Goal: Task Accomplishment & Management: Use online tool/utility

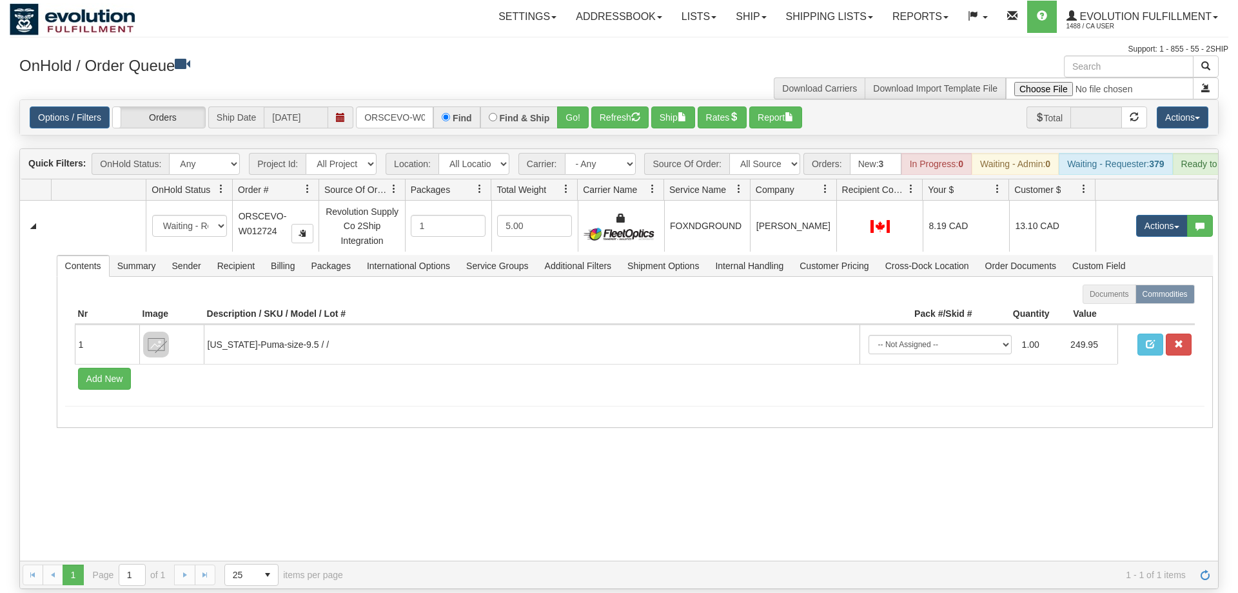
click at [385, 106] on input "ORSCEVO-W012724" at bounding box center [394, 117] width 77 height 22
drag, startPoint x: 584, startPoint y: 102, endPoint x: 575, endPoint y: 99, distance: 9.4
click at [580, 120] on div "Is equal to Is not equal to Contains Does not contains CAD USD EUR ZAR [PERSON_…" at bounding box center [619, 343] width 1219 height 489
click at [571, 106] on button "Go!" at bounding box center [573, 117] width 32 height 22
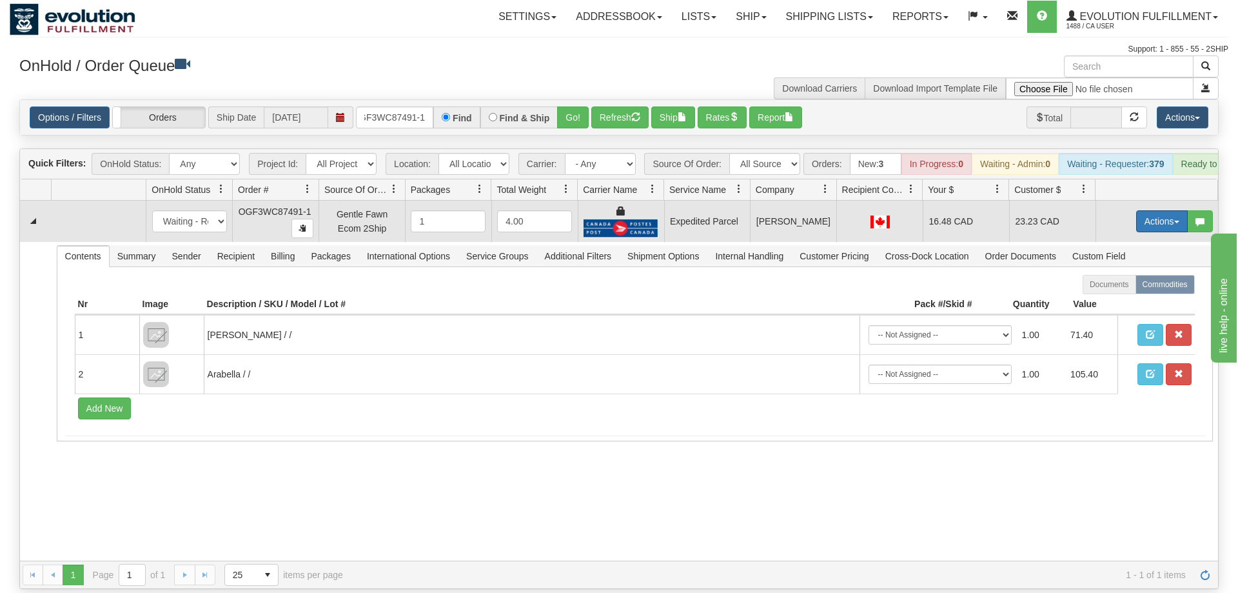
click at [1146, 210] on button "Actions" at bounding box center [1162, 221] width 52 height 22
click at [1110, 291] on span "Ship" at bounding box center [1110, 296] width 27 height 10
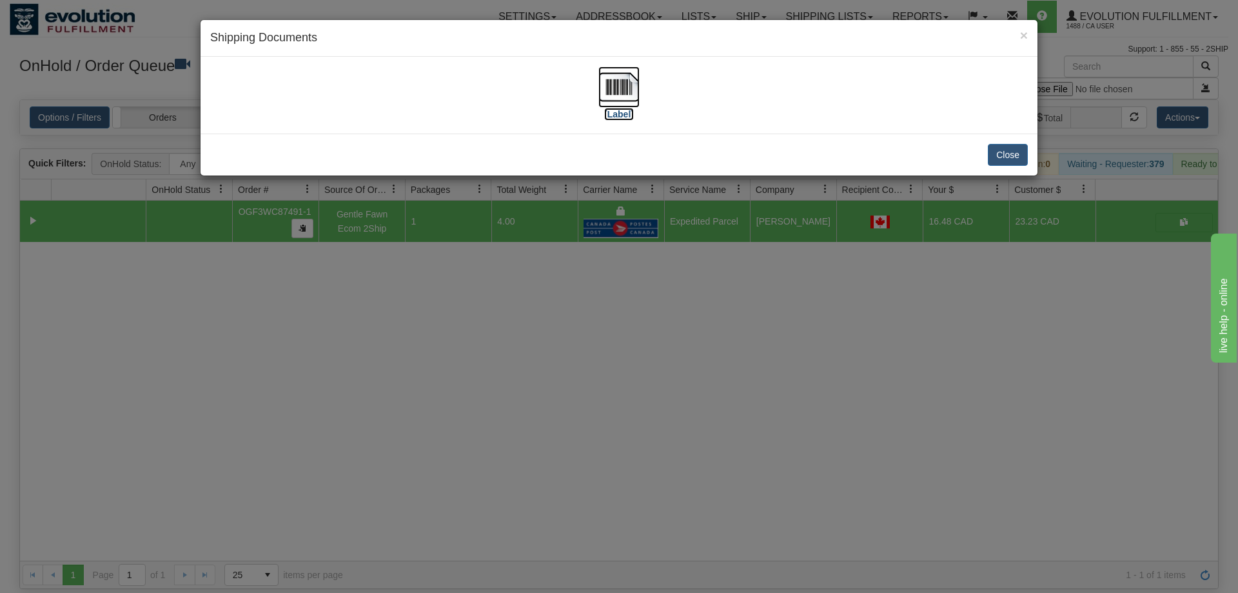
click at [613, 88] on img at bounding box center [618, 86] width 41 height 41
drag, startPoint x: 704, startPoint y: 417, endPoint x: 294, endPoint y: 88, distance: 525.7
click at [702, 412] on div "× Shipping Documents [Label] Close" at bounding box center [619, 296] width 1238 height 593
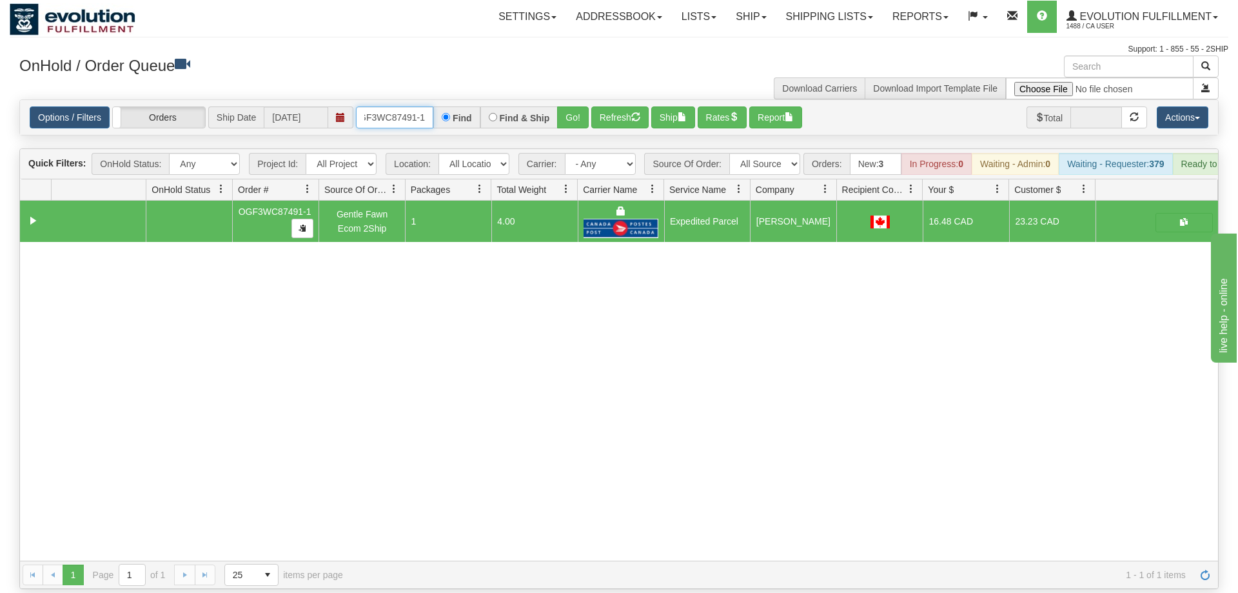
click at [404, 106] on input "OGF3WC87491-1" at bounding box center [394, 117] width 77 height 22
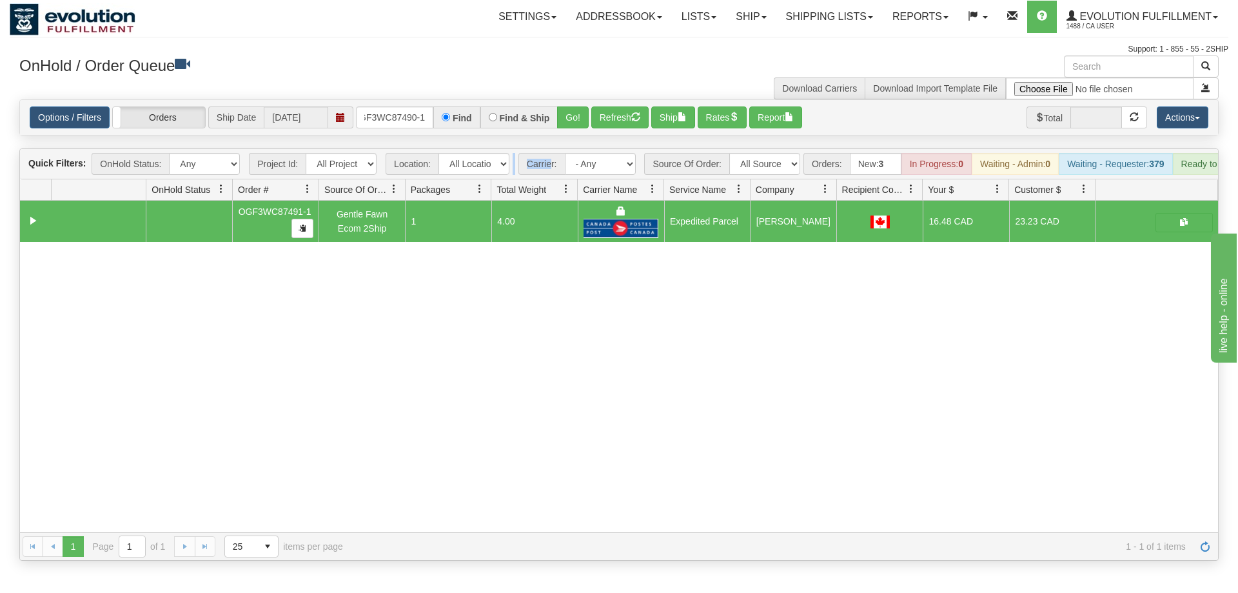
drag, startPoint x: 551, startPoint y: 95, endPoint x: 558, endPoint y: 114, distance: 20.0
click at [554, 120] on div "Is equal to Is not equal to Contains Does not contains CAD USD EUR ZAR [PERSON_…" at bounding box center [619, 329] width 1219 height 461
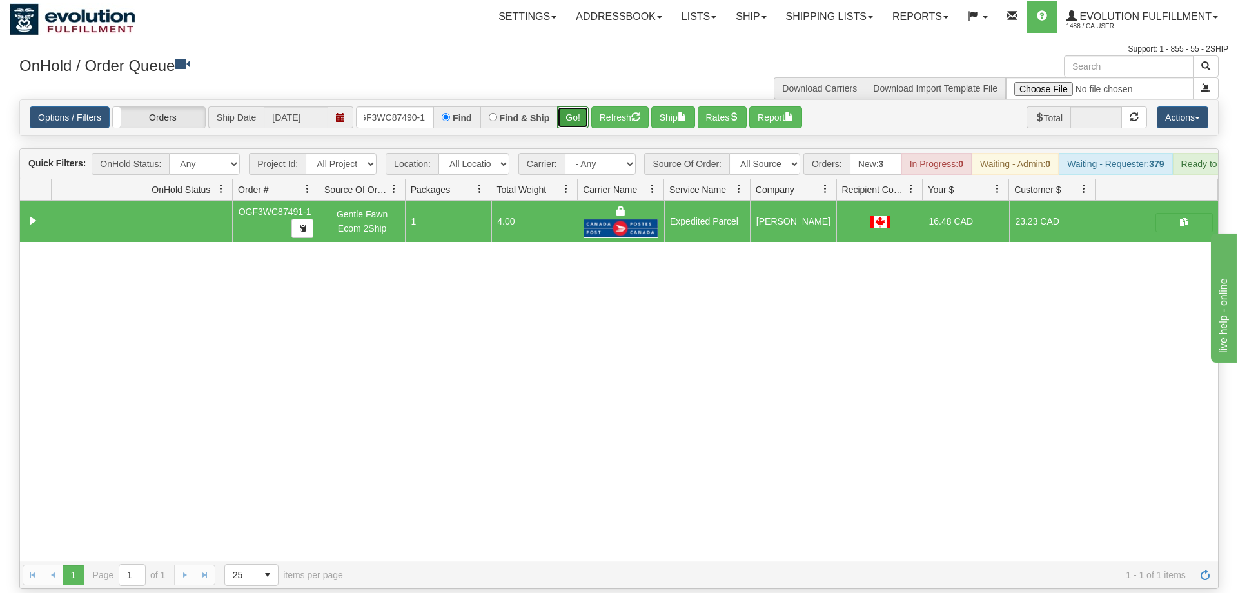
click at [576, 106] on button "Go!" at bounding box center [573, 117] width 32 height 22
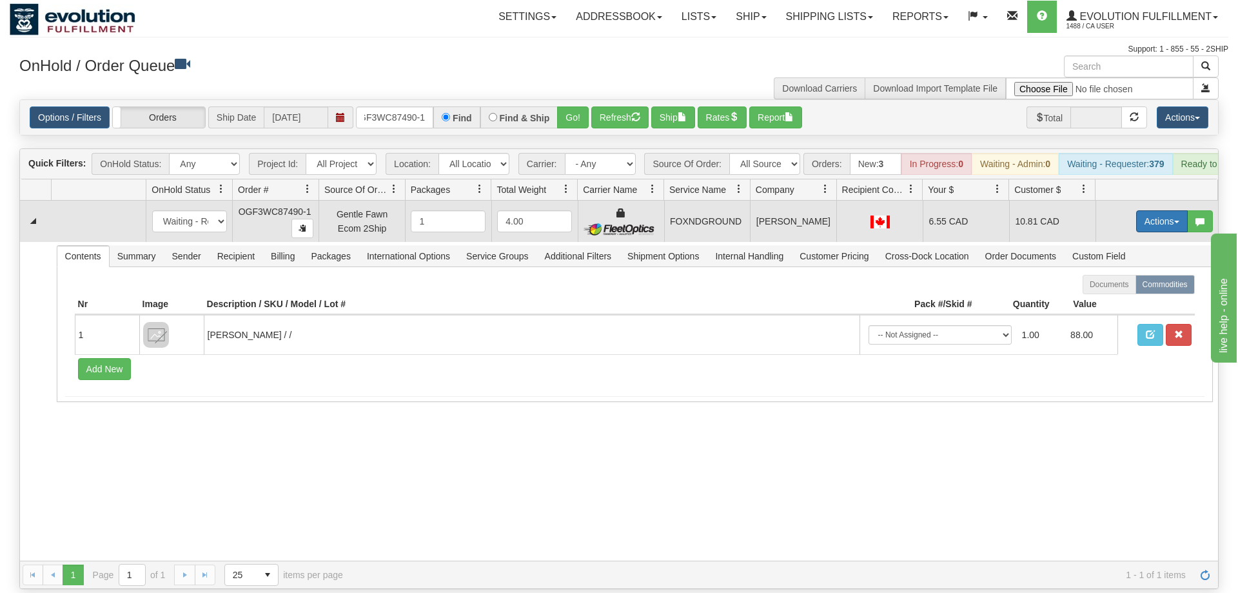
click at [1152, 210] on button "Actions" at bounding box center [1162, 221] width 52 height 22
click at [1130, 288] on link "Ship" at bounding box center [1135, 296] width 103 height 17
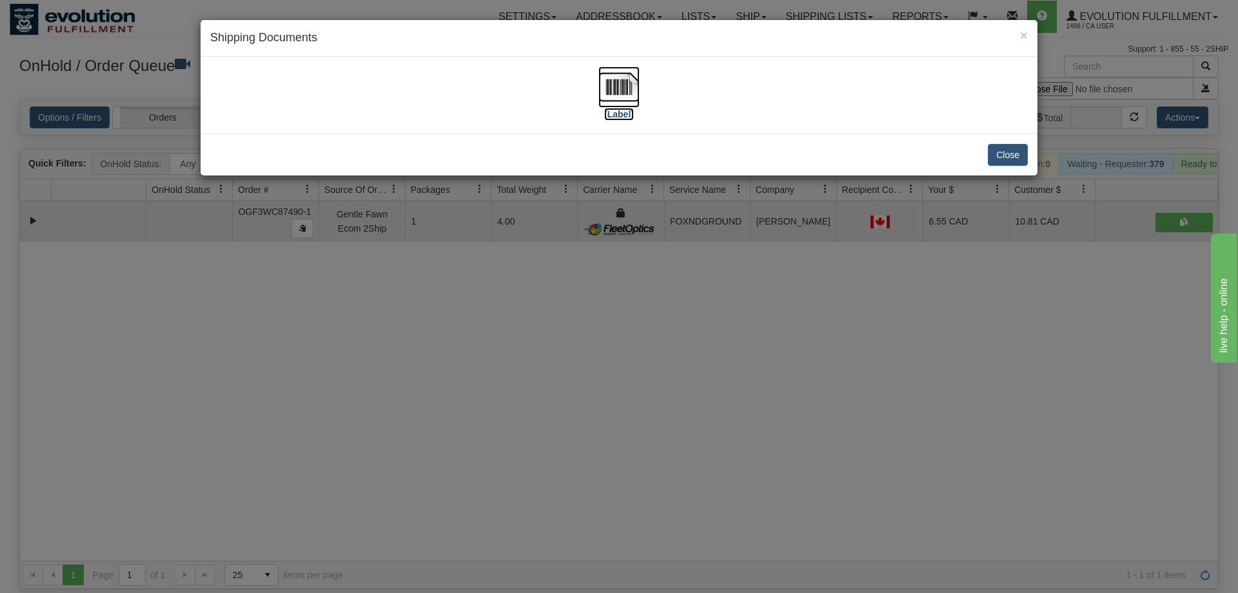
click at [624, 83] on img at bounding box center [618, 86] width 41 height 41
drag, startPoint x: 620, startPoint y: 329, endPoint x: 317, endPoint y: 121, distance: 367.4
click at [611, 320] on div "× Shipping Documents [Label] Close" at bounding box center [619, 296] width 1238 height 593
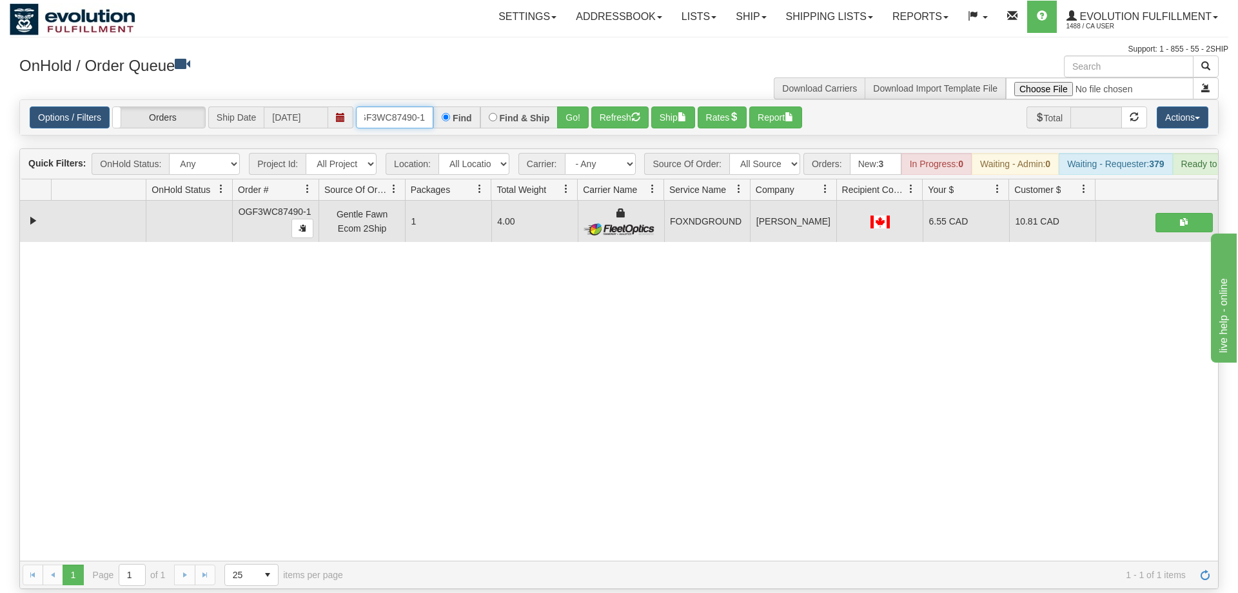
click at [395, 106] on input "OGF3WC87490-1" at bounding box center [394, 117] width 77 height 22
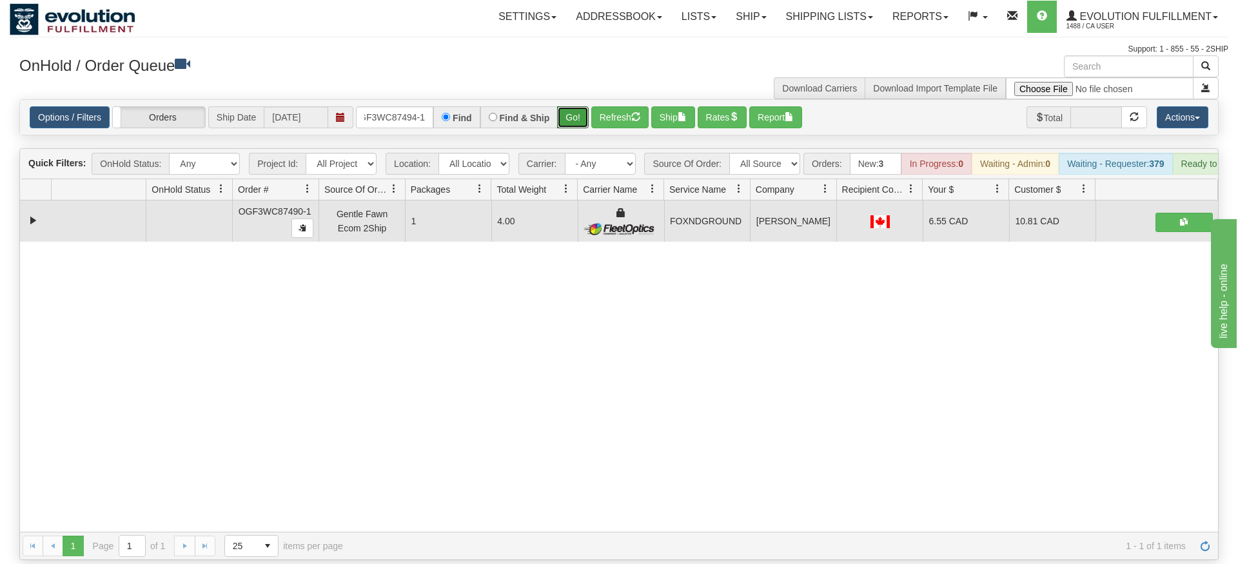
click at [566, 132] on div "Is equal to Is not equal to Contains Does not contains CAD USD EUR ZAR [PERSON_…" at bounding box center [619, 329] width 1219 height 461
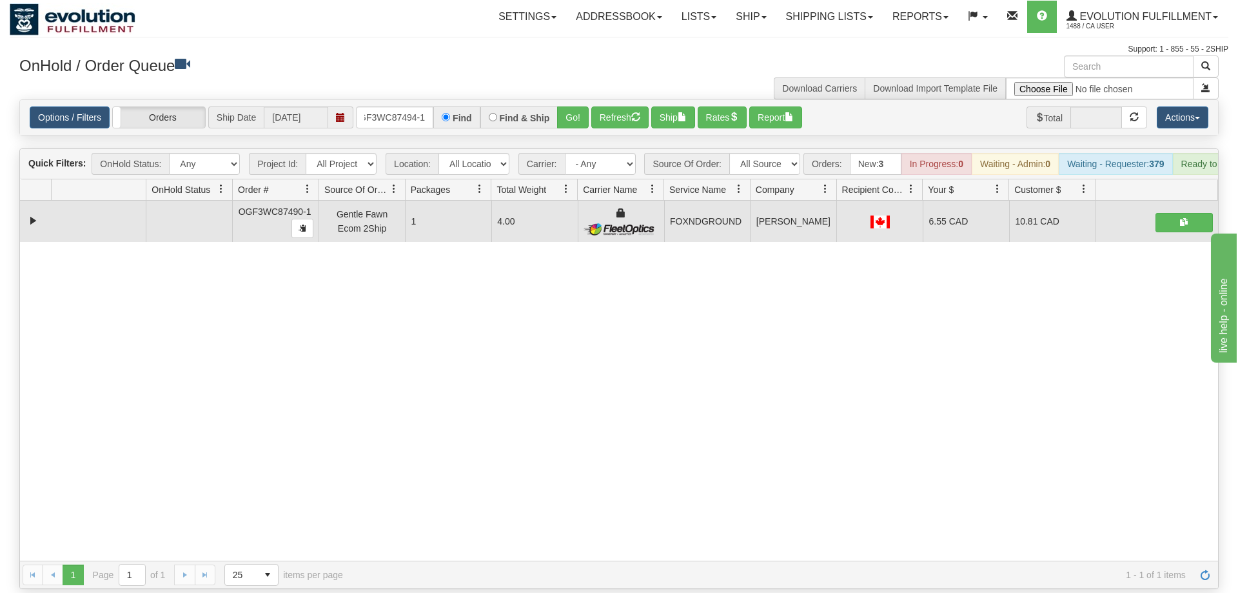
click at [574, 100] on div "Options / Filters Group Shipments Orders Ship Date [DATE] OGF3WC87494-1 Find Fi…" at bounding box center [619, 117] width 1198 height 35
click at [571, 106] on button "Go!" at bounding box center [573, 117] width 32 height 22
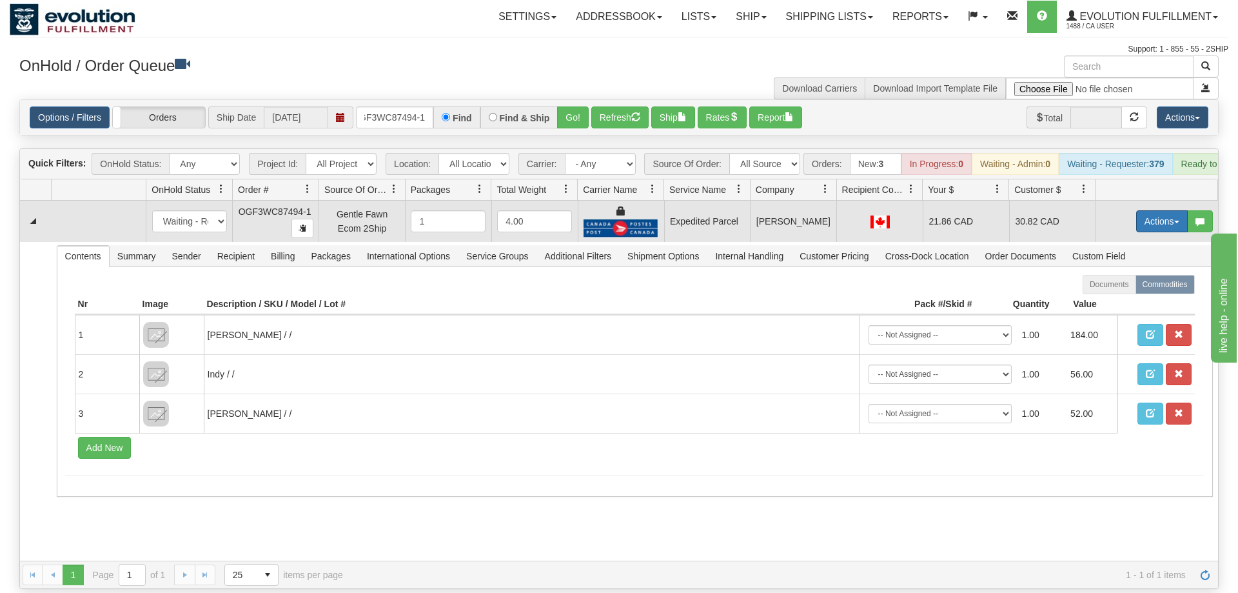
click at [1151, 210] on button "Actions" at bounding box center [1162, 221] width 52 height 22
click at [1128, 288] on link "Ship" at bounding box center [1135, 296] width 103 height 17
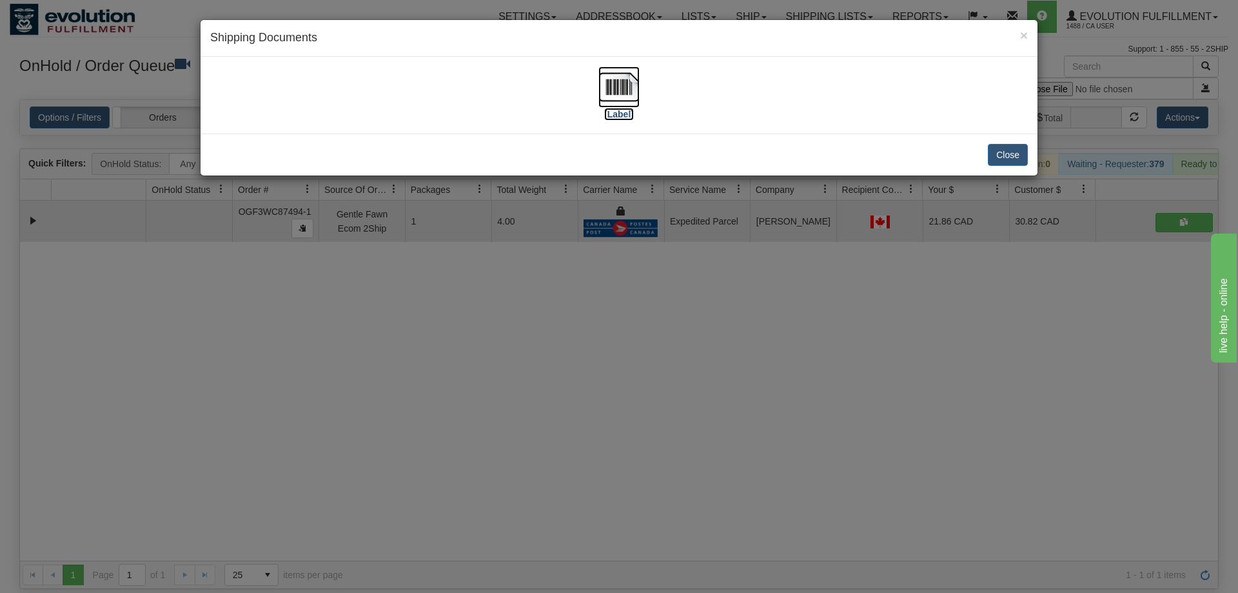
click at [633, 79] on img at bounding box center [618, 86] width 41 height 41
drag, startPoint x: 796, startPoint y: 395, endPoint x: 444, endPoint y: 120, distance: 446.5
click at [791, 379] on div "× Shipping Documents [Label] Close" at bounding box center [619, 296] width 1238 height 593
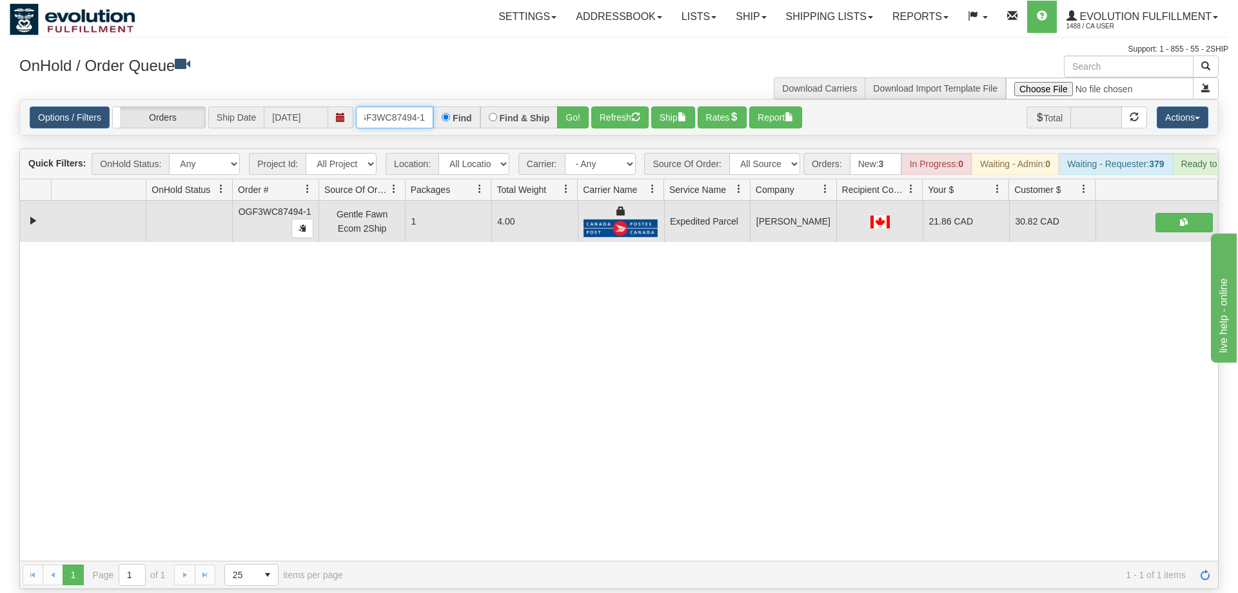
click at [413, 106] on input "OGF3WC87494-1" at bounding box center [394, 117] width 77 height 22
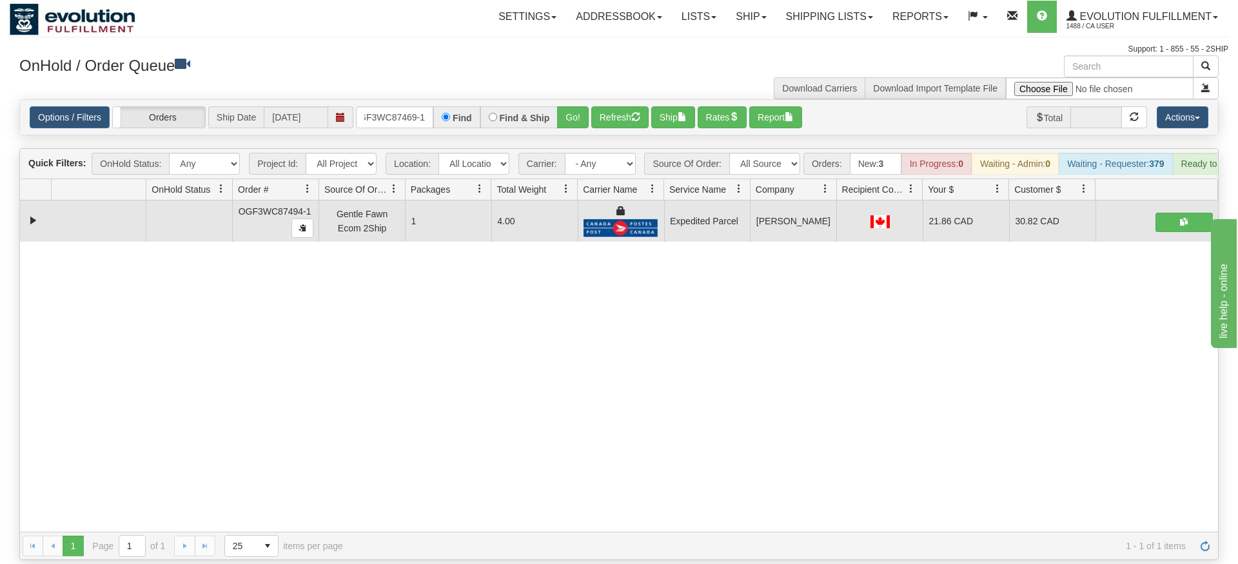
click at [575, 113] on div "Options / Filters Group Shipments Orders Ship Date [DATE] OGF3WC87469-1 Find Fi…" at bounding box center [619, 117] width 1198 height 35
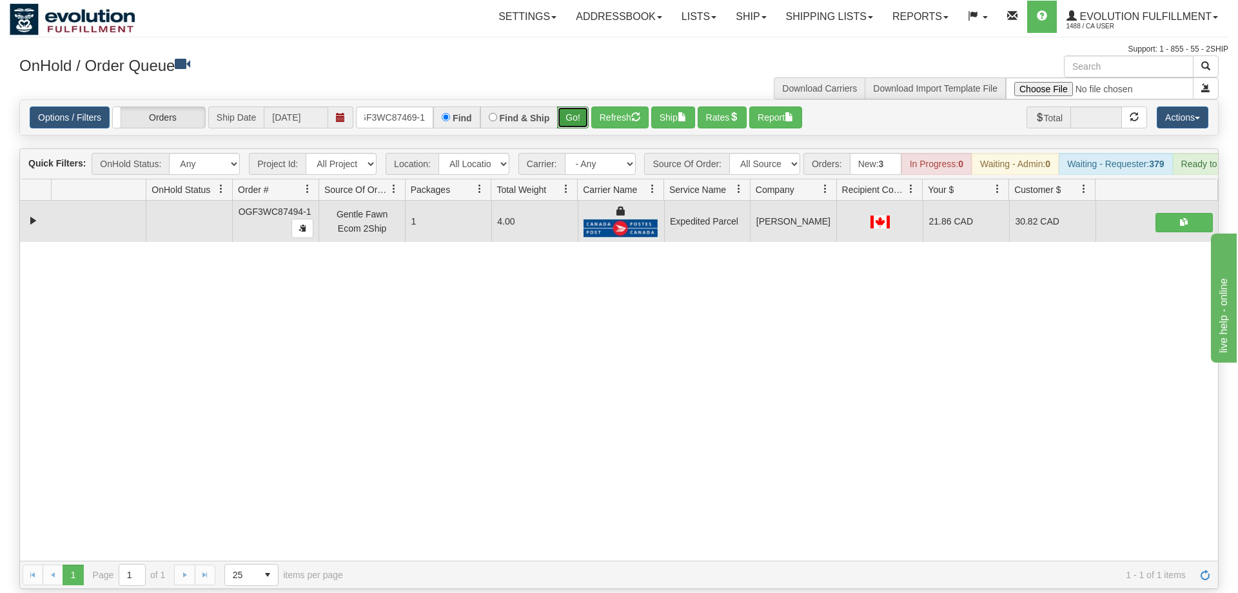
click at [575, 106] on button "Go!" at bounding box center [573, 117] width 32 height 22
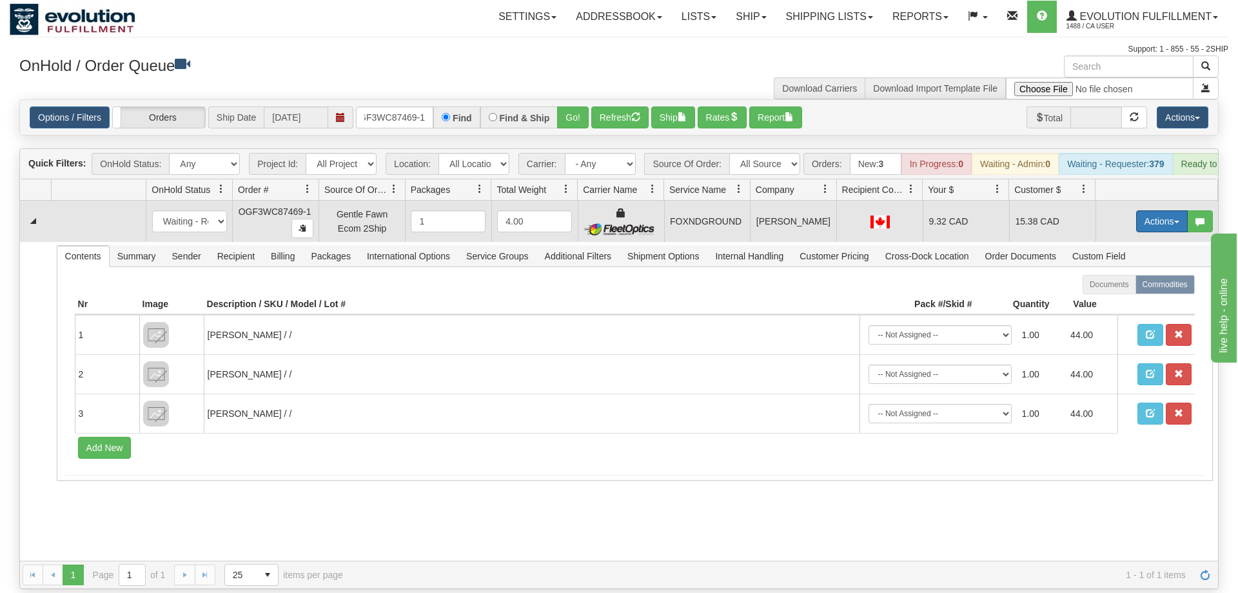
click at [1158, 210] on button "Actions" at bounding box center [1162, 221] width 52 height 22
click at [1127, 288] on link "Ship" at bounding box center [1135, 296] width 103 height 17
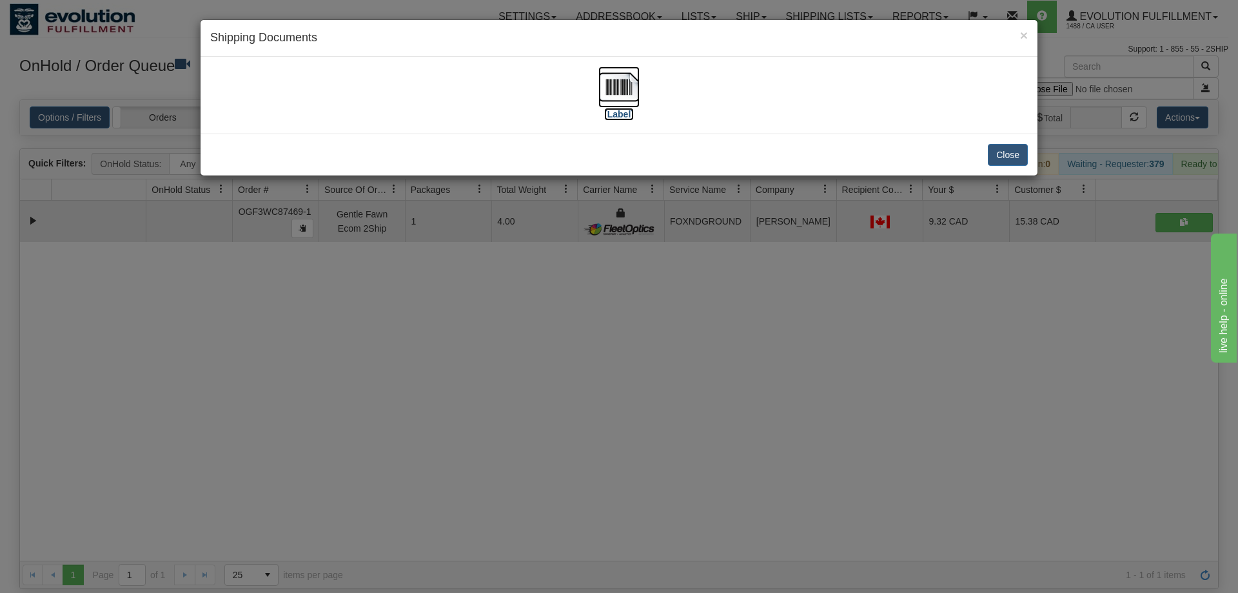
click at [609, 91] on img at bounding box center [618, 86] width 41 height 41
drag, startPoint x: 682, startPoint y: 499, endPoint x: 593, endPoint y: 311, distance: 208.0
click at [680, 476] on div "× Shipping Documents [Label] Close" at bounding box center [619, 296] width 1238 height 593
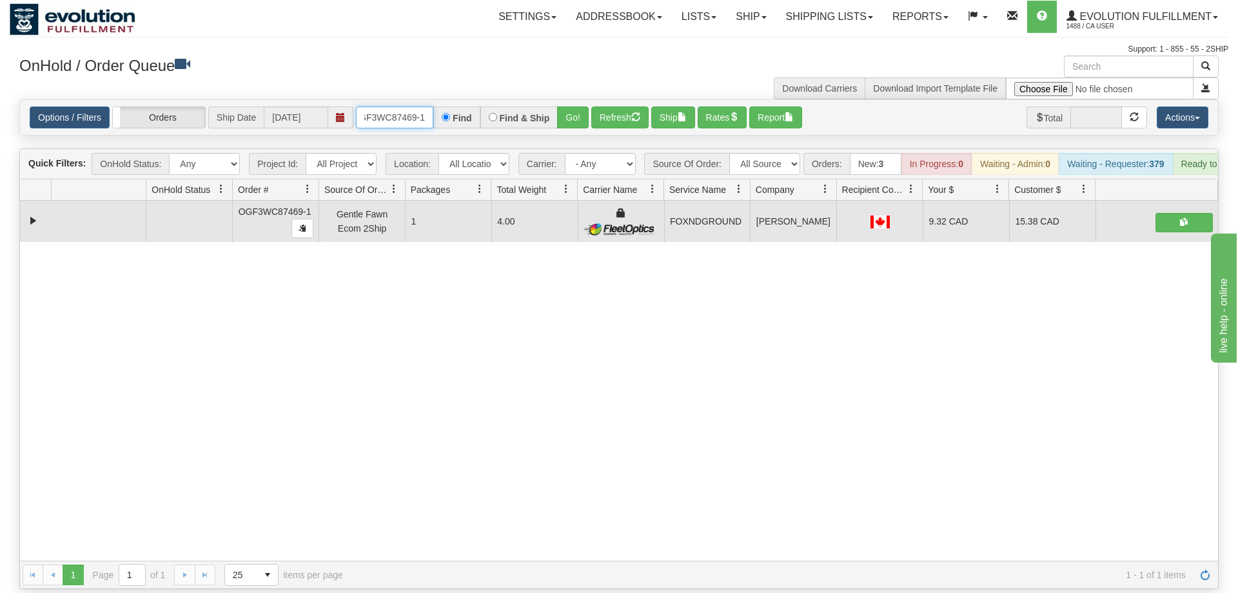
click at [414, 106] on input "OGF3WC87469-1" at bounding box center [394, 117] width 77 height 22
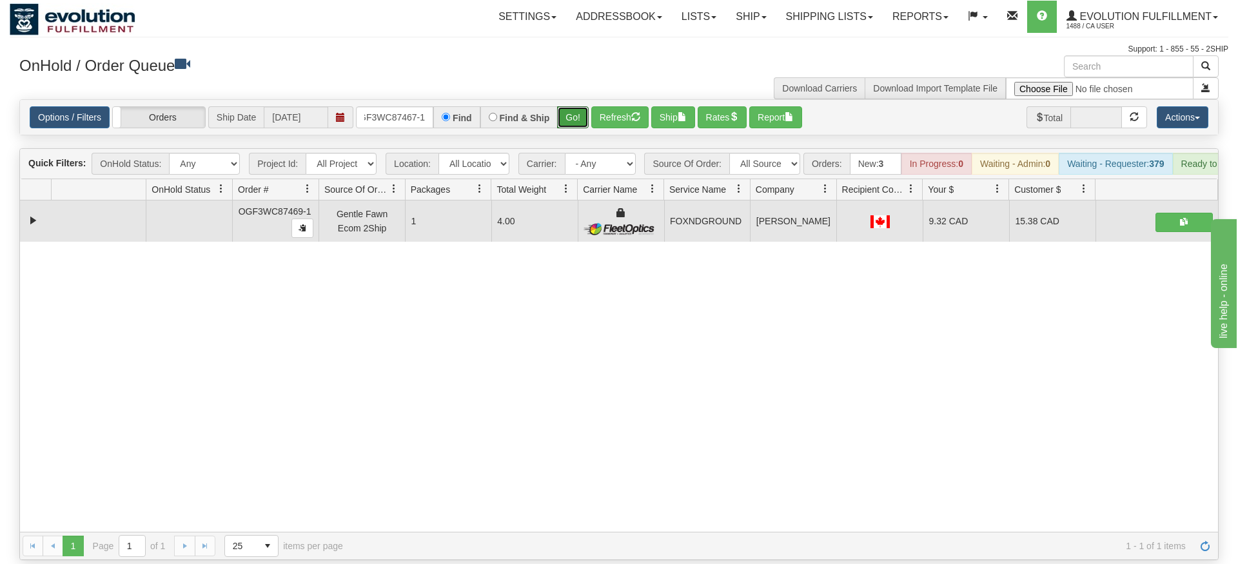
click at [575, 126] on div "Is equal to Is not equal to Contains Does not contains CAD USD EUR ZAR [PERSON_…" at bounding box center [619, 329] width 1219 height 461
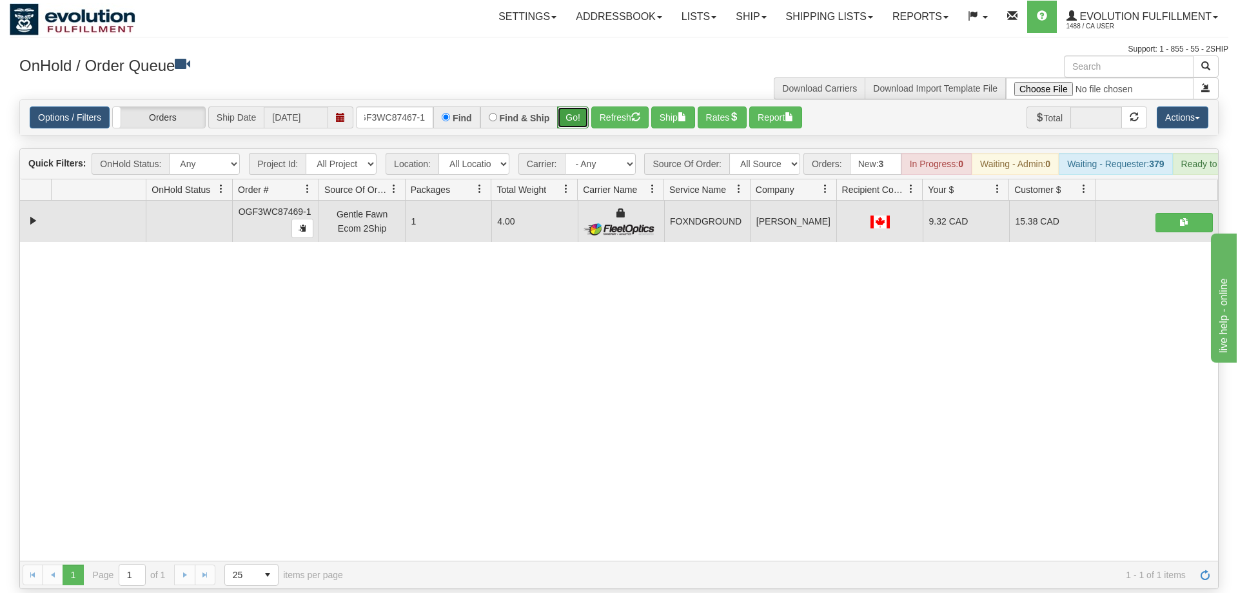
click at [569, 106] on button "Go!" at bounding box center [573, 117] width 32 height 22
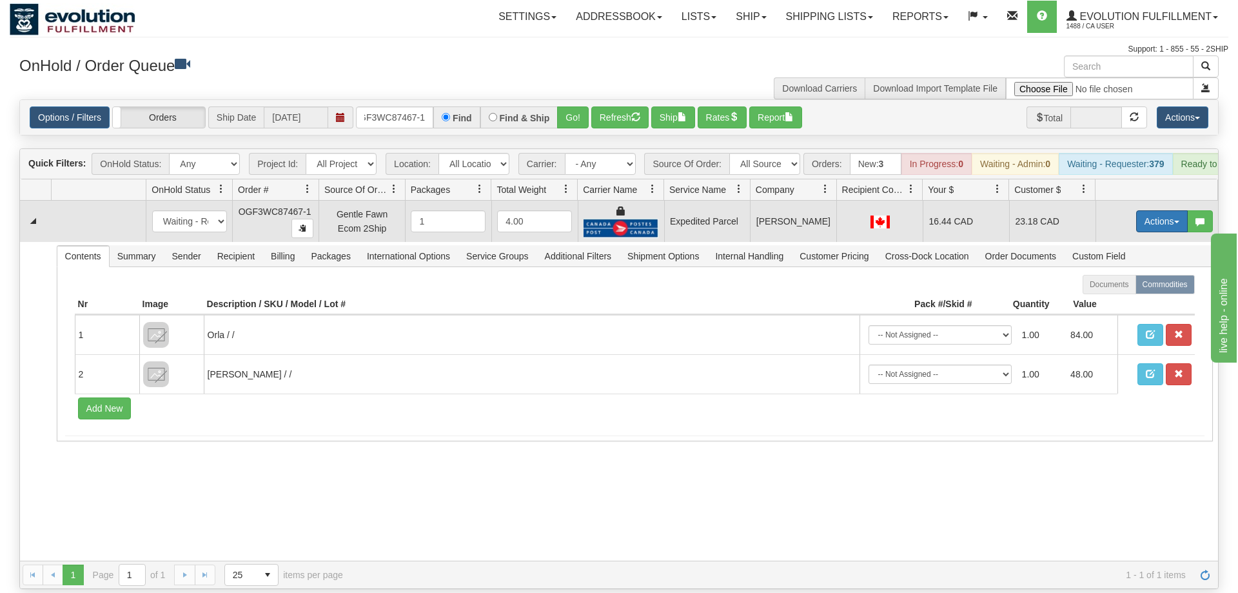
click at [1156, 210] on button "Actions" at bounding box center [1162, 221] width 52 height 22
click at [1127, 288] on link "Ship" at bounding box center [1135, 296] width 103 height 17
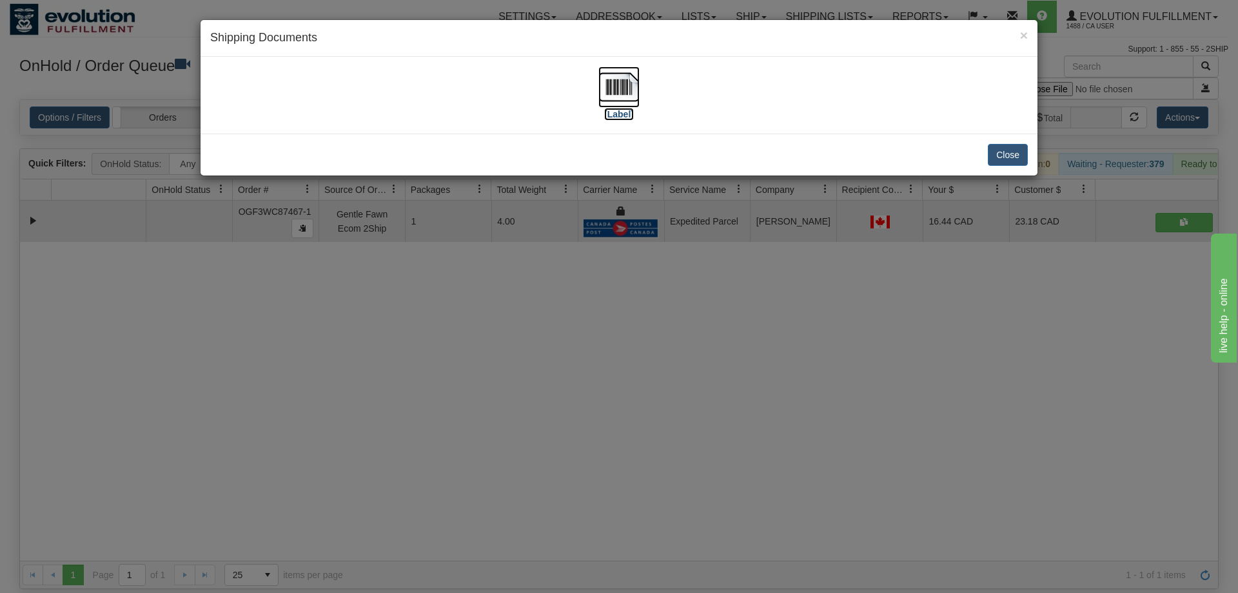
click at [615, 106] on img at bounding box center [618, 86] width 41 height 41
drag, startPoint x: 700, startPoint y: 376, endPoint x: 567, endPoint y: 280, distance: 163.9
click at [678, 355] on div "× Shipping Documents [Label] Close" at bounding box center [619, 296] width 1238 height 593
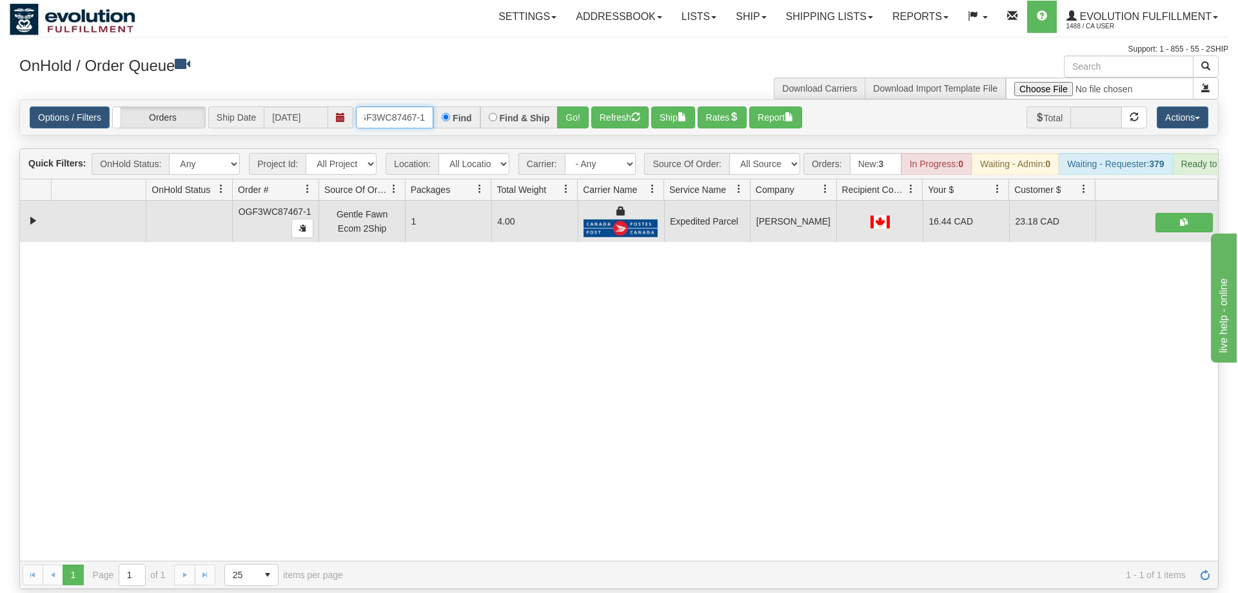
click at [408, 106] on input "OGF3WC87467-1" at bounding box center [394, 117] width 77 height 22
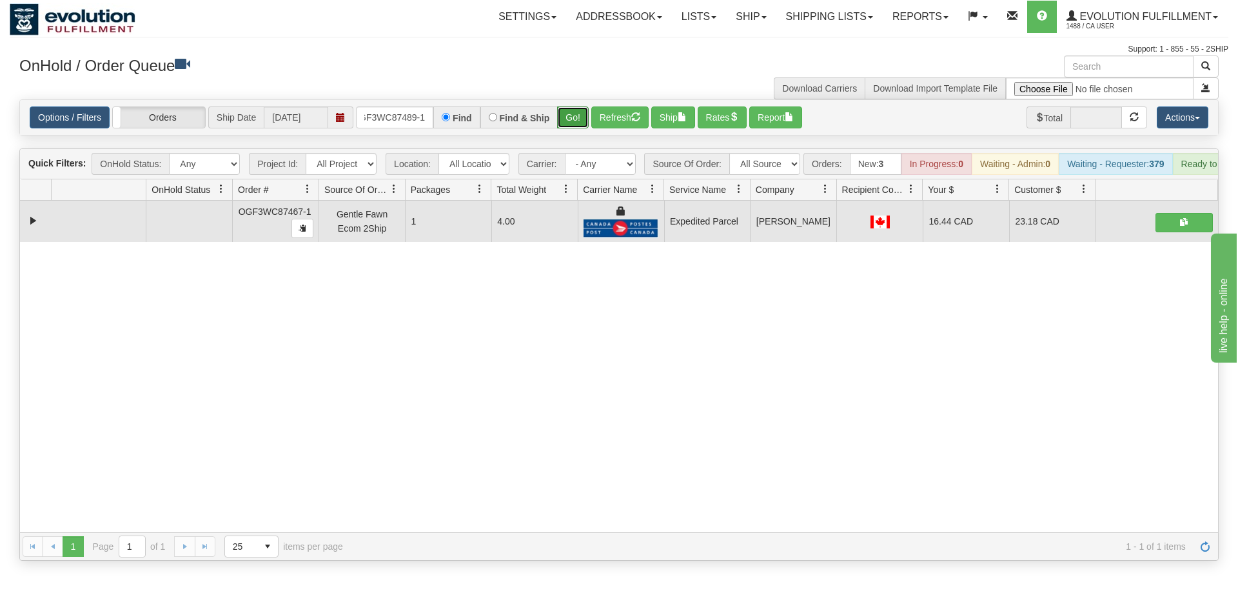
click at [578, 128] on div "Is equal to Is not equal to Contains Does not contains CAD USD EUR ZAR [PERSON_…" at bounding box center [619, 329] width 1219 height 461
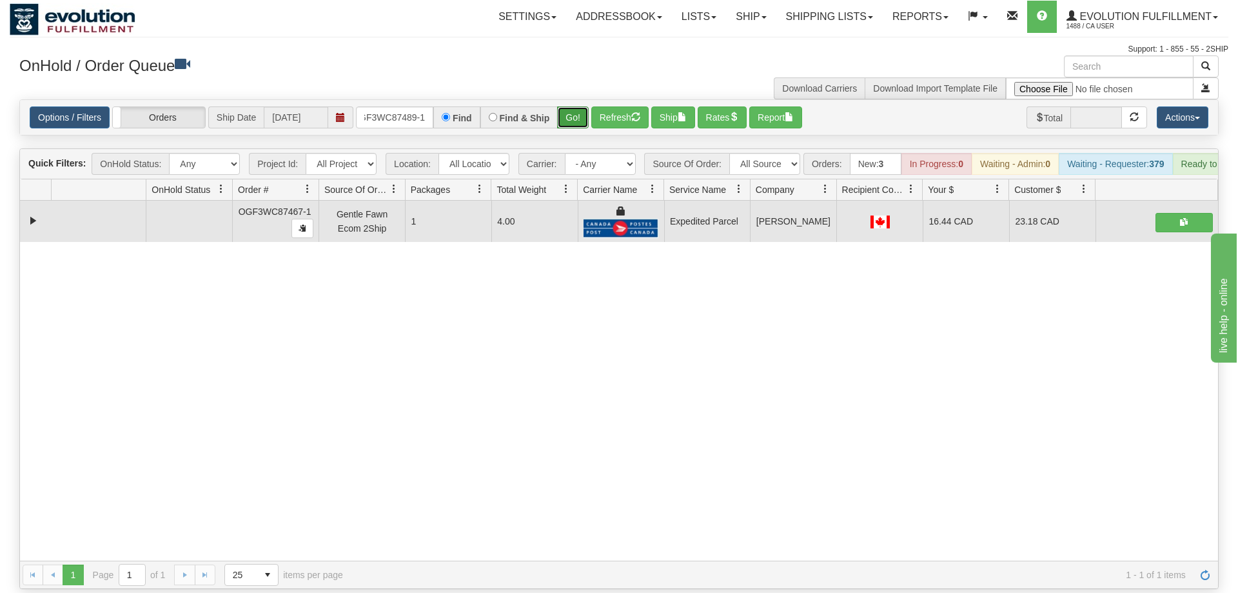
click at [578, 106] on button "Go!" at bounding box center [573, 117] width 32 height 22
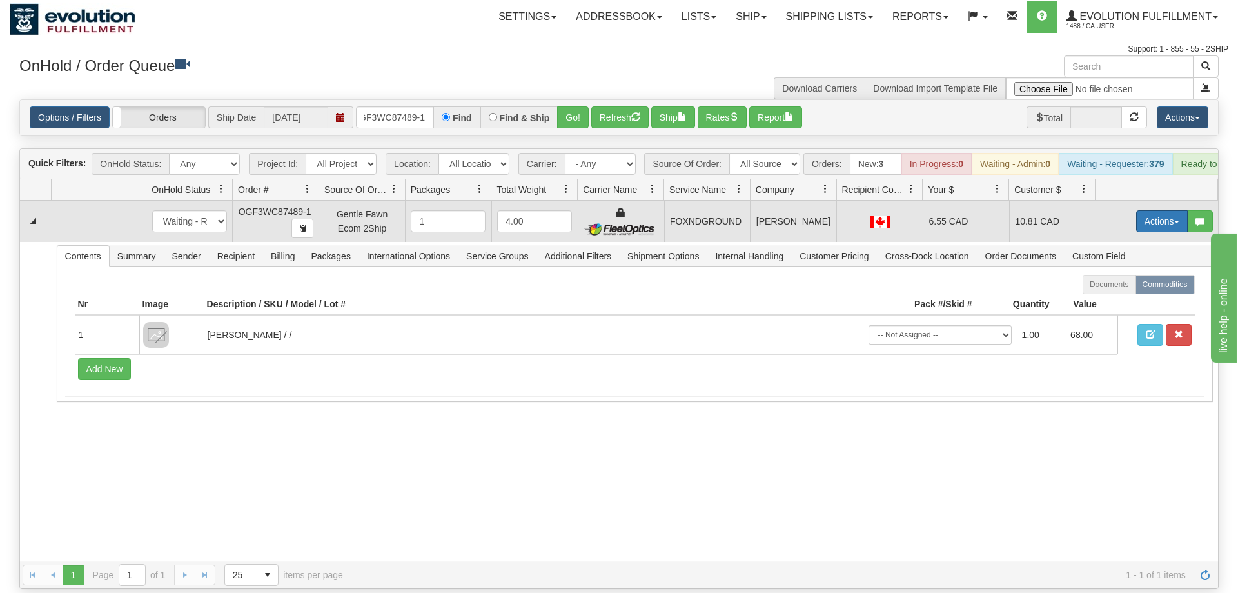
click at [1151, 210] on button "Actions" at bounding box center [1162, 221] width 52 height 22
click at [1133, 288] on link "Ship" at bounding box center [1135, 296] width 103 height 17
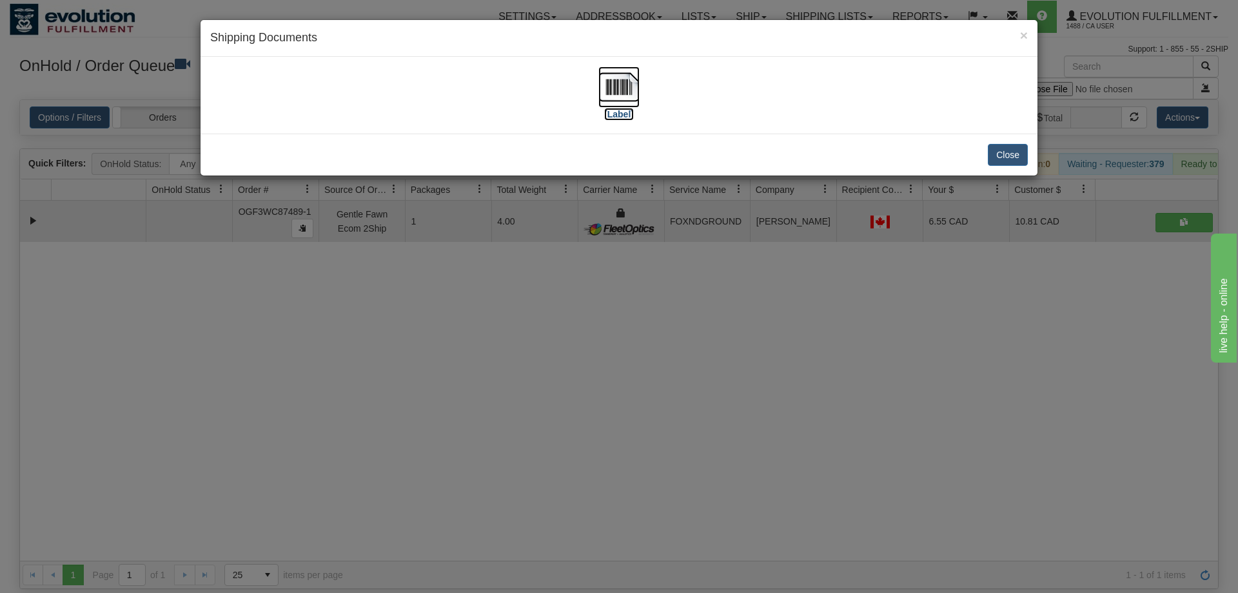
click at [610, 83] on img at bounding box center [618, 86] width 41 height 41
drag, startPoint x: 802, startPoint y: 315, endPoint x: 733, endPoint y: 271, distance: 82.3
click at [798, 314] on div "× Shipping Documents [Label] Close" at bounding box center [619, 296] width 1238 height 593
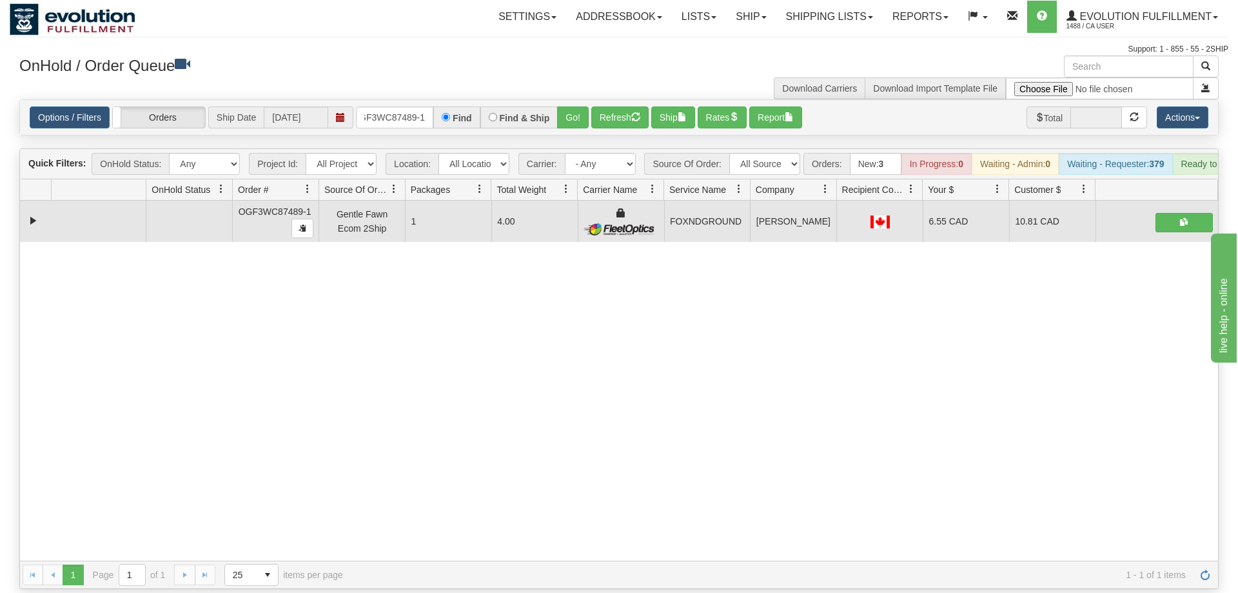
click at [400, 100] on div "Options / Filters Group Shipments Orders Ship Date [DATE] OGF3WC87489-1 Find Fi…" at bounding box center [619, 117] width 1198 height 35
drag, startPoint x: 399, startPoint y: 114, endPoint x: 404, endPoint y: 93, distance: 21.3
click at [398, 112] on div "Options / Filters Group Shipments Orders Ship Date [DATE] OGF3WC87489-1 Find Fi…" at bounding box center [619, 117] width 1198 height 35
click at [404, 106] on input "OGF3WC87489-1" at bounding box center [394, 117] width 77 height 22
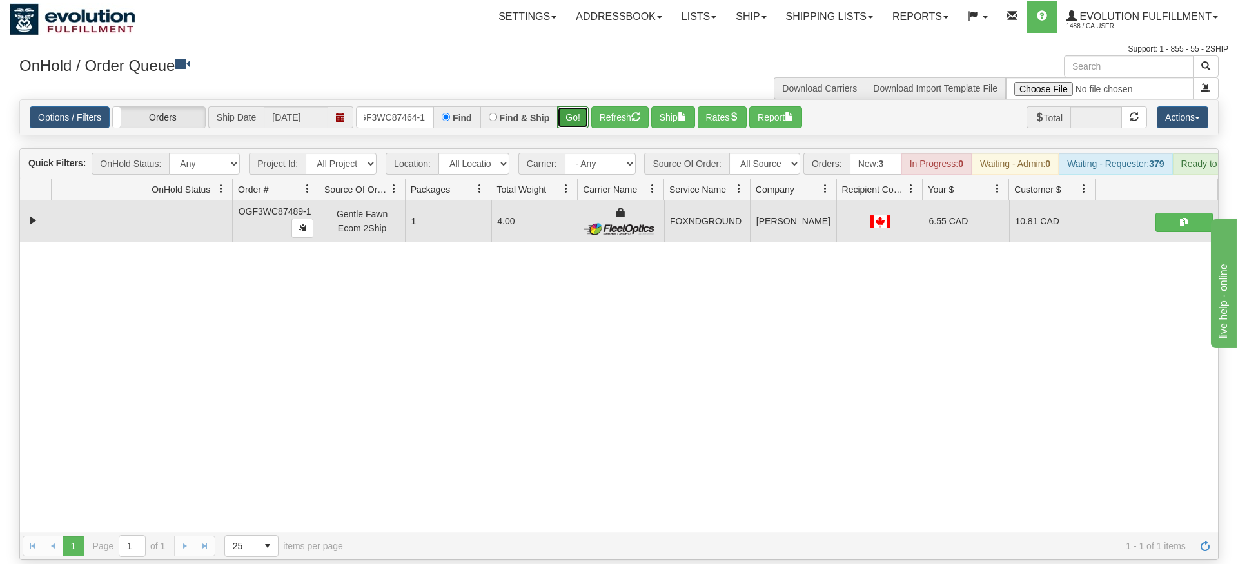
click at [567, 124] on div "Is equal to Is not equal to Contains Does not contains CAD USD EUR ZAR [PERSON_…" at bounding box center [619, 329] width 1219 height 461
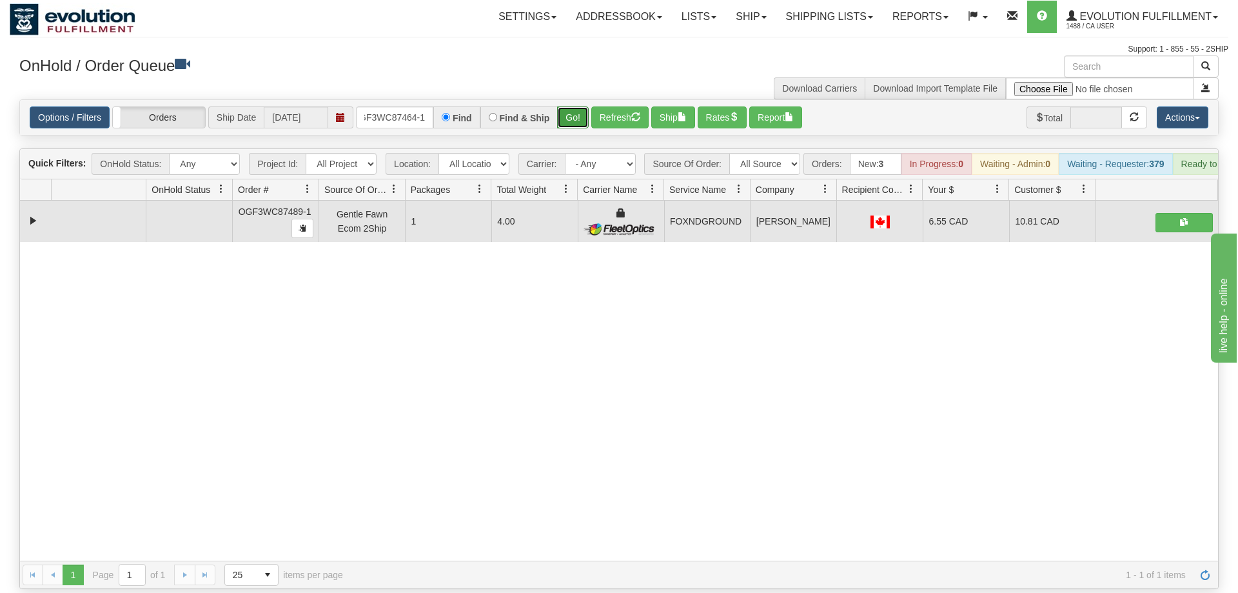
click at [576, 106] on button "Go!" at bounding box center [573, 117] width 32 height 22
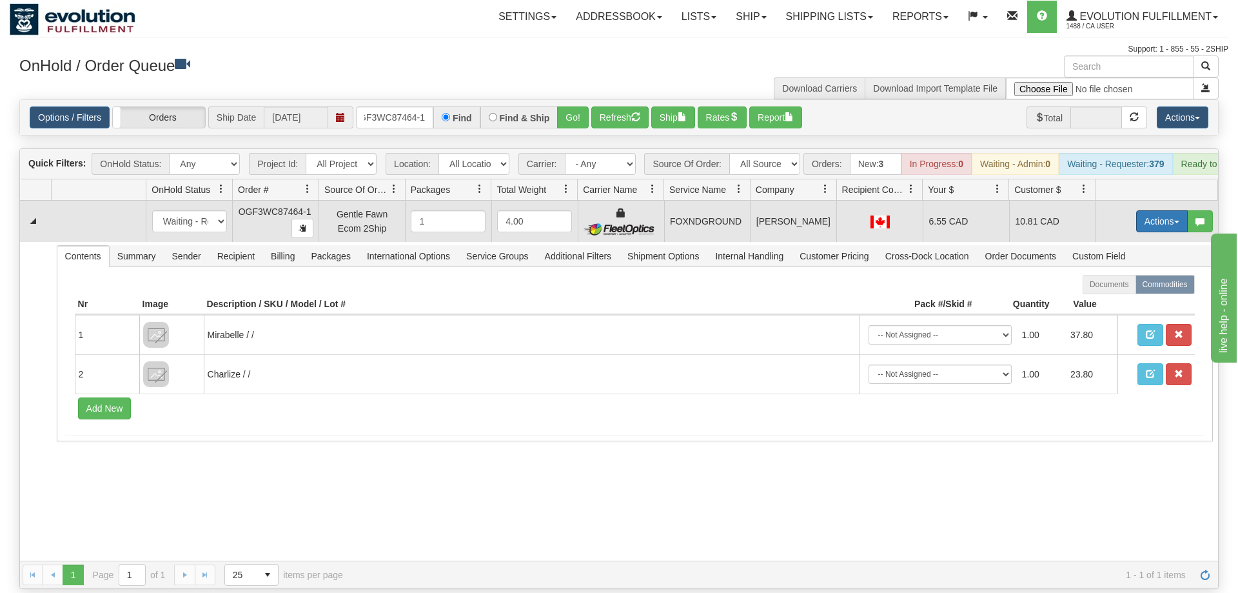
click at [1150, 210] on button "Actions" at bounding box center [1162, 221] width 52 height 22
click at [1117, 291] on span "Ship" at bounding box center [1110, 296] width 27 height 10
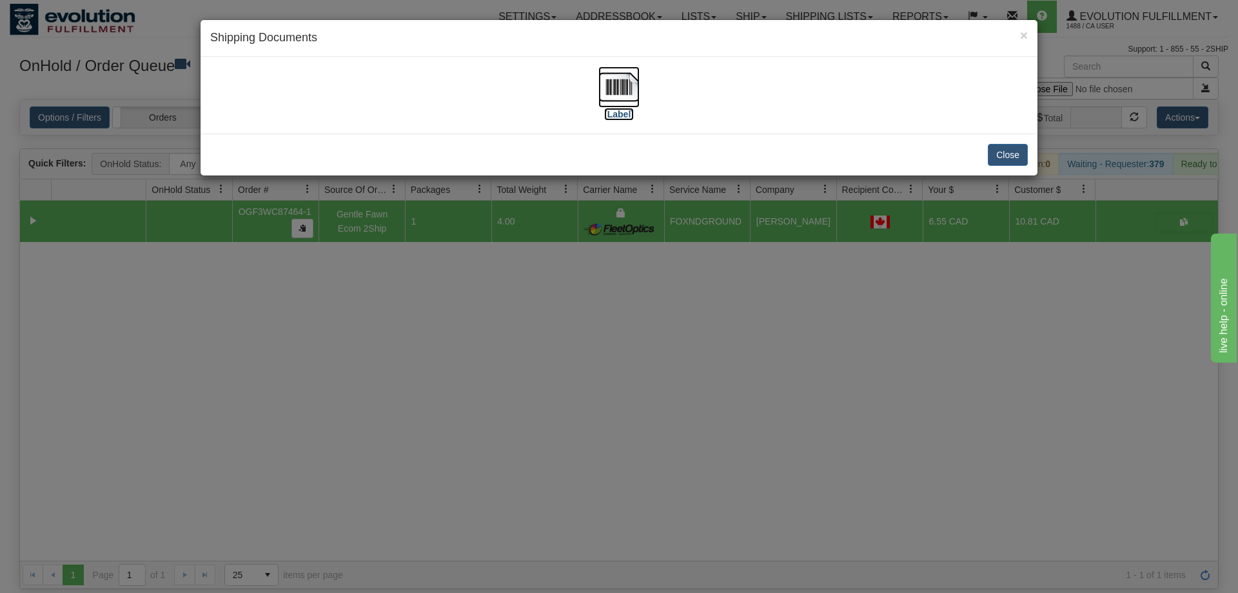
click at [618, 79] on img at bounding box center [618, 86] width 41 height 41
drag, startPoint x: 602, startPoint y: 394, endPoint x: 552, endPoint y: 216, distance: 184.8
click at [600, 389] on div "× Shipping Documents [Label] Close" at bounding box center [619, 296] width 1238 height 593
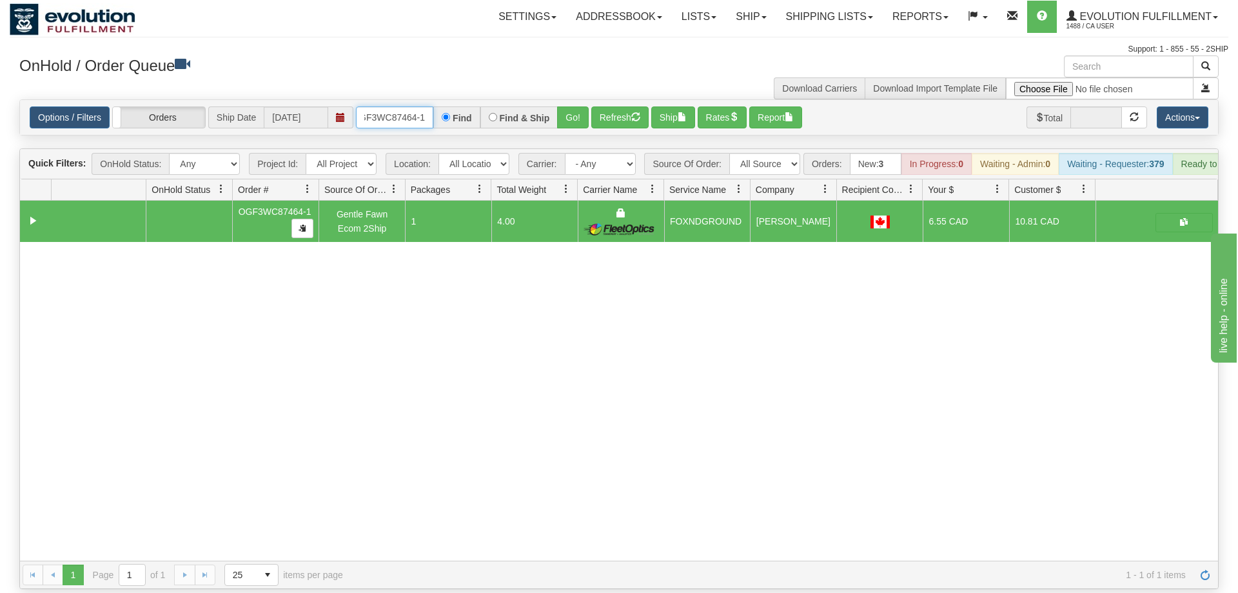
click at [418, 106] on input "OGF3WC87464-1" at bounding box center [394, 117] width 77 height 22
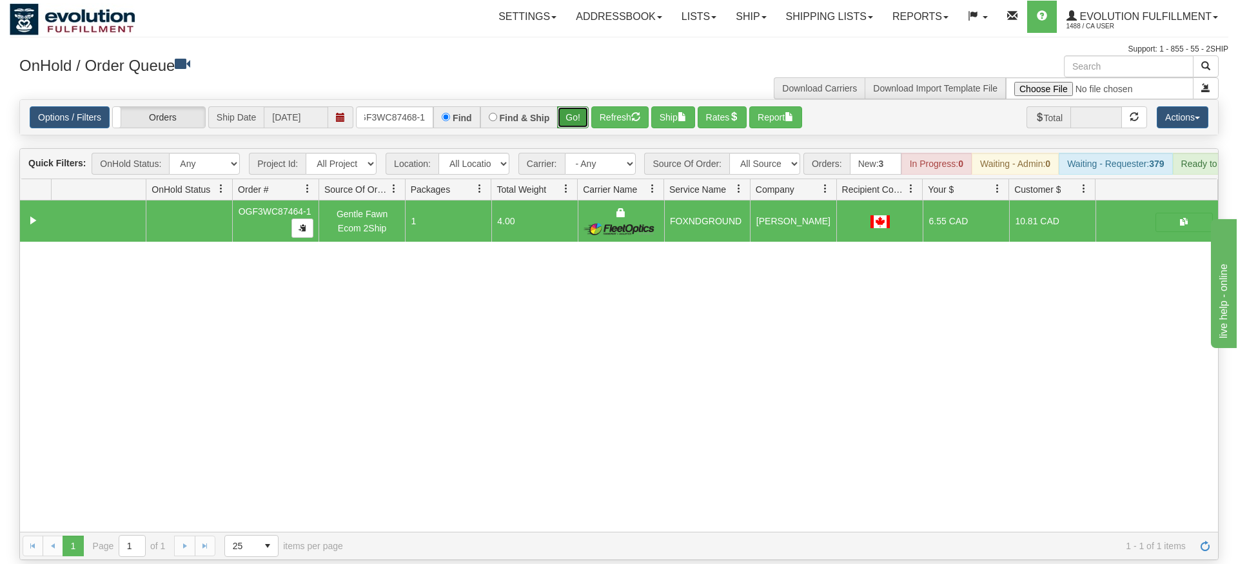
click at [564, 130] on div "Is equal to Is not equal to Contains Does not contains CAD USD EUR ZAR [PERSON_…" at bounding box center [619, 329] width 1219 height 461
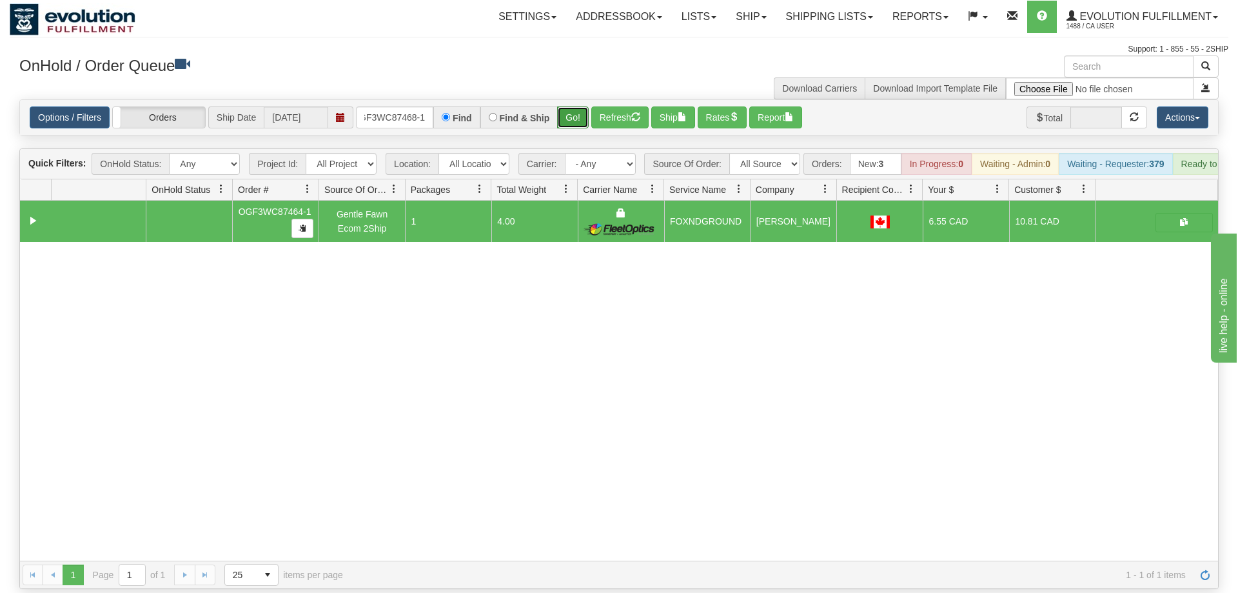
click at [583, 106] on button "Go!" at bounding box center [573, 117] width 32 height 22
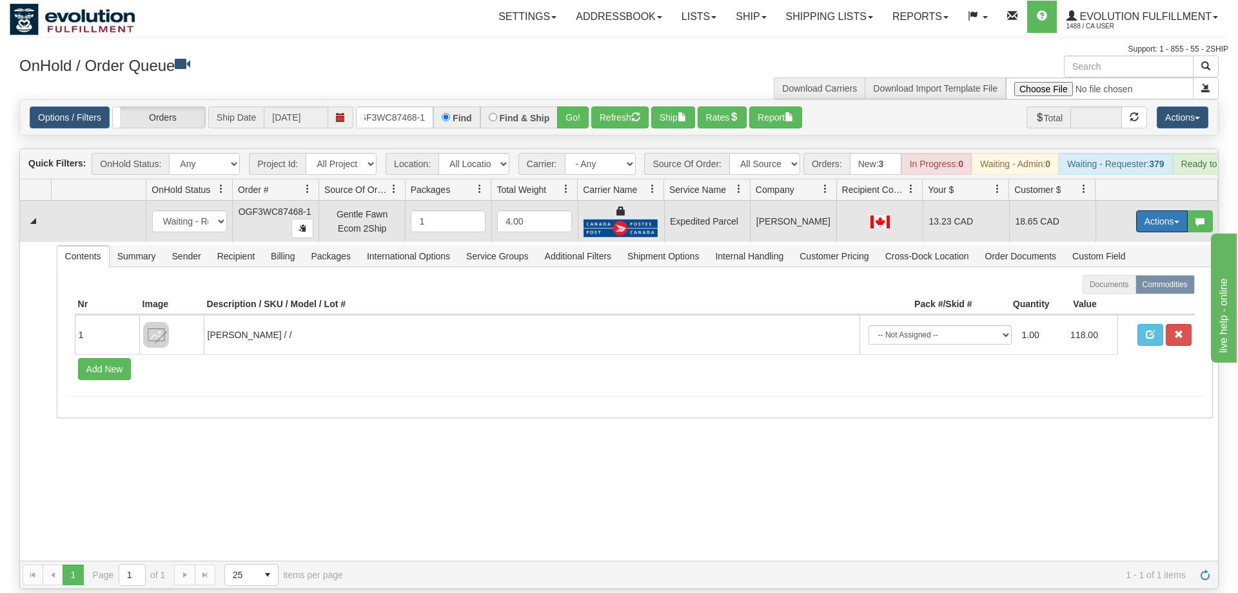
click at [1153, 210] on button "Actions" at bounding box center [1162, 221] width 52 height 22
click at [1132, 288] on link "Ship" at bounding box center [1135, 296] width 103 height 17
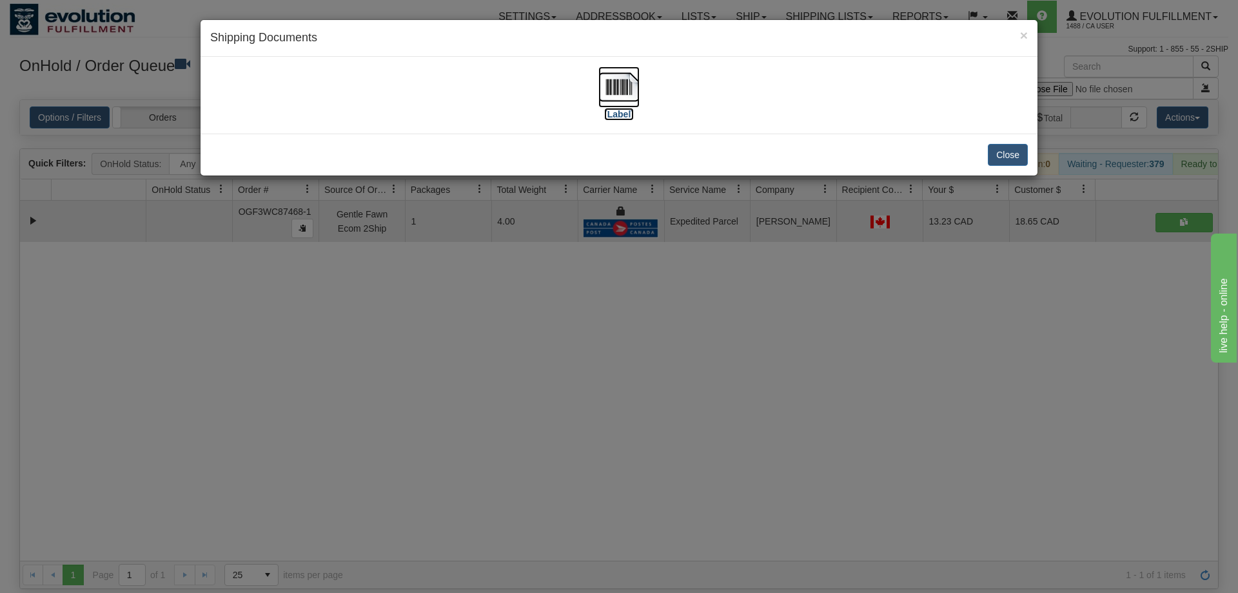
click at [611, 94] on img at bounding box center [618, 86] width 41 height 41
drag, startPoint x: 684, startPoint y: 374, endPoint x: 590, endPoint y: 207, distance: 191.7
click at [674, 336] on div "× Shipping Documents [Label] Close" at bounding box center [619, 296] width 1238 height 593
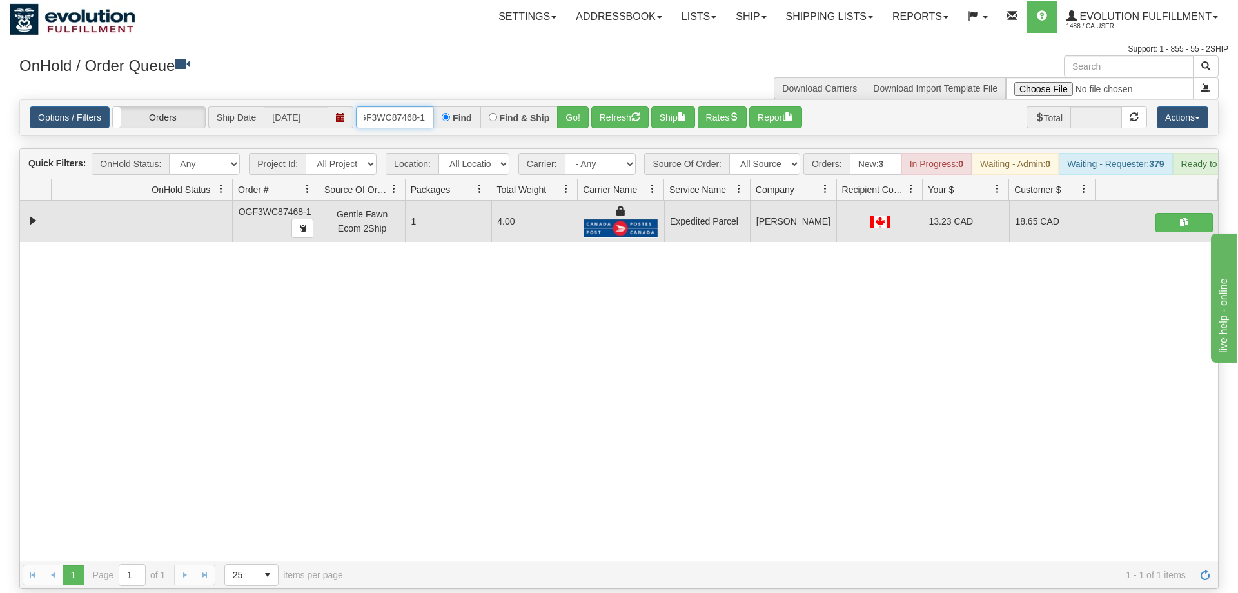
click at [401, 106] on input "OGF3WC87468-1" at bounding box center [394, 117] width 77 height 22
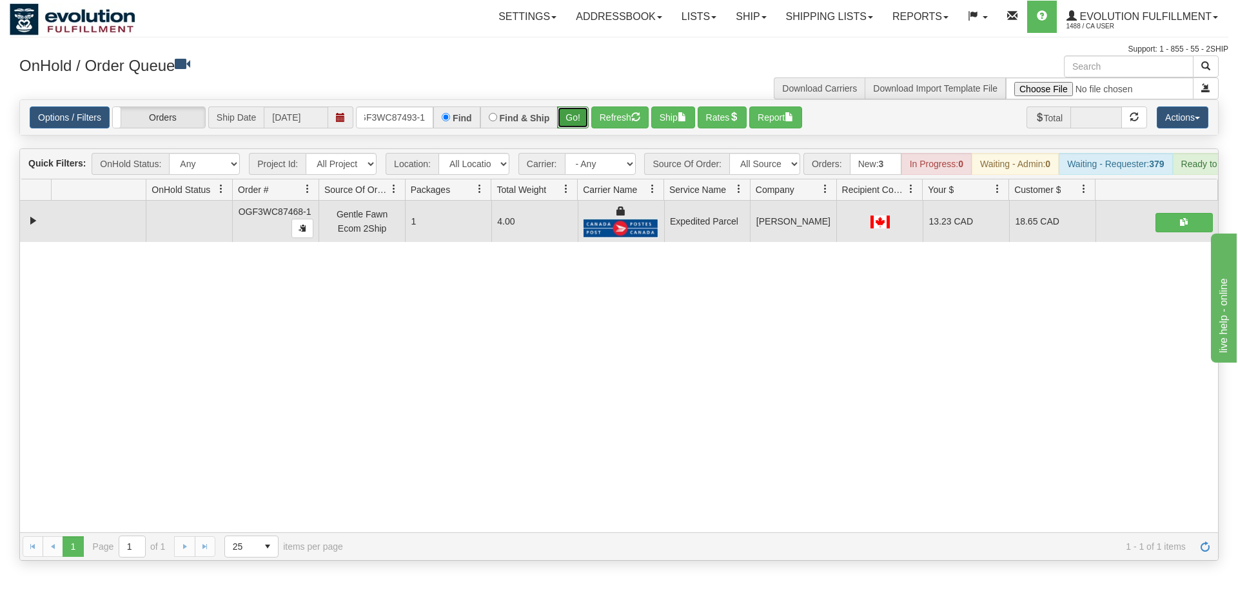
click at [580, 117] on div "Is equal to Is not equal to Contains Does not contains CAD USD EUR ZAR [PERSON_…" at bounding box center [619, 329] width 1219 height 461
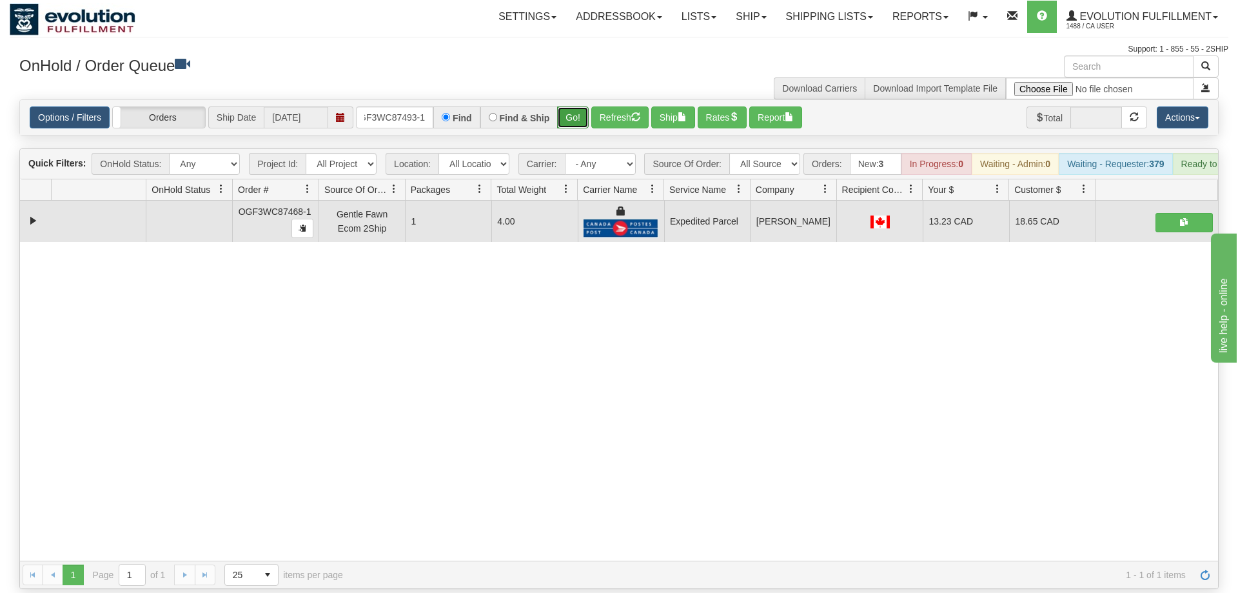
click at [575, 106] on button "Go!" at bounding box center [573, 117] width 32 height 22
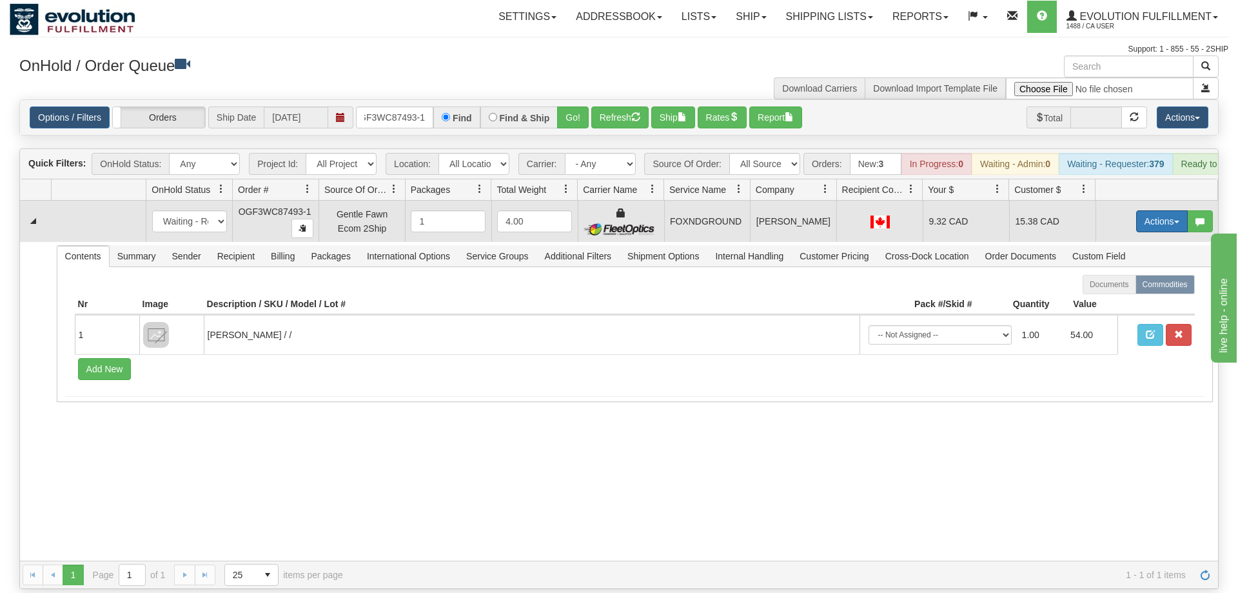
click at [1156, 211] on button "Actions" at bounding box center [1162, 221] width 52 height 22
click at [1130, 288] on link "Ship" at bounding box center [1135, 296] width 103 height 17
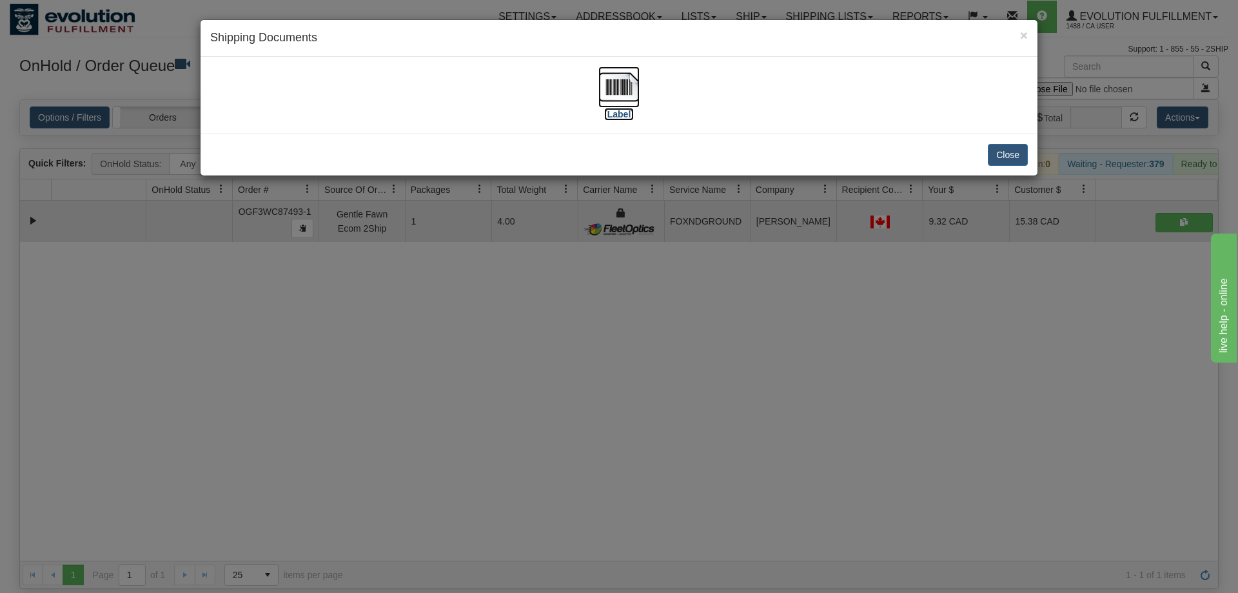
click at [620, 84] on img at bounding box center [618, 86] width 41 height 41
click at [381, 328] on div "× Shipping Documents [Label] Close" at bounding box center [619, 296] width 1238 height 593
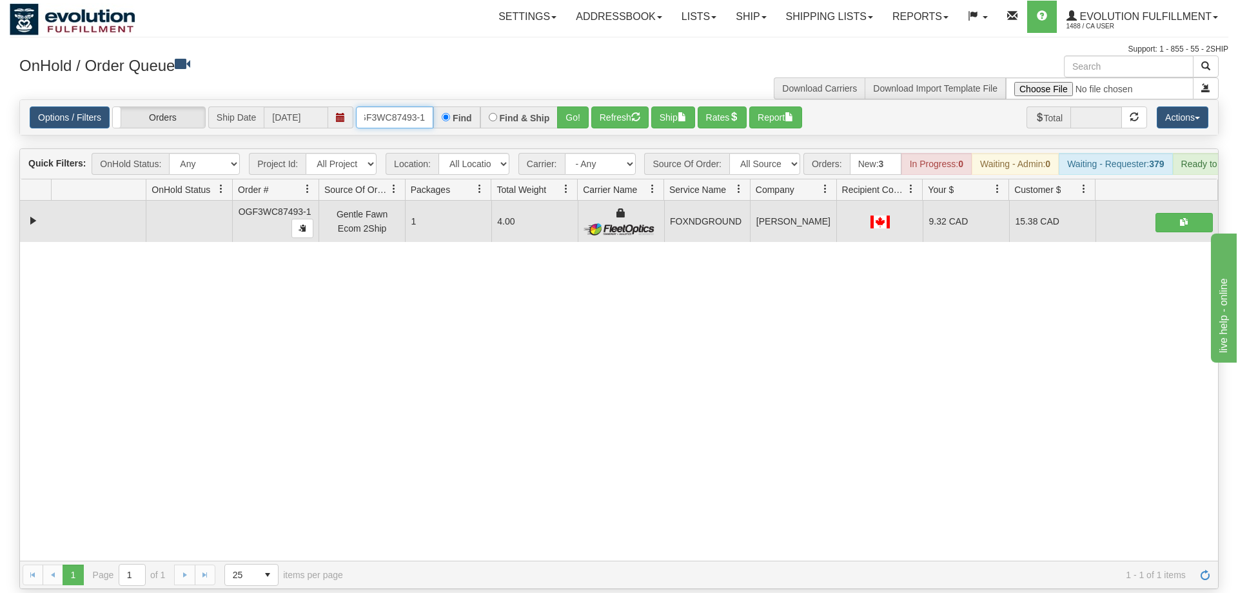
click at [393, 106] on input "OGF3WC87493-1" at bounding box center [394, 117] width 77 height 22
drag, startPoint x: 564, startPoint y: 109, endPoint x: 570, endPoint y: 113, distance: 7.4
click at [564, 133] on div "Is equal to Is not equal to Contains Does not contains CAD USD EUR ZAR [PERSON_…" at bounding box center [619, 343] width 1219 height 489
click at [570, 113] on div "Options / Filters Group Shipments Orders Ship Date [DATE] OGF3WC87471-1 Find Fi…" at bounding box center [619, 117] width 1198 height 35
click at [580, 106] on button "Go!" at bounding box center [573, 117] width 32 height 22
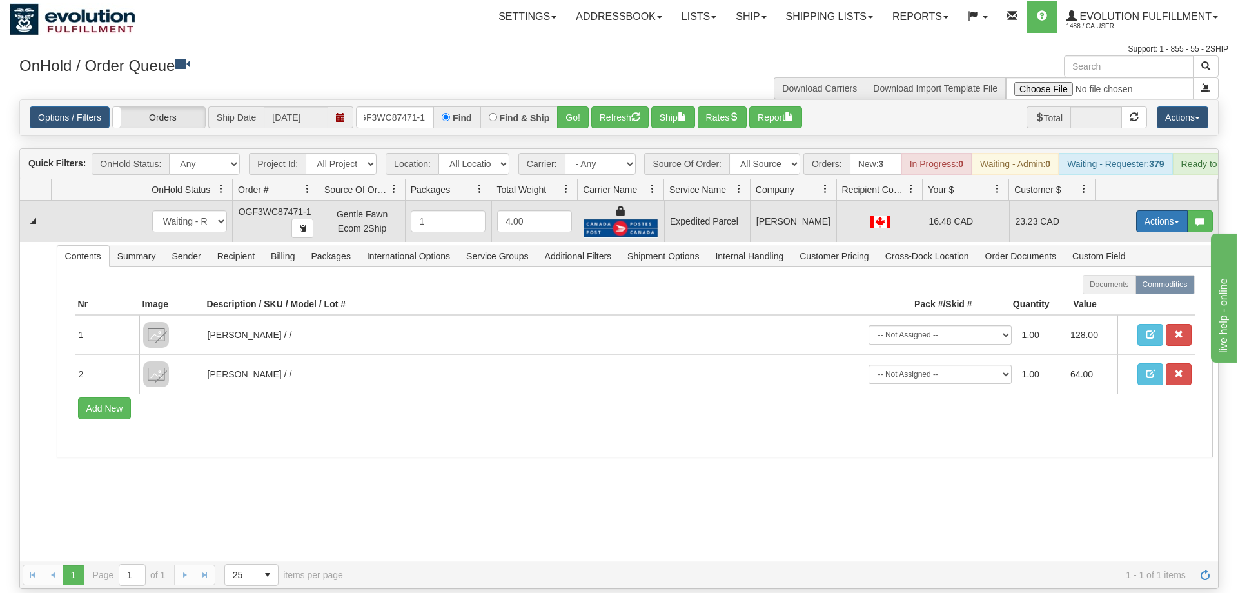
click at [1152, 210] on button "Actions" at bounding box center [1162, 221] width 52 height 22
click at [1123, 288] on link "Ship" at bounding box center [1135, 296] width 103 height 17
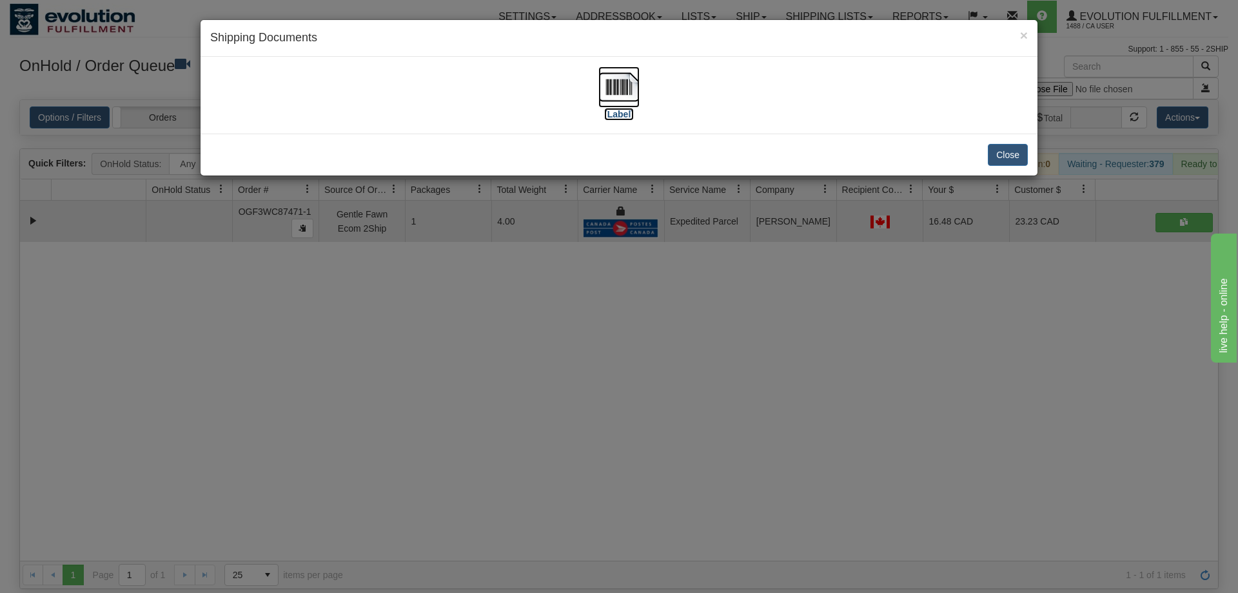
click at [617, 67] on img at bounding box center [618, 86] width 41 height 41
drag, startPoint x: 655, startPoint y: 273, endPoint x: 460, endPoint y: 155, distance: 228.6
click at [646, 259] on div "× Shipping Documents [Label] Close" at bounding box center [619, 296] width 1238 height 593
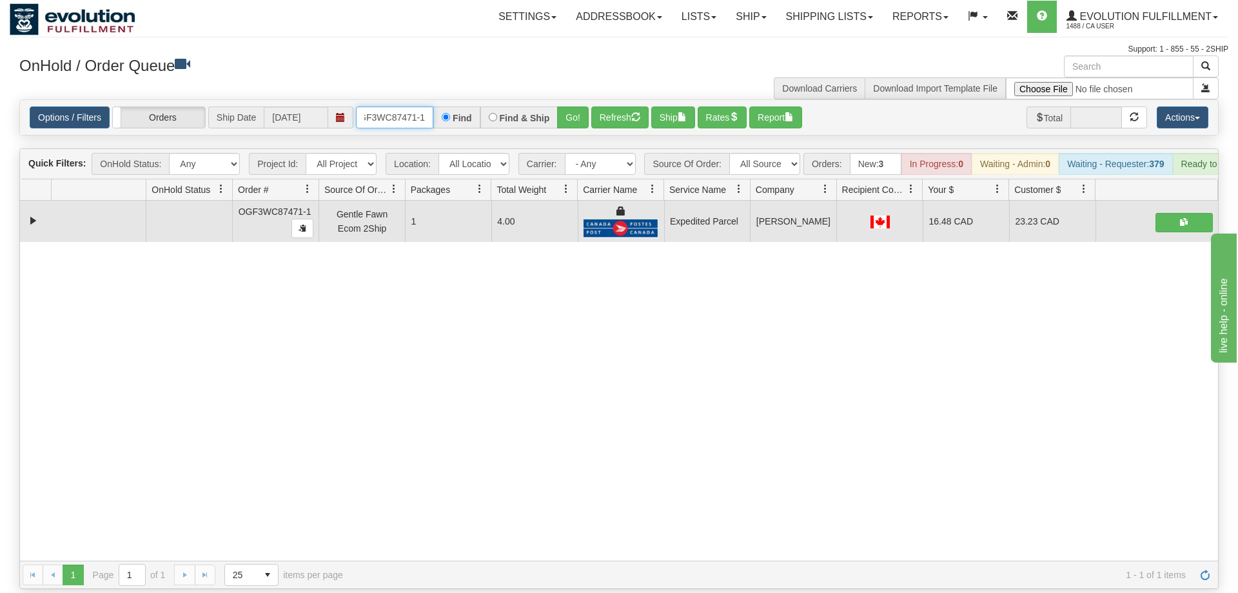
click at [415, 106] on input "OGF3WC87471-1" at bounding box center [394, 117] width 77 height 22
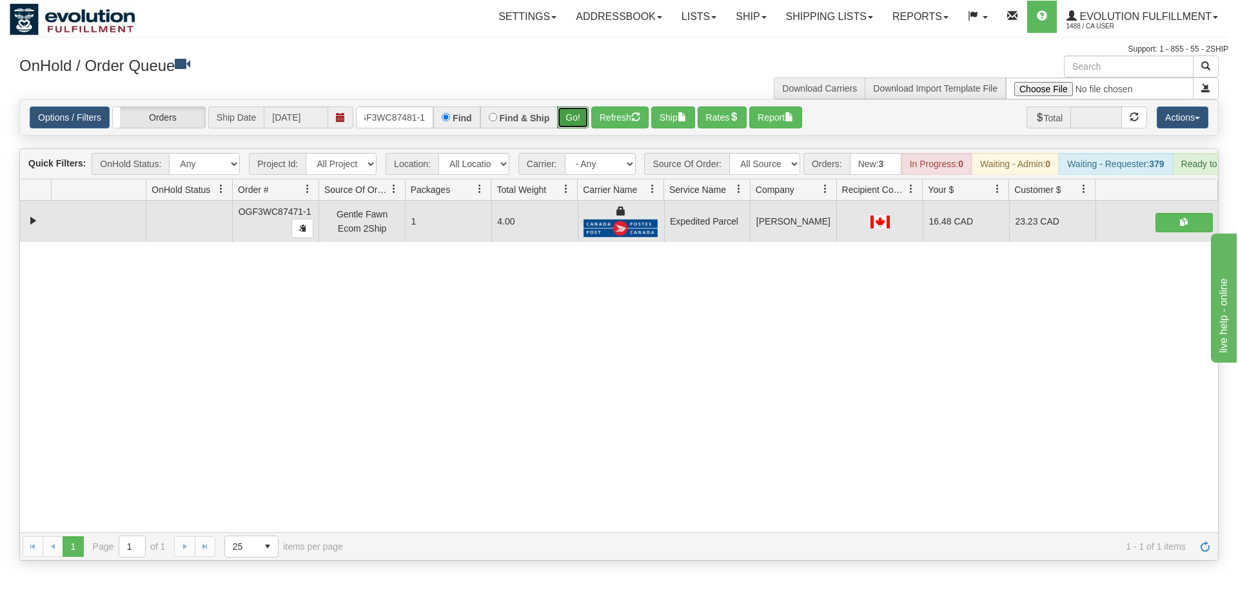
drag, startPoint x: 578, startPoint y: 95, endPoint x: 576, endPoint y: 119, distance: 24.6
click at [577, 123] on div "Is equal to Is not equal to Contains Does not contains CAD USD EUR ZAR [PERSON_…" at bounding box center [619, 329] width 1219 height 461
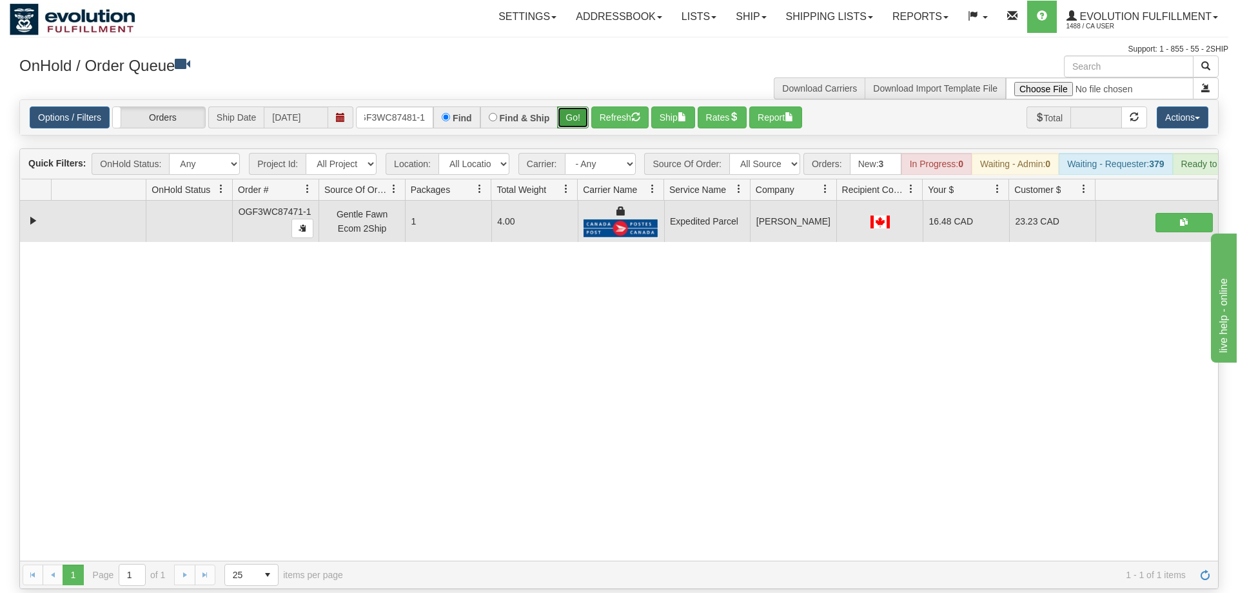
click at [573, 106] on button "Go!" at bounding box center [573, 117] width 32 height 22
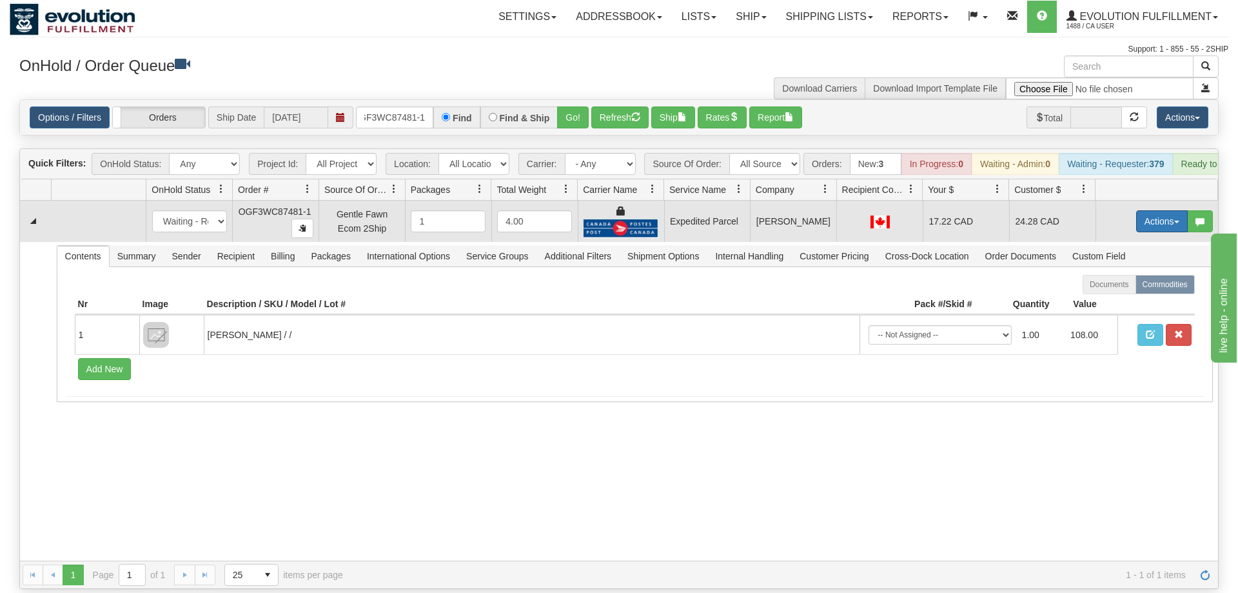
click at [1170, 210] on button "Actions" at bounding box center [1162, 221] width 52 height 22
click at [1126, 288] on link "Ship" at bounding box center [1135, 296] width 103 height 17
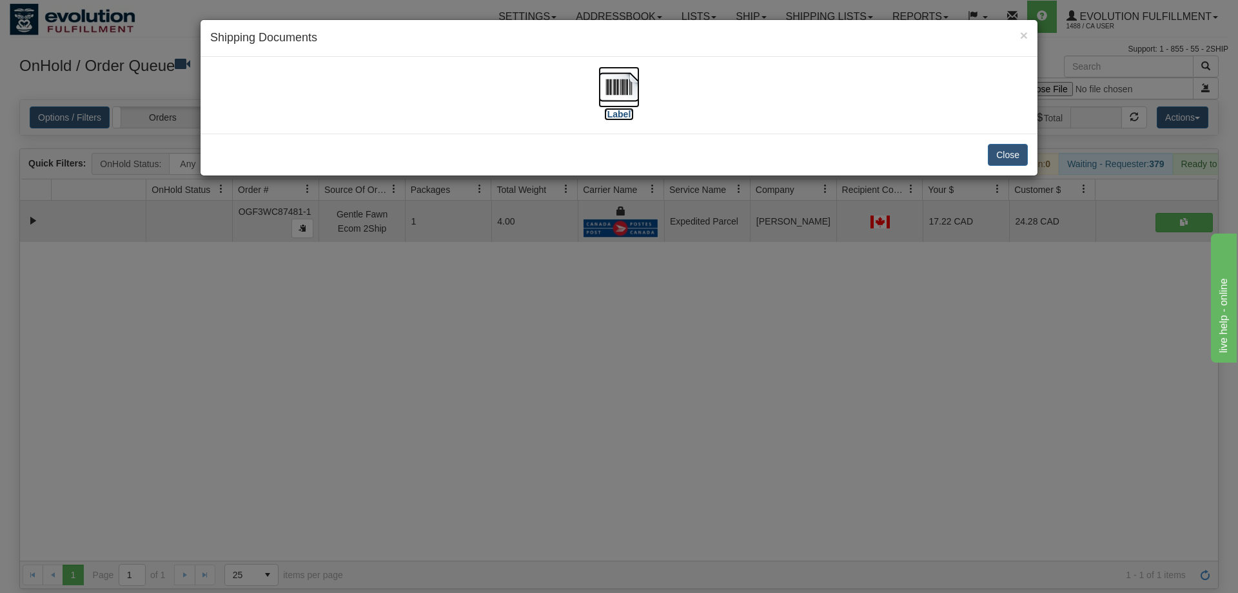
click at [629, 102] on img at bounding box center [618, 86] width 41 height 41
drag, startPoint x: 545, startPoint y: 409, endPoint x: 369, endPoint y: 103, distance: 352.4
click at [535, 382] on div "× Shipping Documents [Label] Close" at bounding box center [619, 296] width 1238 height 593
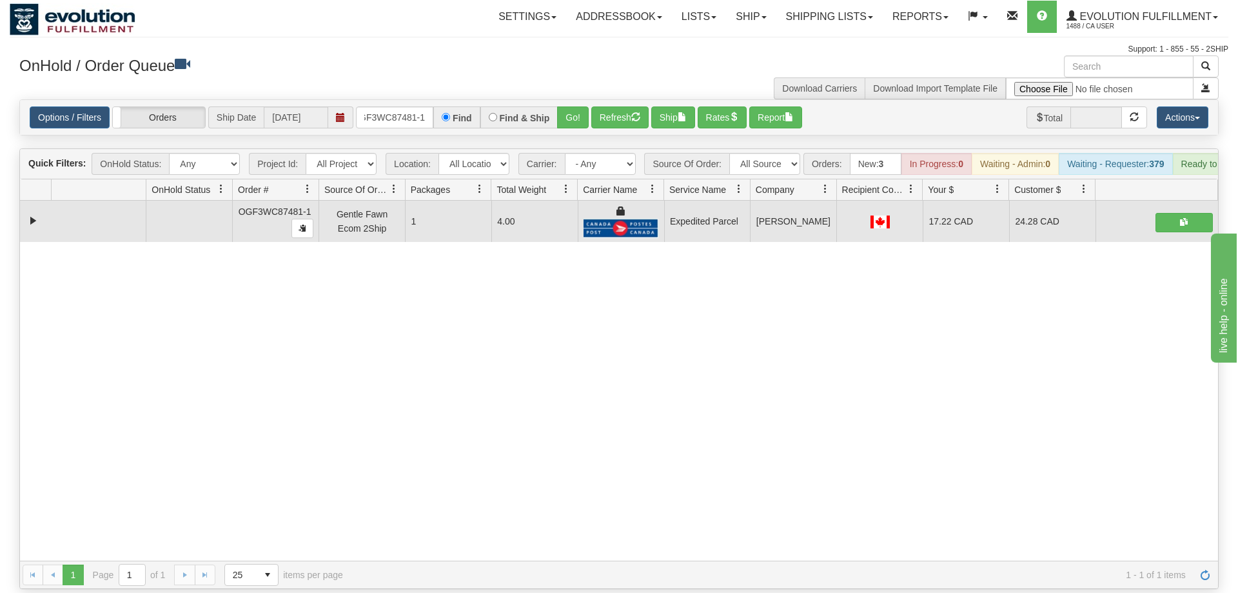
click at [413, 110] on div "Options / Filters Group Shipments Orders Ship Date [DATE] OGF3WC87481-1 Find Fi…" at bounding box center [619, 117] width 1198 height 35
click at [415, 106] on input "OGF3WC87481-1" at bounding box center [394, 117] width 77 height 22
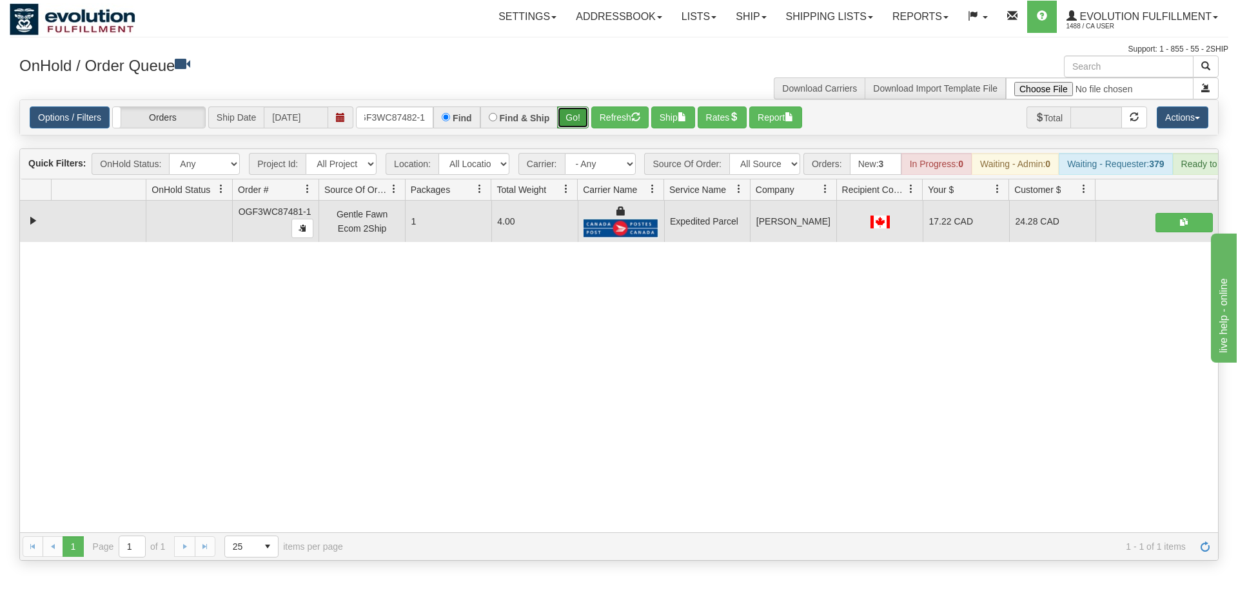
click at [583, 117] on div "Is equal to Is not equal to Contains Does not contains CAD USD EUR ZAR [PERSON_…" at bounding box center [619, 329] width 1219 height 461
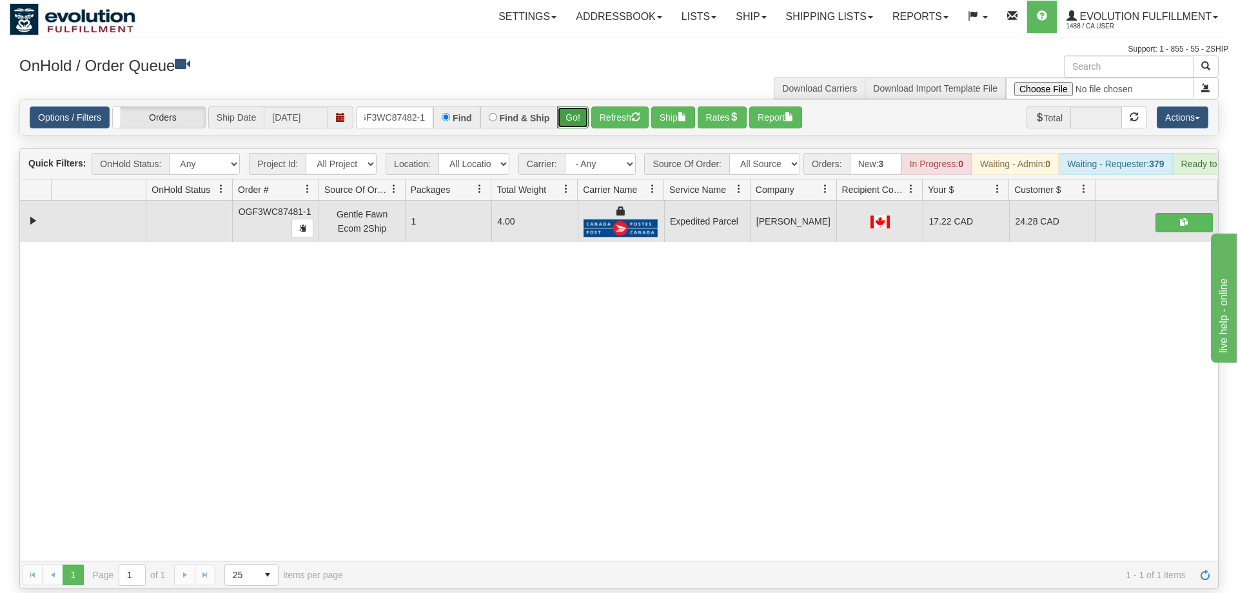
click at [581, 106] on button "Go!" at bounding box center [573, 117] width 32 height 22
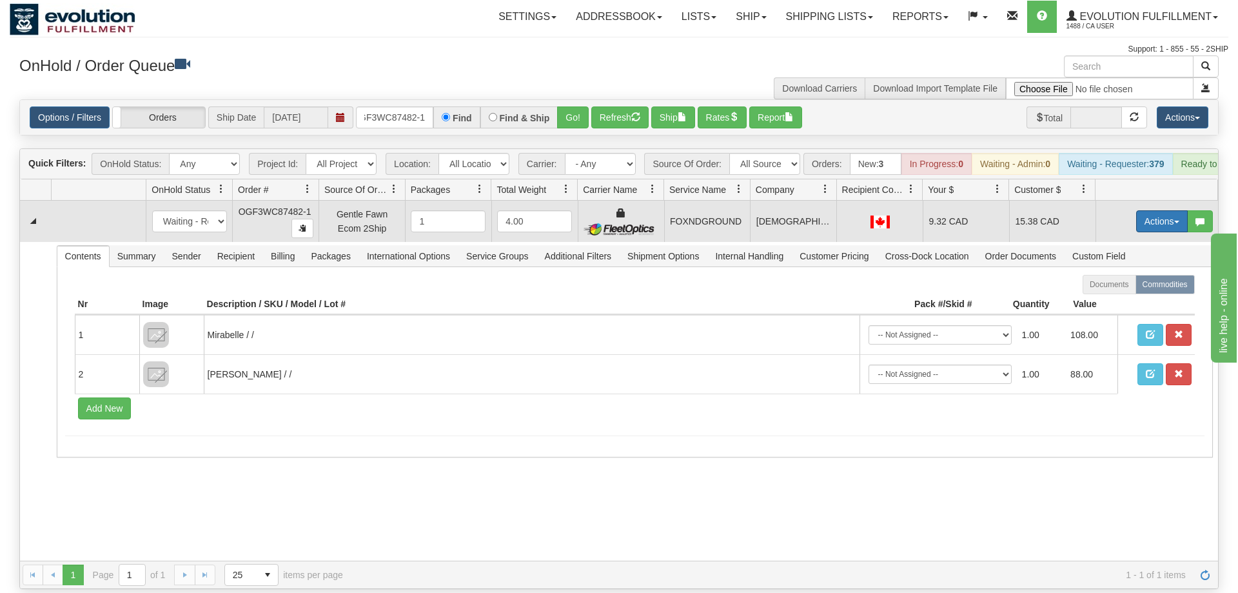
click at [1170, 210] on button "Actions" at bounding box center [1162, 221] width 52 height 22
click at [1119, 291] on span "Ship" at bounding box center [1110, 296] width 27 height 10
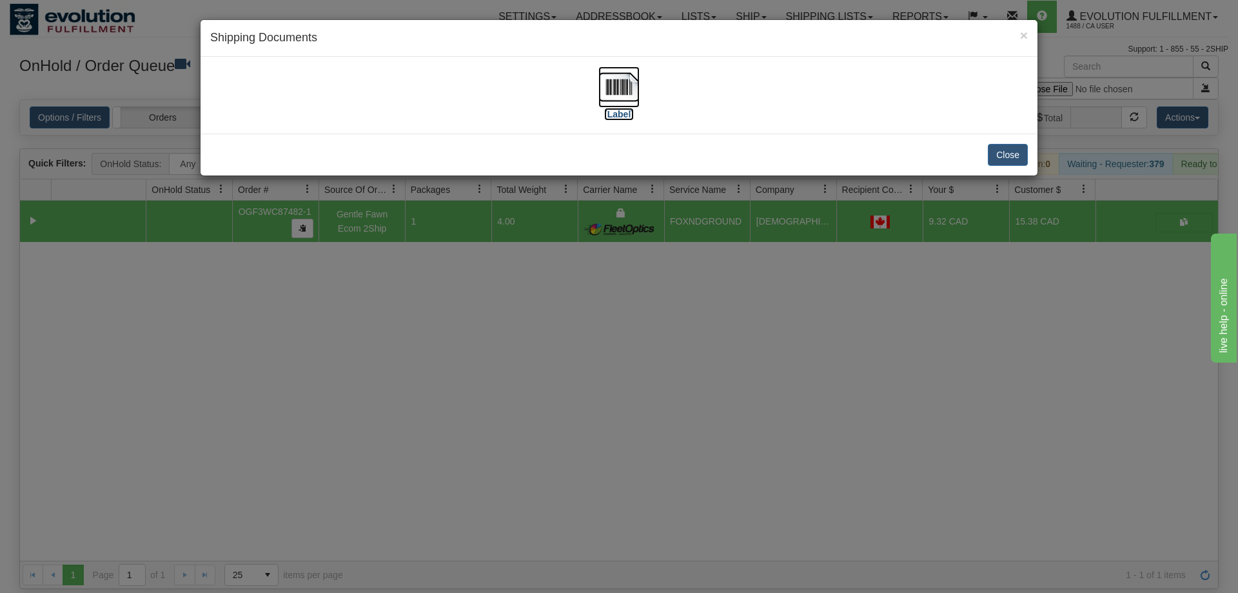
click at [629, 97] on img at bounding box center [618, 86] width 41 height 41
click at [610, 366] on div "× Shipping Documents [Label] Close" at bounding box center [619, 296] width 1238 height 593
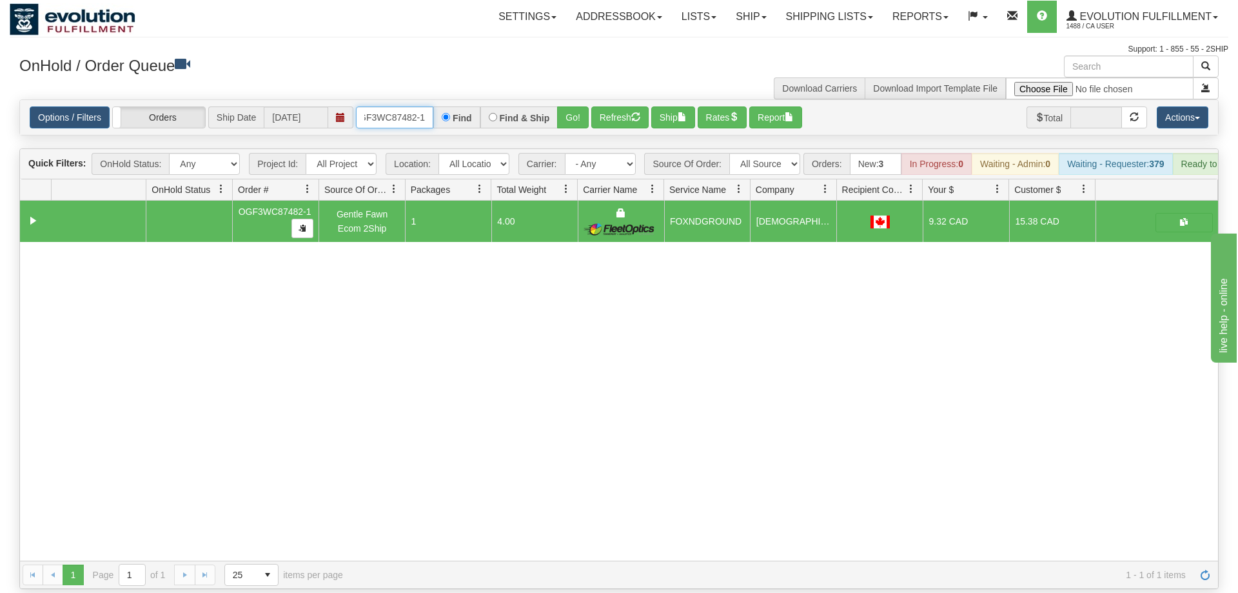
click at [397, 108] on input "OGF3WC87482-1" at bounding box center [394, 117] width 77 height 22
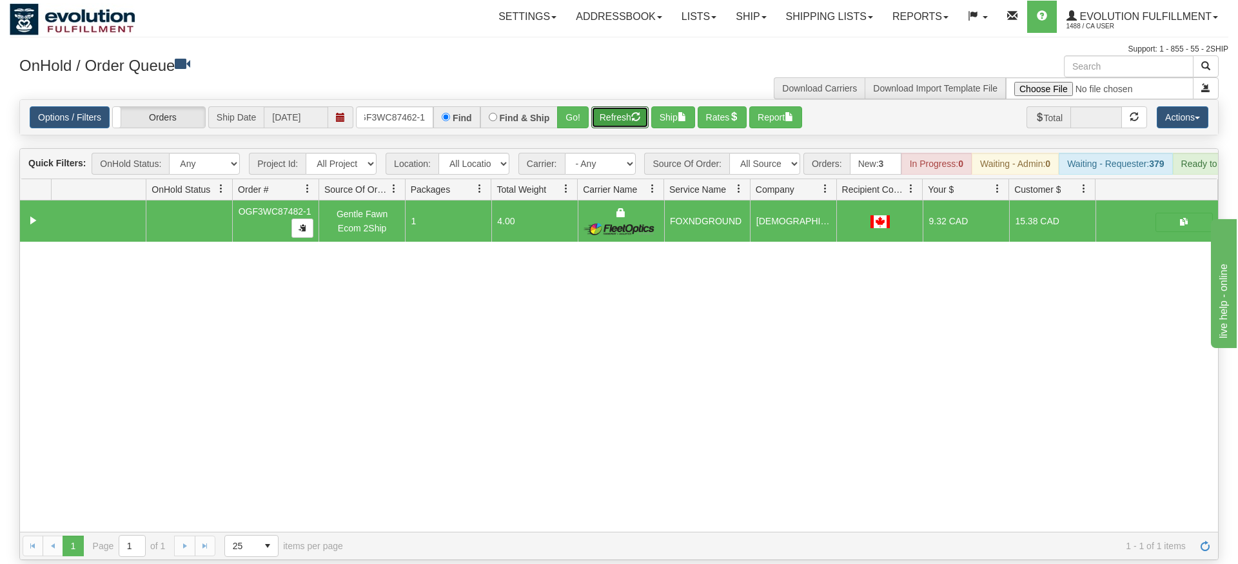
click at [589, 133] on div "Is equal to Is not equal to Contains Does not contains CAD USD EUR ZAR [PERSON_…" at bounding box center [619, 329] width 1219 height 461
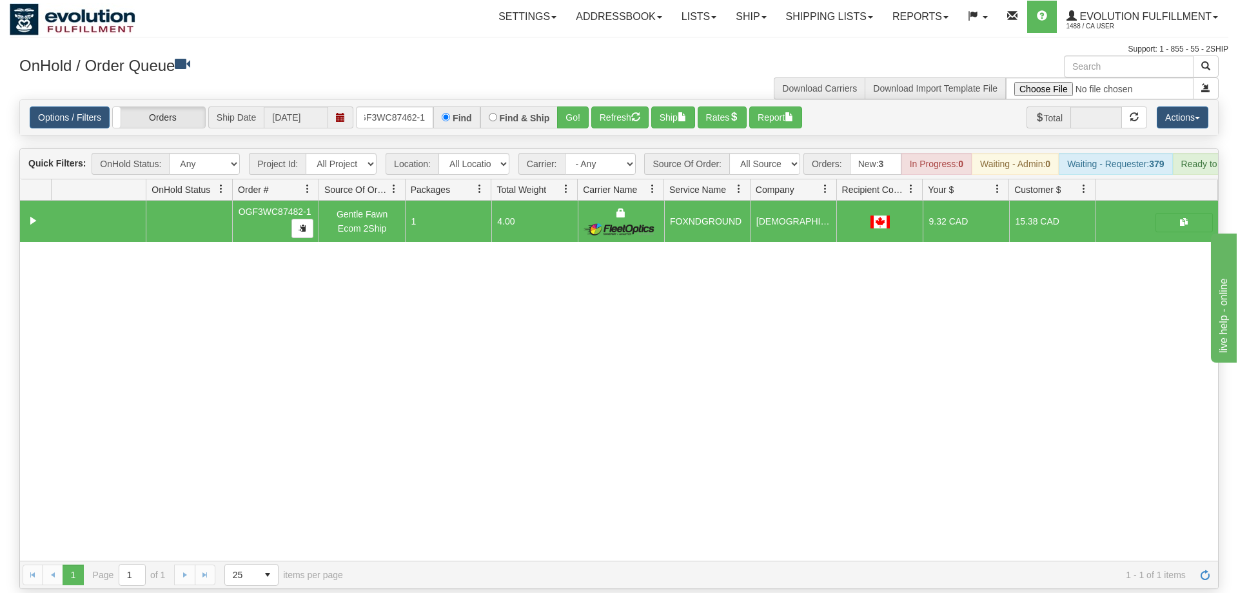
drag, startPoint x: 578, startPoint y: 123, endPoint x: 576, endPoint y: 115, distance: 8.2
click at [576, 121] on div "Is equal to Is not equal to Contains Does not contains CAD USD EUR ZAR [PERSON_…" at bounding box center [619, 343] width 1219 height 489
click at [576, 109] on button "Go!" at bounding box center [573, 117] width 32 height 22
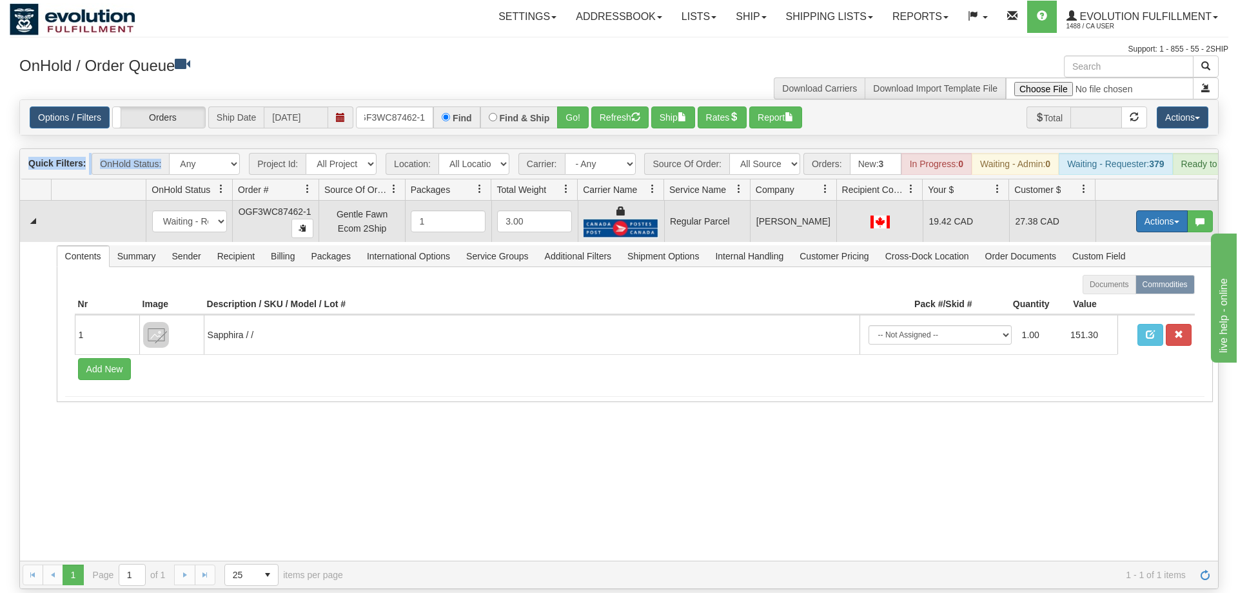
click at [1147, 210] on button "Actions" at bounding box center [1162, 221] width 52 height 22
click at [1126, 274] on span "Rate All Services" at bounding box center [1135, 279] width 77 height 10
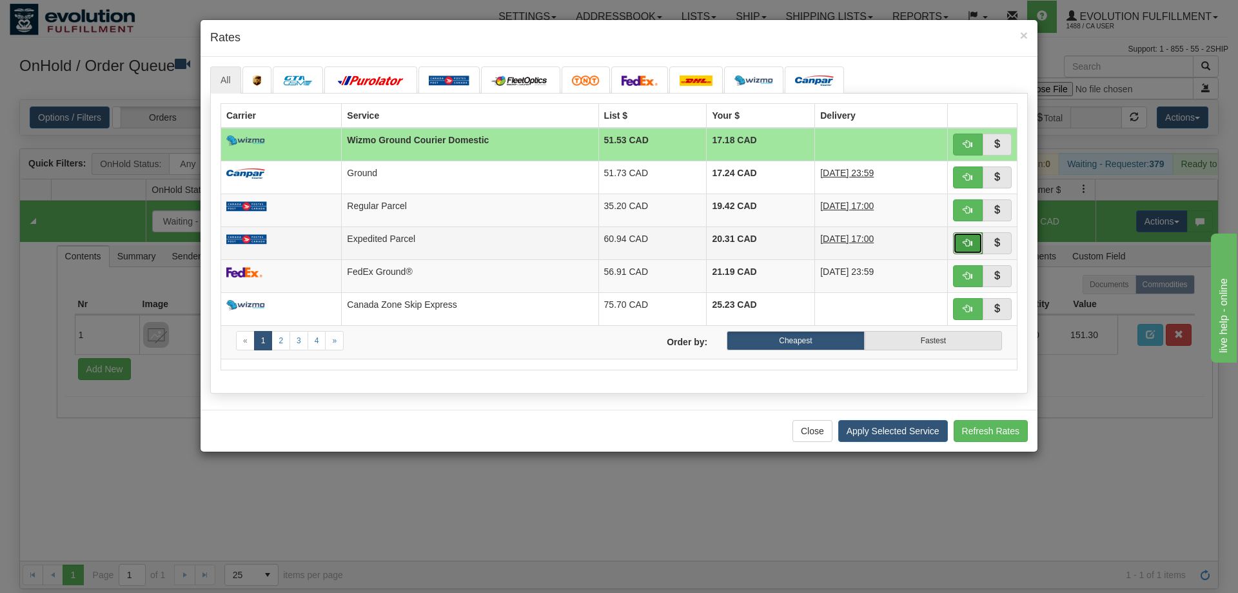
click at [975, 248] on button "button" at bounding box center [968, 243] width 30 height 22
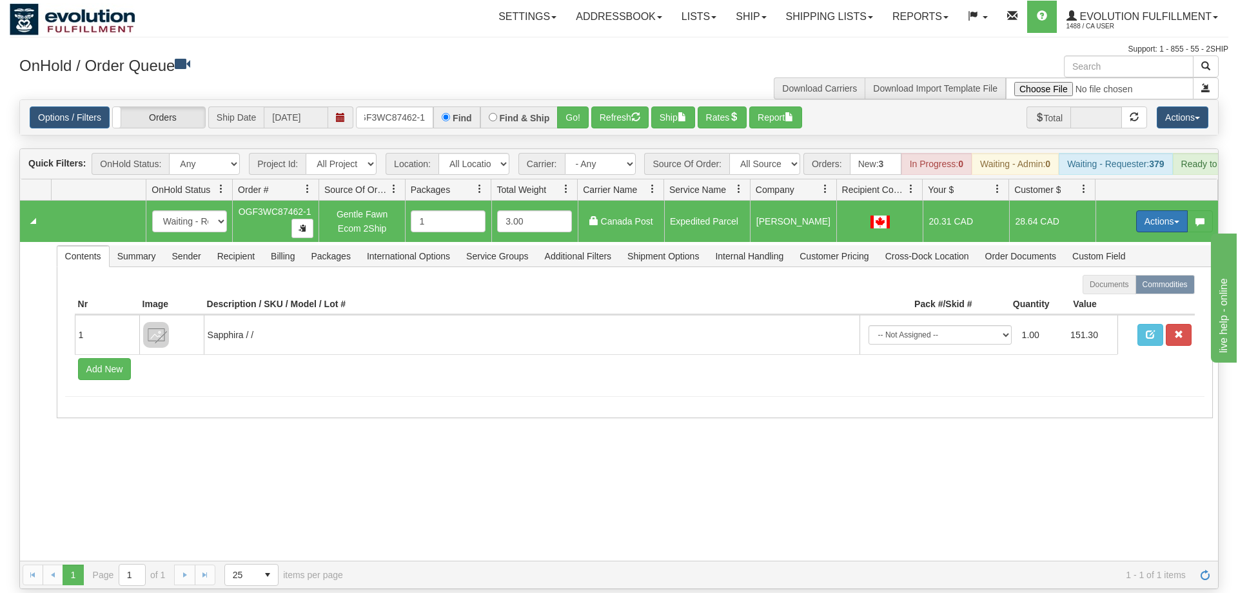
click at [1148, 210] on button "Actions" at bounding box center [1162, 221] width 52 height 22
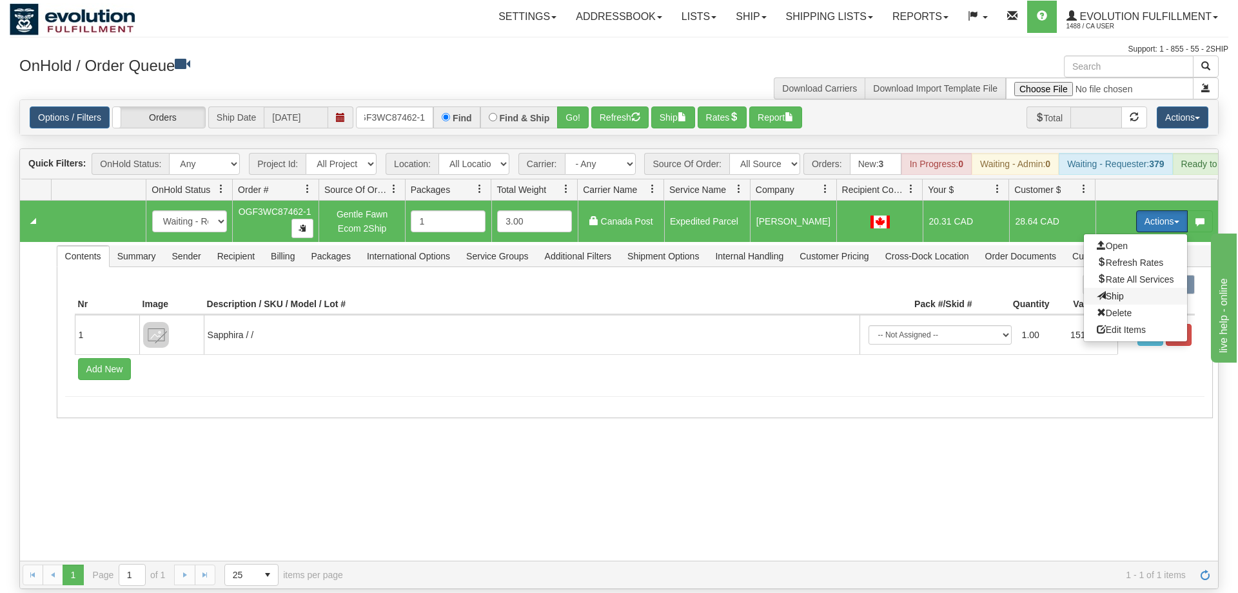
click at [1117, 291] on span "Ship" at bounding box center [1110, 296] width 27 height 10
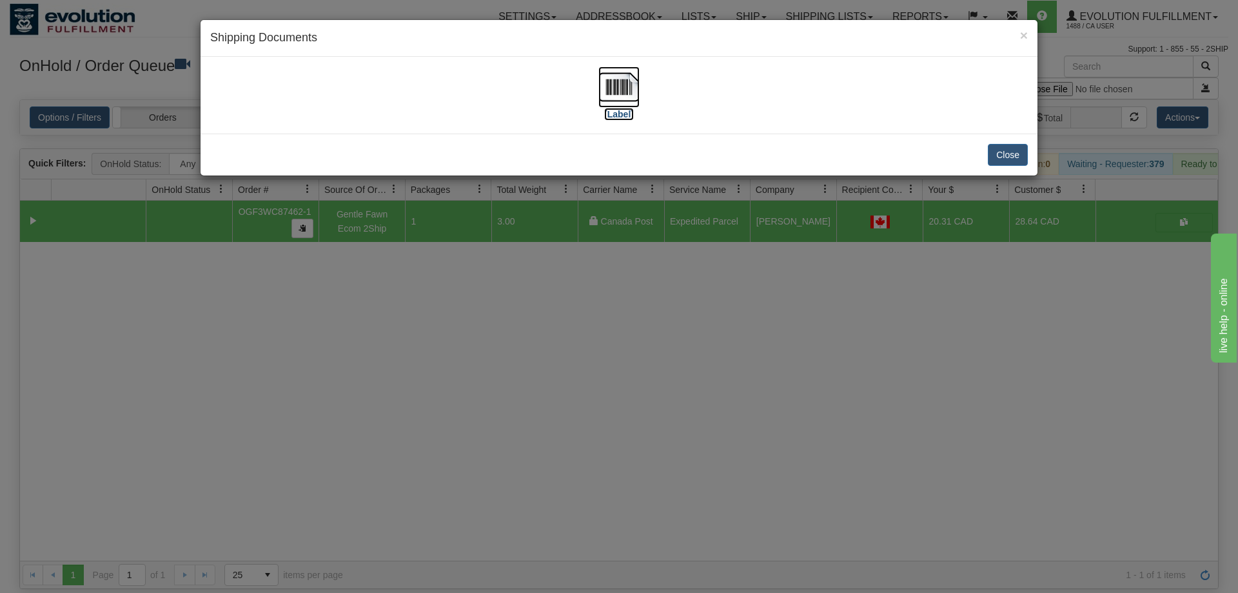
click at [616, 88] on img at bounding box center [618, 86] width 41 height 41
drag, startPoint x: 633, startPoint y: 484, endPoint x: 438, endPoint y: 154, distance: 382.7
click at [630, 468] on div "× Shipping Documents [Label] Close" at bounding box center [619, 296] width 1238 height 593
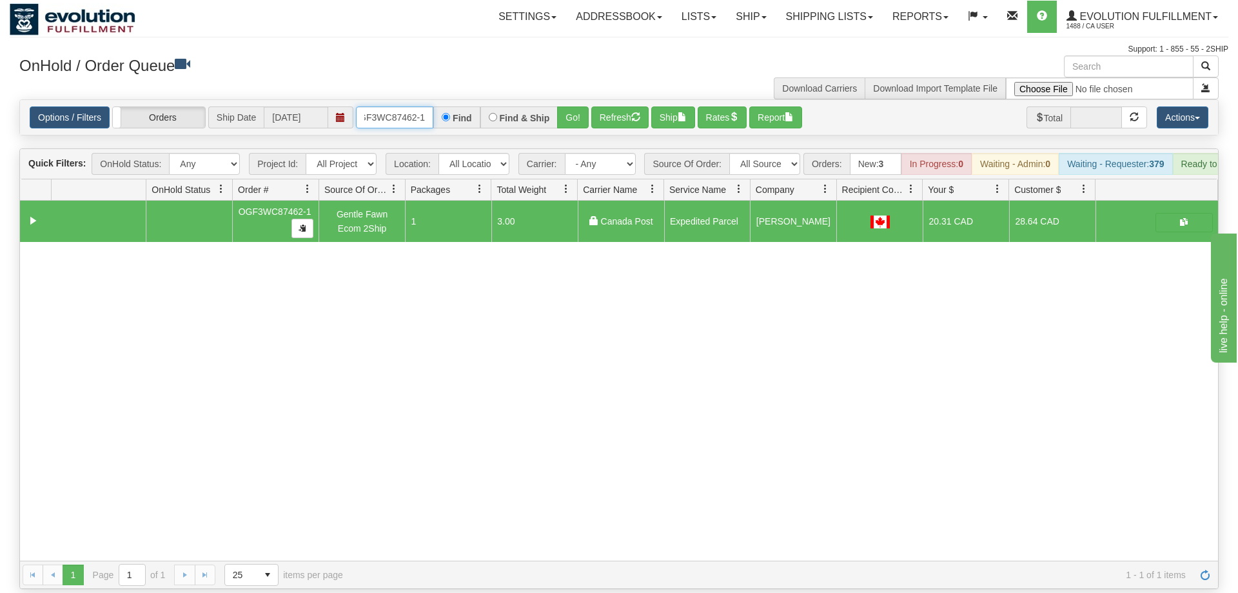
click at [414, 106] on input "OGF3WC87462-1" at bounding box center [394, 117] width 77 height 22
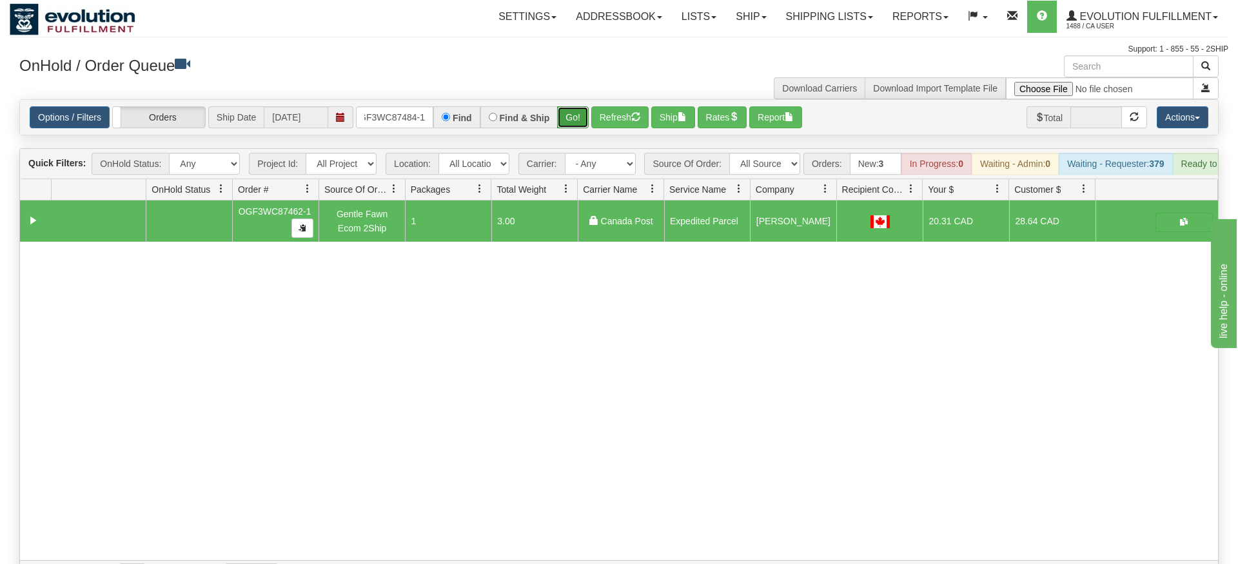
click at [573, 133] on div "Is equal to Is not equal to Contains Does not contains CAD USD EUR ZAR [PERSON_…" at bounding box center [619, 343] width 1219 height 489
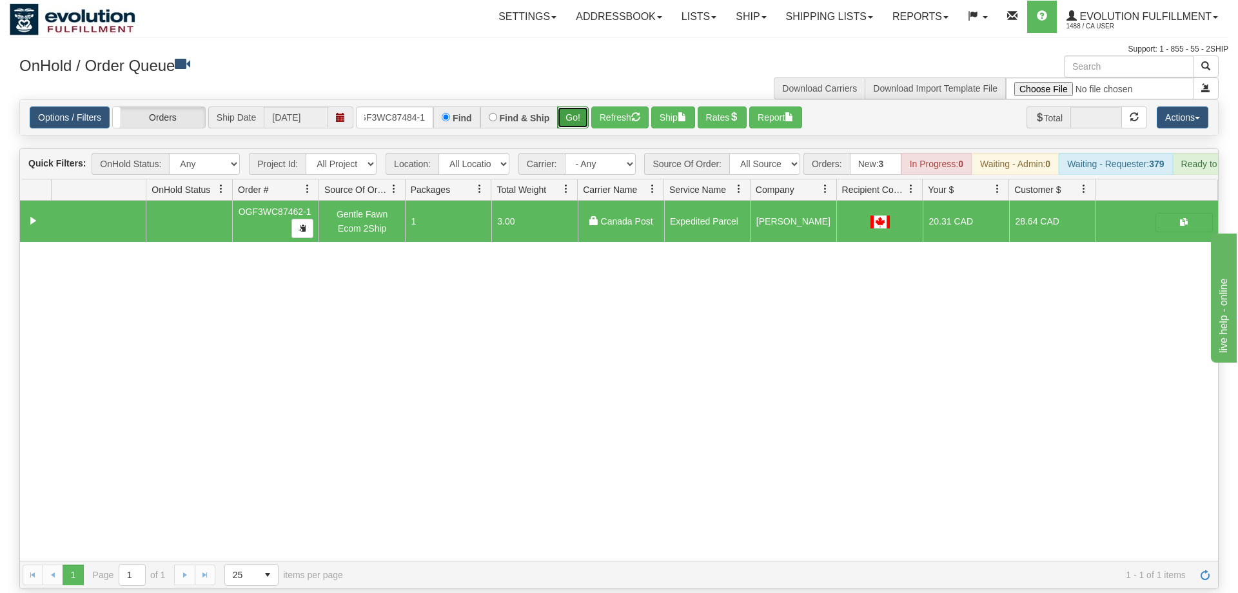
click at [576, 106] on button "Go!" at bounding box center [573, 117] width 32 height 22
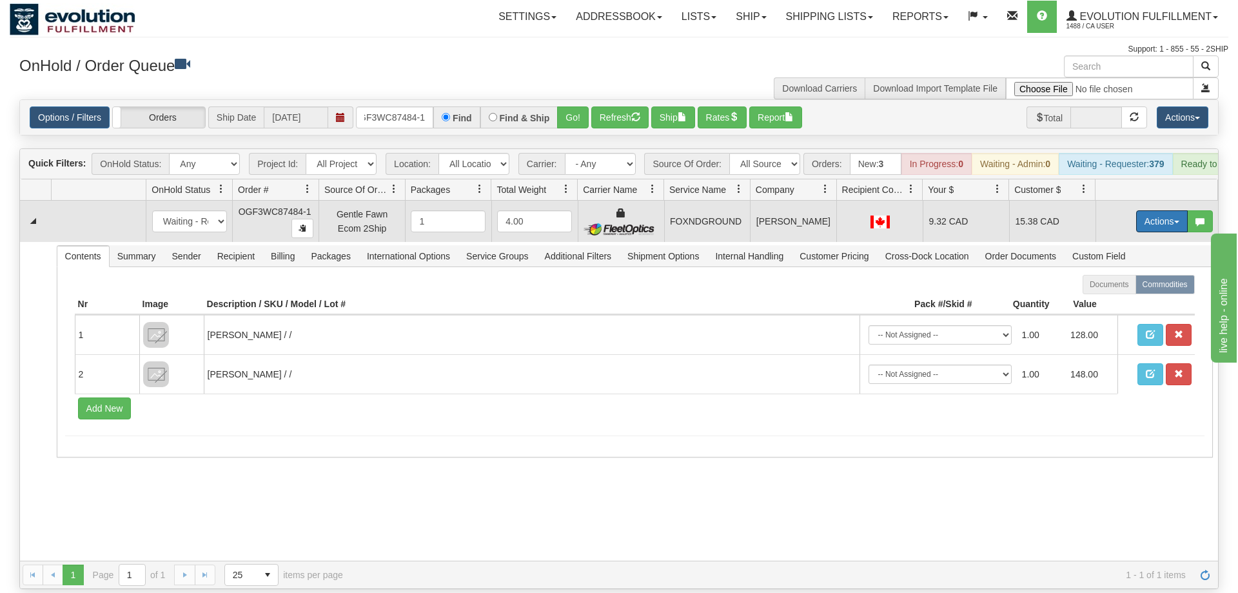
drag, startPoint x: 1149, startPoint y: 201, endPoint x: 1146, endPoint y: 221, distance: 20.9
click at [1149, 210] on button "Actions" at bounding box center [1162, 221] width 52 height 22
click at [1132, 288] on link "Ship" at bounding box center [1135, 296] width 103 height 17
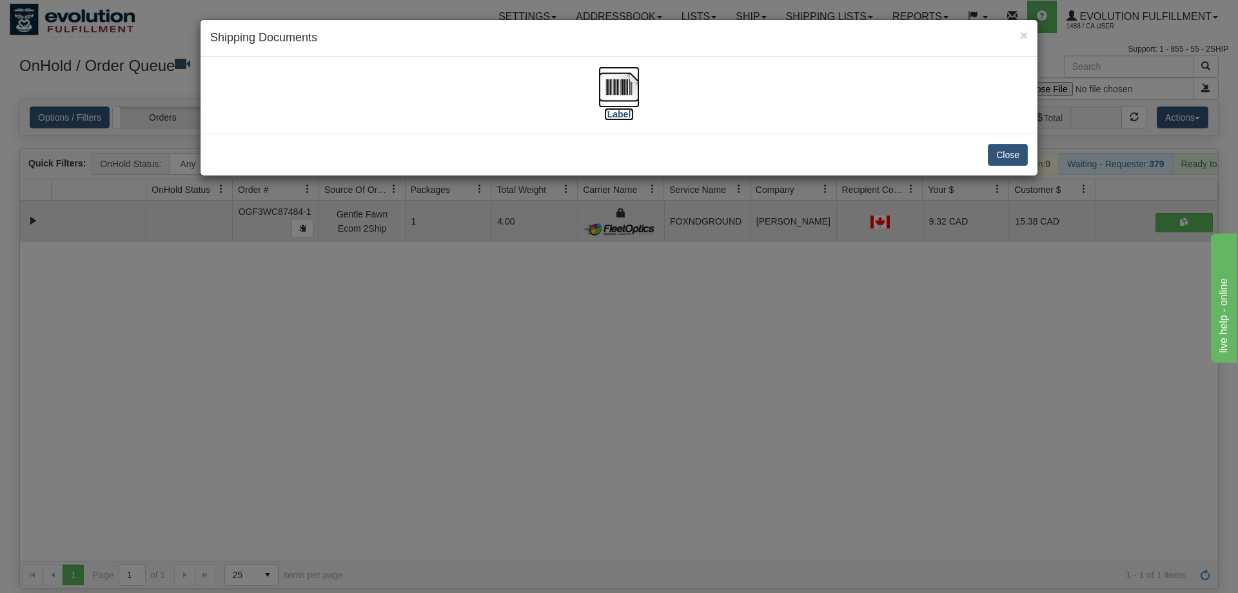
click at [609, 89] on img at bounding box center [618, 86] width 41 height 41
drag, startPoint x: 612, startPoint y: 503, endPoint x: 408, endPoint y: 533, distance: 206.6
click at [613, 500] on div "× Shipping Documents [Label] Close" at bounding box center [619, 296] width 1238 height 593
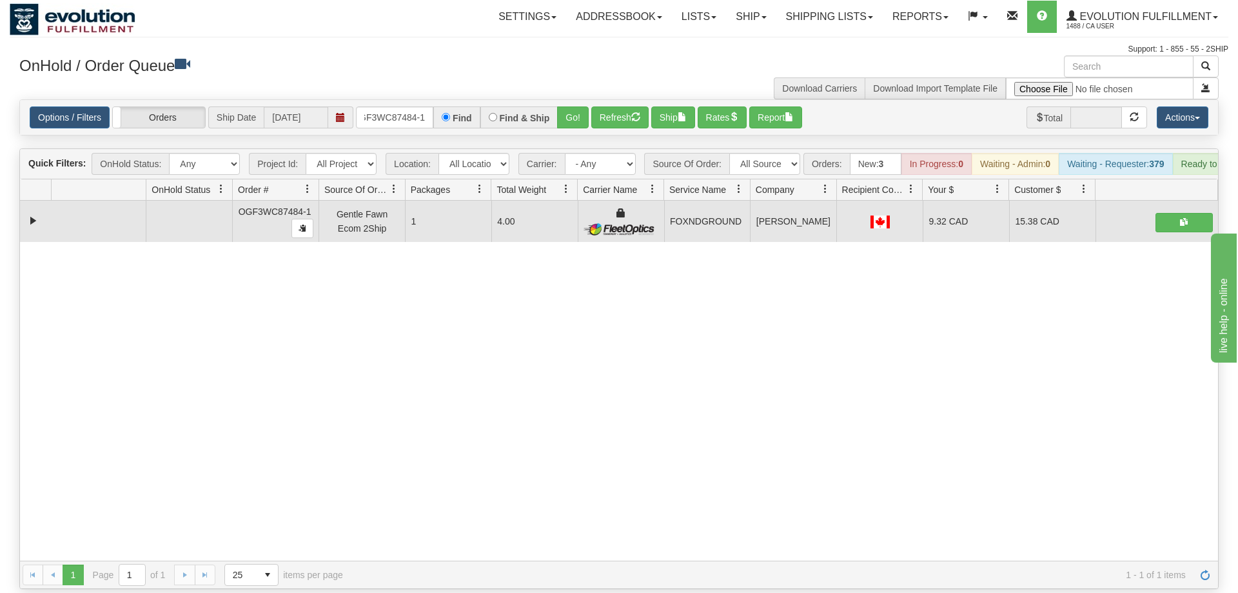
drag, startPoint x: 326, startPoint y: 409, endPoint x: 348, endPoint y: 64, distance: 346.3
click at [328, 406] on div "31665728 EVOLUTION V3 91225802 91225803 OGF3WC87484-1 Gentle Fawn Ecom 2Ship 1 …" at bounding box center [619, 381] width 1198 height 360
click at [381, 106] on input "OGF3WC87484-1" at bounding box center [394, 117] width 77 height 22
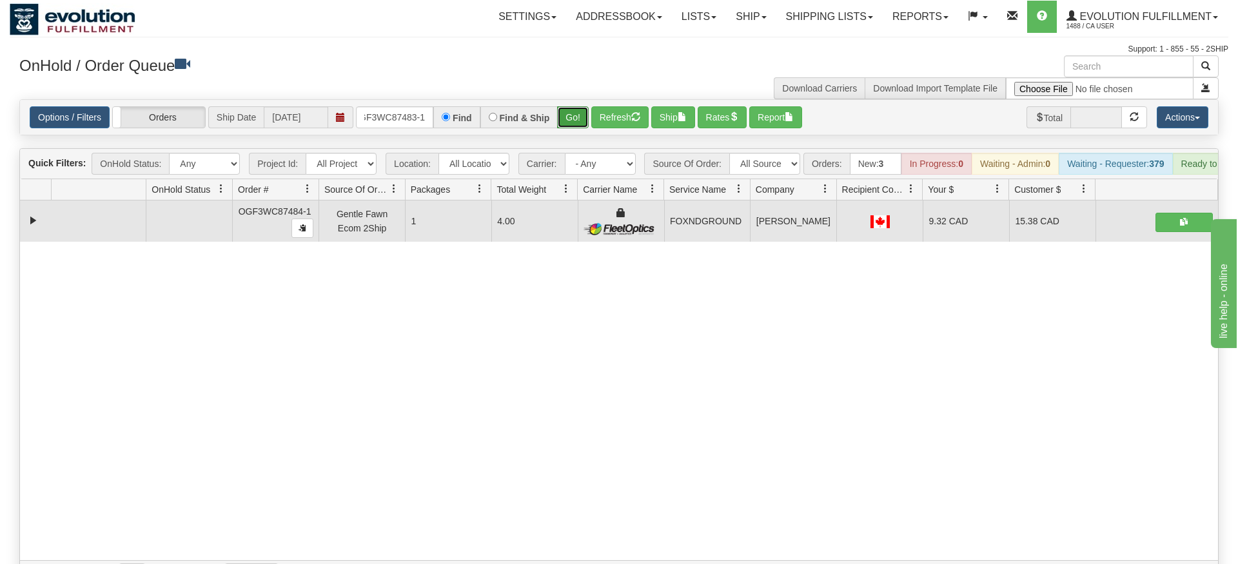
drag, startPoint x: 579, startPoint y: 106, endPoint x: 569, endPoint y: 107, distance: 9.7
click at [578, 133] on div "Is equal to Is not equal to Contains Does not contains CAD USD EUR ZAR [PERSON_…" at bounding box center [619, 343] width 1219 height 489
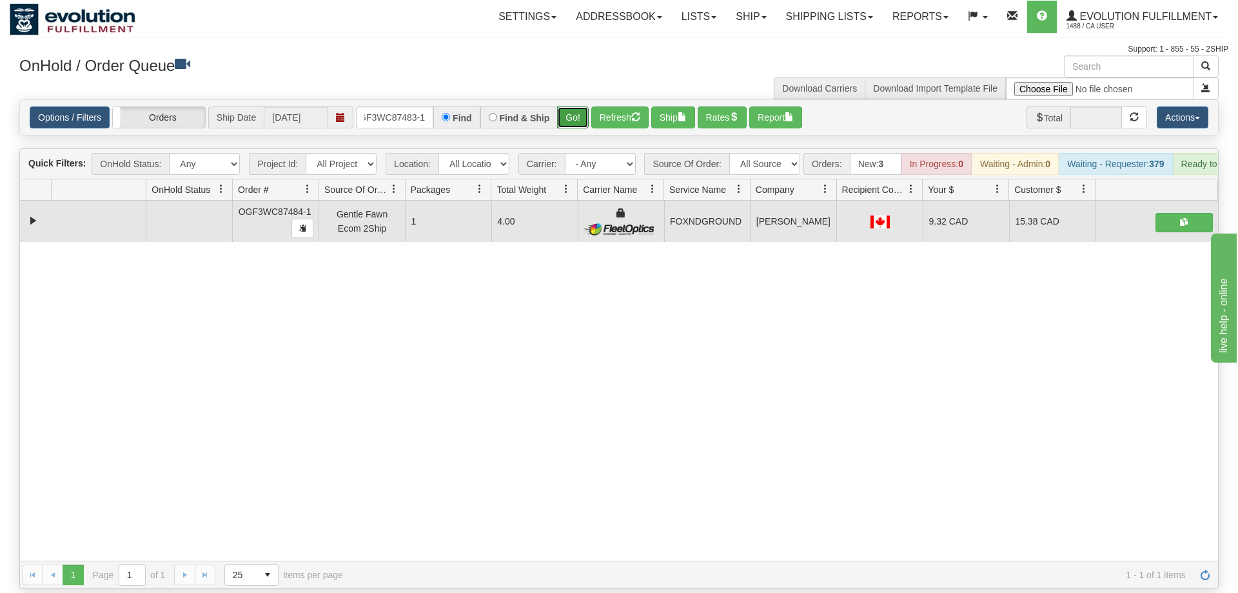
click at [569, 107] on button "Go!" at bounding box center [573, 117] width 32 height 22
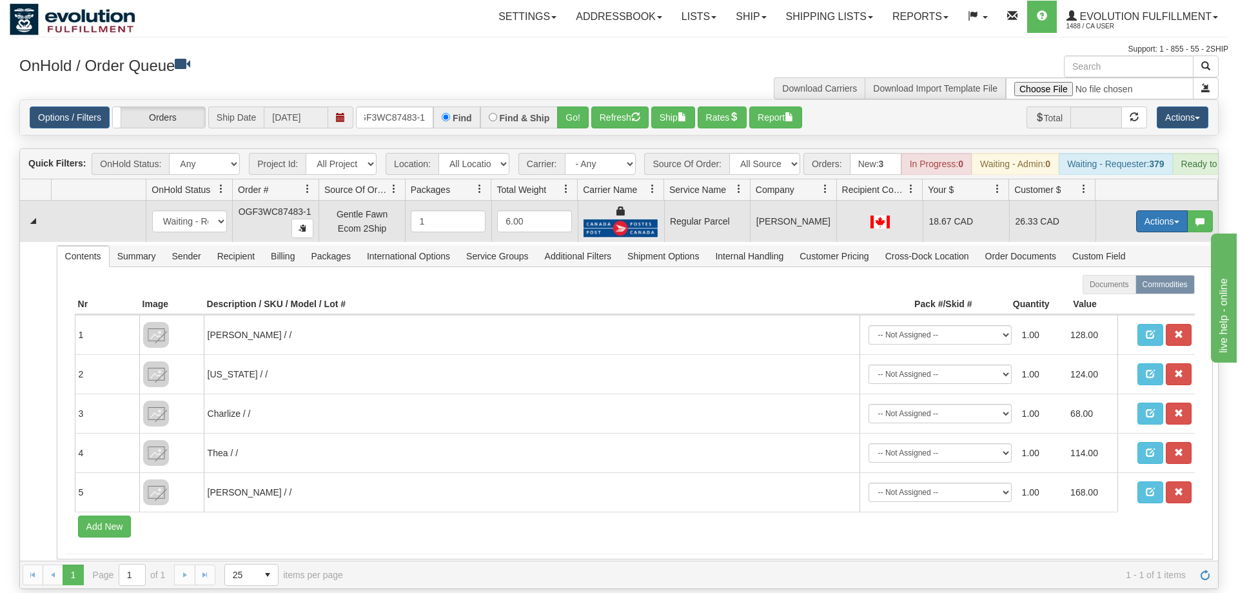
click at [1178, 210] on button "Actions" at bounding box center [1162, 221] width 52 height 22
click at [1136, 274] on span "Rate All Services" at bounding box center [1135, 279] width 77 height 10
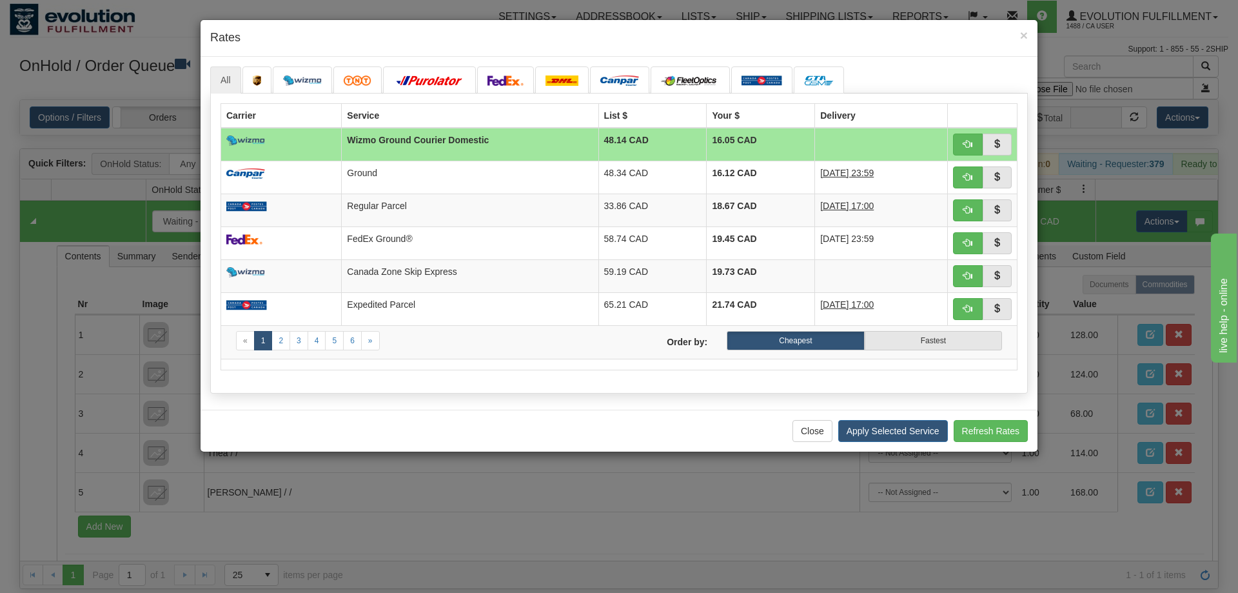
click at [462, 404] on div "All «" at bounding box center [619, 233] width 837 height 353
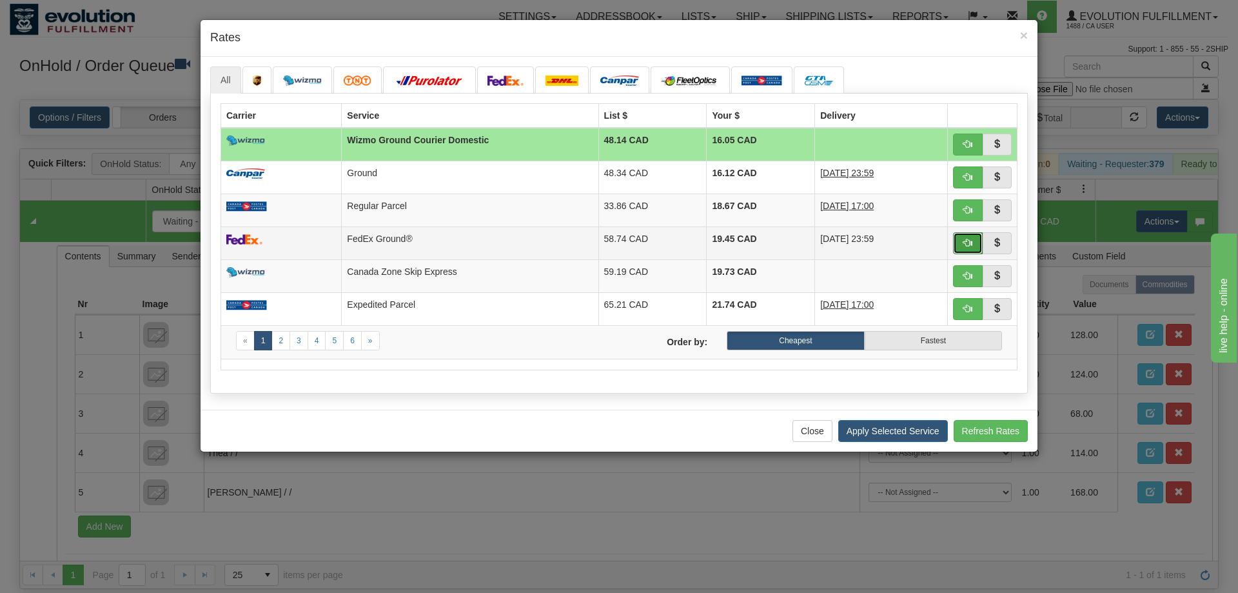
click at [969, 247] on span "button" at bounding box center [967, 242] width 9 height 9
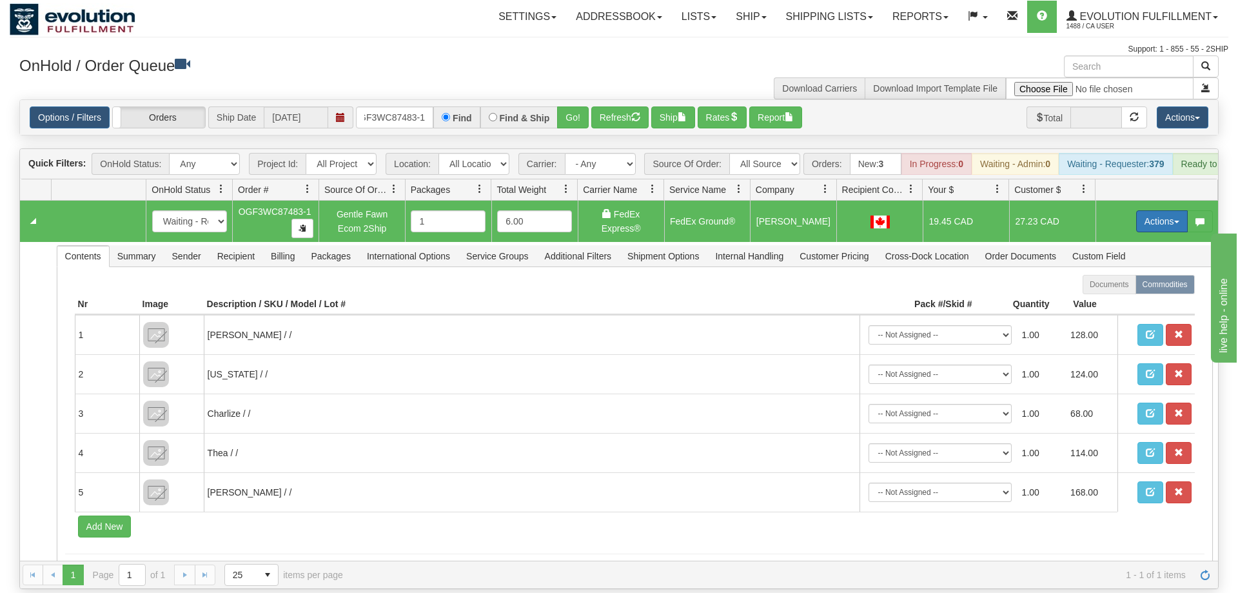
click at [1143, 210] on button "Actions" at bounding box center [1162, 221] width 52 height 22
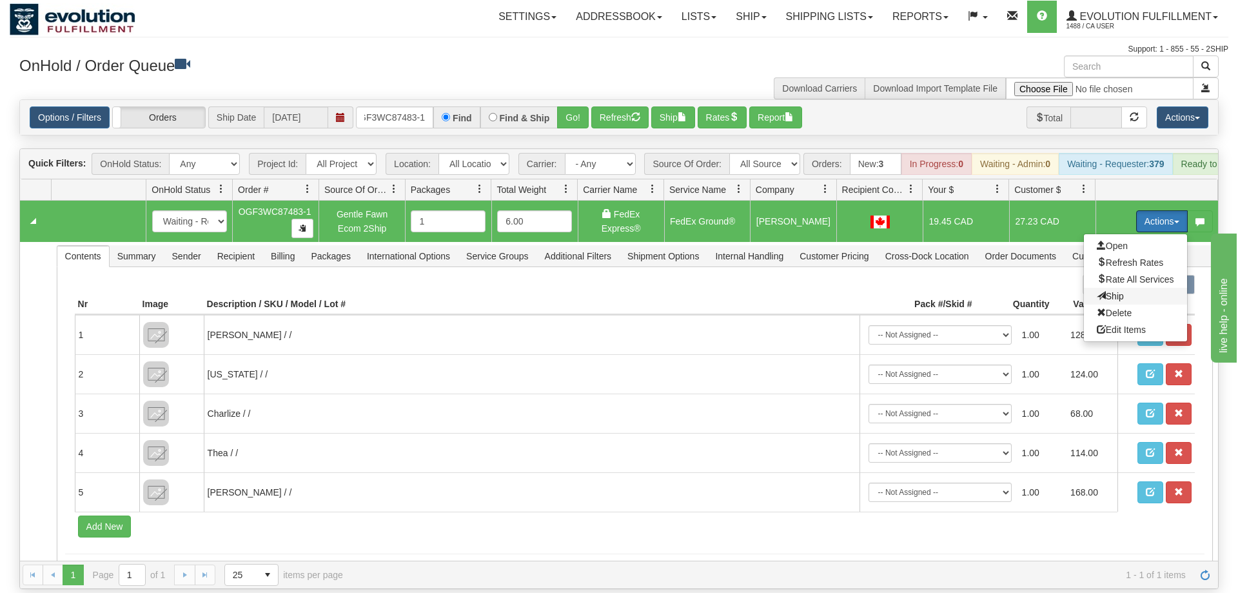
click at [1110, 291] on span "Ship" at bounding box center [1110, 296] width 27 height 10
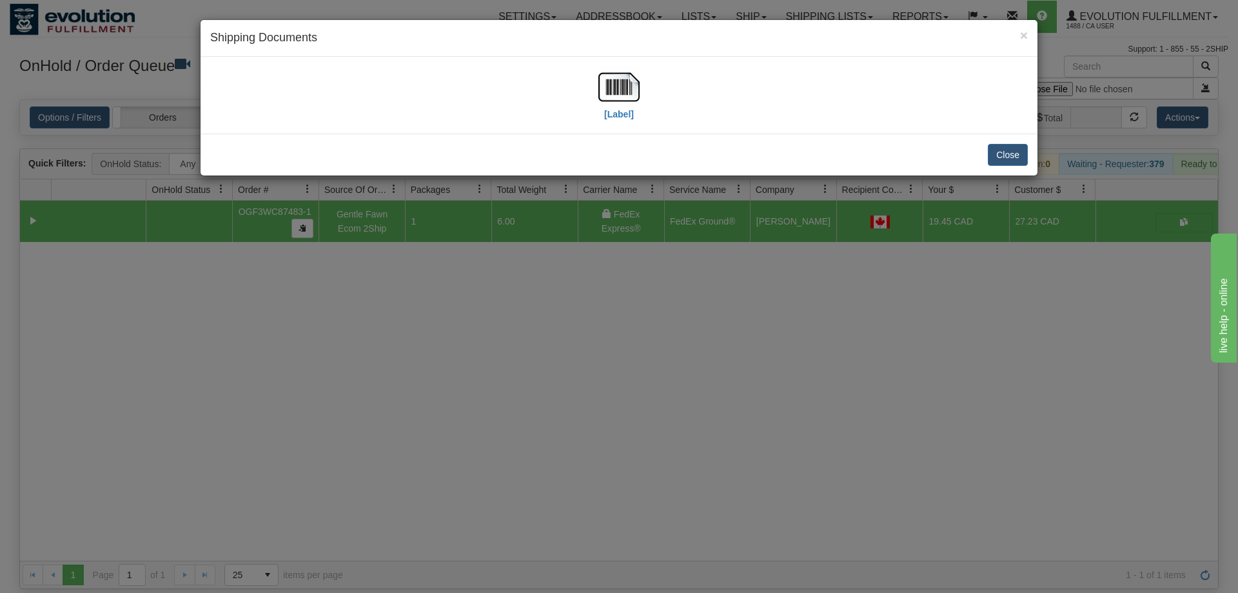
click at [623, 123] on div "[Label]" at bounding box center [618, 94] width 41 height 57
click at [615, 106] on img at bounding box center [618, 86] width 41 height 41
drag, startPoint x: 575, startPoint y: 402, endPoint x: 290, endPoint y: 55, distance: 449.0
click at [574, 398] on div "× Shipping Documents [Label] Close" at bounding box center [619, 296] width 1238 height 593
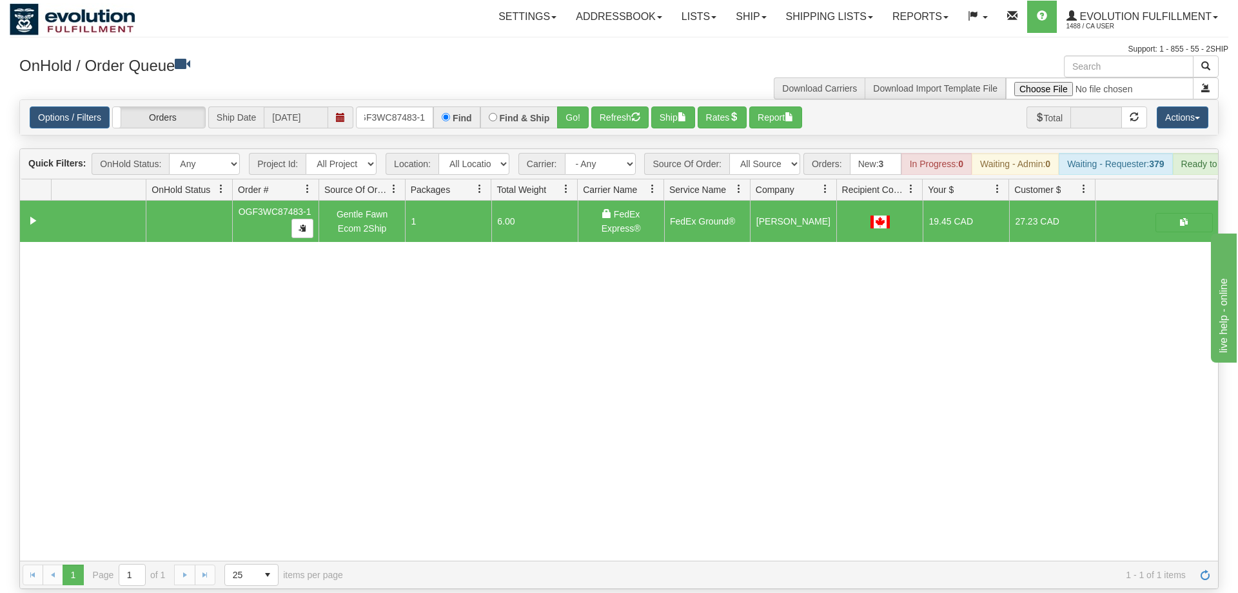
click at [362, 100] on div "Options / Filters Group Shipments Orders Ship Date [DATE] OGF3WC87483-1 Find Fi…" at bounding box center [619, 117] width 1198 height 35
click at [375, 106] on input "OGF3WC87483-1" at bounding box center [394, 117] width 77 height 22
click at [384, 106] on input "OGF3WC87483-1" at bounding box center [394, 117] width 77 height 22
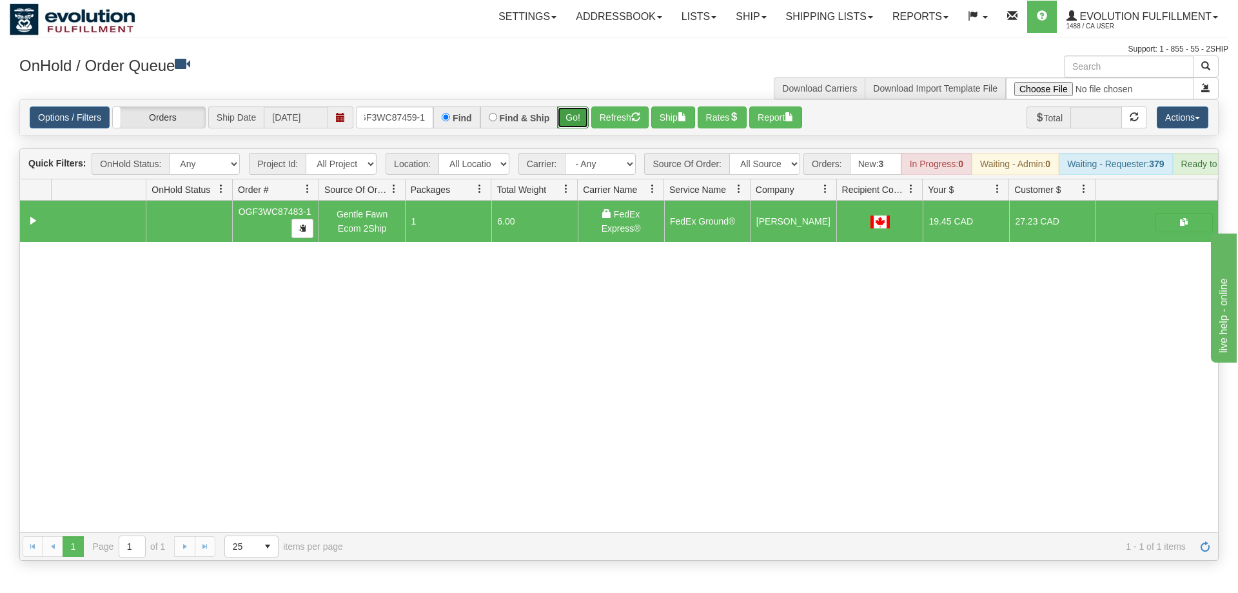
drag, startPoint x: 587, startPoint y: 93, endPoint x: 574, endPoint y: 96, distance: 13.2
click at [582, 118] on div "Is equal to Is not equal to Contains Does not contains CAD USD EUR ZAR [PERSON_…" at bounding box center [619, 329] width 1219 height 461
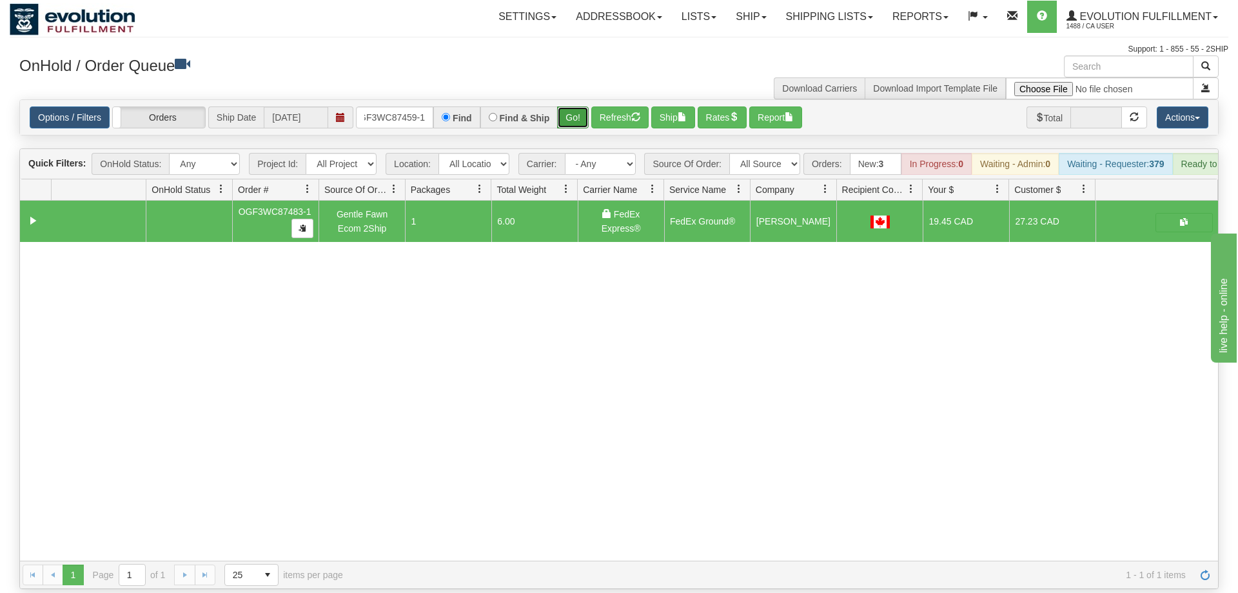
click at [575, 106] on button "Go!" at bounding box center [573, 117] width 32 height 22
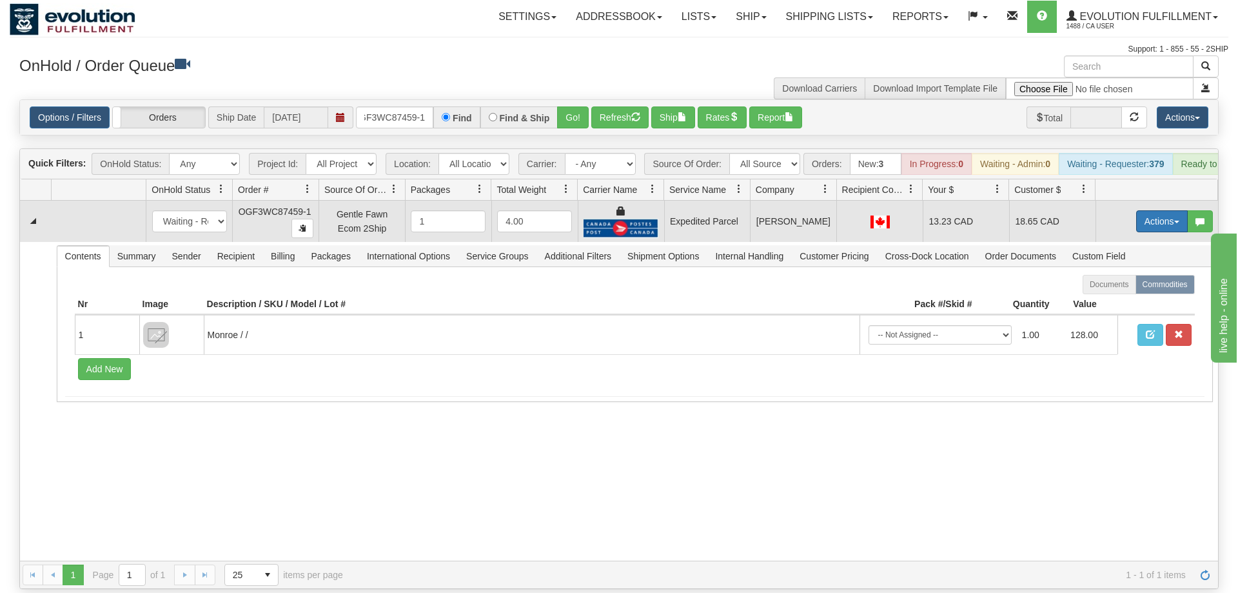
click at [1159, 213] on button "Actions" at bounding box center [1162, 221] width 52 height 22
click at [1117, 291] on span "Ship" at bounding box center [1110, 296] width 27 height 10
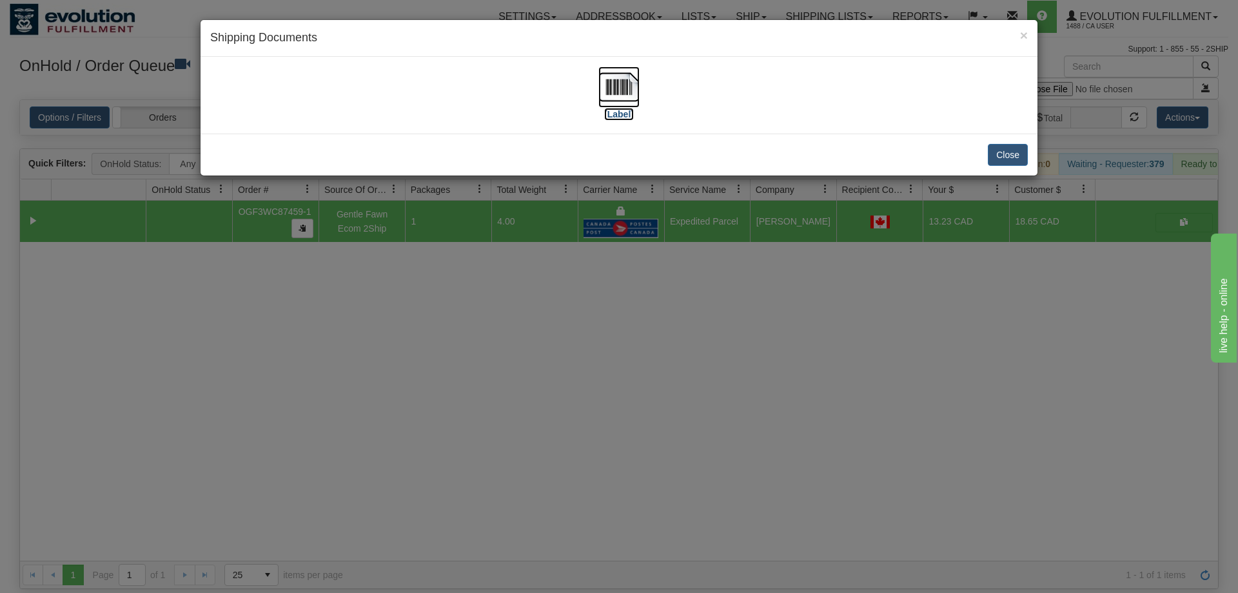
click at [614, 87] on img at bounding box center [618, 86] width 41 height 41
drag, startPoint x: 602, startPoint y: 402, endPoint x: 468, endPoint y: 211, distance: 232.9
click at [596, 393] on div "× Shipping Documents [Label] Close" at bounding box center [619, 296] width 1238 height 593
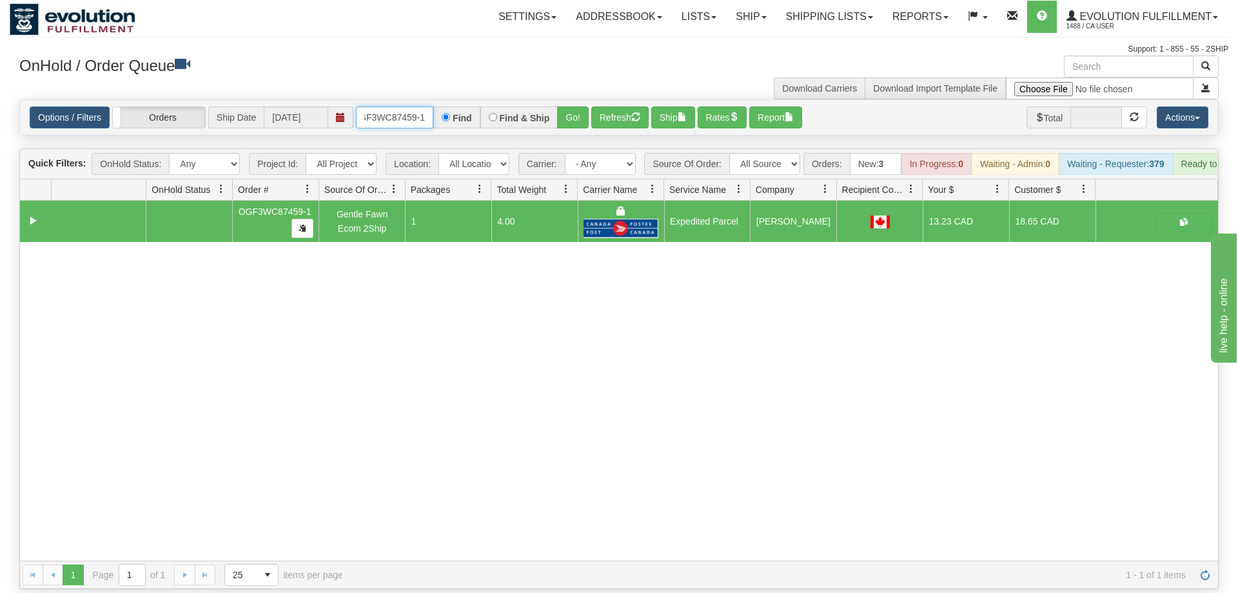
click at [411, 106] on input "OGF3WC87459-1" at bounding box center [394, 117] width 77 height 22
click at [575, 127] on div "Is equal to Is not equal to Contains Does not contains CAD USD EUR ZAR [PERSON_…" at bounding box center [619, 343] width 1219 height 489
click at [567, 112] on div "Options / Filters Group Shipments Orders Ship Date [DATE] OGF3WC87460-1 Find Fi…" at bounding box center [619, 117] width 1198 height 35
click at [575, 106] on button "Go!" at bounding box center [573, 117] width 32 height 22
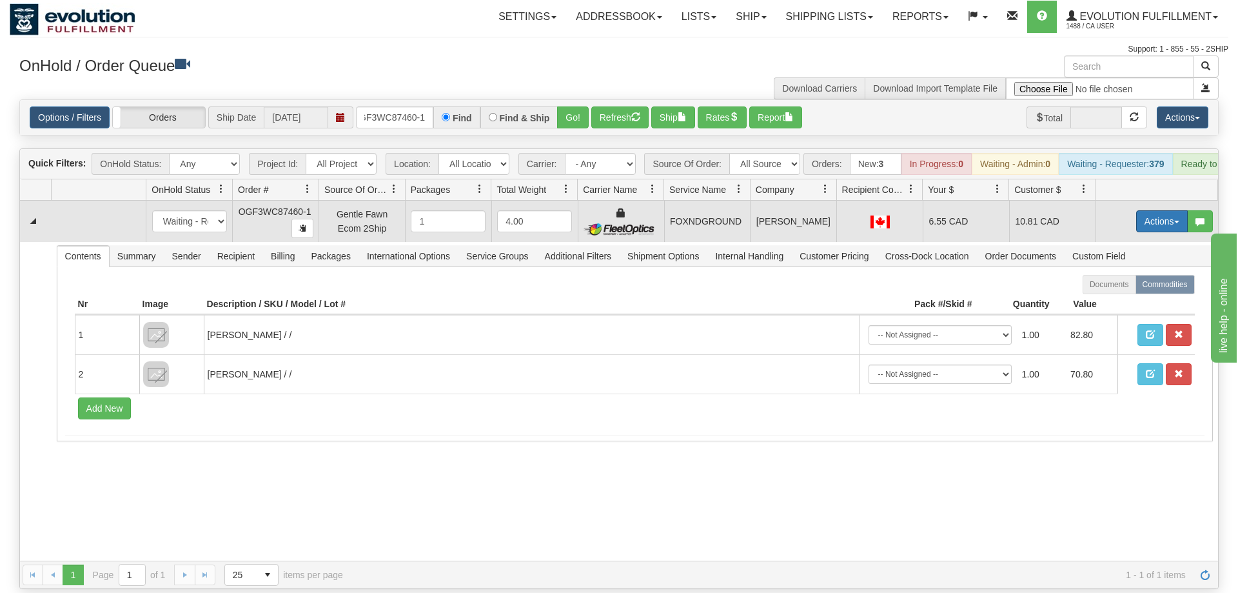
click at [1152, 210] on button "Actions" at bounding box center [1162, 221] width 52 height 22
click at [1148, 210] on button "Actions" at bounding box center [1162, 221] width 52 height 22
click at [1126, 288] on link "Ship" at bounding box center [1135, 296] width 103 height 17
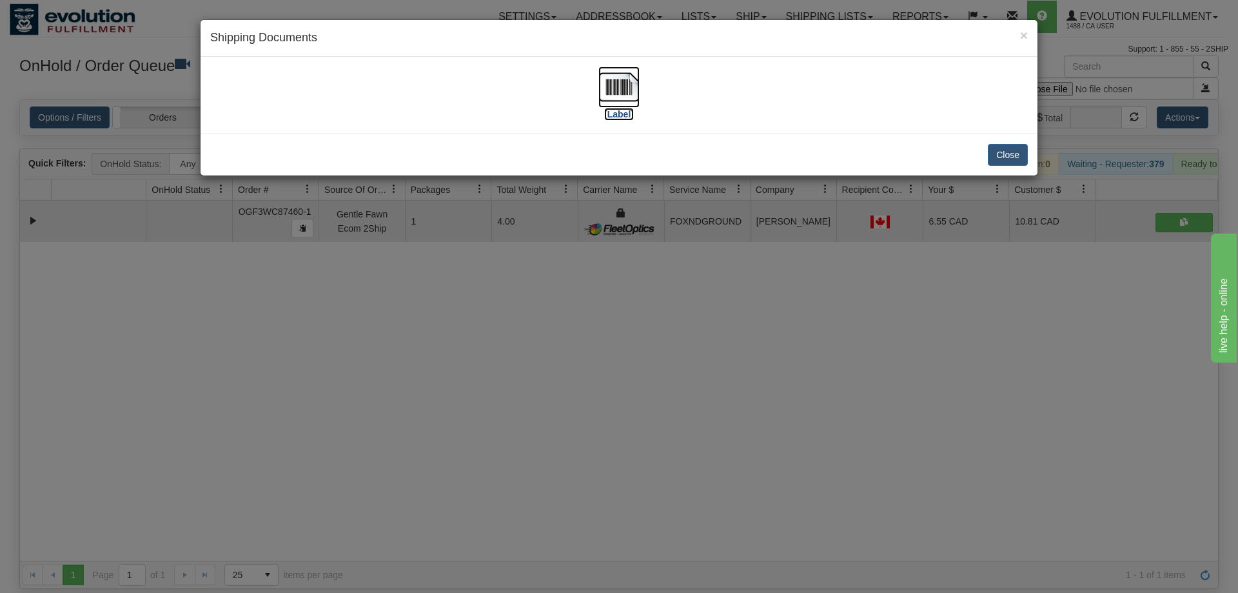
click at [622, 86] on img at bounding box center [618, 86] width 41 height 41
drag, startPoint x: 566, startPoint y: 448, endPoint x: 461, endPoint y: 174, distance: 292.9
click at [566, 440] on div "× Shipping Documents [Label] Close" at bounding box center [619, 296] width 1238 height 593
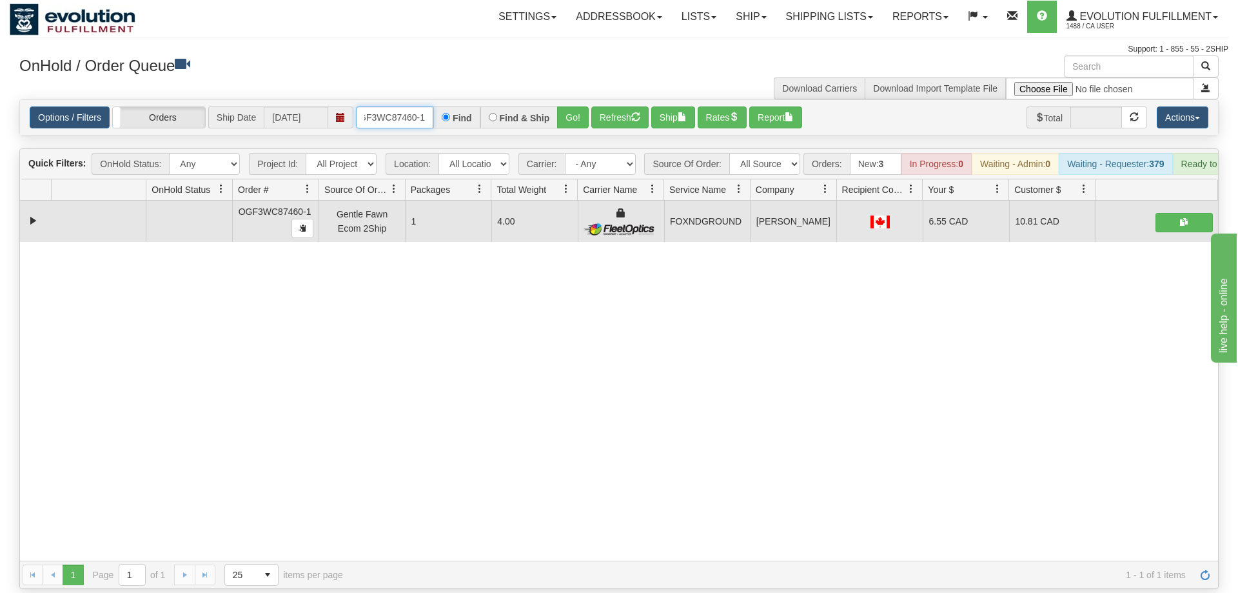
click at [417, 106] on input "OGF3WC87460-1" at bounding box center [394, 117] width 77 height 22
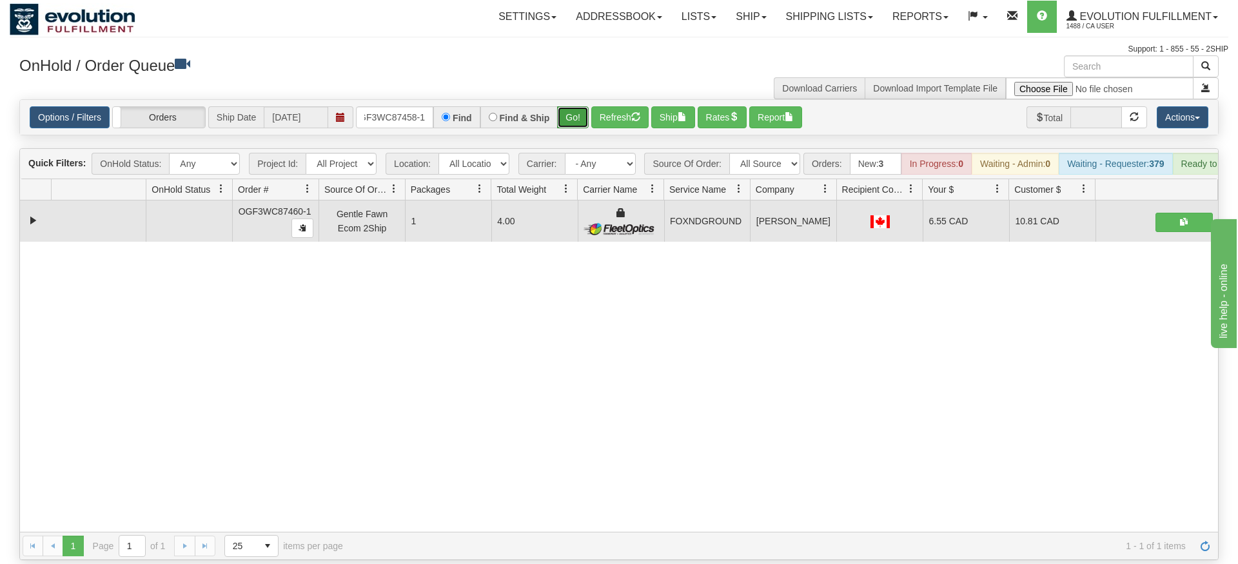
drag, startPoint x: 583, startPoint y: 90, endPoint x: 583, endPoint y: 101, distance: 10.3
click at [582, 119] on div "Is equal to Is not equal to Contains Does not contains CAD USD EUR ZAR [PERSON_…" at bounding box center [619, 329] width 1219 height 461
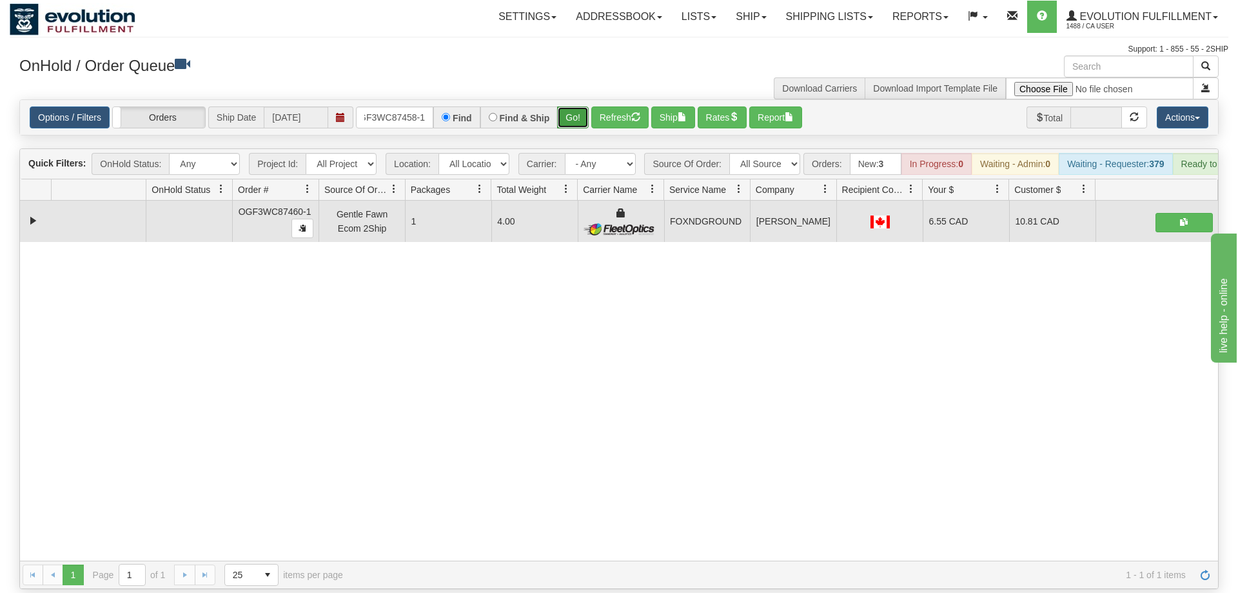
click at [582, 106] on button "Go!" at bounding box center [573, 117] width 32 height 22
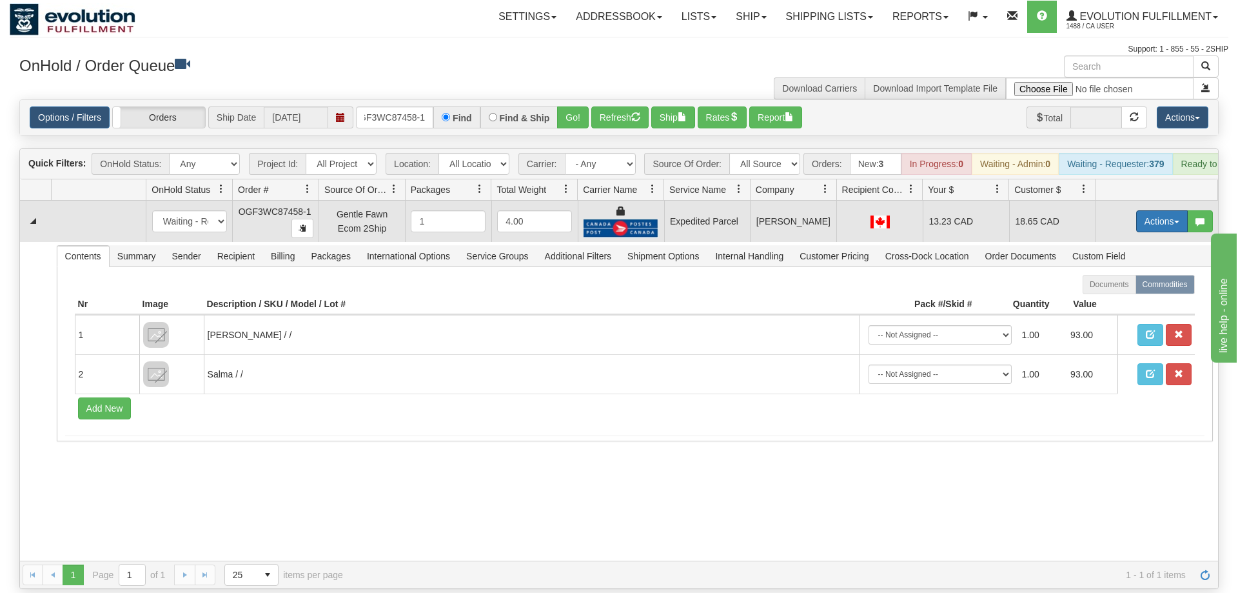
click at [1173, 210] on button "Actions" at bounding box center [1162, 221] width 52 height 22
click at [1139, 288] on link "Ship" at bounding box center [1135, 296] width 103 height 17
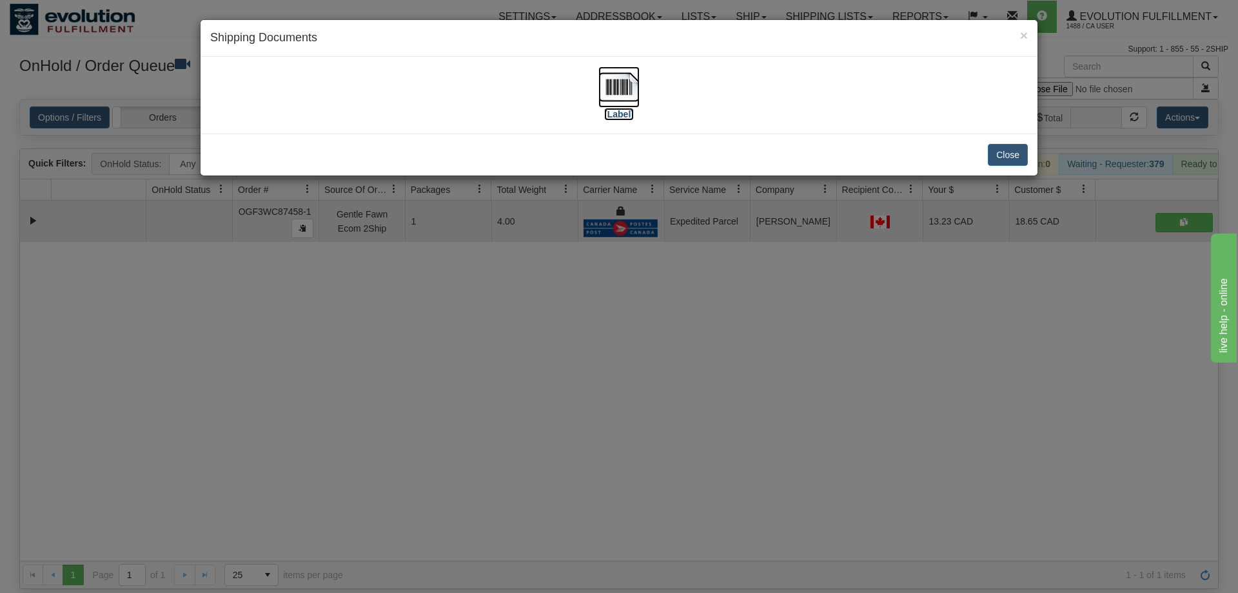
click at [629, 104] on img at bounding box center [618, 86] width 41 height 41
drag, startPoint x: 411, startPoint y: 408, endPoint x: 402, endPoint y: 204, distance: 204.0
click at [409, 395] on div "× Shipping Documents [Label] Close" at bounding box center [619, 296] width 1238 height 593
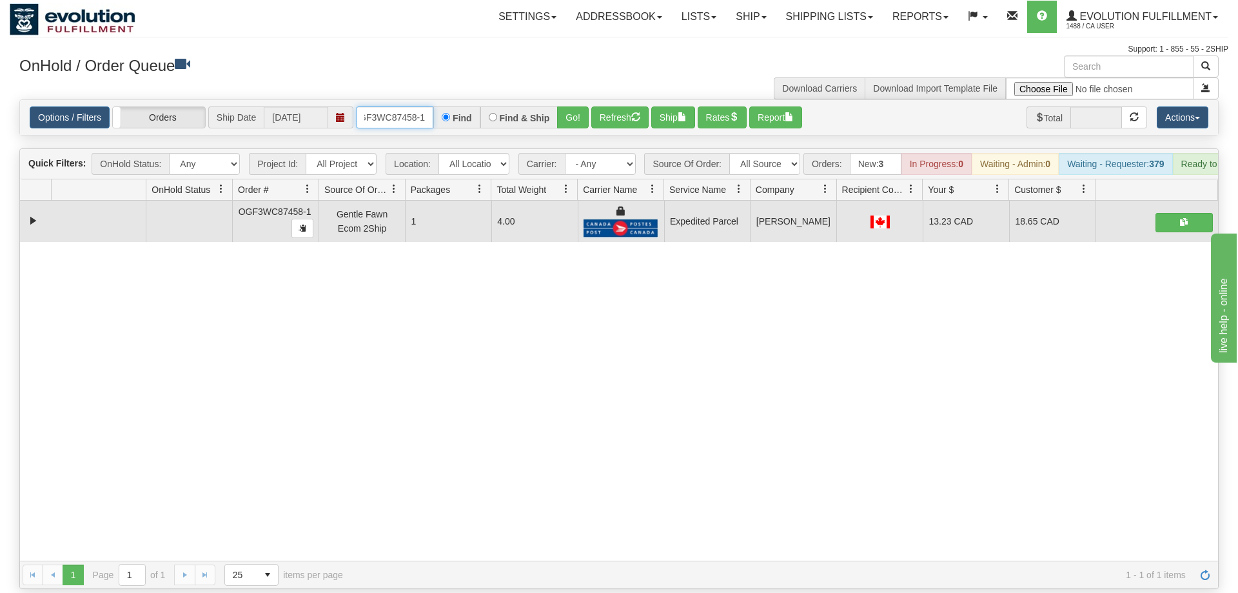
click at [410, 106] on input "OGF3WC87458-1" at bounding box center [394, 117] width 77 height 22
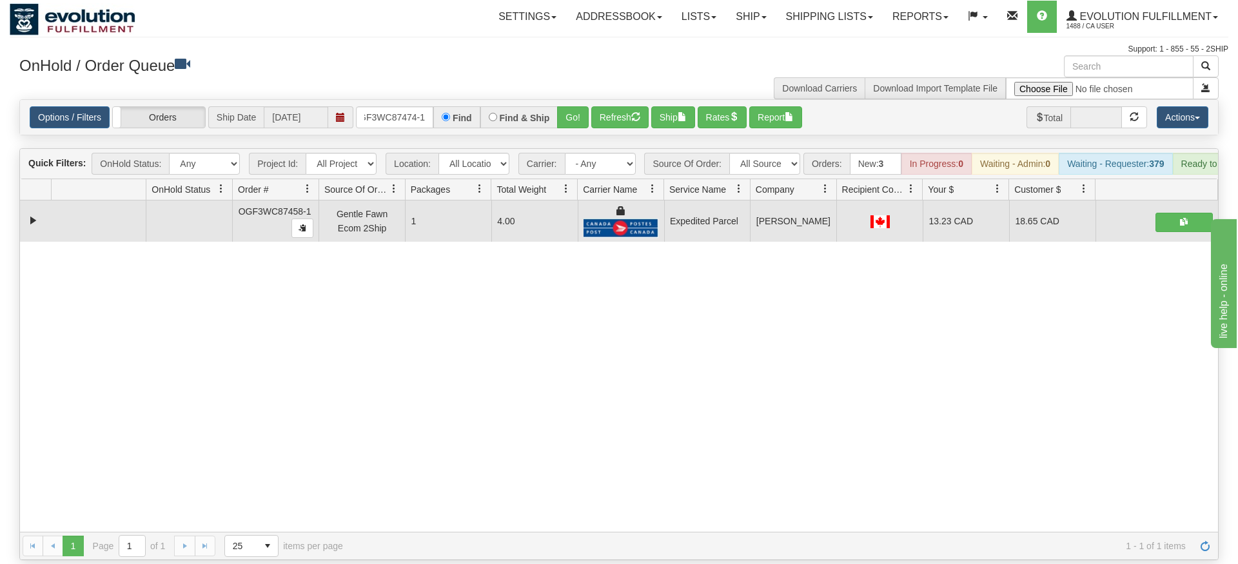
drag, startPoint x: 556, startPoint y: 99, endPoint x: 582, endPoint y: 97, distance: 25.8
click at [556, 106] on div "Find & Ship" at bounding box center [519, 117] width 78 height 22
click at [570, 76] on div "OnHold / Order Queue" at bounding box center [314, 67] width 609 height 25
click at [584, 49] on div "Support: 1 - 855 - 55 - 2SHIP" at bounding box center [619, 49] width 1219 height 11
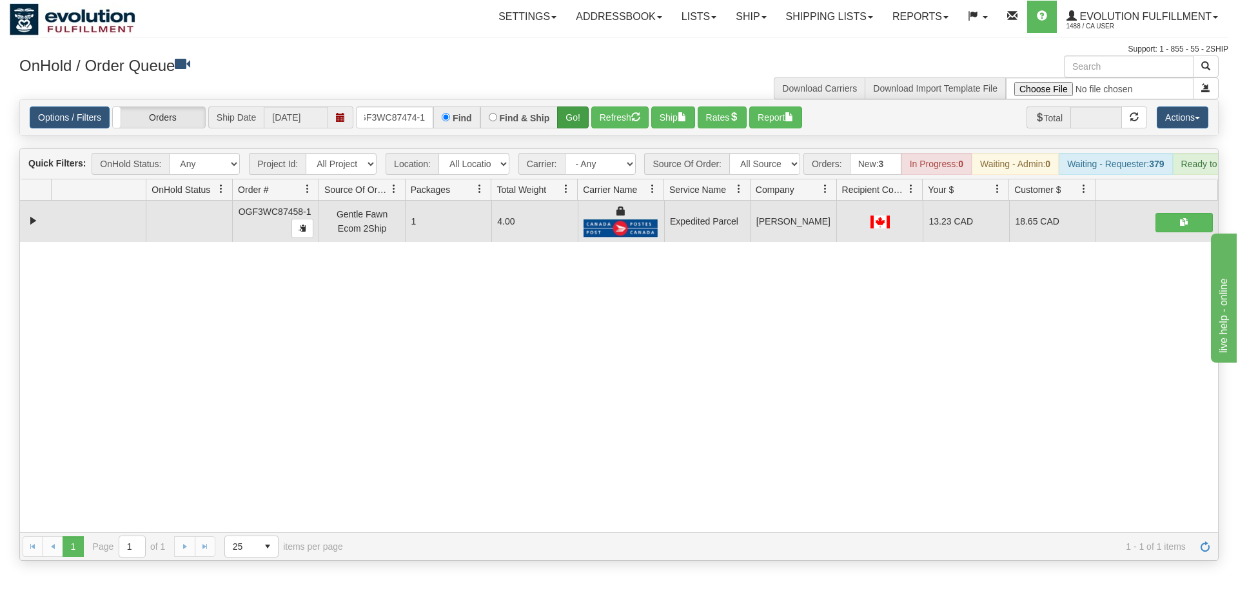
click at [589, 117] on div "Is equal to Is not equal to Contains Does not contains CAD USD EUR ZAR [PERSON_…" at bounding box center [619, 329] width 1219 height 461
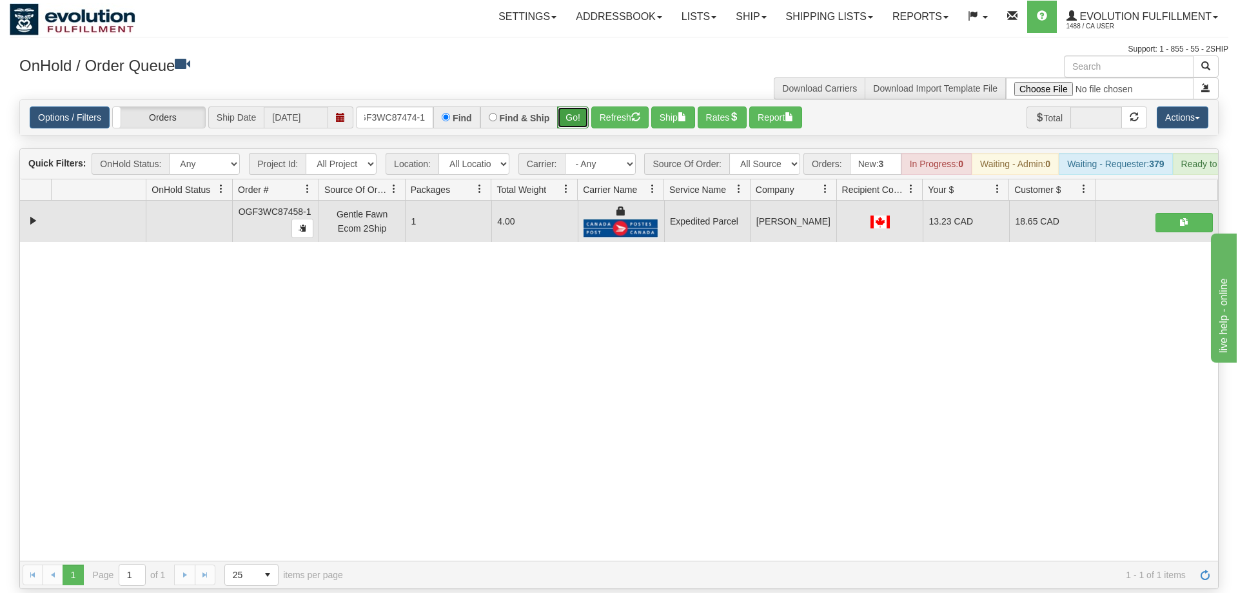
click at [582, 106] on button "Go!" at bounding box center [573, 117] width 32 height 22
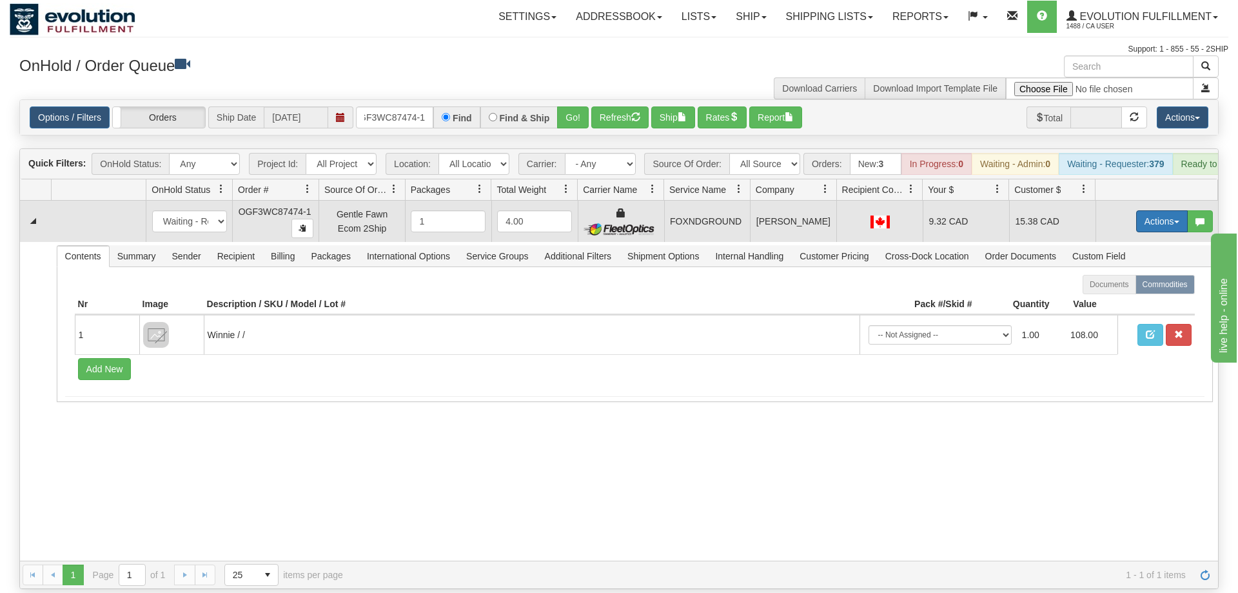
click at [1161, 210] on button "Actions" at bounding box center [1162, 221] width 52 height 22
click at [1108, 291] on span "Ship" at bounding box center [1110, 296] width 27 height 10
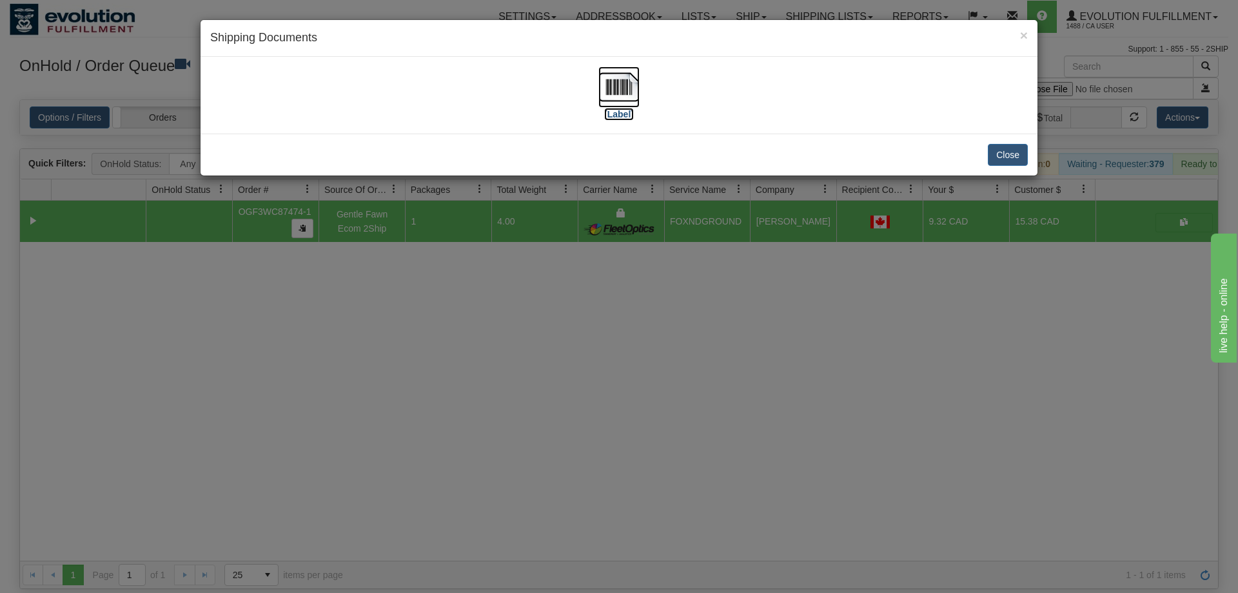
click at [620, 90] on img at bounding box center [618, 86] width 41 height 41
drag, startPoint x: 397, startPoint y: 391, endPoint x: 443, endPoint y: 159, distance: 236.6
click at [404, 379] on div "× Shipping Documents [Label] Close" at bounding box center [619, 296] width 1238 height 593
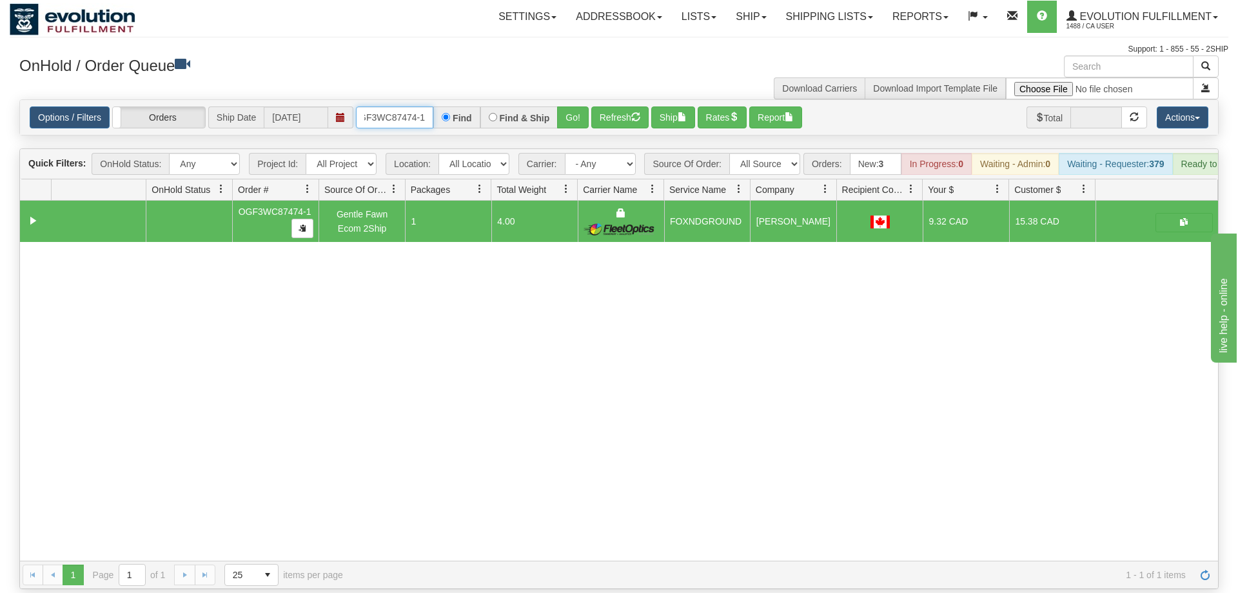
click at [399, 106] on input "OGF3WC87474-1" at bounding box center [394, 117] width 77 height 22
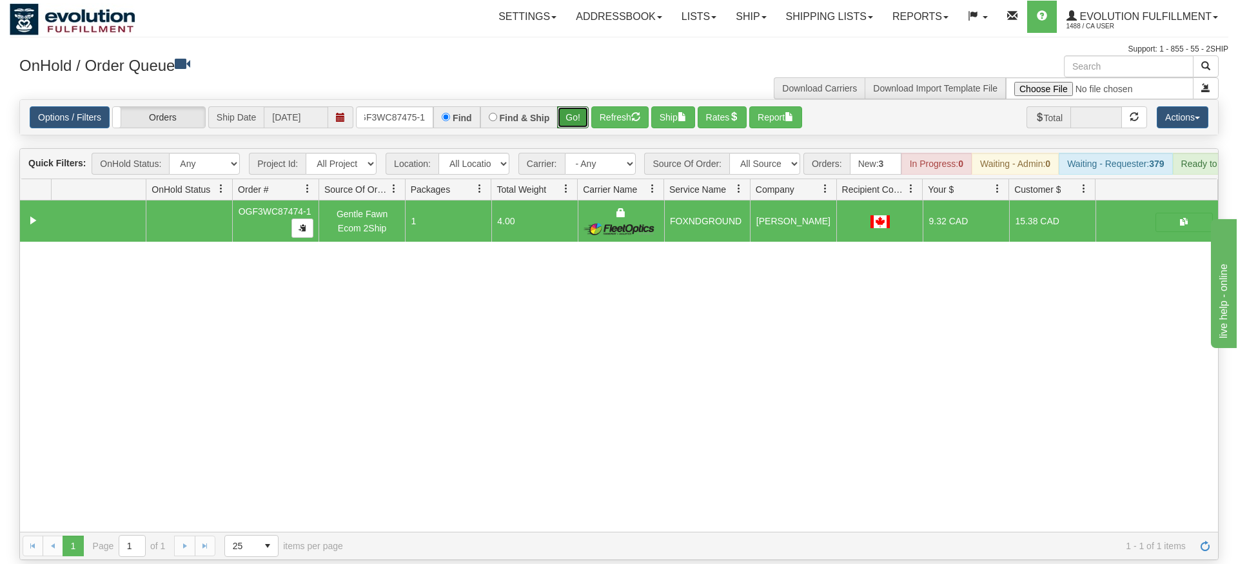
drag, startPoint x: 574, startPoint y: 119, endPoint x: 569, endPoint y: 95, distance: 24.3
click at [573, 115] on div "Options / Filters Group Shipments Orders Ship Date [DATE] OGF3WC87475-1 Find Fi…" at bounding box center [619, 117] width 1198 height 35
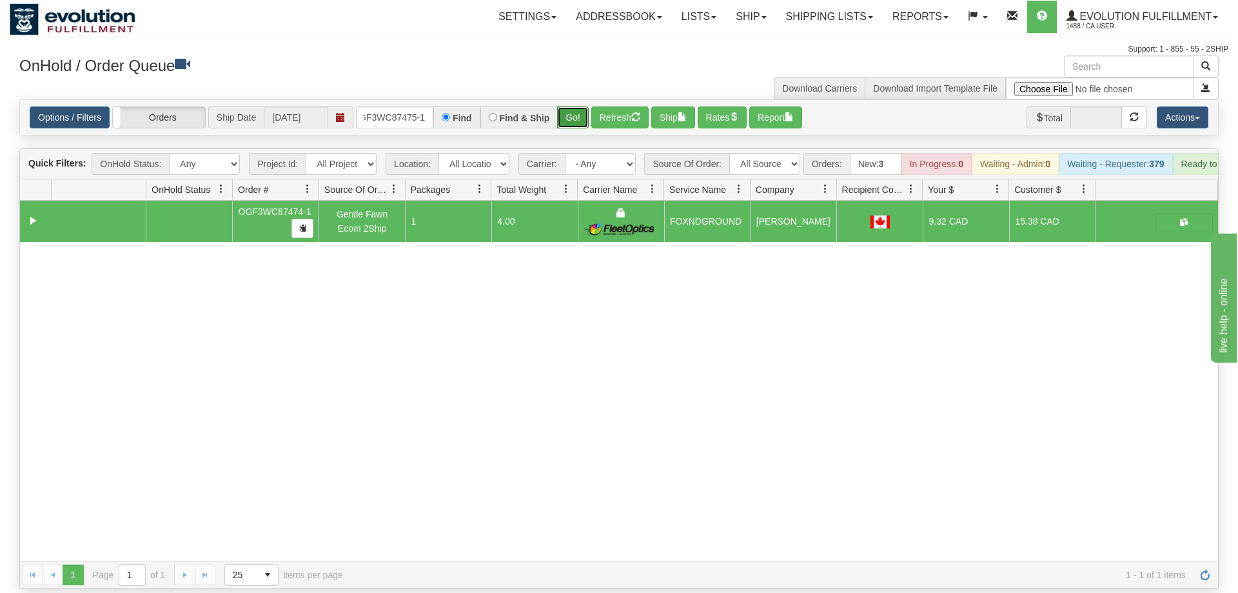
click at [569, 106] on button "Go!" at bounding box center [573, 117] width 32 height 22
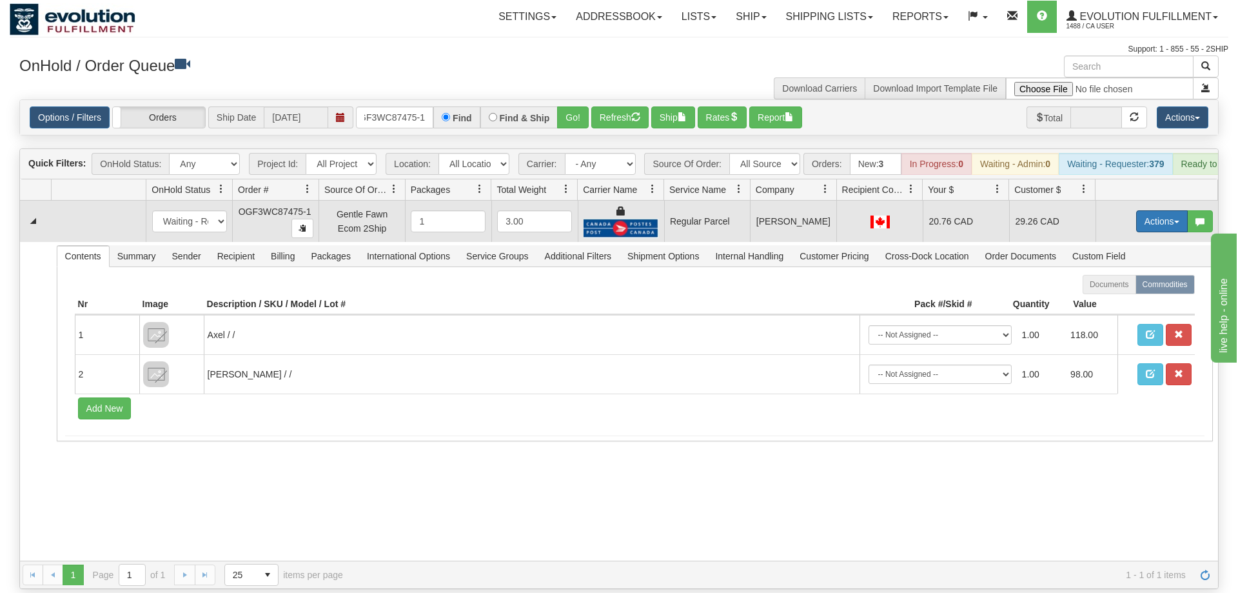
click at [1147, 211] on button "Actions" at bounding box center [1162, 221] width 52 height 22
click at [1137, 274] on span "Rate All Services" at bounding box center [1135, 279] width 77 height 10
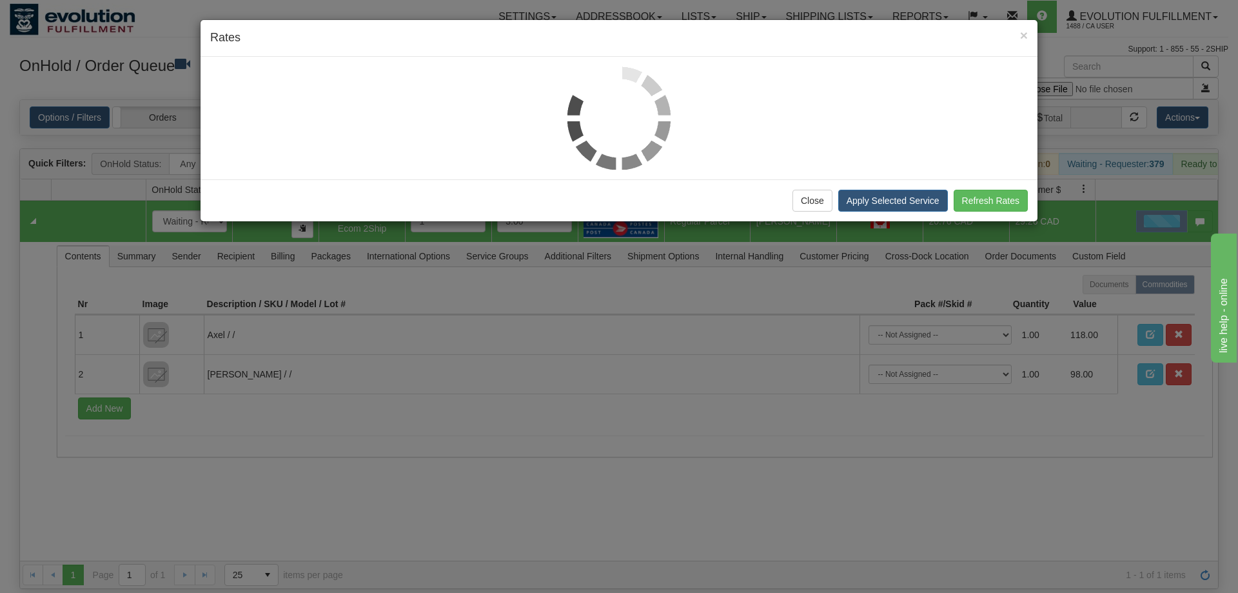
click at [364, 153] on div at bounding box center [619, 117] width 818 height 103
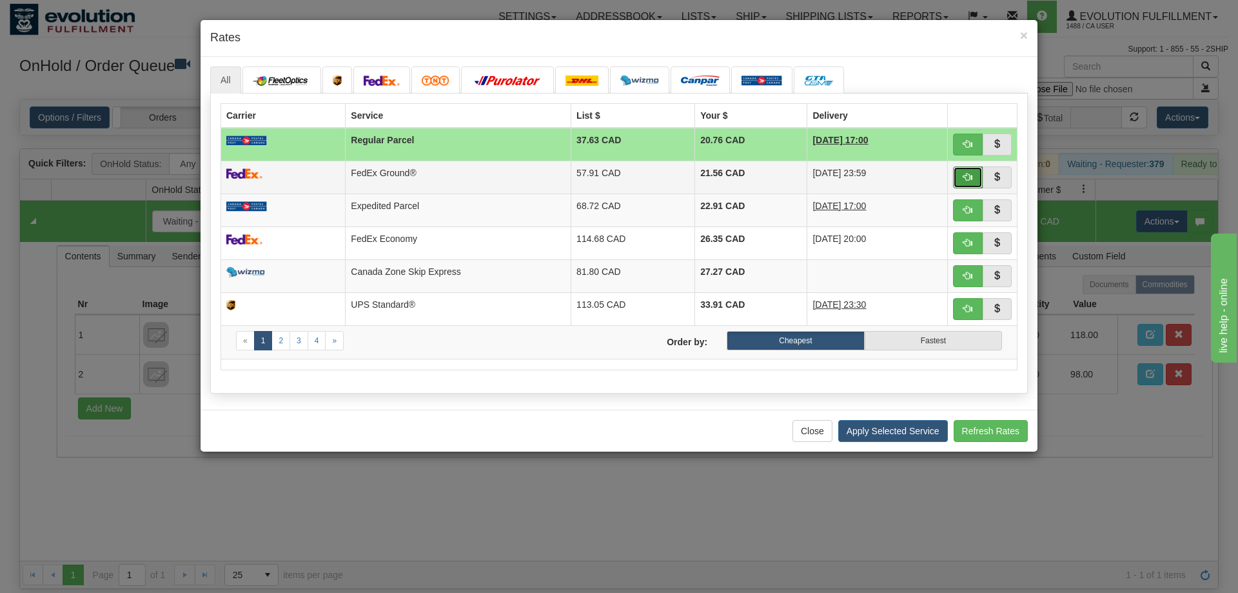
click at [969, 174] on span "button" at bounding box center [967, 176] width 9 height 9
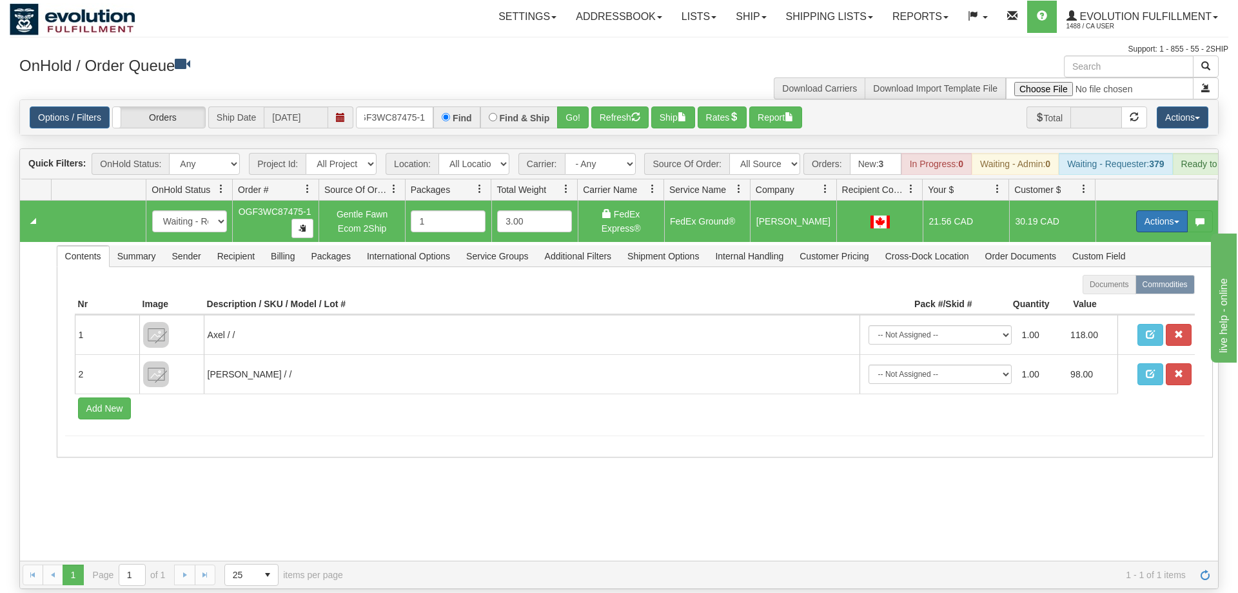
click at [1160, 210] on button "Actions" at bounding box center [1162, 221] width 52 height 22
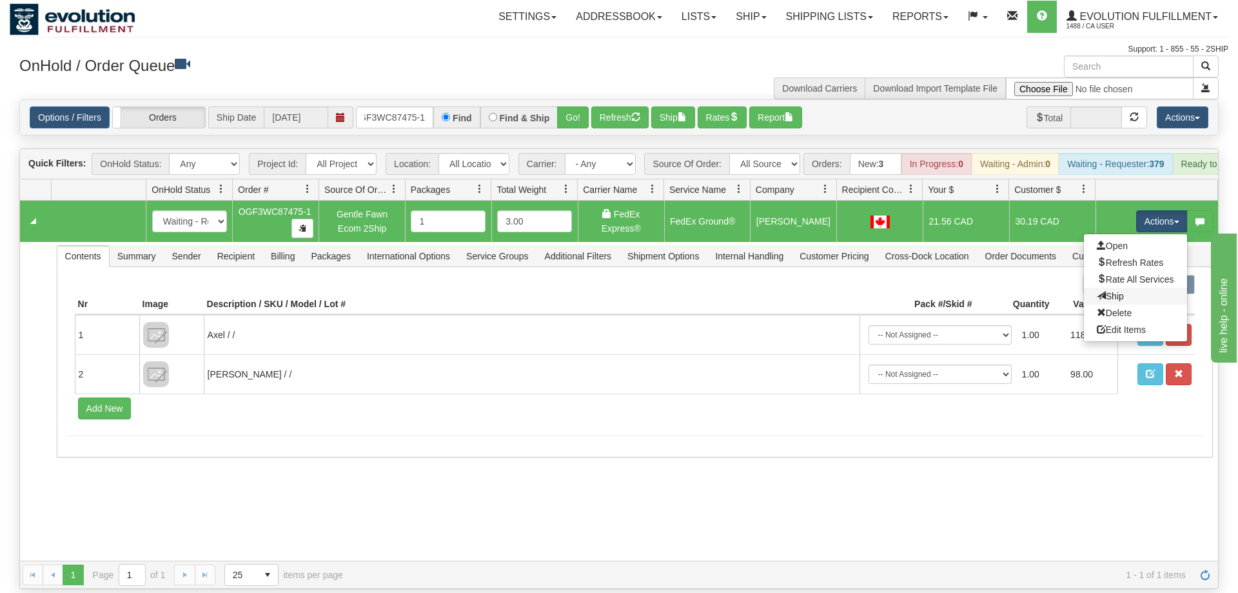
click at [1146, 288] on link "Ship" at bounding box center [1135, 296] width 103 height 17
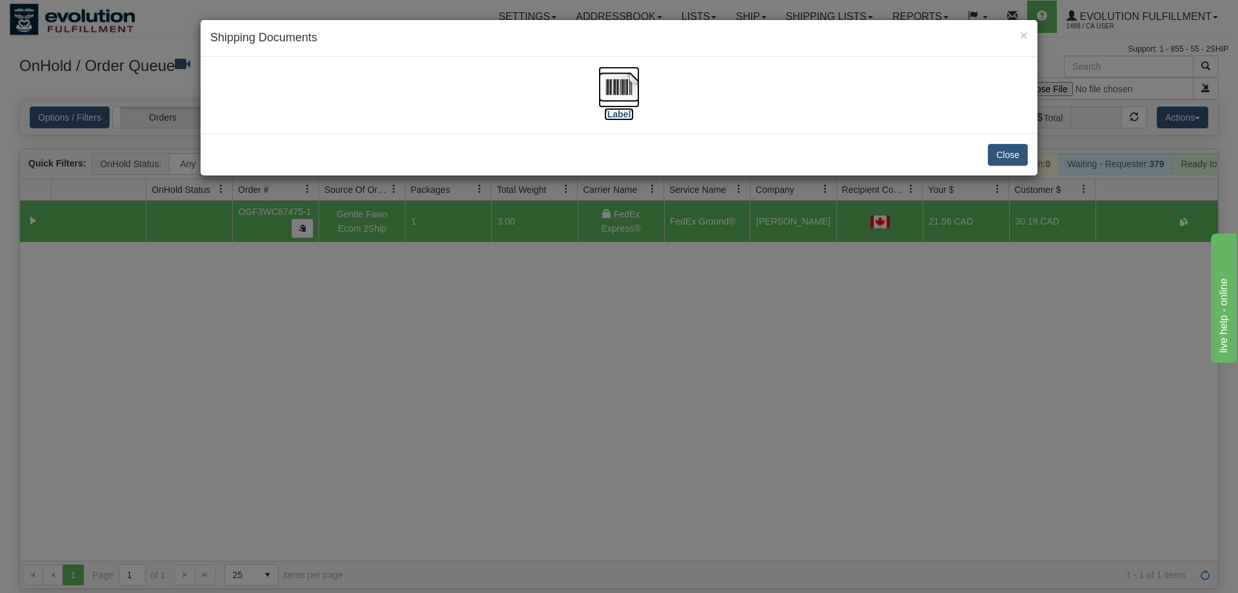
click at [608, 120] on label "[Label]" at bounding box center [619, 114] width 30 height 13
drag, startPoint x: 438, startPoint y: 324, endPoint x: 440, endPoint y: 266, distance: 58.1
click at [440, 315] on div "× Shipping Documents [Label] Close" at bounding box center [619, 296] width 1238 height 593
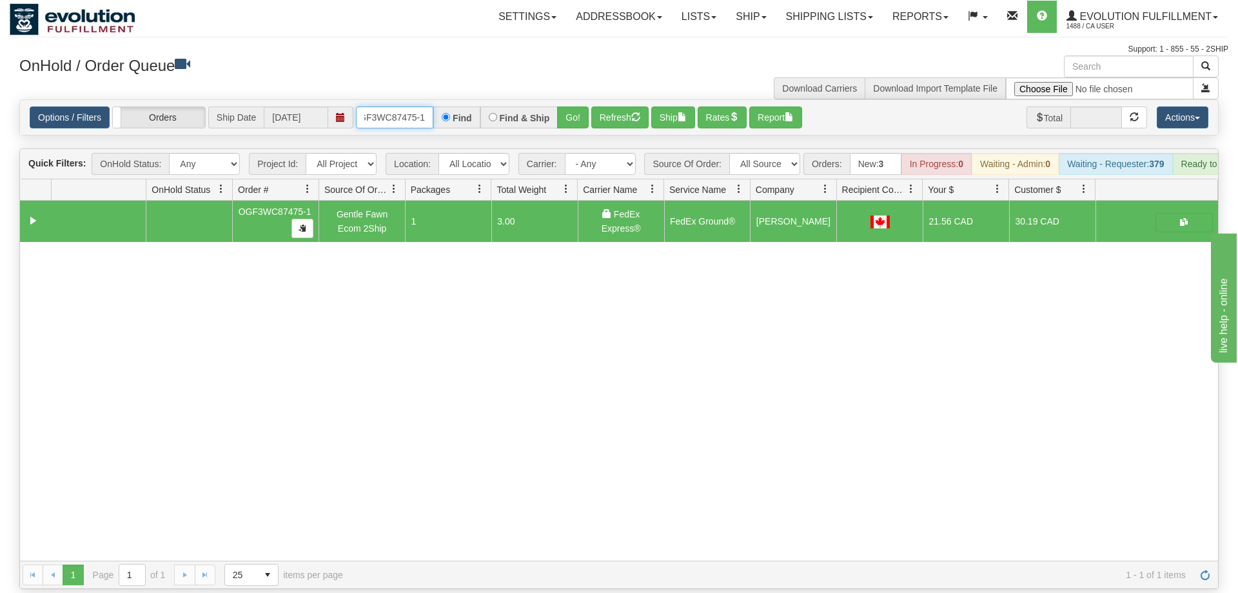
click at [401, 106] on input "OGF3WC87475-1" at bounding box center [394, 117] width 77 height 22
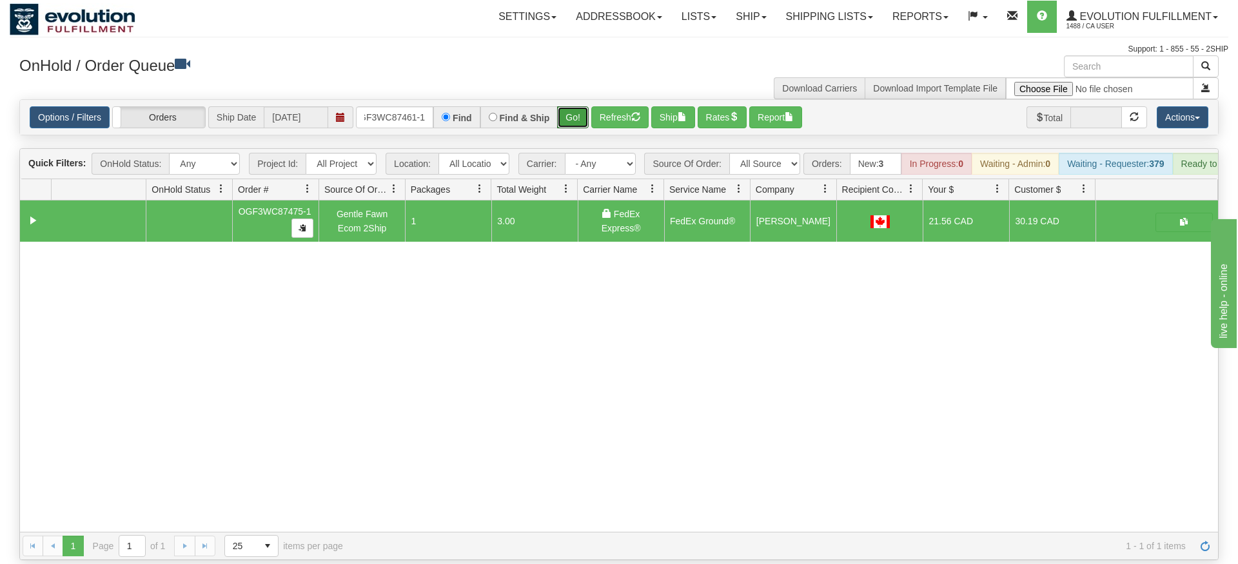
click at [566, 126] on div "Is equal to Is not equal to Contains Does not contains CAD USD EUR ZAR [PERSON_…" at bounding box center [619, 329] width 1219 height 461
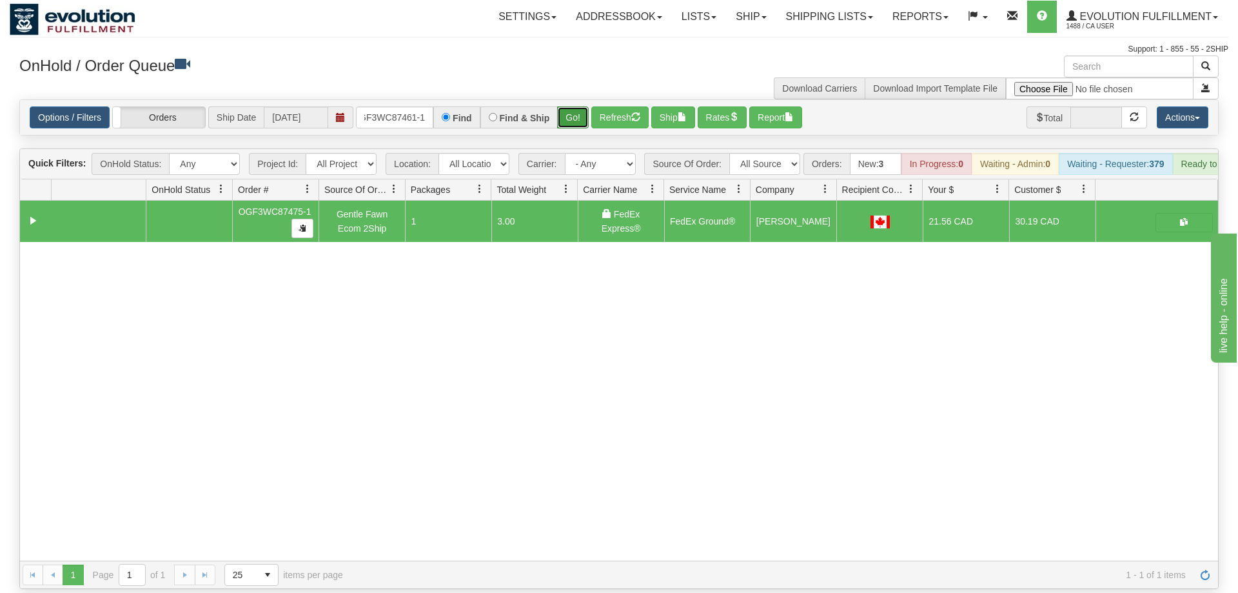
click at [569, 106] on button "Go!" at bounding box center [573, 117] width 32 height 22
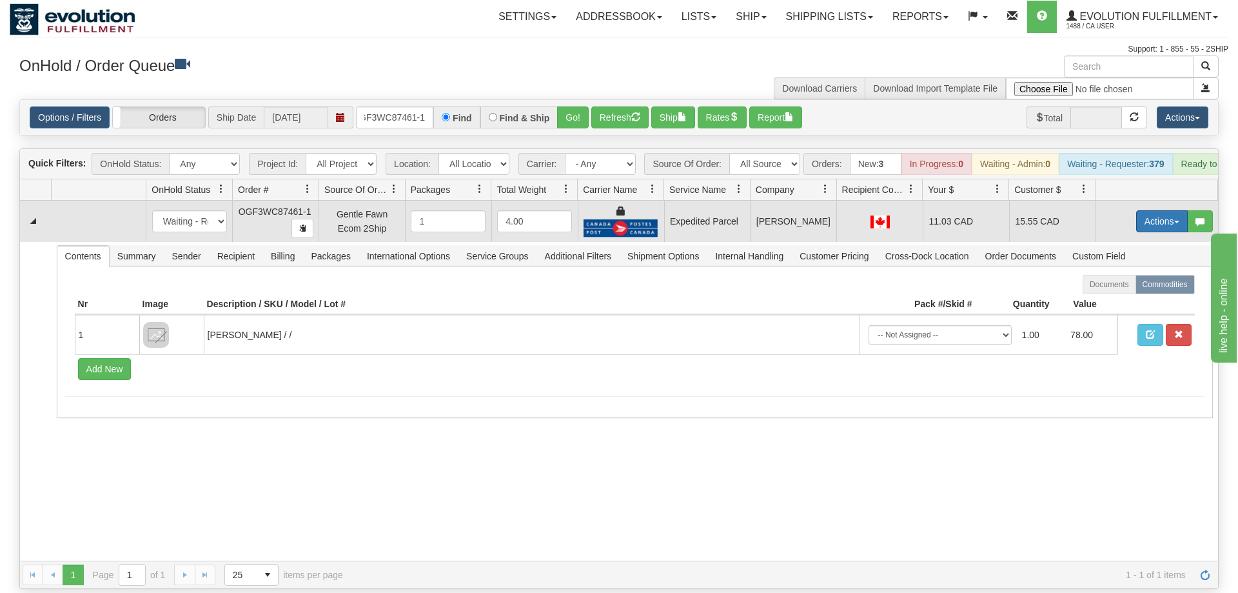
click at [1145, 210] on button "Actions" at bounding box center [1162, 221] width 52 height 22
click at [1120, 291] on span "Ship" at bounding box center [1110, 296] width 27 height 10
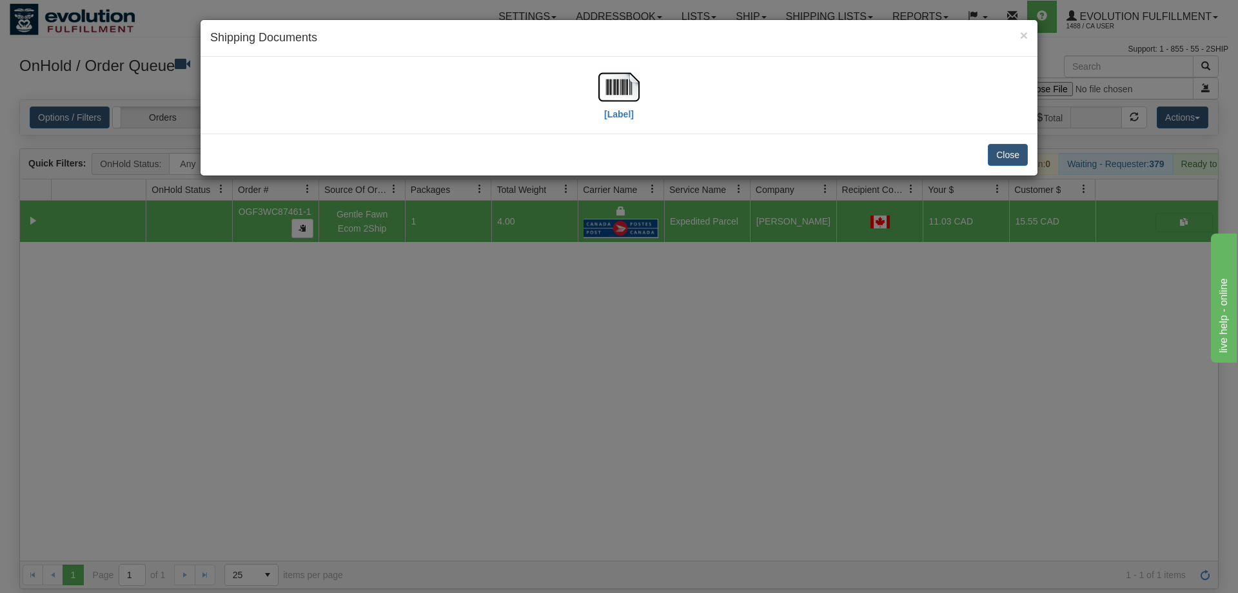
click at [594, 95] on div "[Label]" at bounding box center [619, 94] width 818 height 57
click at [604, 95] on img at bounding box center [618, 86] width 41 height 41
drag, startPoint x: 680, startPoint y: 347, endPoint x: 392, endPoint y: 76, distance: 395.5
click at [677, 337] on div "× Shipping Documents [Label] Close" at bounding box center [619, 296] width 1238 height 593
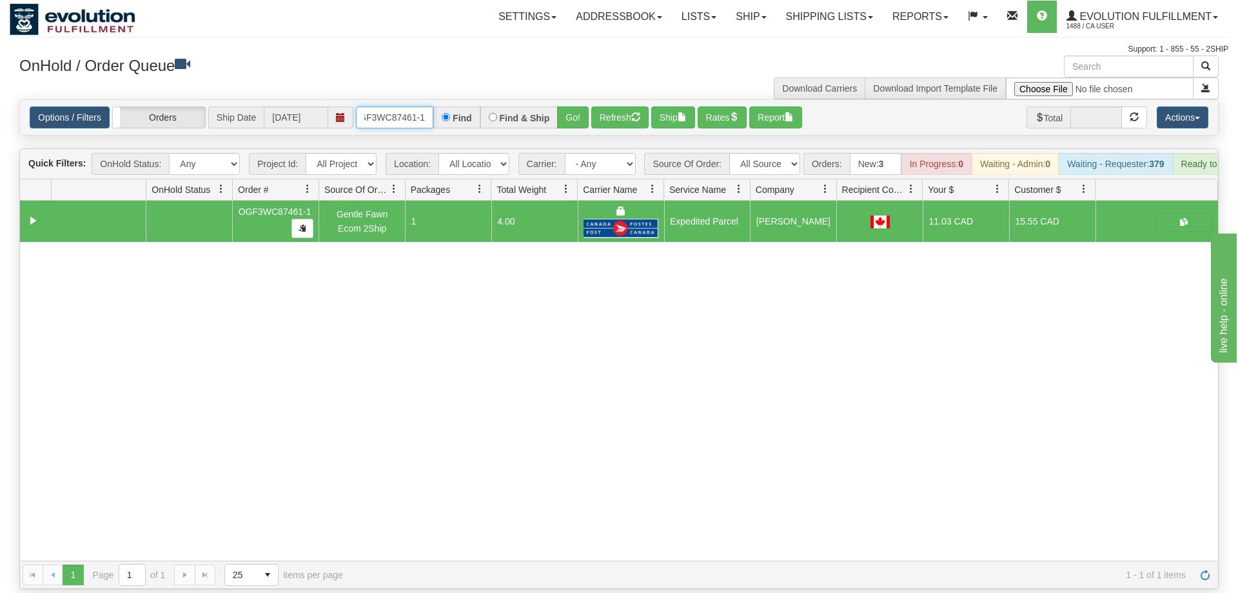
click at [409, 106] on input "OGF3WC87461-1" at bounding box center [394, 117] width 77 height 22
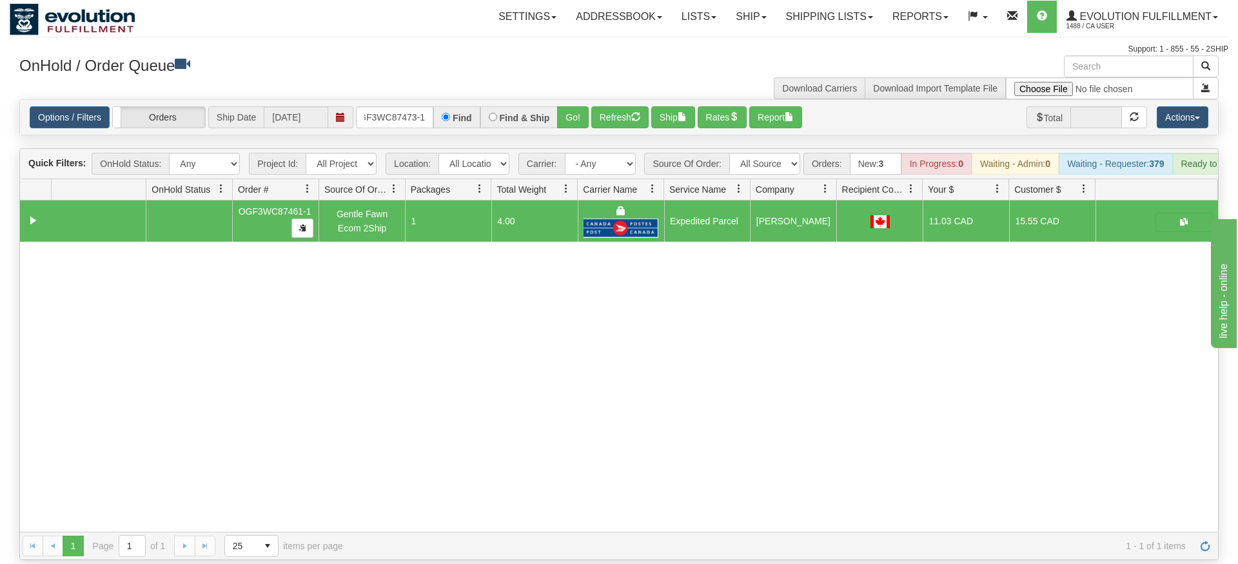
click at [559, 112] on div "Options / Filters Group Shipments Orders Ship Date [DATE] OGF3WC87473-1 Find Fi…" at bounding box center [619, 117] width 1198 height 35
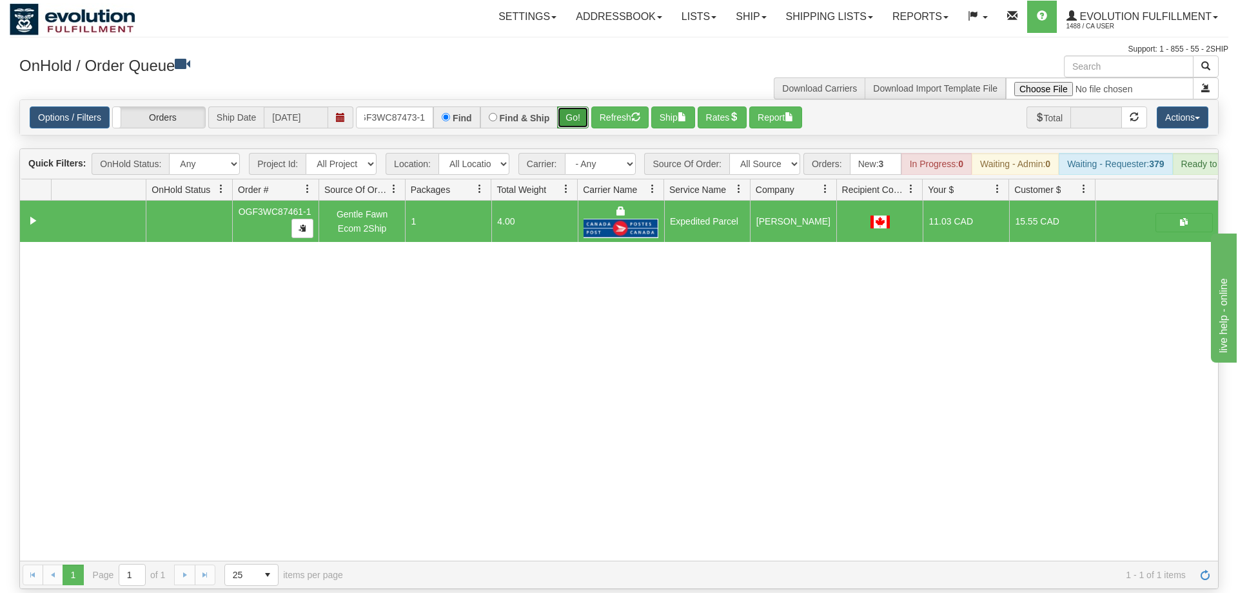
click at [573, 106] on button "Go!" at bounding box center [573, 117] width 32 height 22
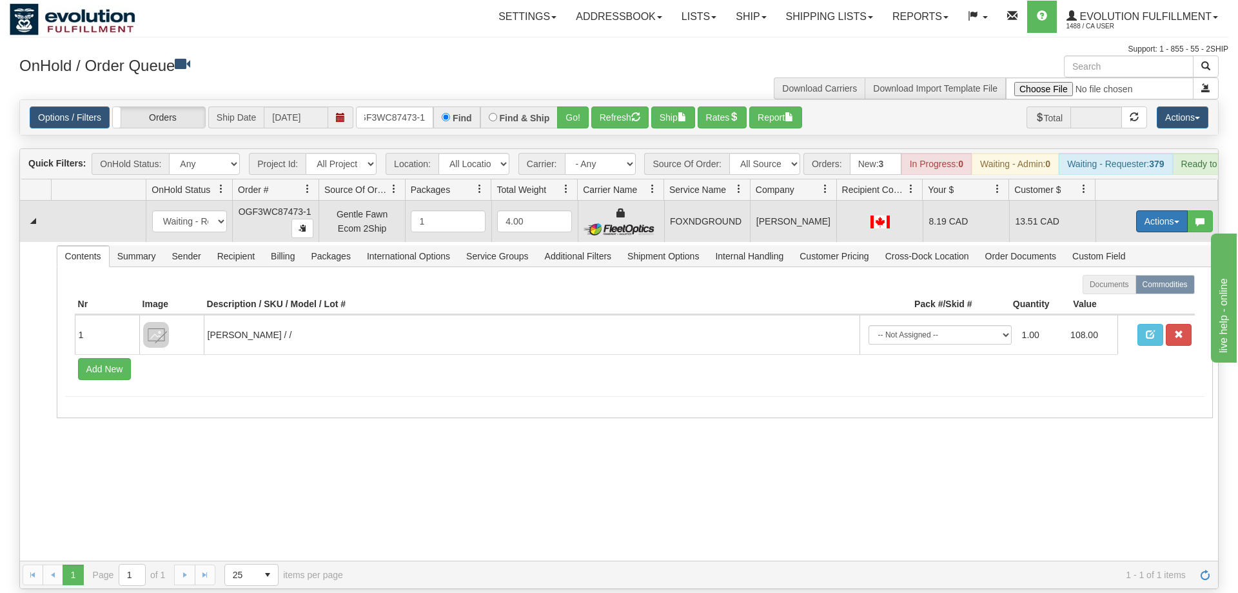
click at [1143, 210] on button "Actions" at bounding box center [1162, 221] width 52 height 22
click at [1115, 291] on span "Ship" at bounding box center [1110, 296] width 27 height 10
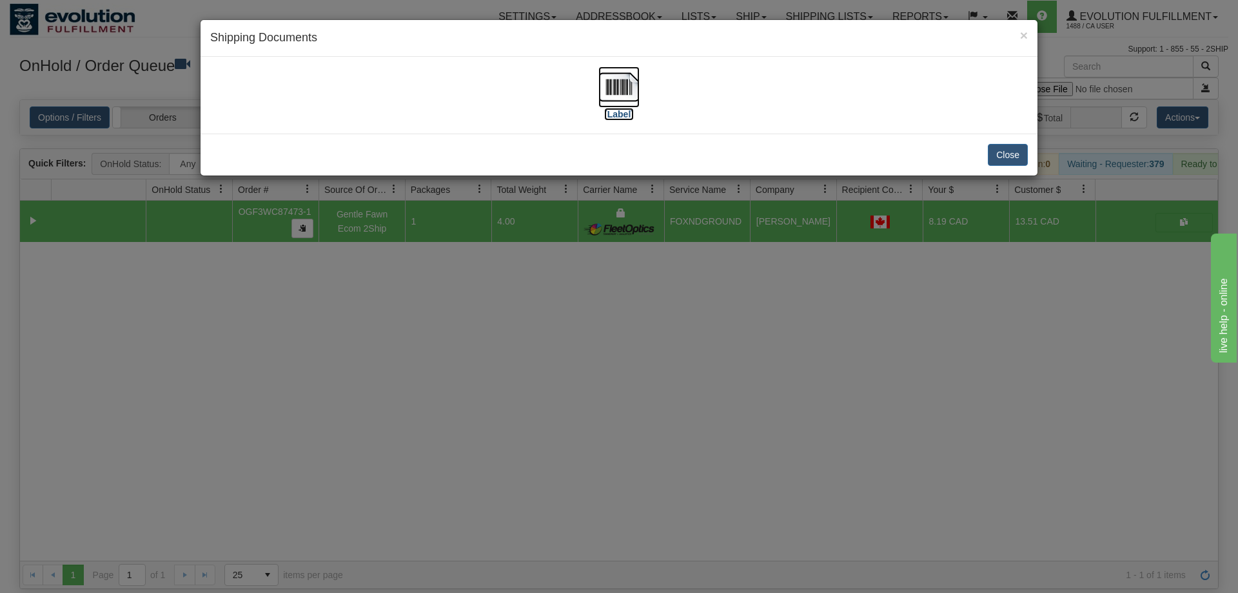
click at [622, 81] on img at bounding box center [618, 86] width 41 height 41
drag, startPoint x: 689, startPoint y: 415, endPoint x: 682, endPoint y: 407, distance: 11.0
click at [682, 407] on div "× Shipping Documents [Label] Close" at bounding box center [619, 296] width 1238 height 593
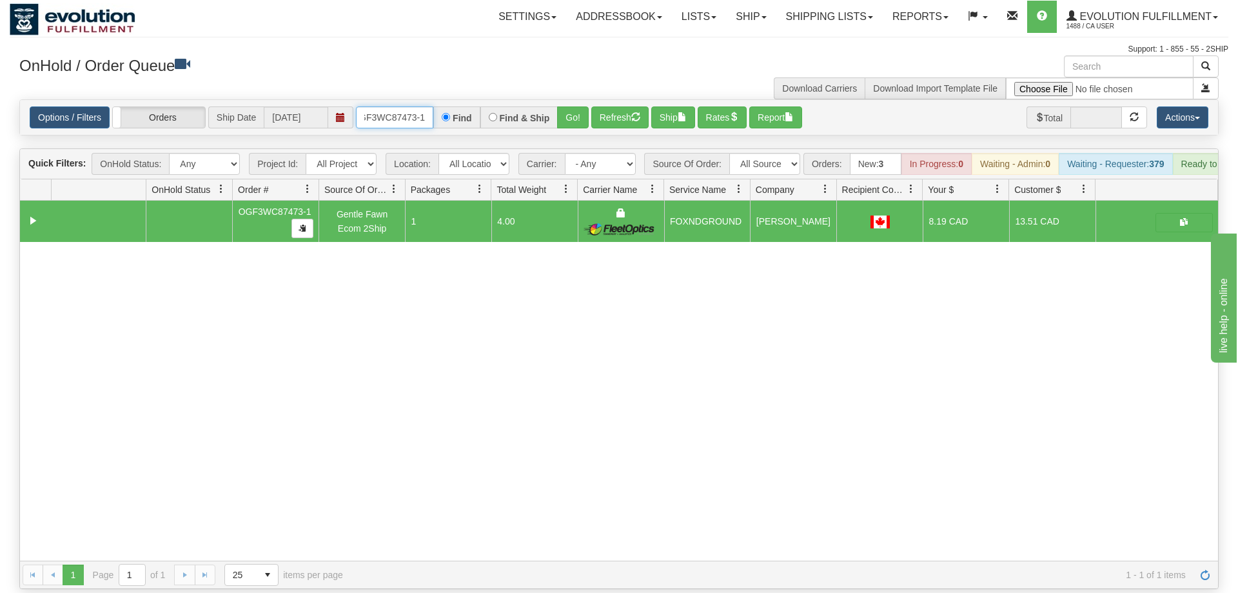
drag, startPoint x: 400, startPoint y: 104, endPoint x: 431, endPoint y: 133, distance: 43.3
click at [400, 106] on input "OGF3WC87473-1" at bounding box center [394, 117] width 77 height 22
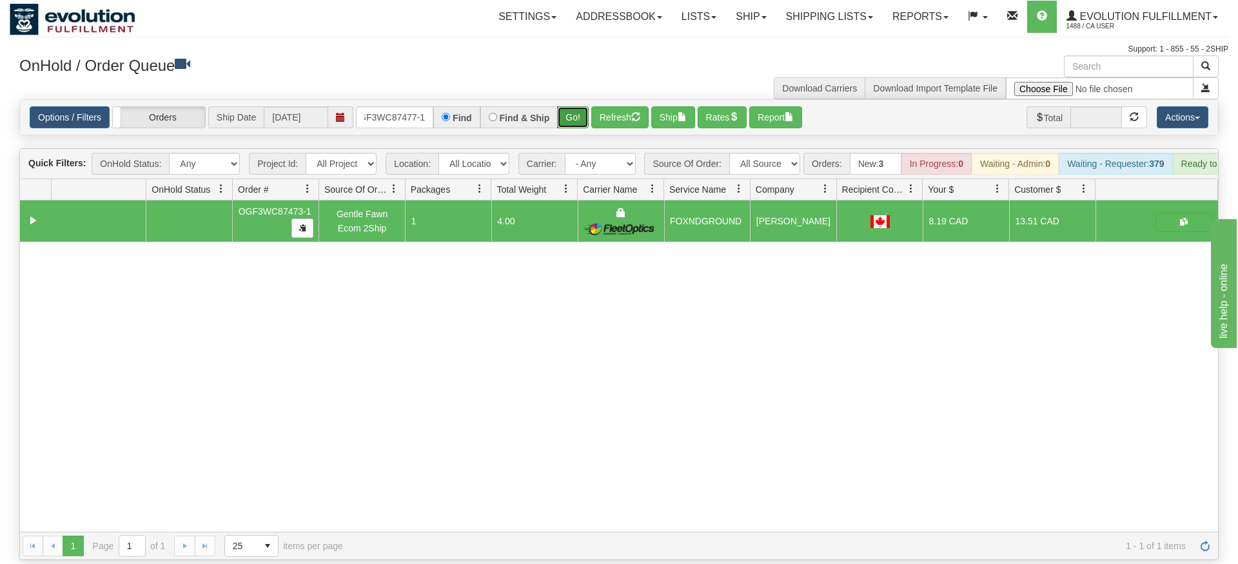
drag, startPoint x: 577, startPoint y: 97, endPoint x: 569, endPoint y: 99, distance: 8.2
click at [577, 123] on div "Is equal to Is not equal to Contains Does not contains CAD USD EUR ZAR [PERSON_…" at bounding box center [619, 329] width 1219 height 461
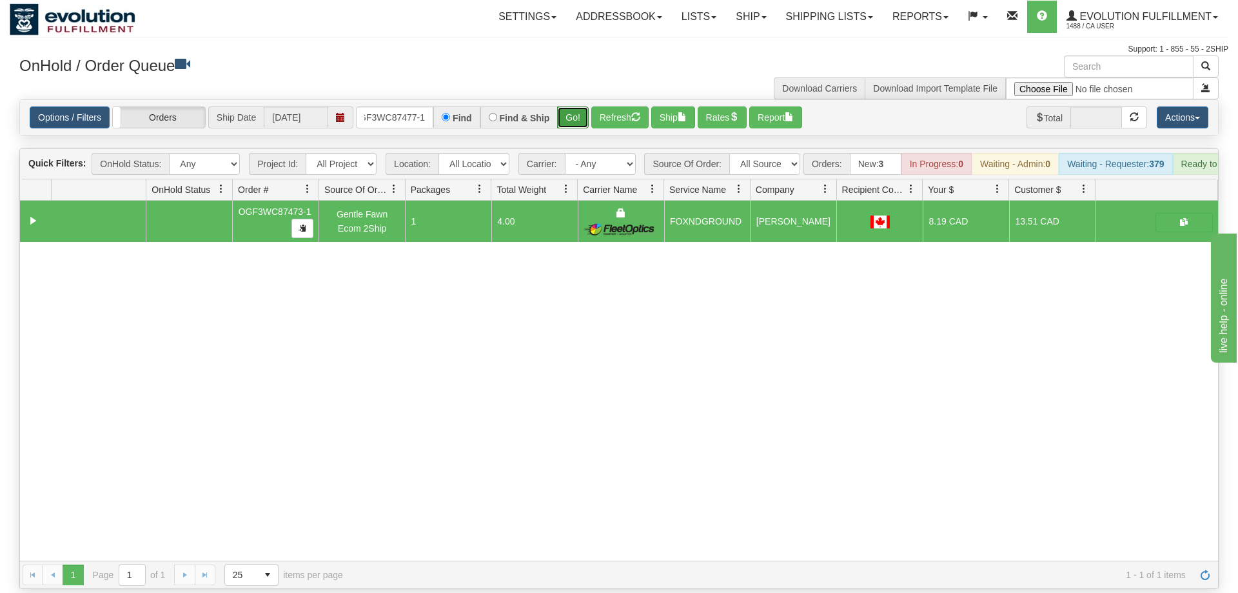
click at [569, 106] on button "Go!" at bounding box center [573, 117] width 32 height 22
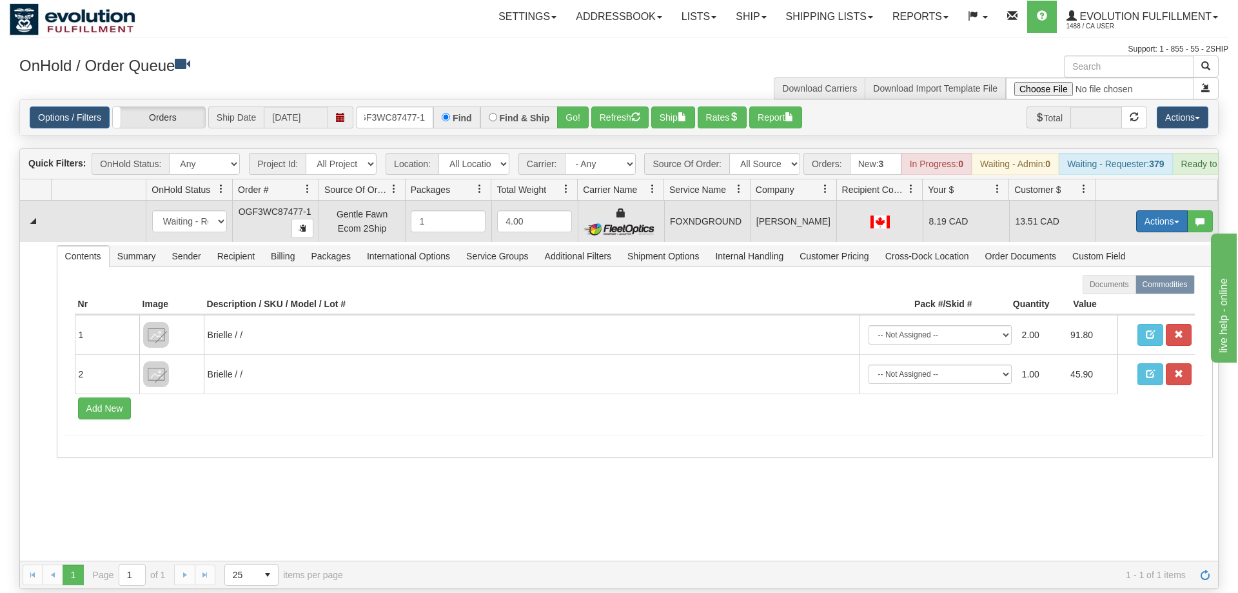
click at [1161, 210] on button "Actions" at bounding box center [1162, 221] width 52 height 22
click at [1121, 288] on link "Ship" at bounding box center [1135, 296] width 103 height 17
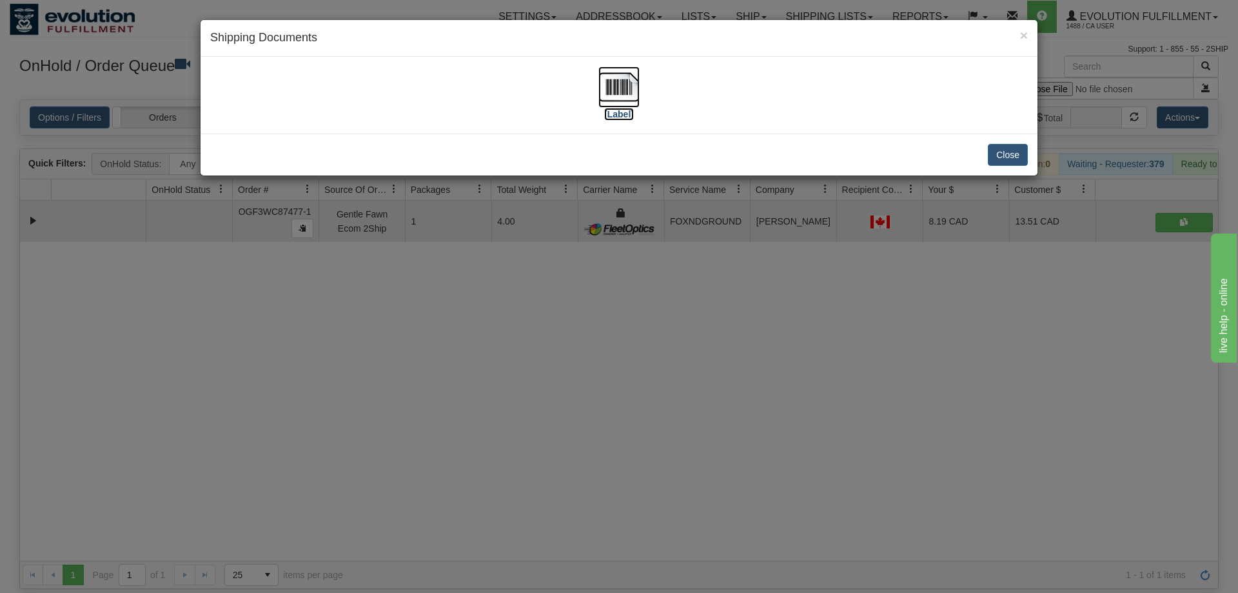
click at [613, 103] on img at bounding box center [618, 86] width 41 height 41
drag, startPoint x: 546, startPoint y: 373, endPoint x: 320, endPoint y: 70, distance: 377.9
click at [547, 338] on div "× Shipping Documents [Label] Close" at bounding box center [619, 296] width 1238 height 593
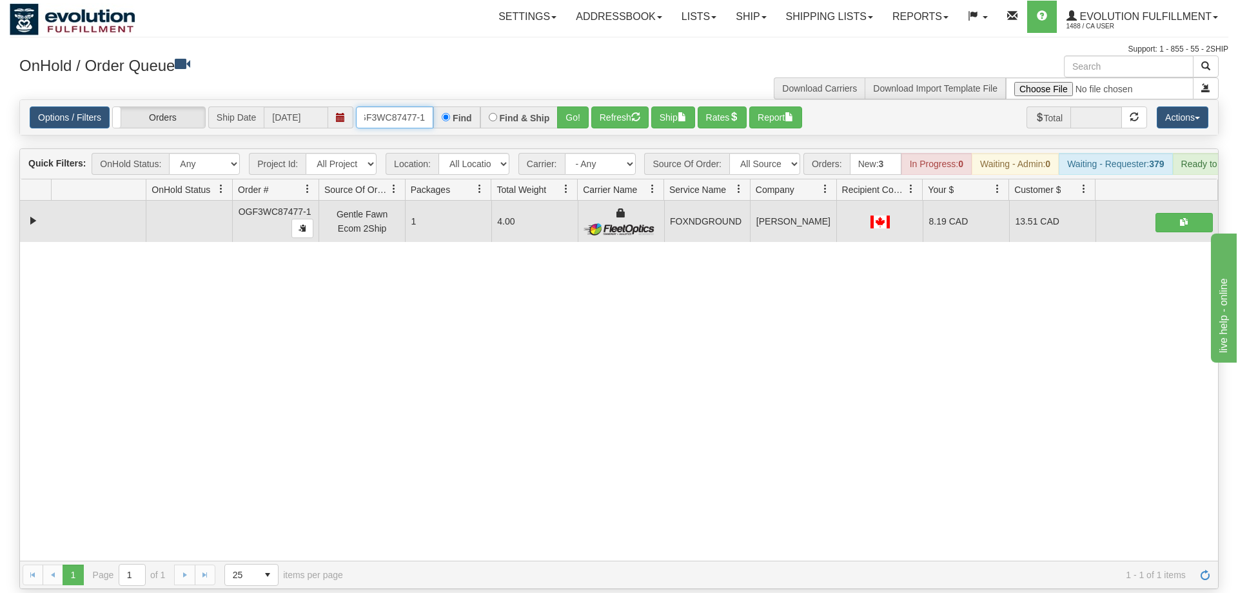
click at [391, 106] on input "OGF3WC87477-1" at bounding box center [394, 117] width 77 height 22
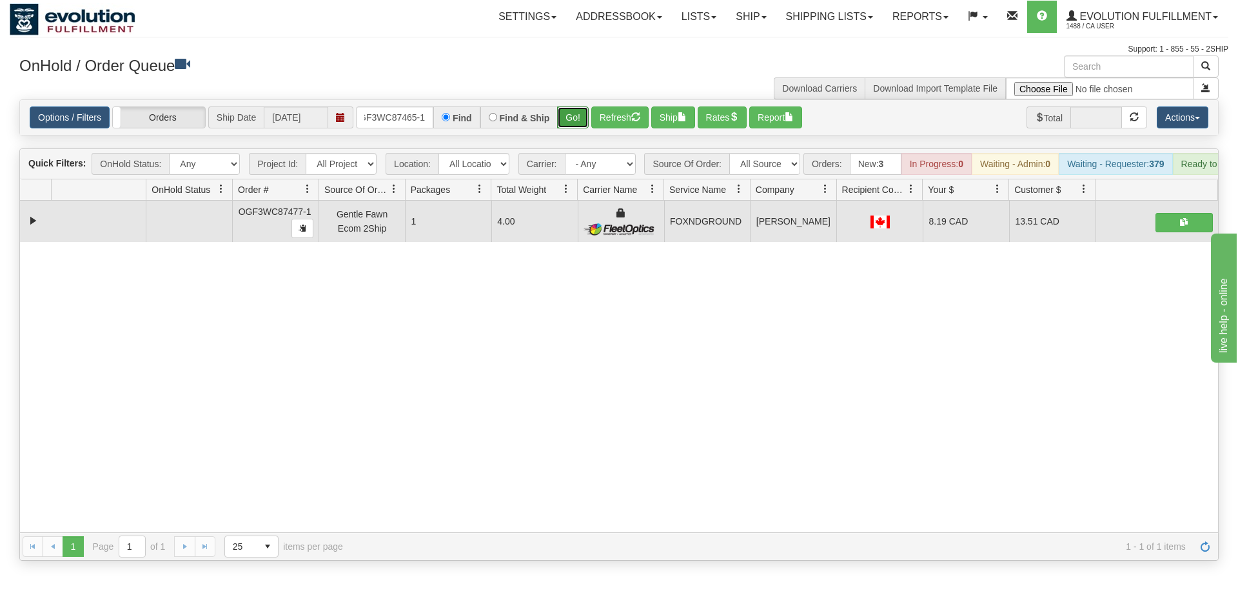
click at [566, 126] on div "Is equal to Is not equal to Contains Does not contains CAD USD EUR ZAR [PERSON_…" at bounding box center [619, 329] width 1219 height 461
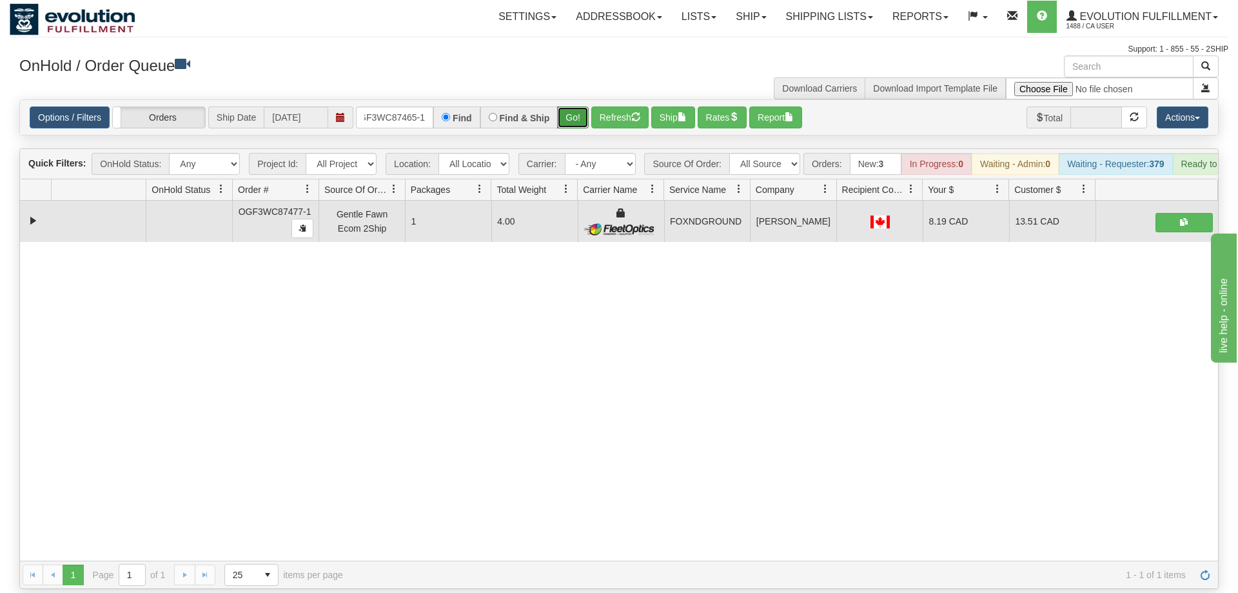
click at [578, 106] on button "Go!" at bounding box center [573, 117] width 32 height 22
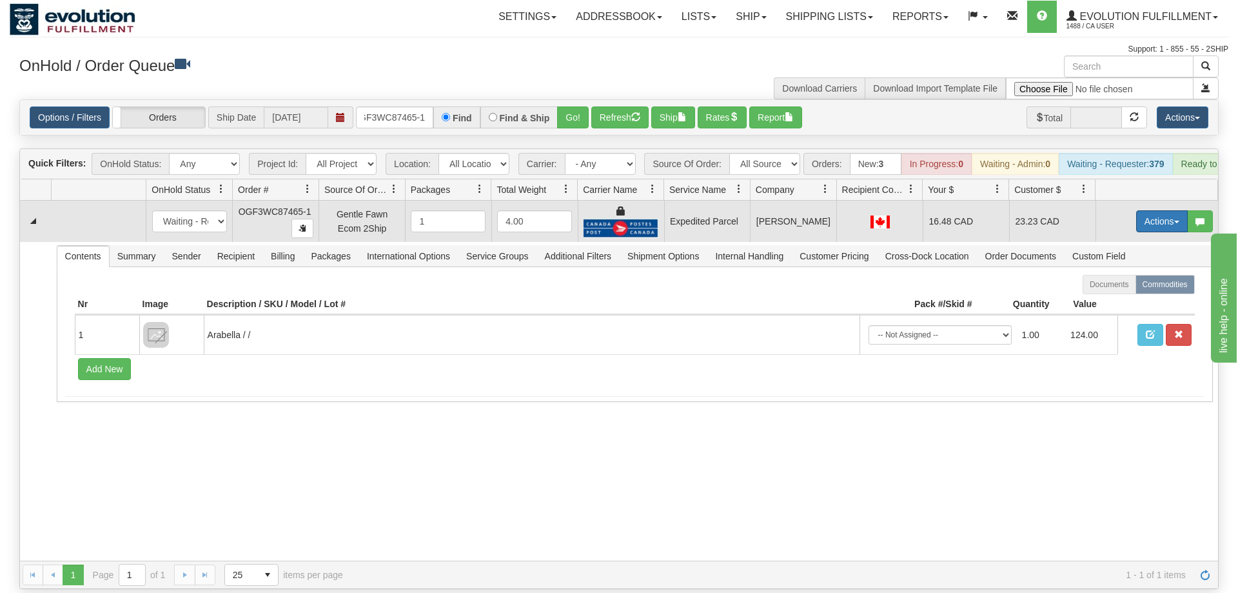
click at [1173, 210] on button "Actions" at bounding box center [1162, 221] width 52 height 22
click at [1114, 291] on span "Ship" at bounding box center [1110, 296] width 27 height 10
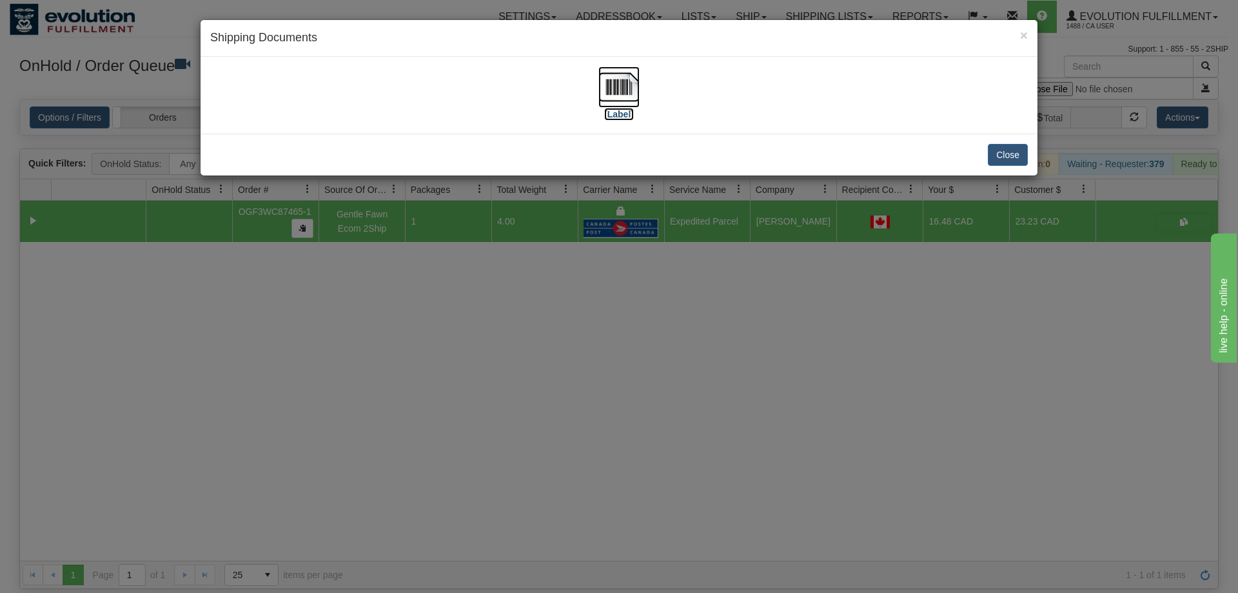
click at [622, 77] on img at bounding box center [618, 86] width 41 height 41
click at [569, 467] on div "× Shipping Documents [Label] Close" at bounding box center [619, 296] width 1238 height 593
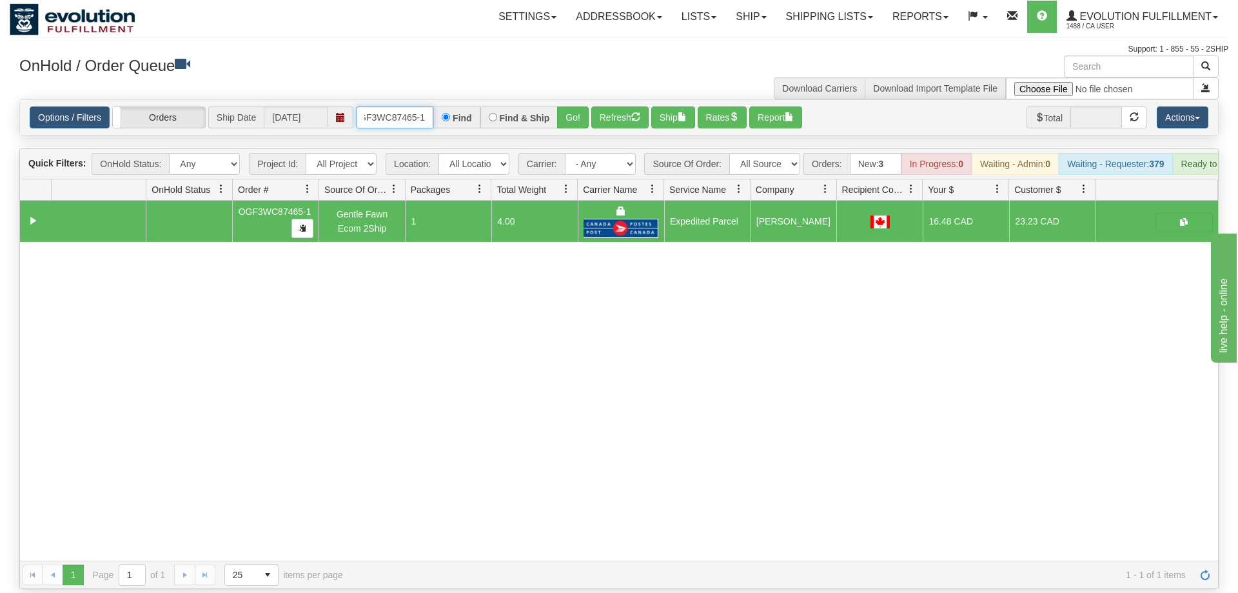
click at [421, 106] on input "OGF3WC87465-1" at bounding box center [394, 117] width 77 height 22
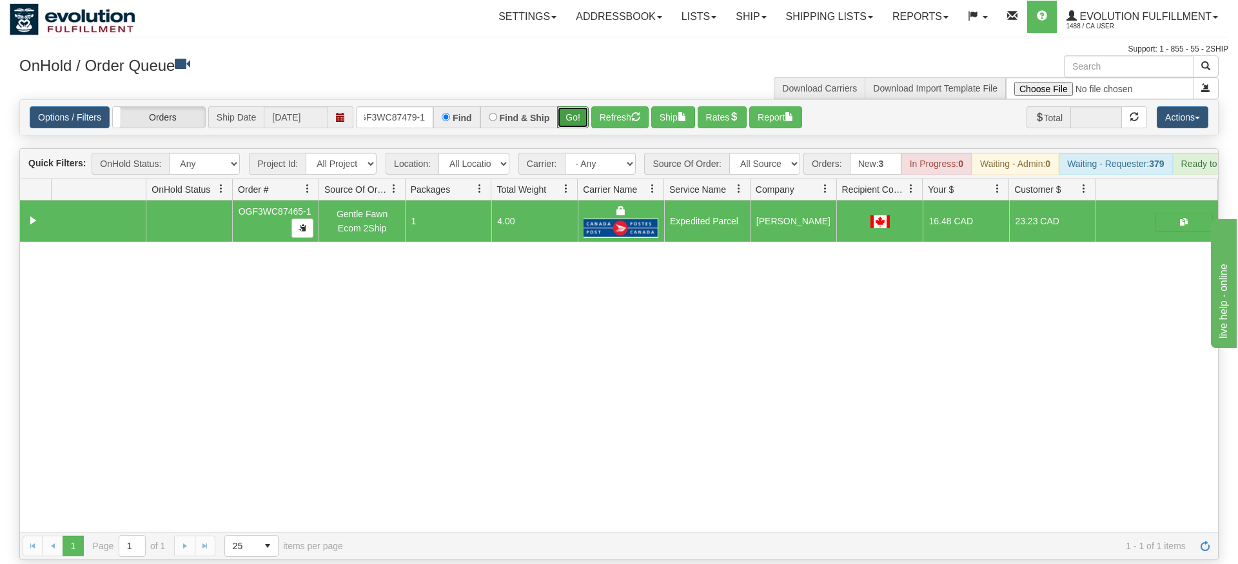
click at [568, 124] on div "Is equal to Is not equal to Contains Does not contains CAD USD EUR ZAR [PERSON_…" at bounding box center [619, 329] width 1219 height 461
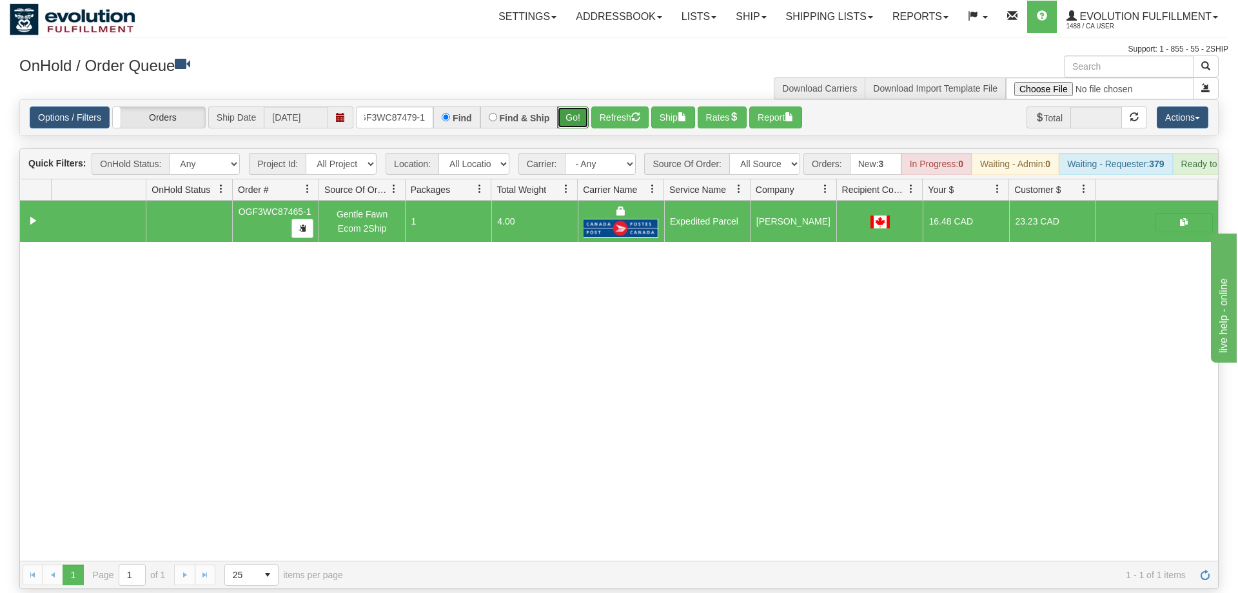
click at [564, 106] on button "Go!" at bounding box center [573, 117] width 32 height 22
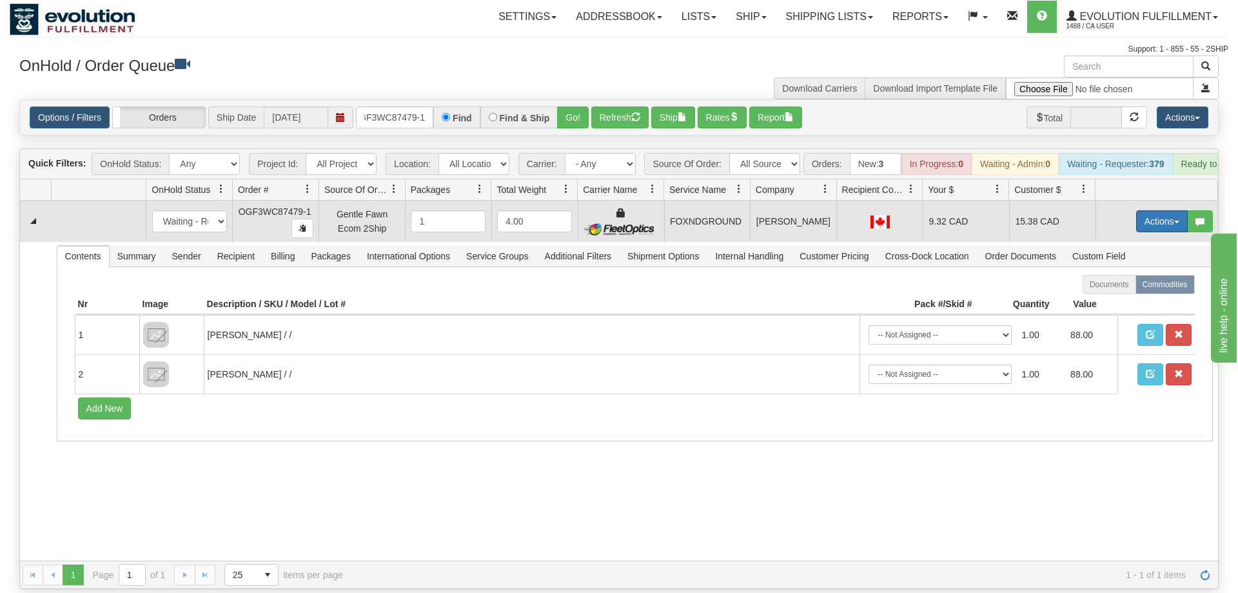
drag, startPoint x: 1156, startPoint y: 204, endPoint x: 1143, endPoint y: 208, distance: 12.8
click at [1154, 210] on button "Actions" at bounding box center [1162, 221] width 52 height 22
click at [1116, 288] on link "Ship" at bounding box center [1135, 296] width 103 height 17
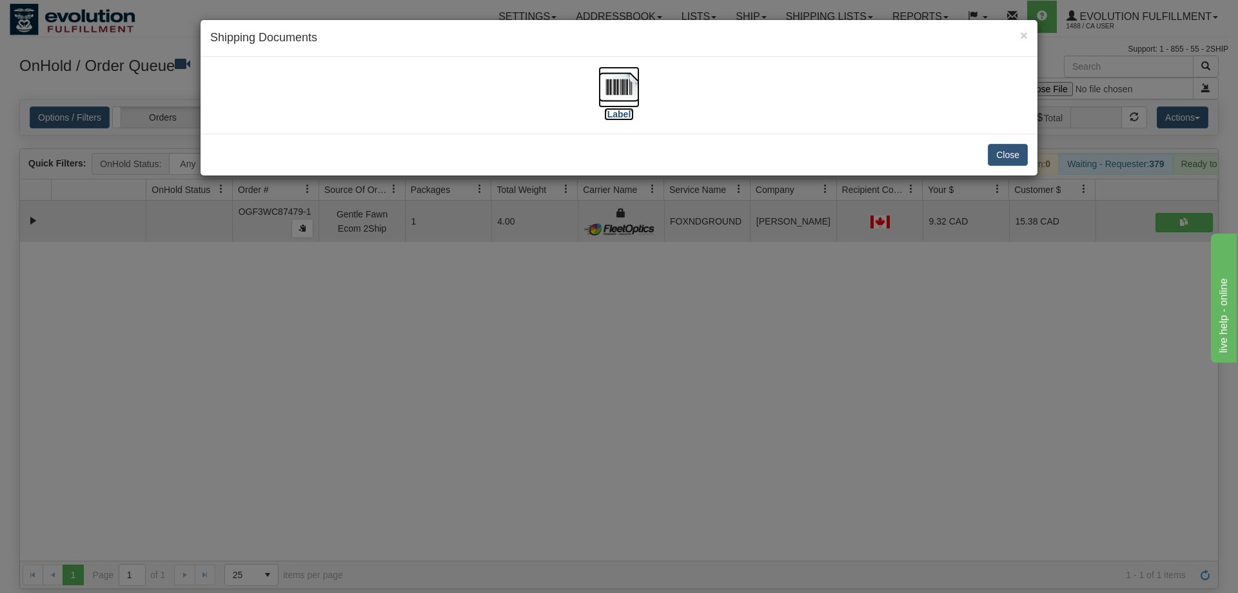
click at [617, 93] on img at bounding box center [618, 86] width 41 height 41
drag, startPoint x: 627, startPoint y: 396, endPoint x: 438, endPoint y: 213, distance: 262.7
click at [624, 391] on div "× Shipping Documents [Label] Close" at bounding box center [619, 296] width 1238 height 593
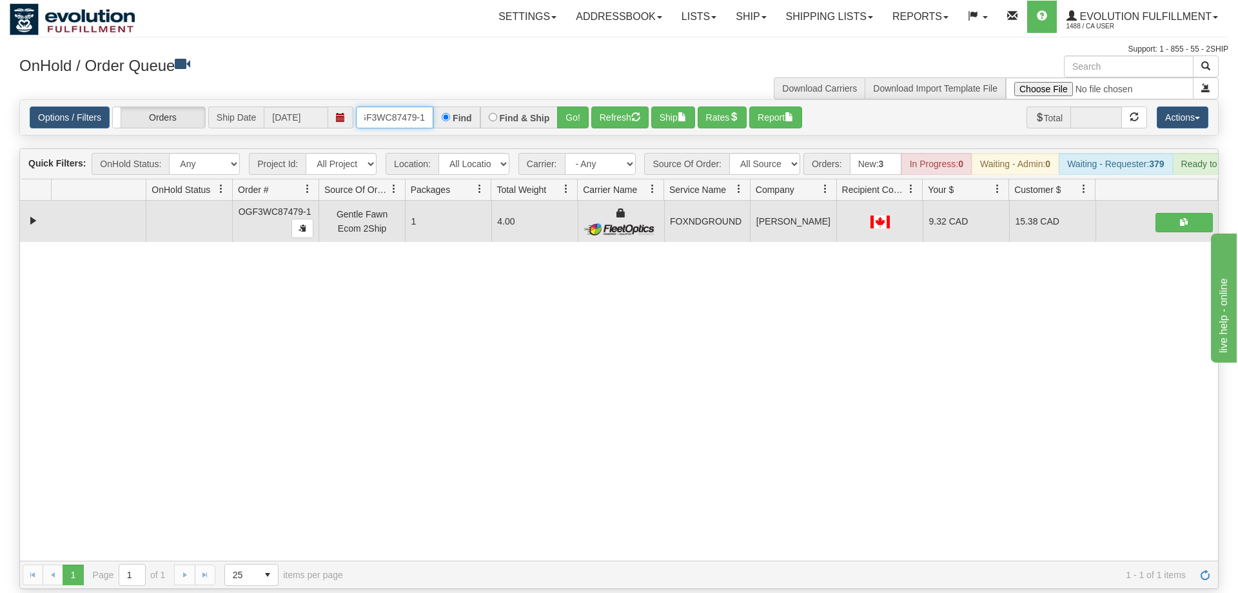
click at [388, 106] on input "OGF3WC87479-1" at bounding box center [394, 117] width 77 height 22
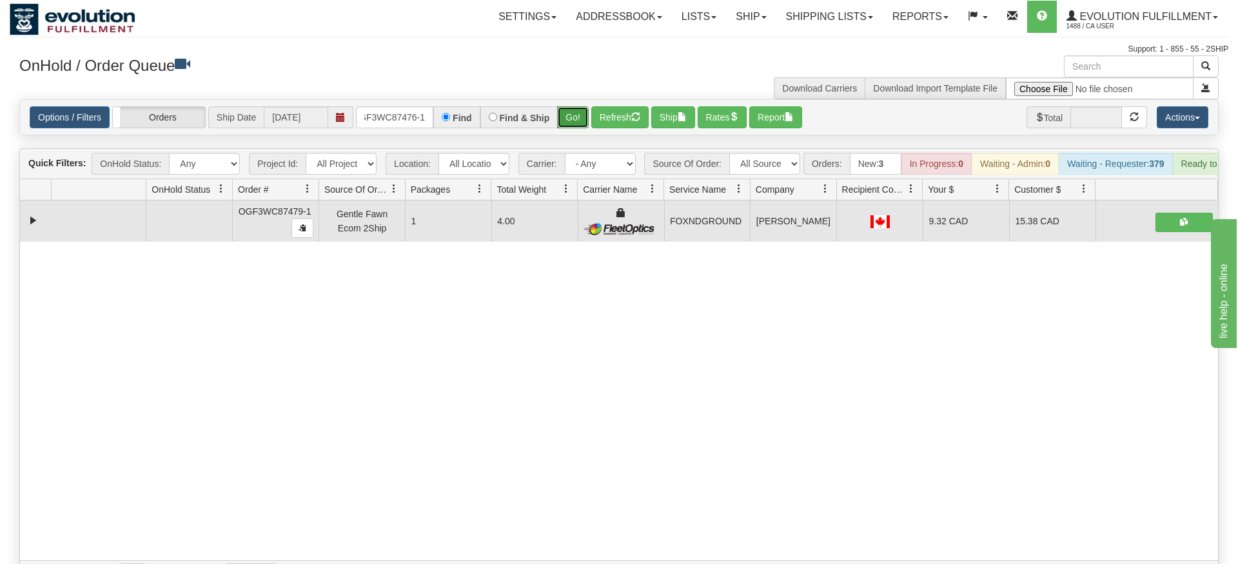
click at [573, 124] on div "Is equal to Is not equal to Contains Does not contains CAD USD EUR ZAR [PERSON_…" at bounding box center [619, 343] width 1219 height 489
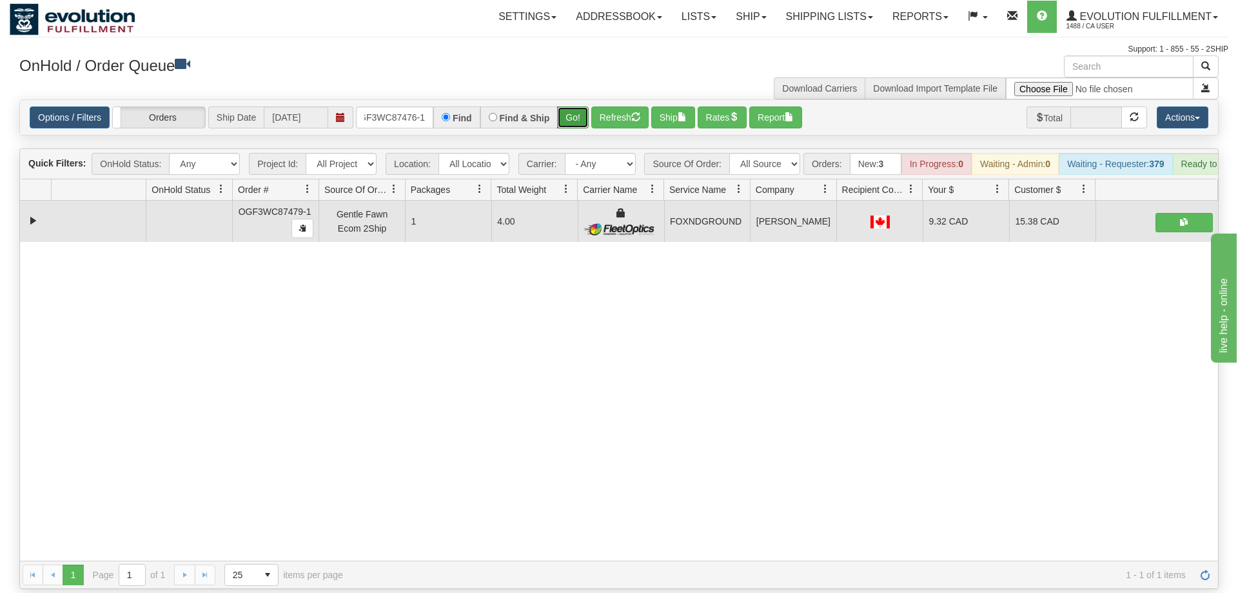
click at [578, 106] on button "Go!" at bounding box center [573, 117] width 32 height 22
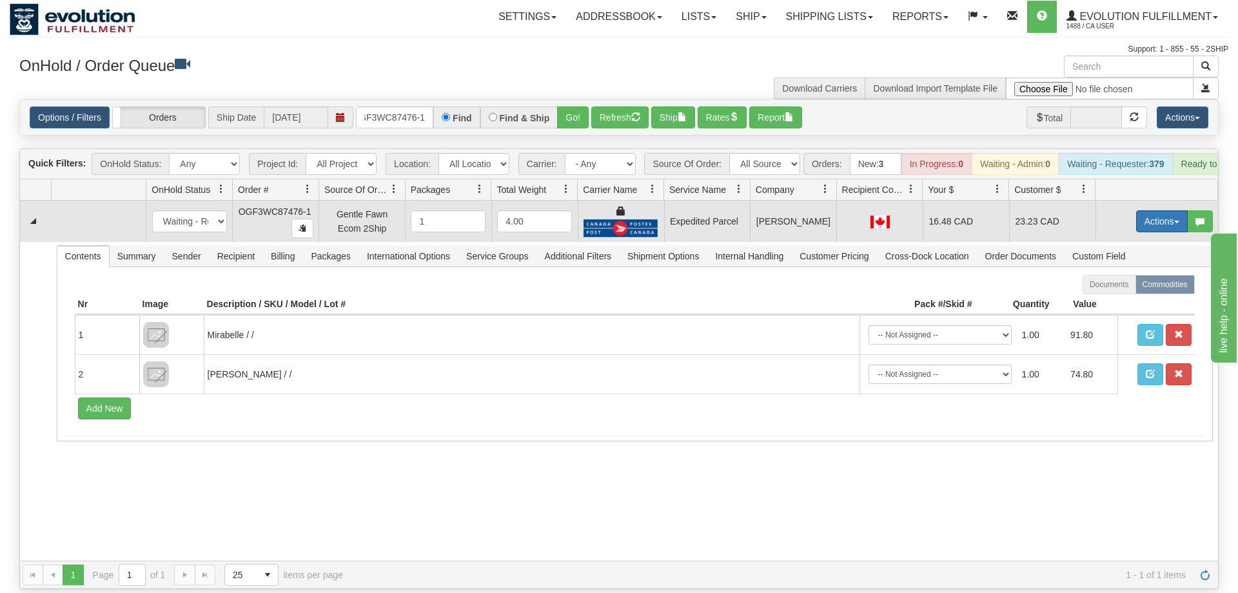
click at [1172, 210] on button "Actions" at bounding box center [1162, 221] width 52 height 22
click at [1125, 288] on link "Ship" at bounding box center [1135, 296] width 103 height 17
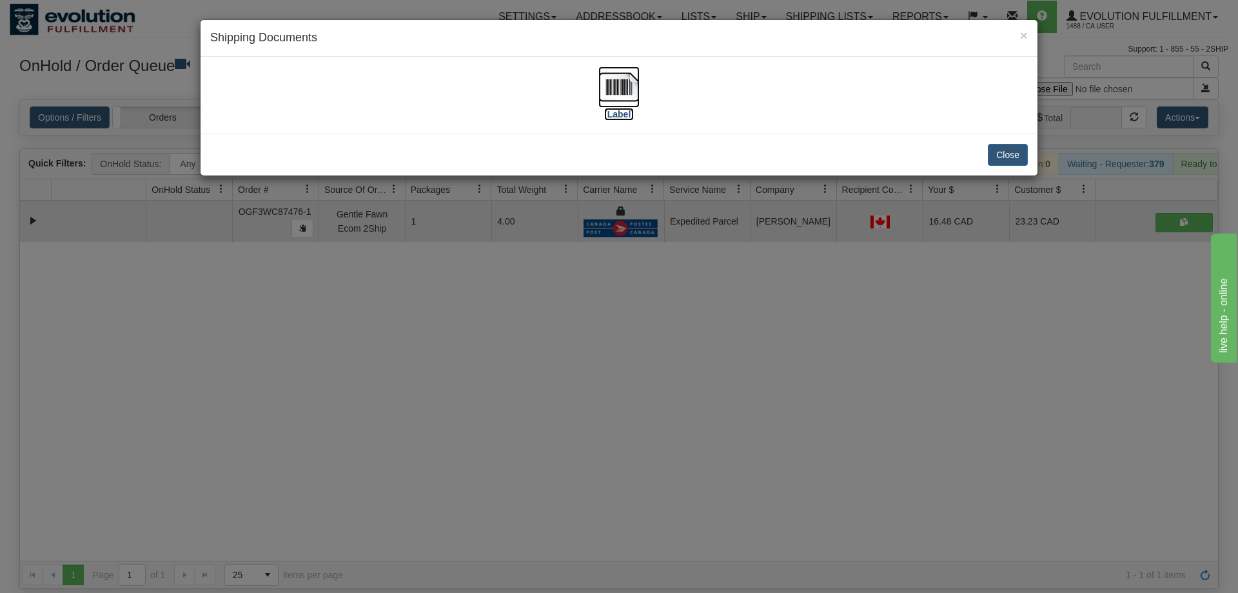
click at [619, 88] on img at bounding box center [618, 86] width 41 height 41
drag, startPoint x: 651, startPoint y: 331, endPoint x: 648, endPoint y: 324, distance: 7.5
click at [648, 324] on div "× Shipping Documents [Label] Close" at bounding box center [619, 296] width 1238 height 593
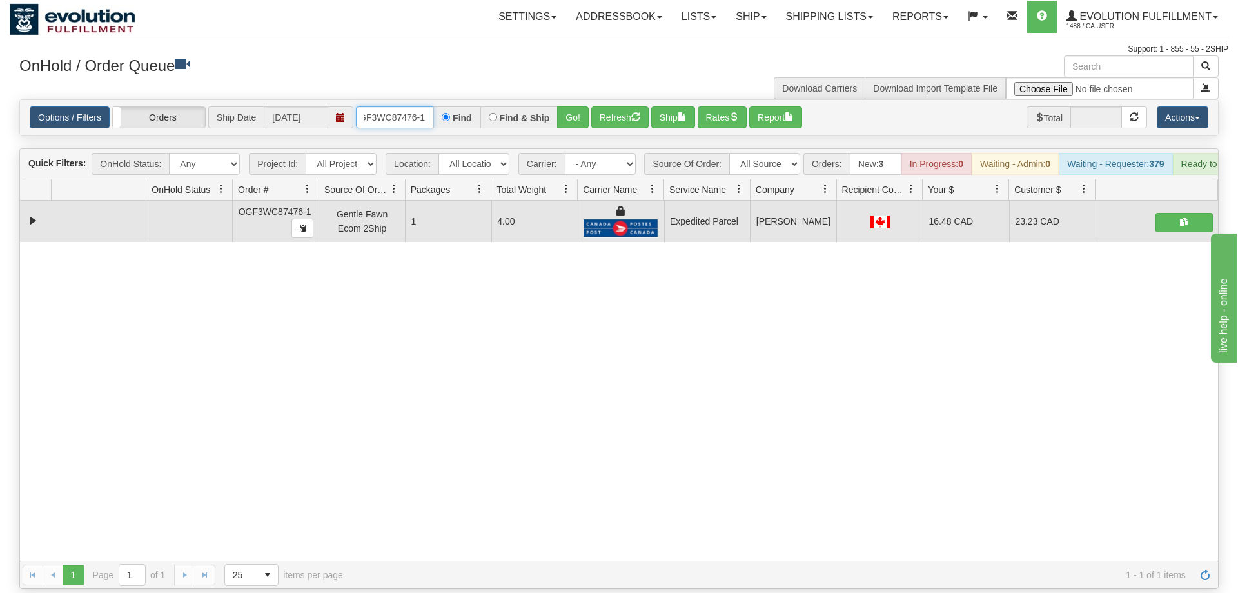
click at [391, 106] on input "OGF3WC87476-1" at bounding box center [394, 117] width 77 height 22
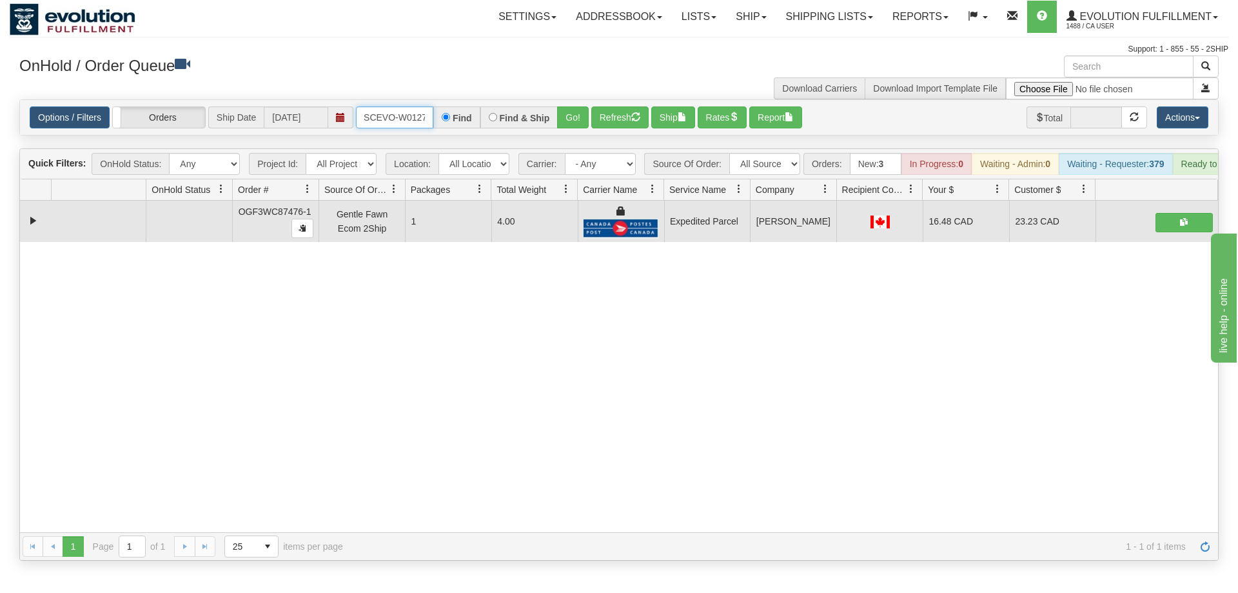
scroll to position [0, 25]
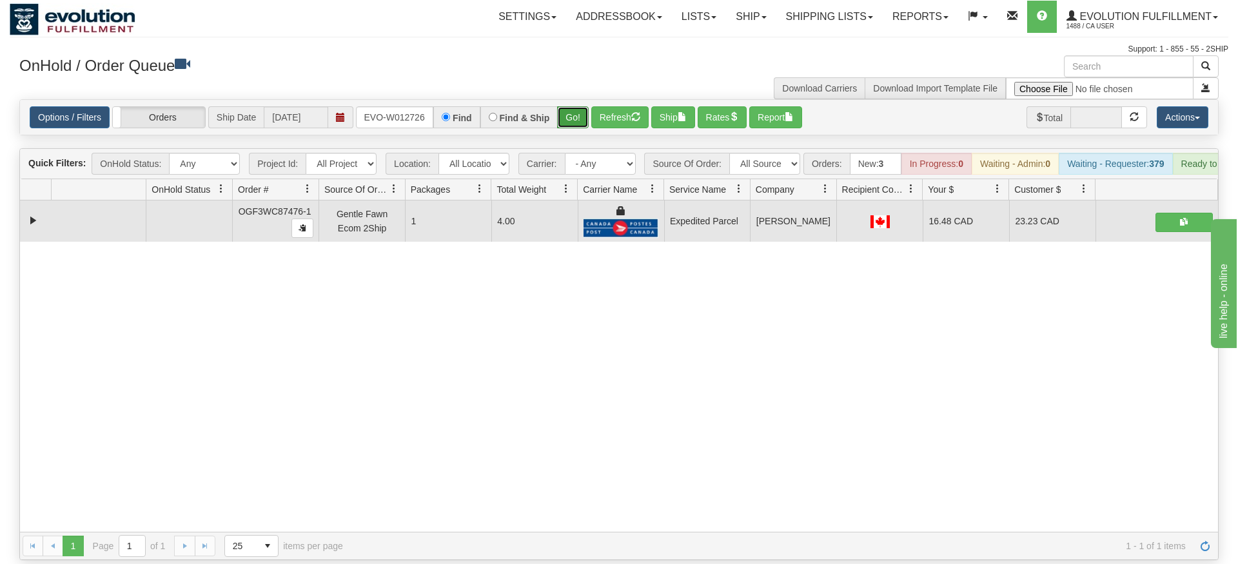
drag, startPoint x: 563, startPoint y: 92, endPoint x: 573, endPoint y: 100, distance: 12.4
click at [564, 117] on div "Is equal to Is not equal to Contains Does not contains CAD USD EUR ZAR [PERSON_…" at bounding box center [619, 329] width 1219 height 461
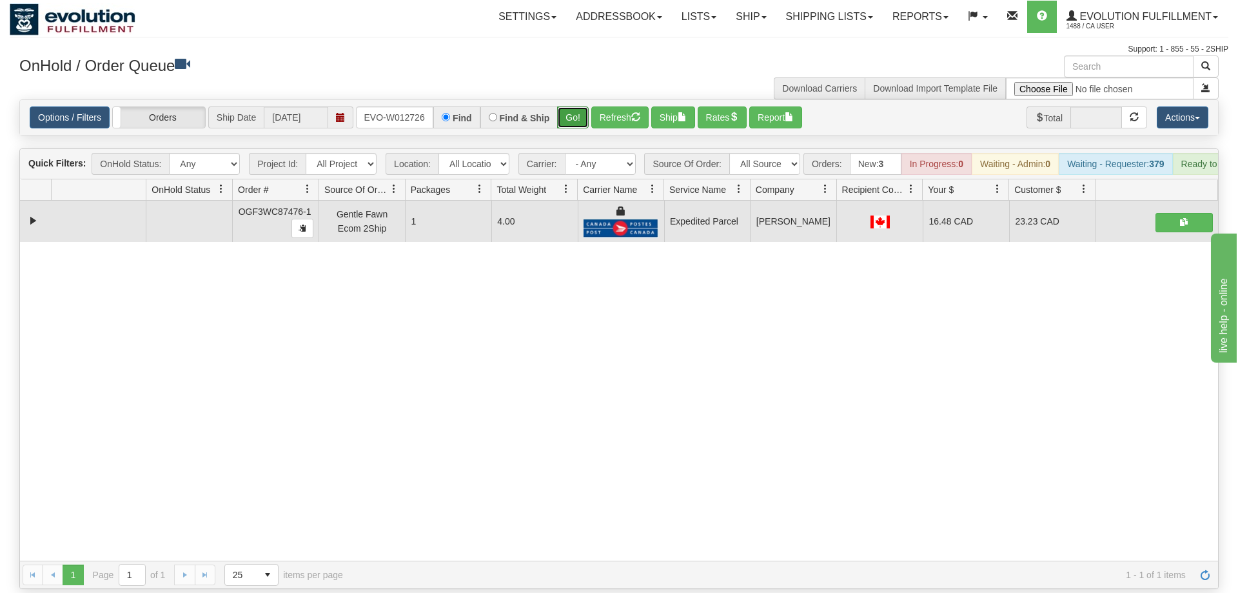
click at [573, 106] on button "Go!" at bounding box center [573, 117] width 32 height 22
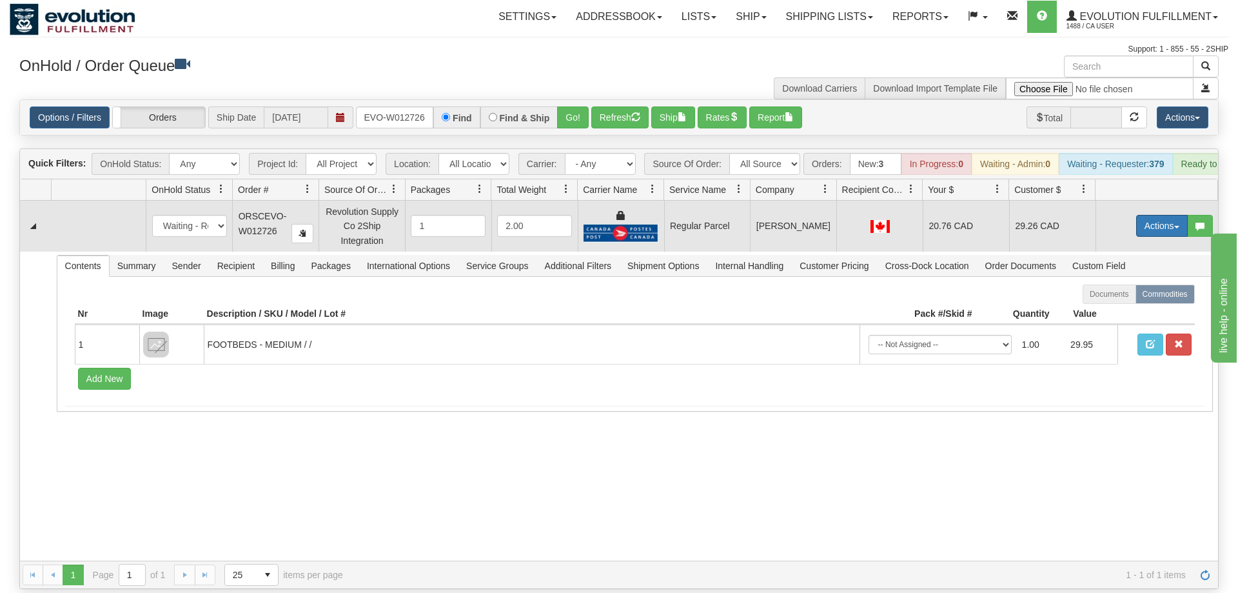
click at [1152, 215] on button "Actions" at bounding box center [1162, 226] width 52 height 22
click at [1145, 279] on span "Rate All Services" at bounding box center [1135, 284] width 77 height 10
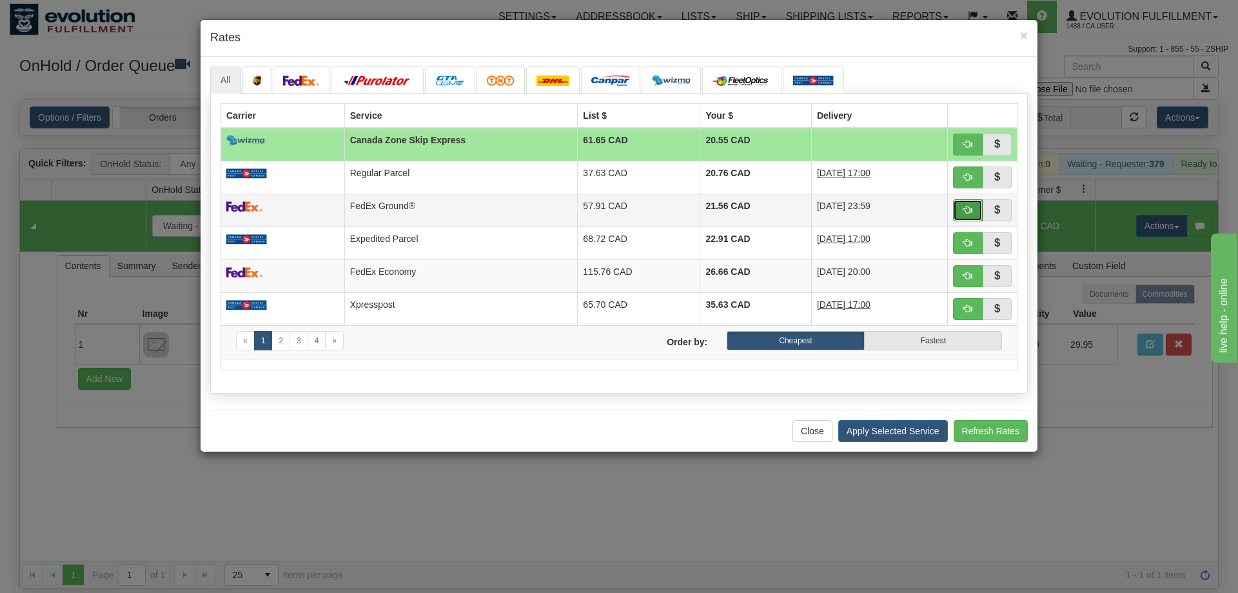
click at [964, 210] on span "button" at bounding box center [967, 209] width 9 height 9
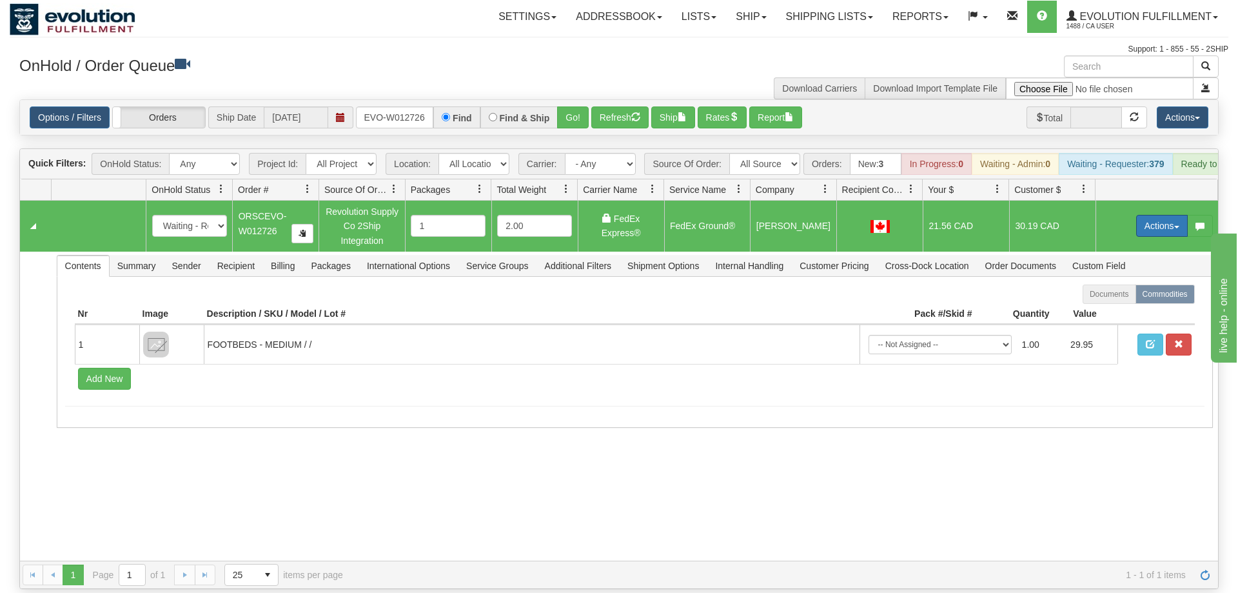
click at [1159, 215] on button "Actions" at bounding box center [1162, 226] width 52 height 22
click at [1115, 295] on span "Ship" at bounding box center [1110, 300] width 27 height 10
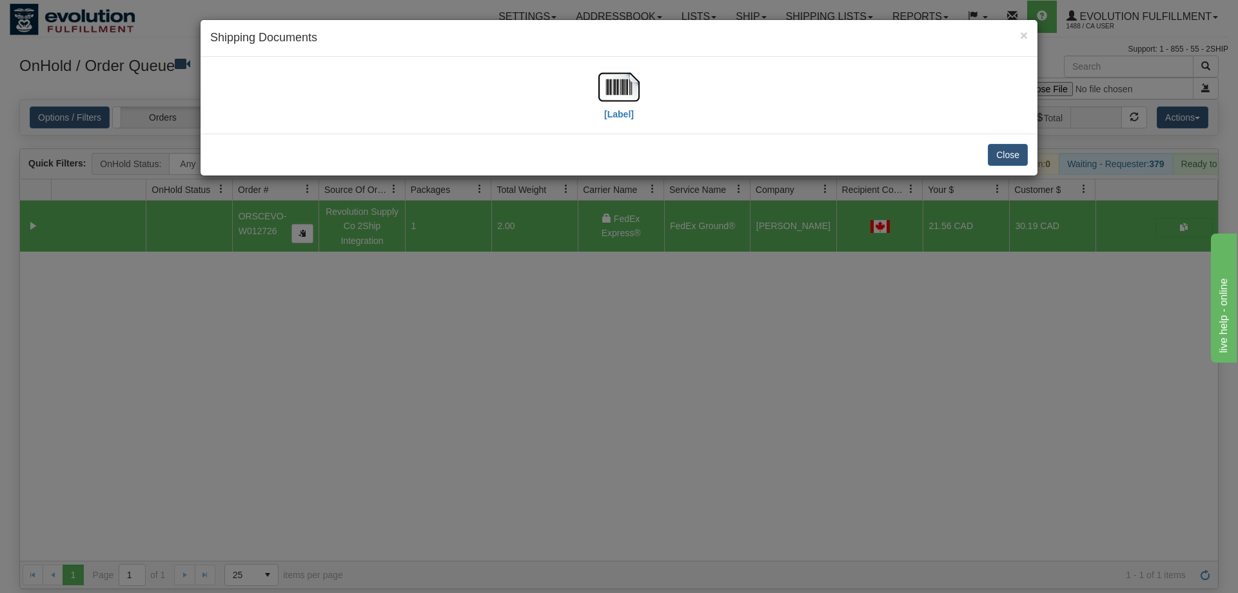
click at [604, 113] on div "[Label]" at bounding box center [618, 94] width 41 height 57
click at [631, 66] on img at bounding box center [618, 86] width 41 height 41
drag, startPoint x: 839, startPoint y: 506, endPoint x: 865, endPoint y: 464, distance: 49.6
click at [848, 491] on div "× Shipping Documents [Label] Close" at bounding box center [619, 296] width 1238 height 593
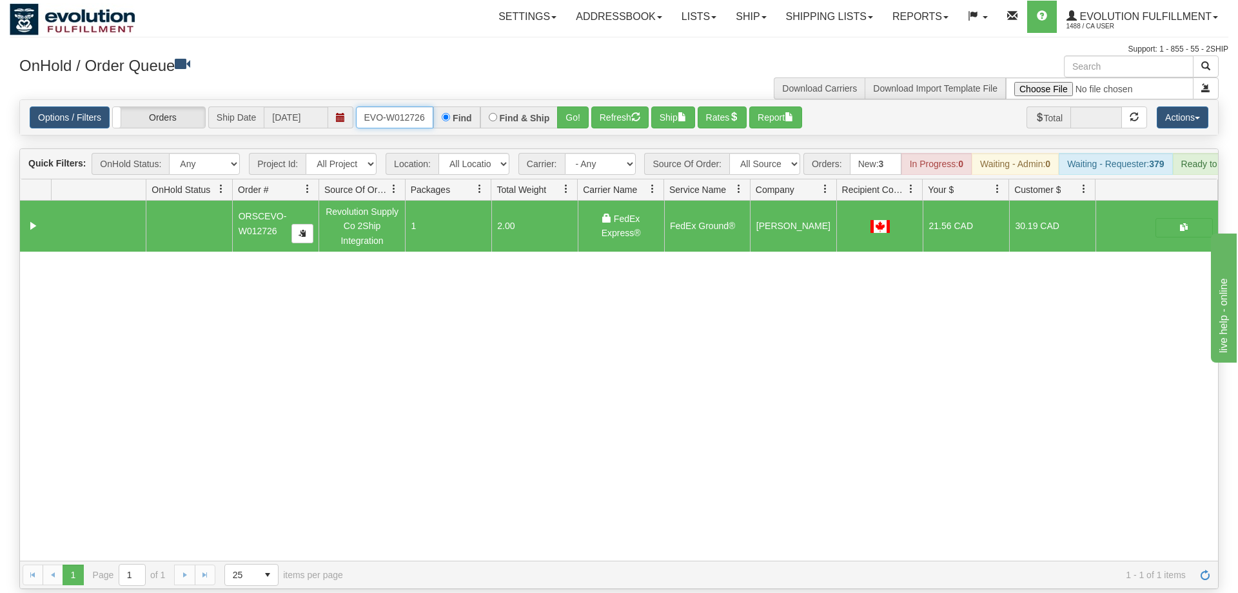
click at [382, 106] on input "oRSCEVO-W012726" at bounding box center [394, 117] width 77 height 22
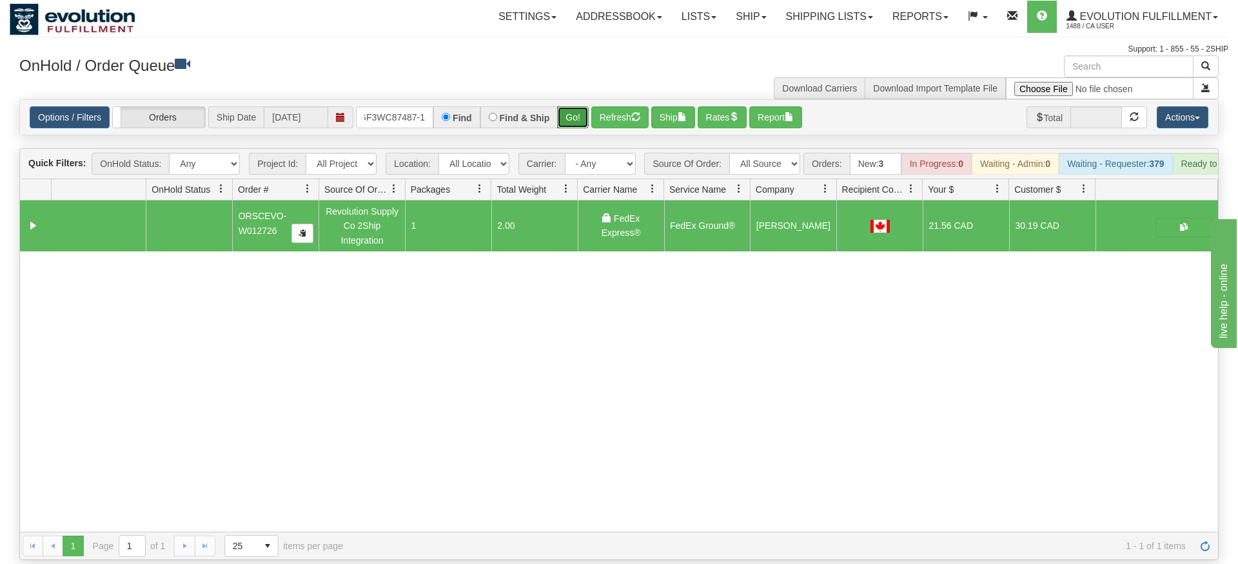
click at [576, 117] on div "Is equal to Is not equal to Contains Does not contains CAD USD EUR ZAR [PERSON_…" at bounding box center [619, 329] width 1219 height 461
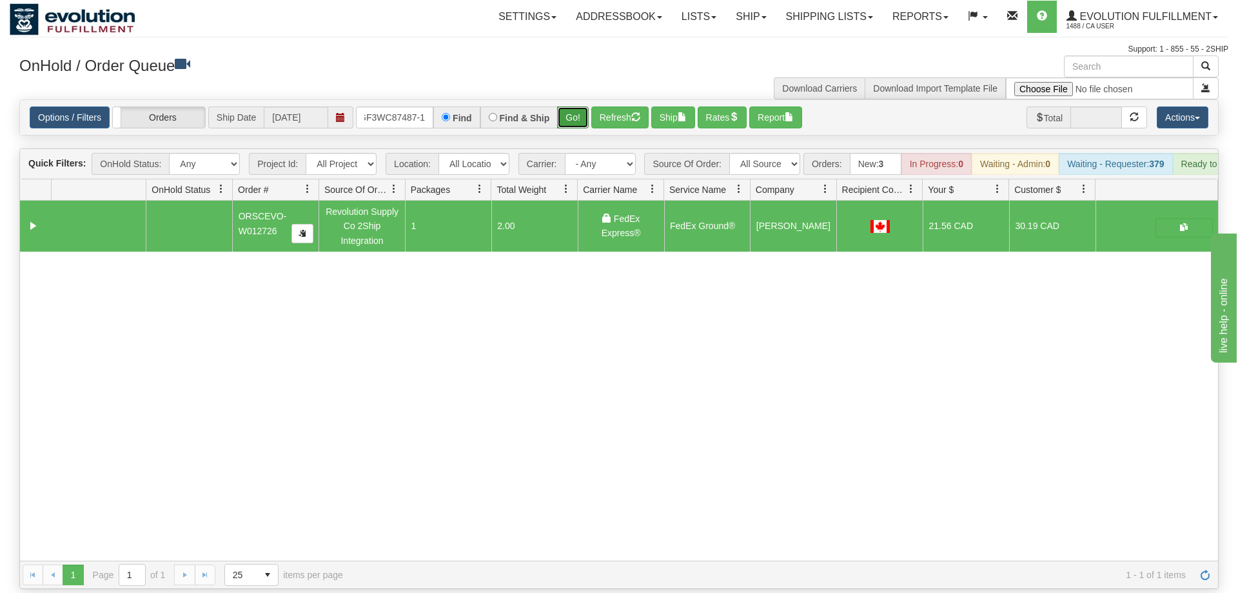
click at [571, 106] on button "Go!" at bounding box center [573, 117] width 32 height 22
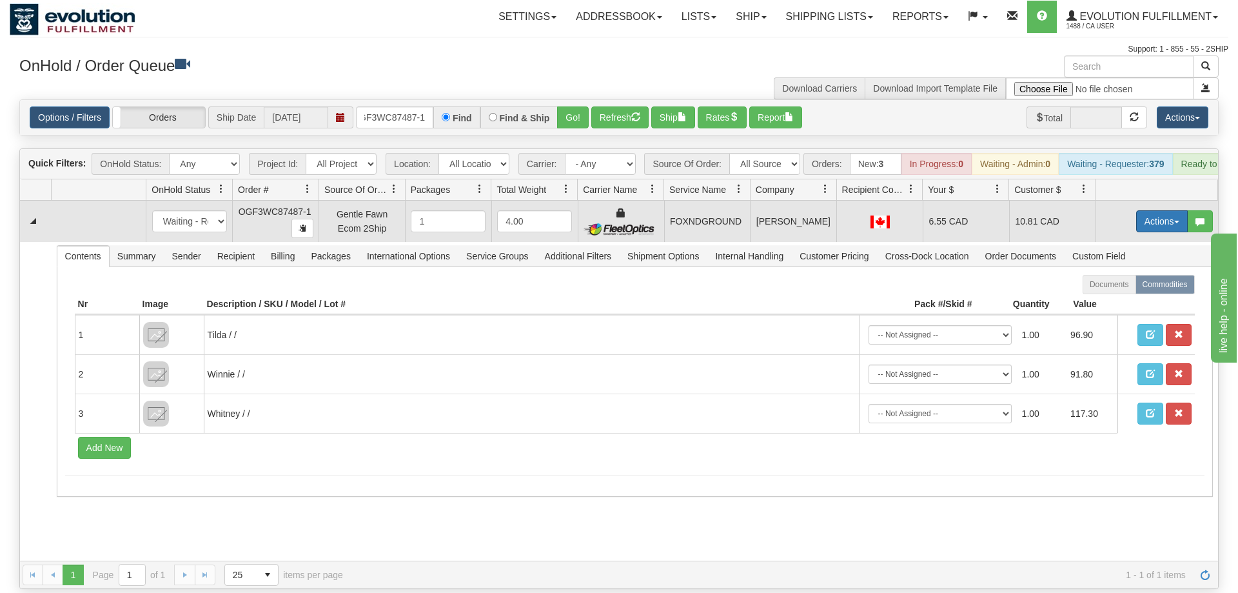
click at [1154, 210] on button "Actions" at bounding box center [1162, 221] width 52 height 22
click at [1119, 291] on span "Ship" at bounding box center [1110, 296] width 27 height 10
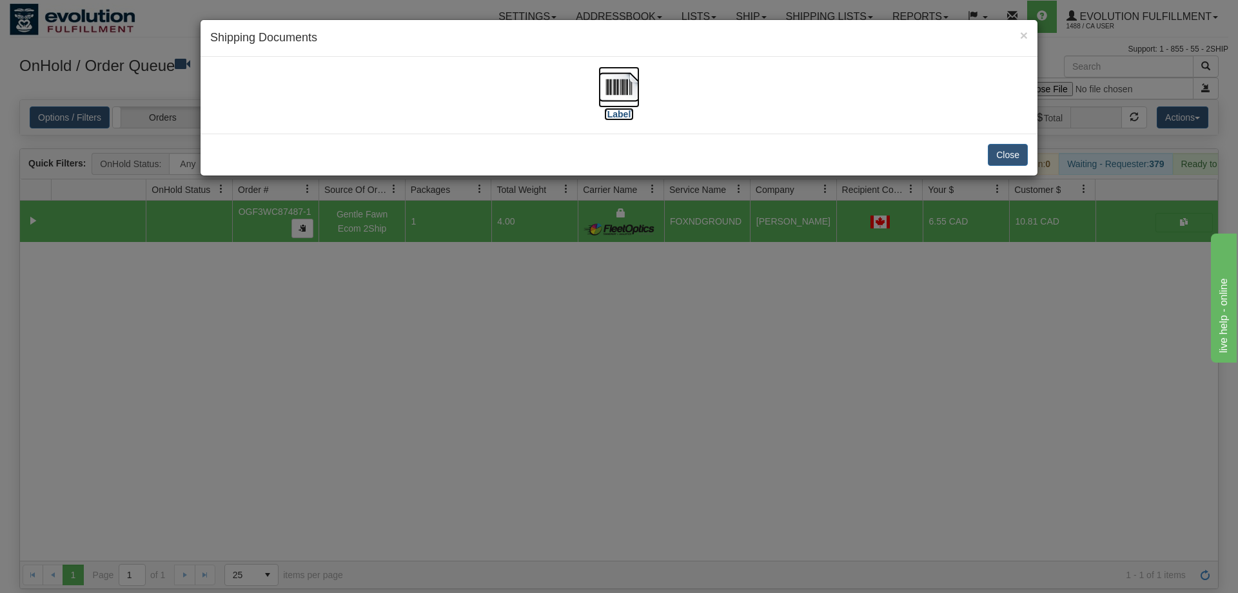
click at [614, 85] on img at bounding box center [618, 86] width 41 height 41
drag, startPoint x: 740, startPoint y: 454, endPoint x: 740, endPoint y: 441, distance: 12.9
click at [740, 441] on div "× Shipping Documents [Label] Close" at bounding box center [619, 296] width 1238 height 593
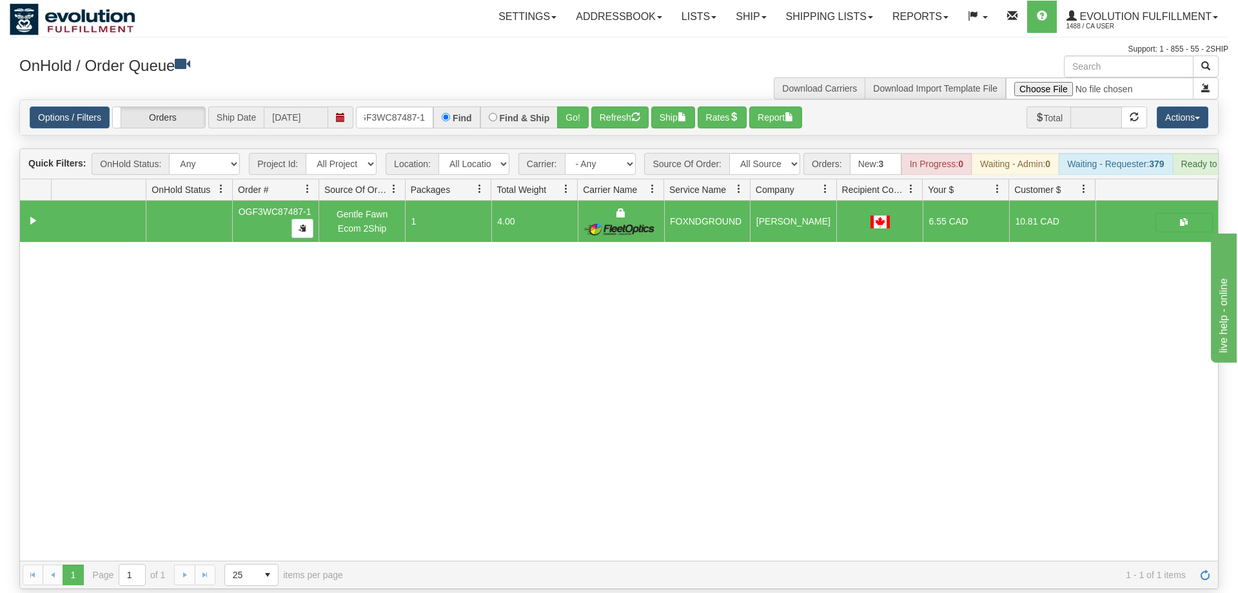
click at [405, 100] on div "Options / Filters Group Shipments Orders Ship Date [DATE] OGF3WC87487-1 Find Fi…" at bounding box center [619, 117] width 1198 height 35
click at [410, 106] on input "OGF3WC87487-1" at bounding box center [394, 117] width 77 height 22
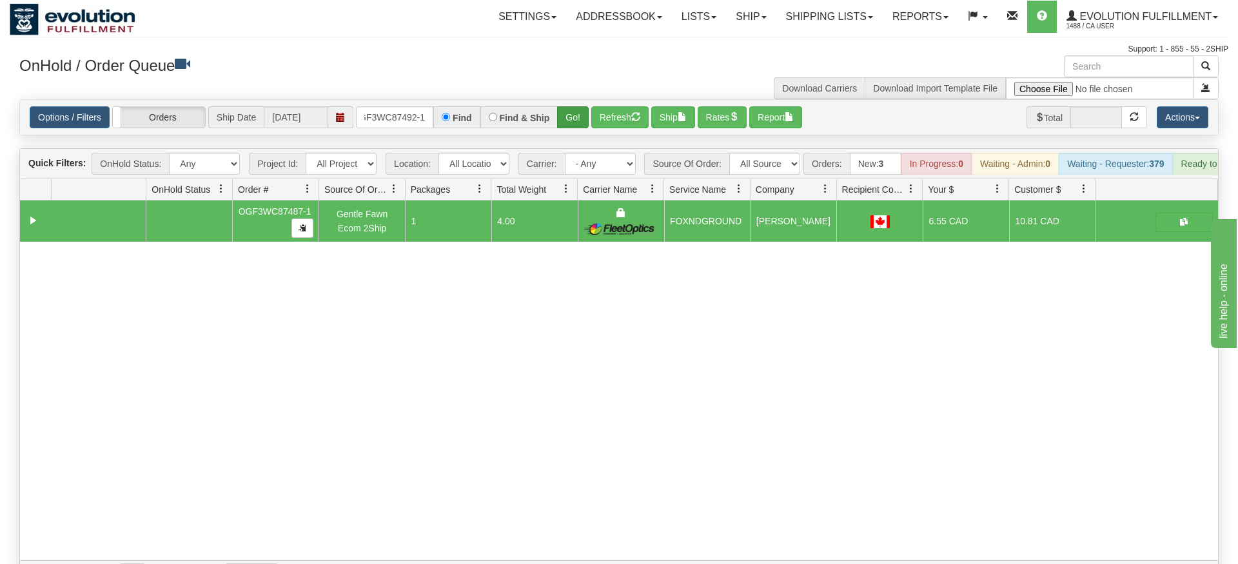
drag, startPoint x: 557, startPoint y: 118, endPoint x: 566, endPoint y: 100, distance: 19.9
click at [558, 118] on div "Is equal to Is not equal to Contains Does not contains CAD USD EUR ZAR [PERSON_…" at bounding box center [619, 343] width 1219 height 489
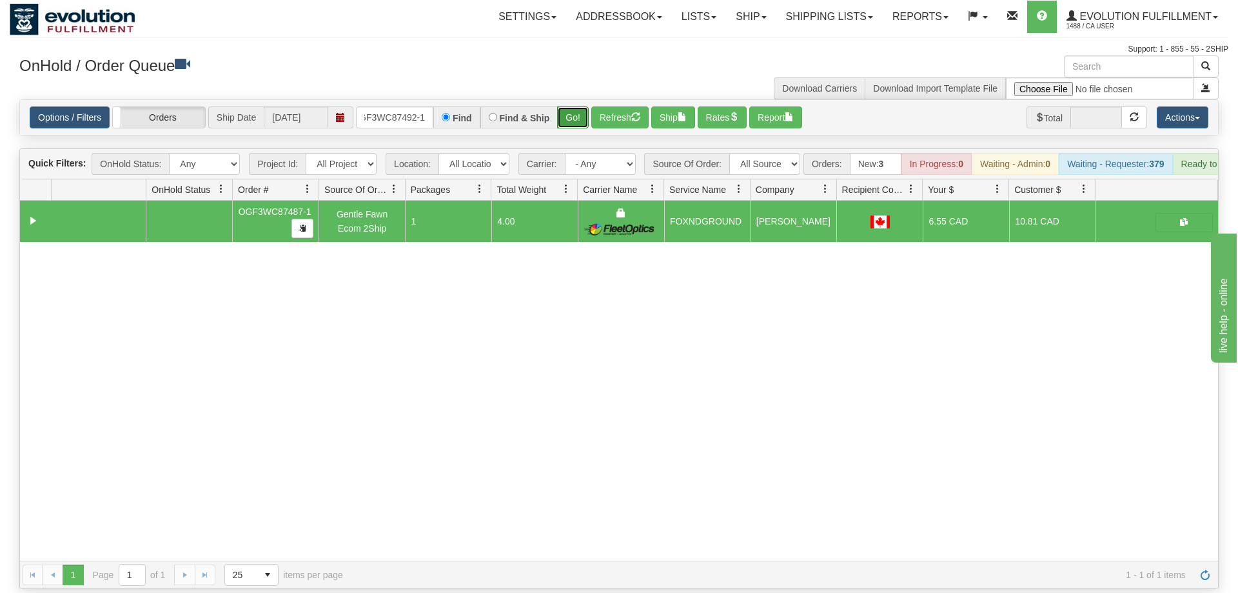
click at [568, 106] on button "Go!" at bounding box center [573, 117] width 32 height 22
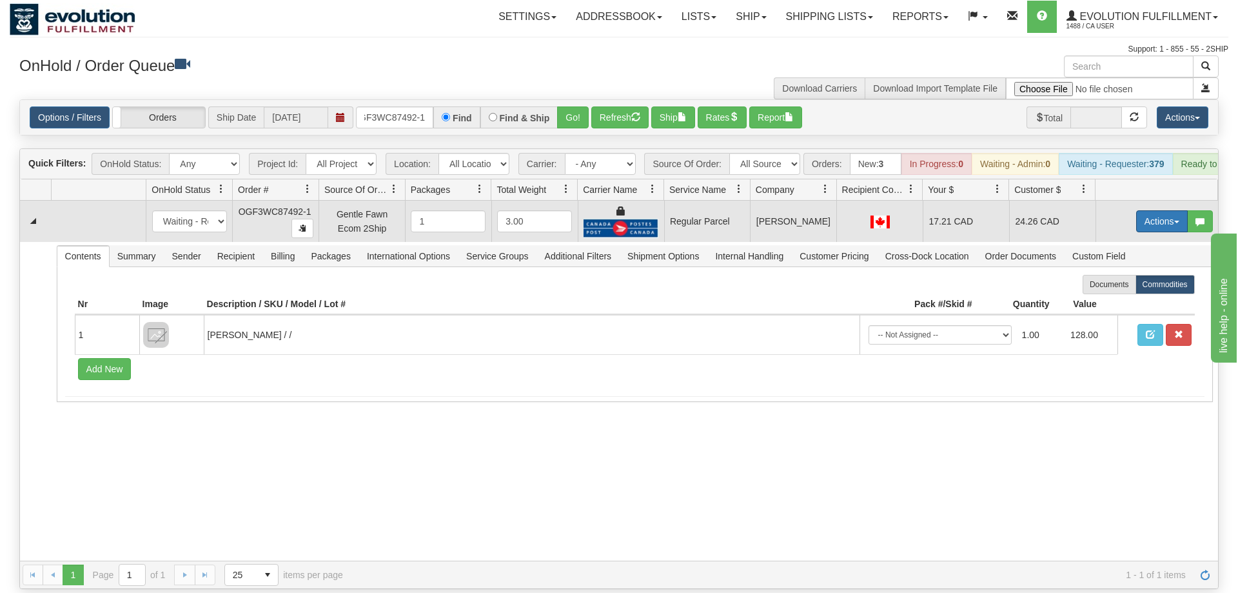
click at [1151, 210] on button "Actions" at bounding box center [1162, 221] width 52 height 22
click at [1128, 274] on span "Rate All Services" at bounding box center [1135, 279] width 77 height 10
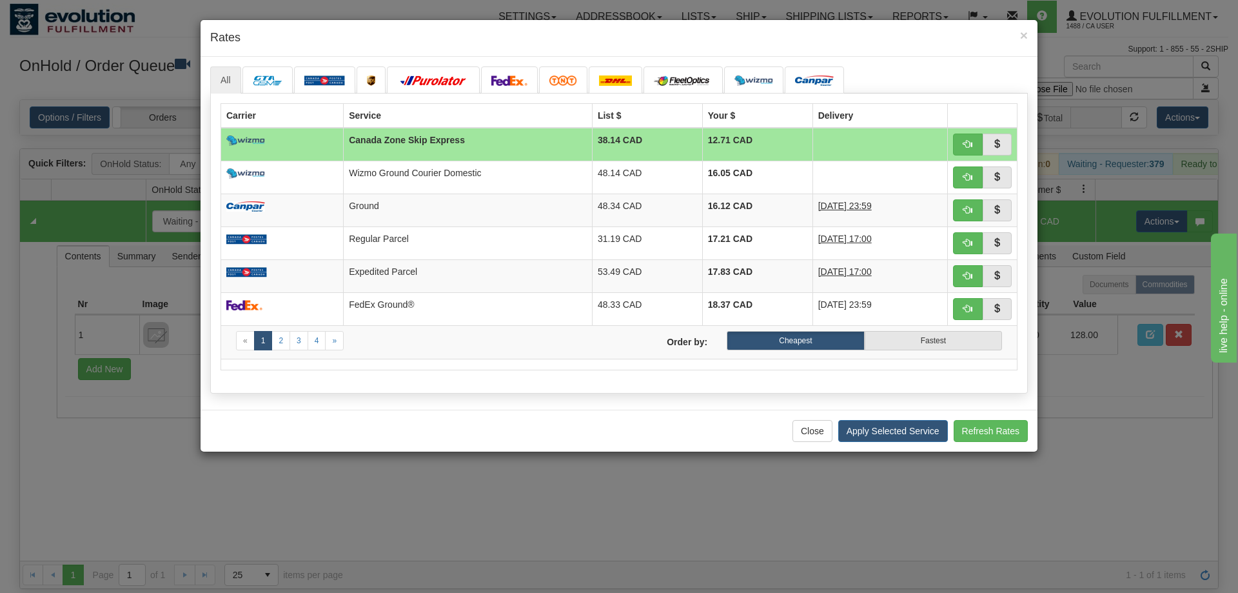
click at [419, 429] on div "Close Apply Selected Service Refresh Rates" at bounding box center [619, 430] width 837 height 42
click at [959, 270] on button "button" at bounding box center [968, 276] width 30 height 22
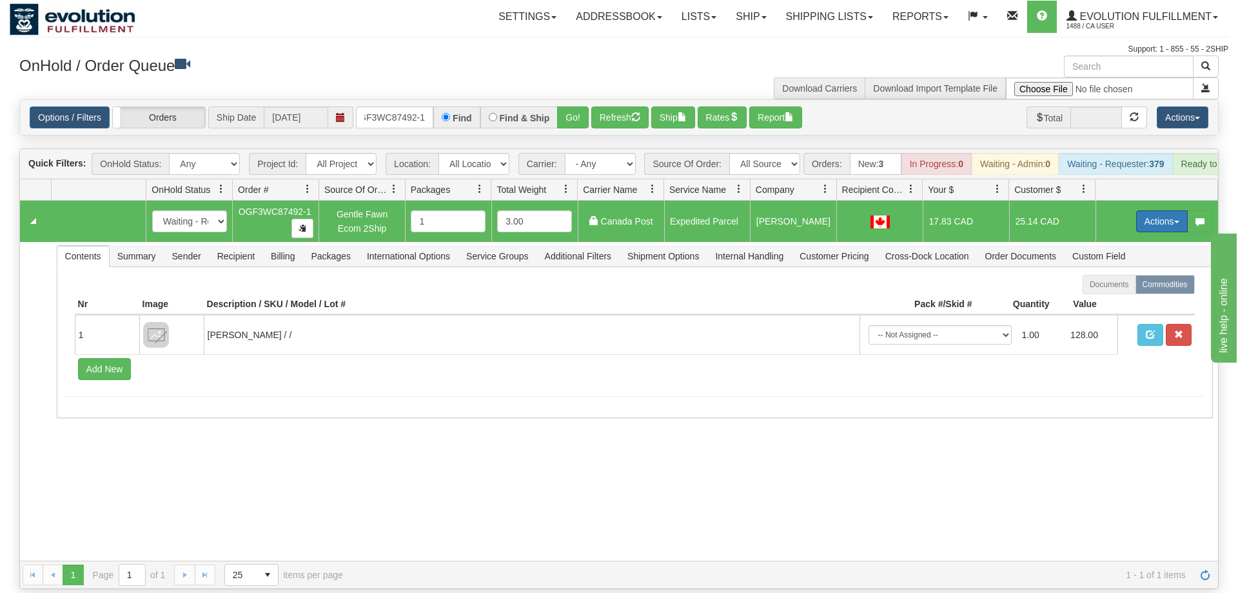
drag, startPoint x: 1151, startPoint y: 195, endPoint x: 1144, endPoint y: 199, distance: 8.4
click at [1150, 210] on button "Actions" at bounding box center [1162, 221] width 52 height 22
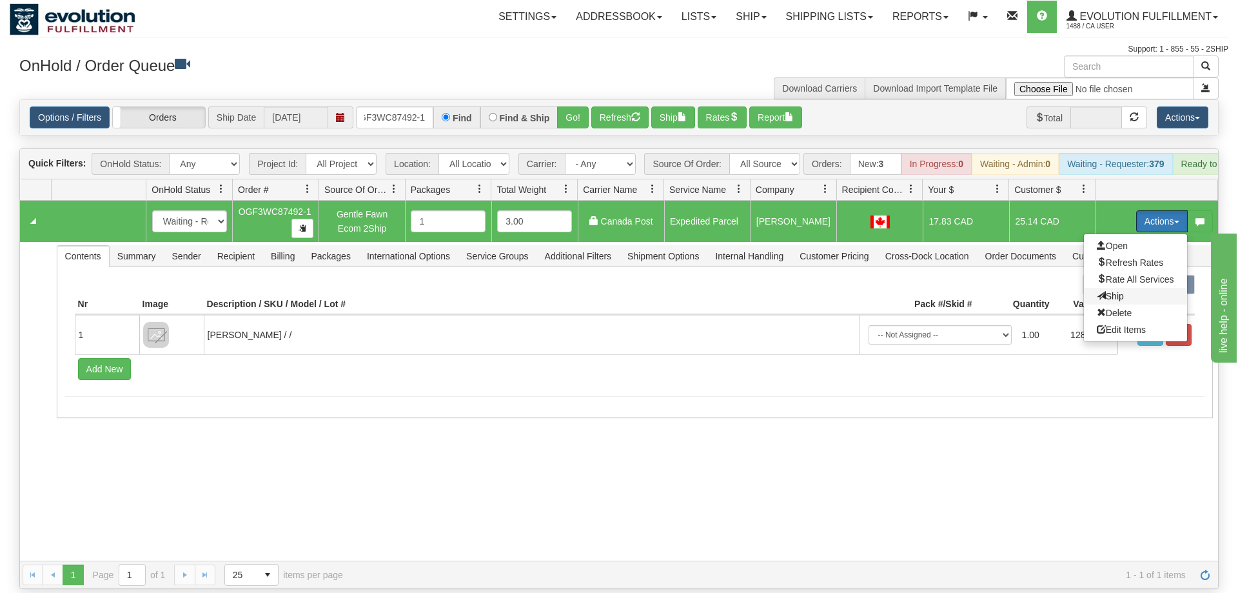
click at [1109, 291] on span "Ship" at bounding box center [1110, 296] width 27 height 10
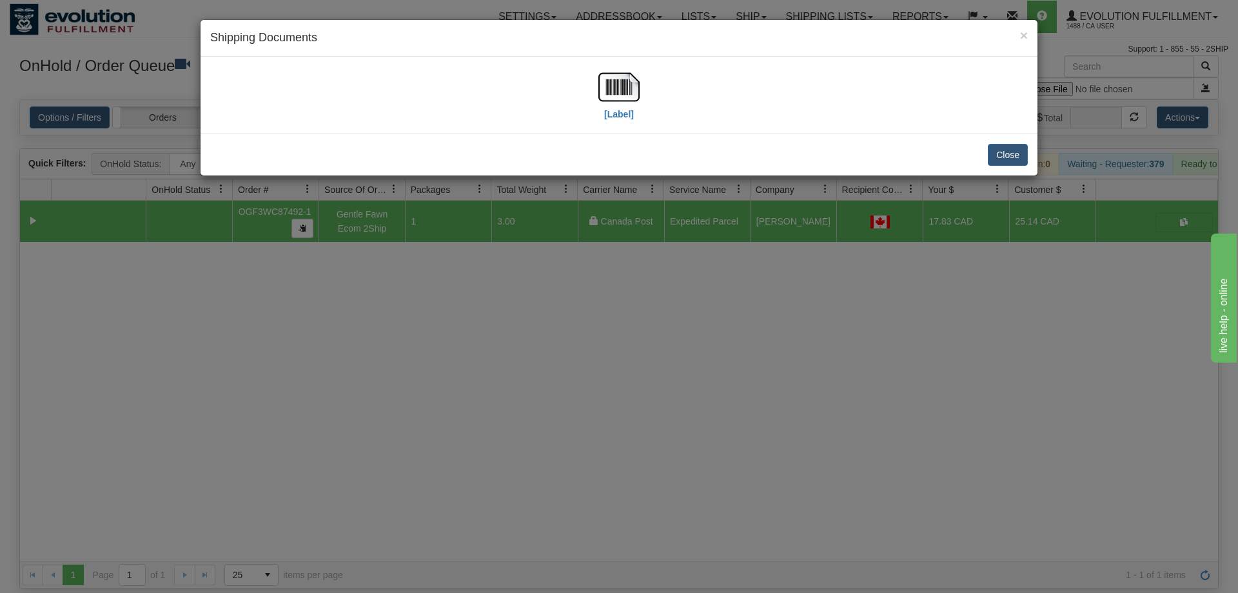
click at [592, 86] on div "[Label]" at bounding box center [619, 94] width 818 height 57
click at [621, 106] on img at bounding box center [618, 86] width 41 height 41
drag, startPoint x: 642, startPoint y: 452, endPoint x: 354, endPoint y: 148, distance: 418.7
click at [635, 443] on div "× Shipping Documents [Label] Close" at bounding box center [619, 296] width 1238 height 593
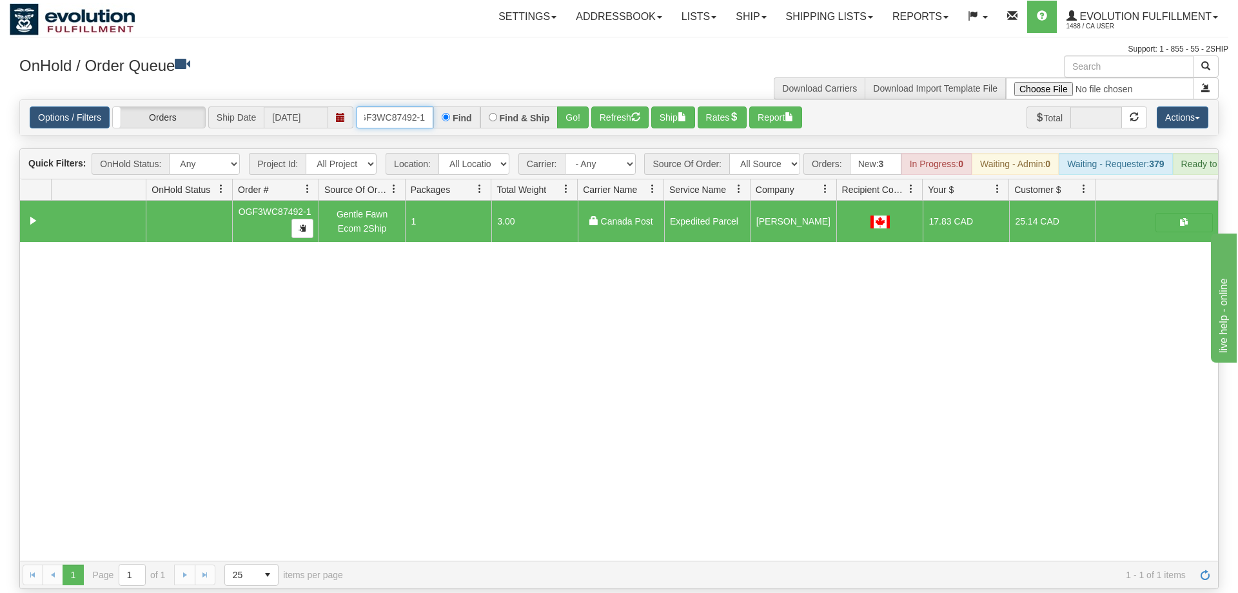
click at [385, 106] on input "OGF3WC87492-1" at bounding box center [394, 117] width 77 height 22
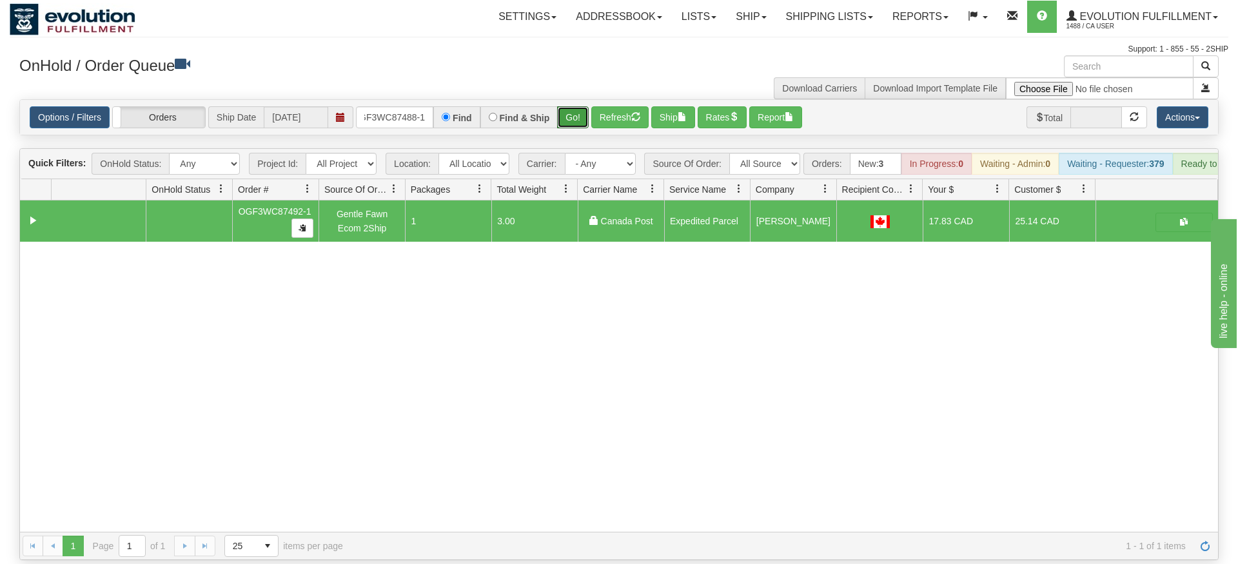
click at [570, 121] on div "Is equal to Is not equal to Contains Does not contains CAD USD EUR ZAR [PERSON_…" at bounding box center [619, 329] width 1219 height 461
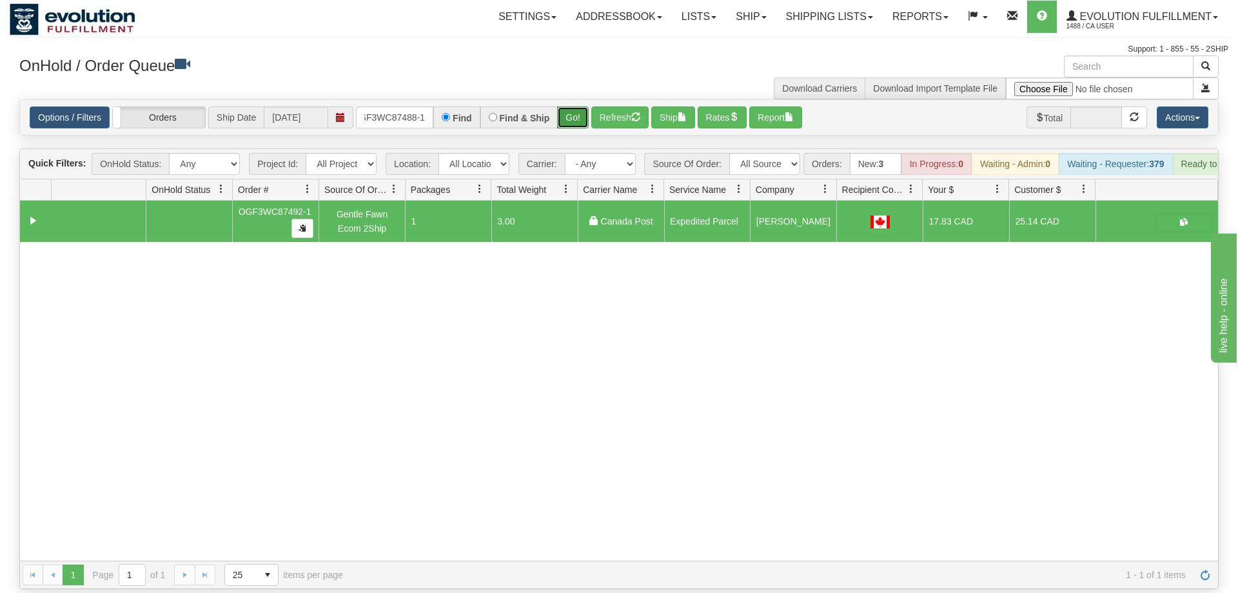
click at [570, 106] on button "Go!" at bounding box center [573, 117] width 32 height 22
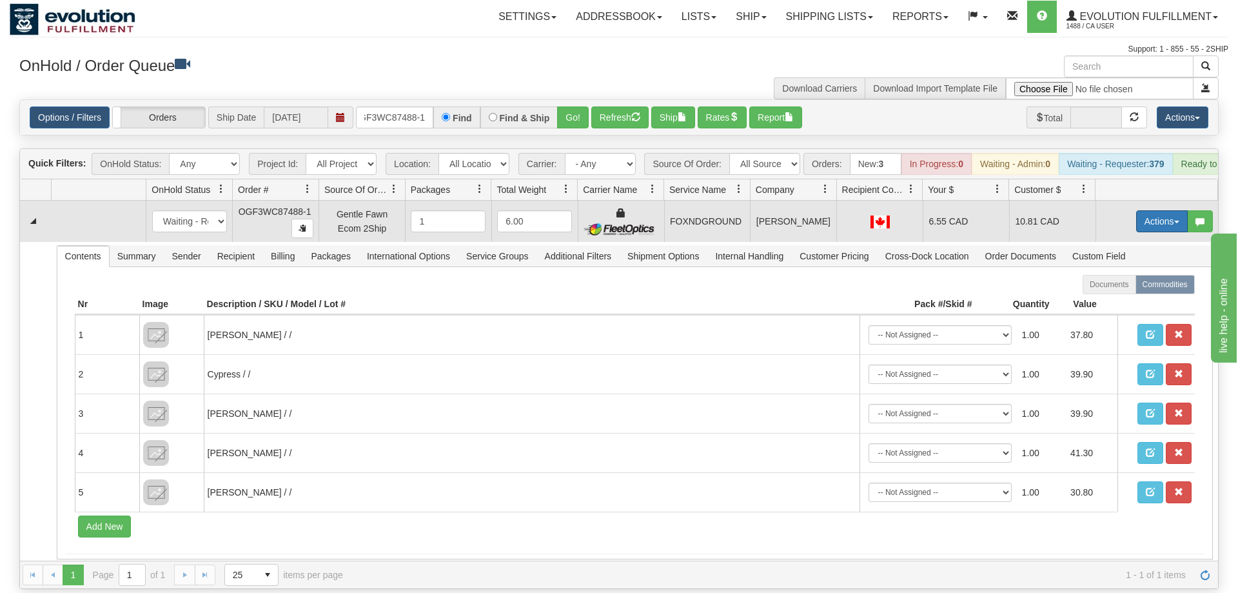
click at [1168, 210] on button "Actions" at bounding box center [1162, 221] width 52 height 22
click at [1134, 288] on link "Ship" at bounding box center [1135, 296] width 103 height 17
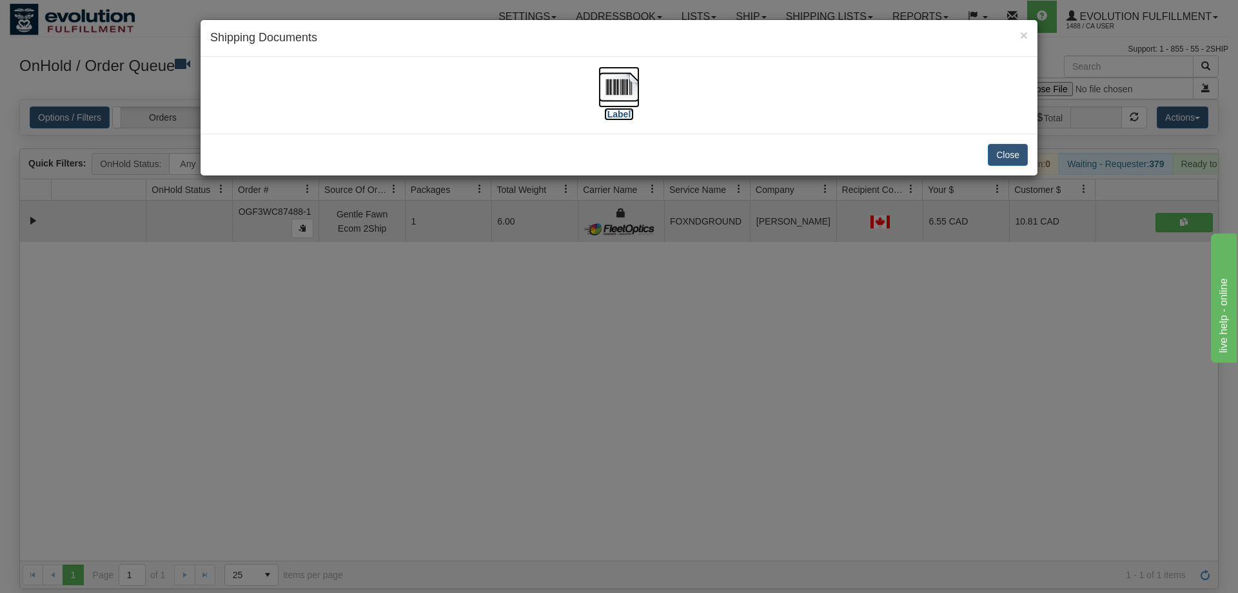
click at [609, 106] on img at bounding box center [618, 86] width 41 height 41
drag, startPoint x: 765, startPoint y: 299, endPoint x: 447, endPoint y: 90, distance: 380.0
click at [749, 282] on div "× Shipping Documents [Label] Close" at bounding box center [619, 296] width 1238 height 593
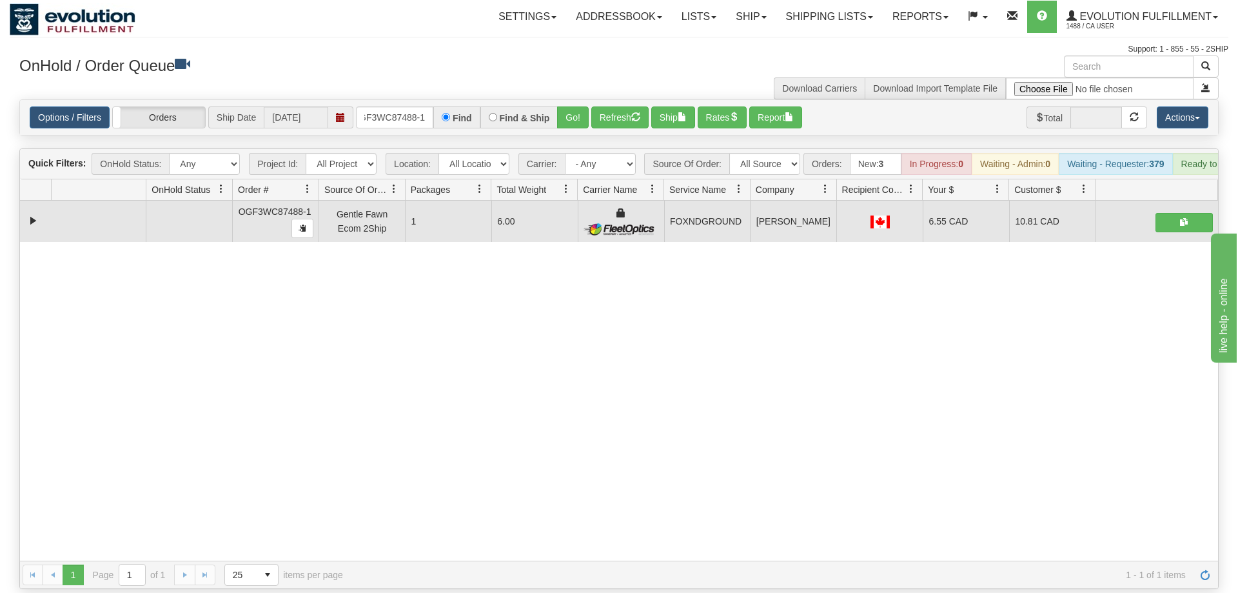
click at [410, 113] on div "Options / Filters Group Shipments Orders Ship Date [DATE] OGF3WC87488-1 Find Fi…" at bounding box center [619, 117] width 1198 height 35
click at [417, 106] on input "OGF3WC87488-1" at bounding box center [394, 117] width 77 height 22
click at [565, 339] on div "31666343 EVOLUTION V3 91226817 91226820 OGF3WC87488-1 Gentle Fawn Ecom 2Ship 1 …" at bounding box center [619, 381] width 1198 height 360
click at [396, 106] on input "OGF3WC87488-1" at bounding box center [394, 117] width 77 height 22
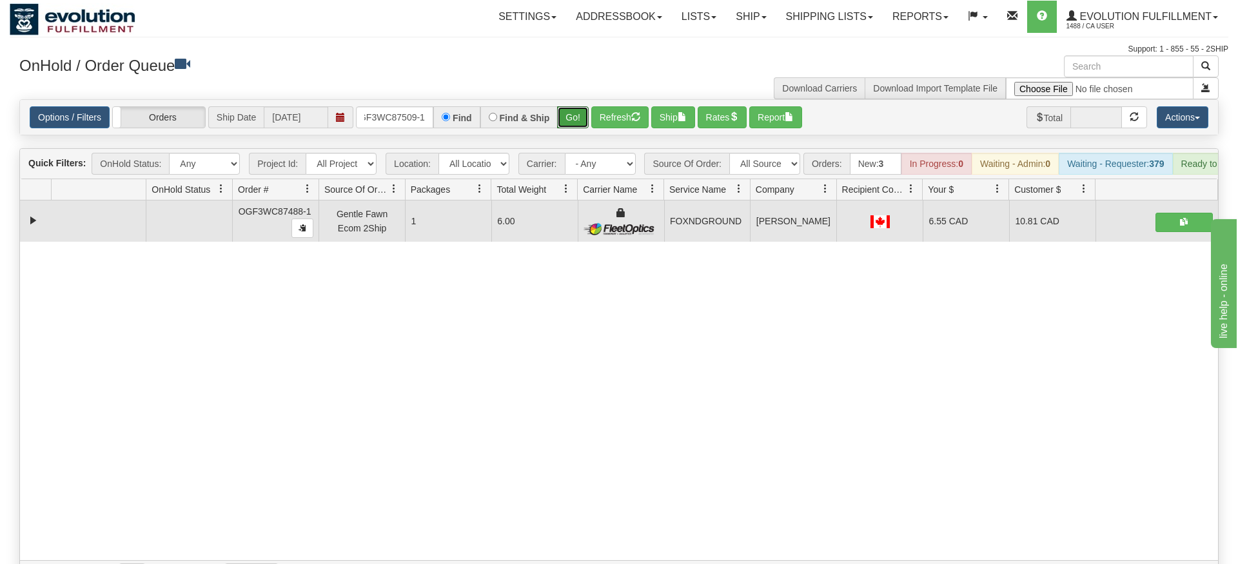
drag, startPoint x: 562, startPoint y: 93, endPoint x: 578, endPoint y: 102, distance: 18.5
click at [563, 119] on div "Is equal to Is not equal to Contains Does not contains CAD USD EUR ZAR [PERSON_…" at bounding box center [619, 343] width 1219 height 489
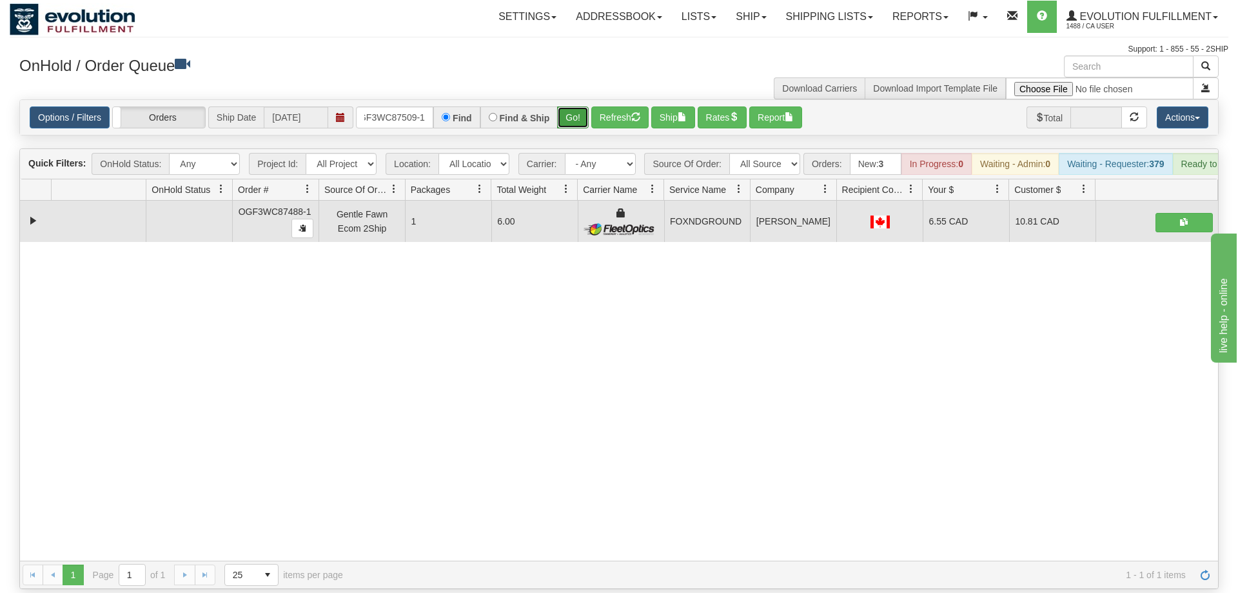
click at [580, 106] on button "Go!" at bounding box center [573, 117] width 32 height 22
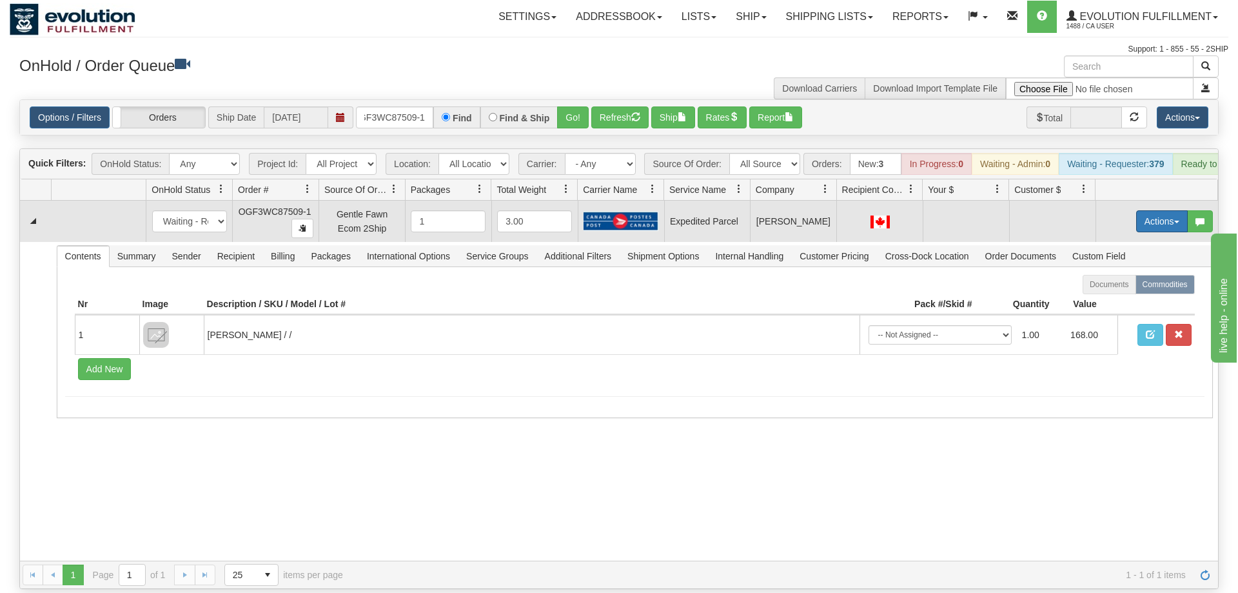
click at [1145, 210] on button "Actions" at bounding box center [1162, 221] width 52 height 22
click at [1134, 257] on span "Refresh Rates" at bounding box center [1130, 262] width 66 height 10
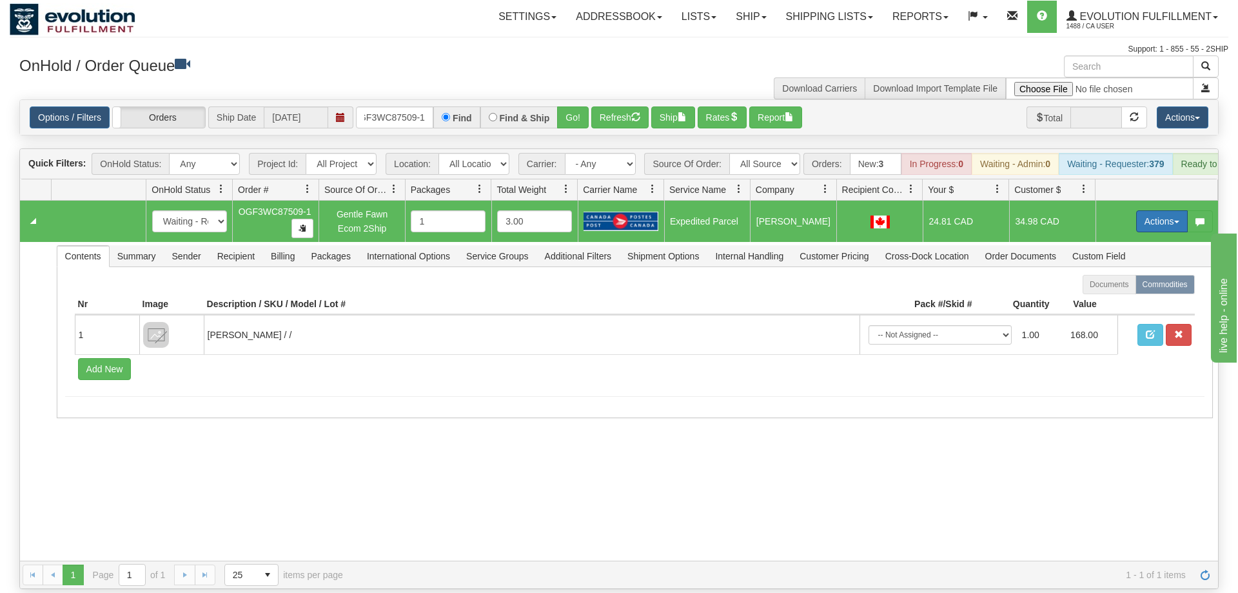
click at [1166, 210] on button "Actions" at bounding box center [1162, 221] width 52 height 22
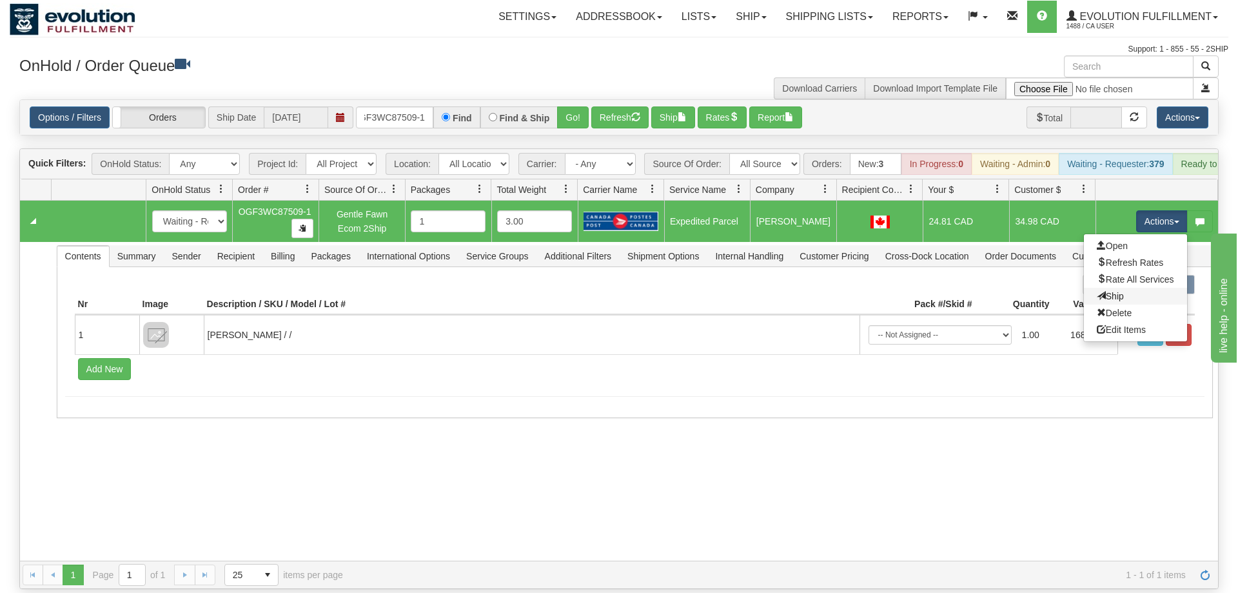
click at [1148, 288] on link "Ship" at bounding box center [1135, 296] width 103 height 17
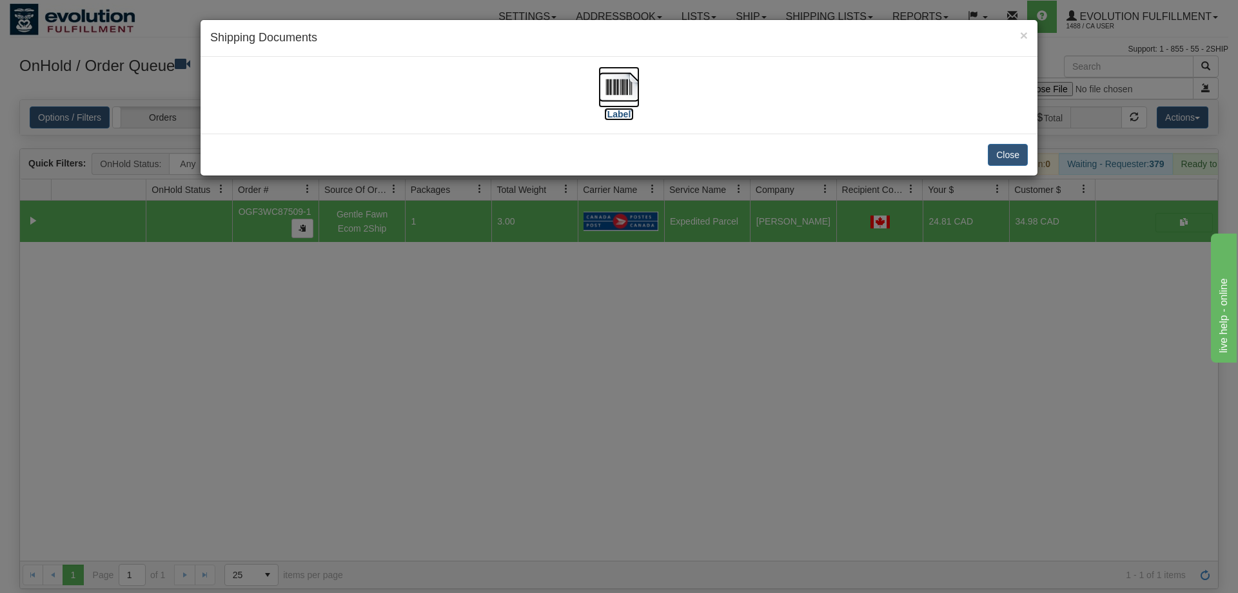
click at [611, 103] on img at bounding box center [618, 86] width 41 height 41
click at [708, 291] on div "× Shipping Documents [Label] Close" at bounding box center [619, 296] width 1238 height 593
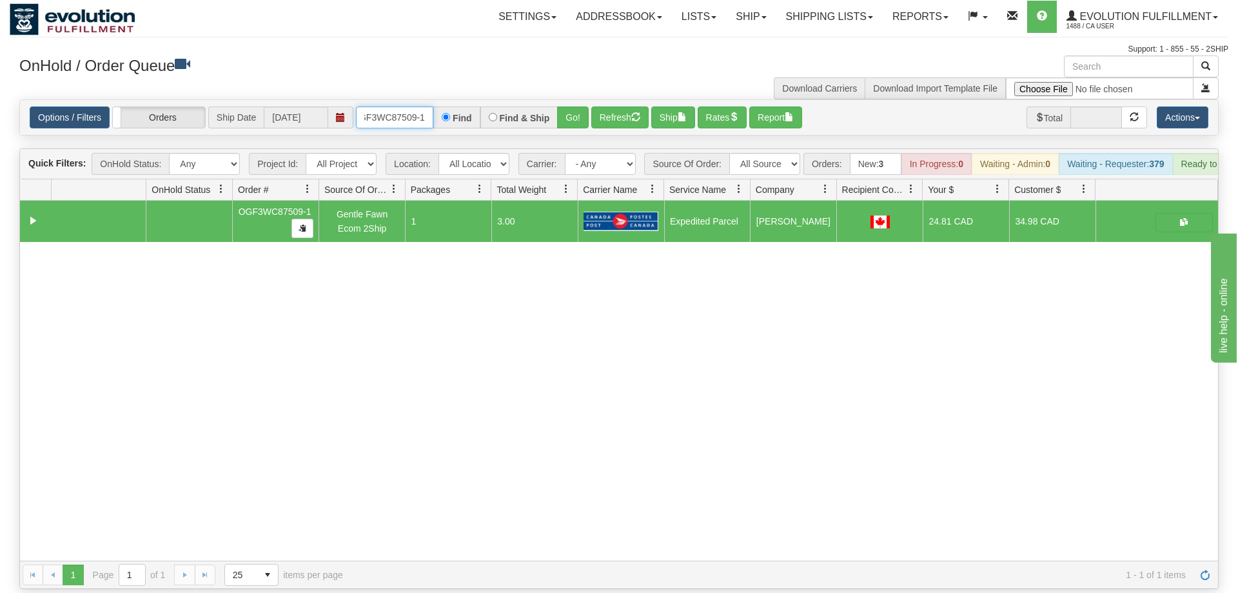
click at [422, 106] on input "oGF3WC87509-1" at bounding box center [394, 117] width 77 height 22
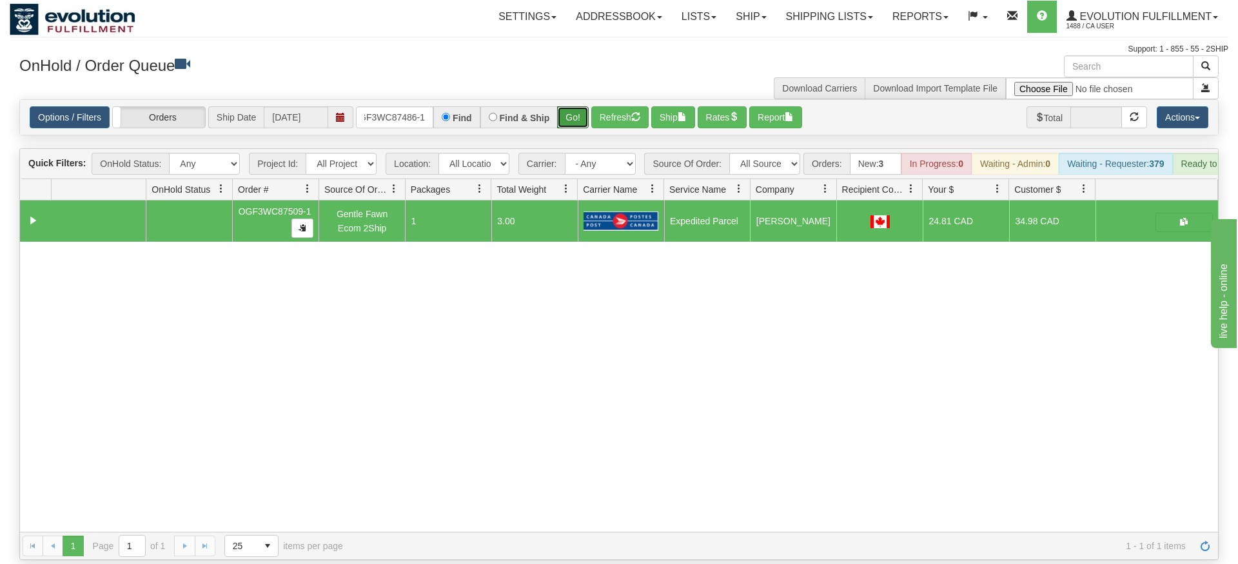
click at [582, 125] on div "Is equal to Is not equal to Contains Does not contains CAD USD EUR ZAR [PERSON_…" at bounding box center [619, 329] width 1219 height 461
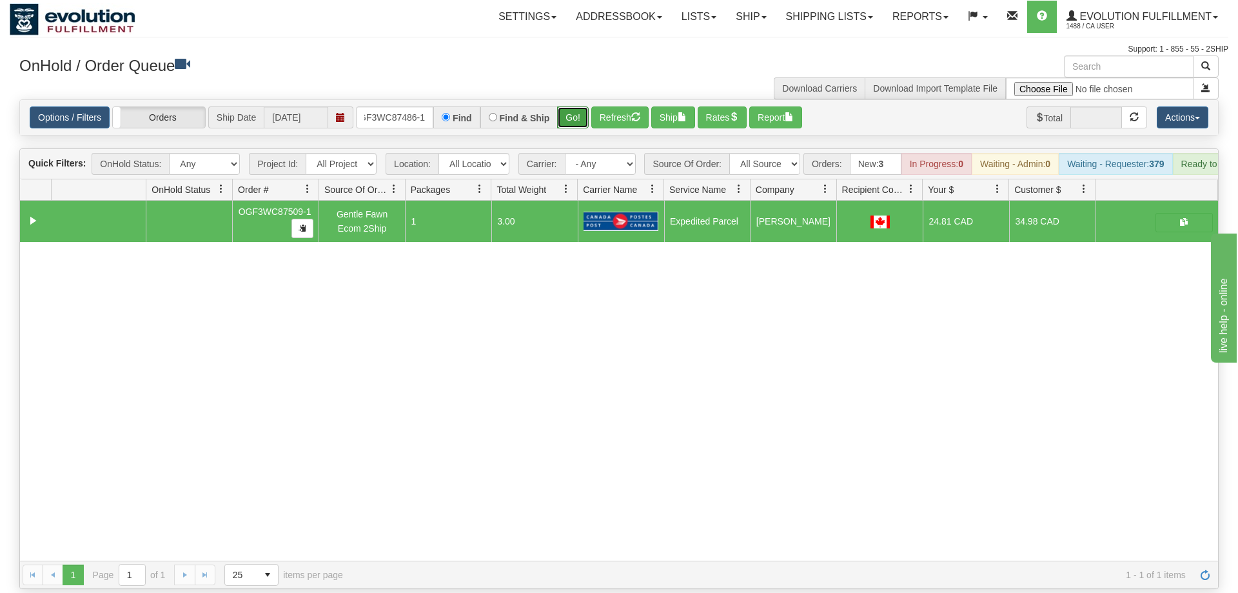
click at [576, 106] on button "Go!" at bounding box center [573, 117] width 32 height 22
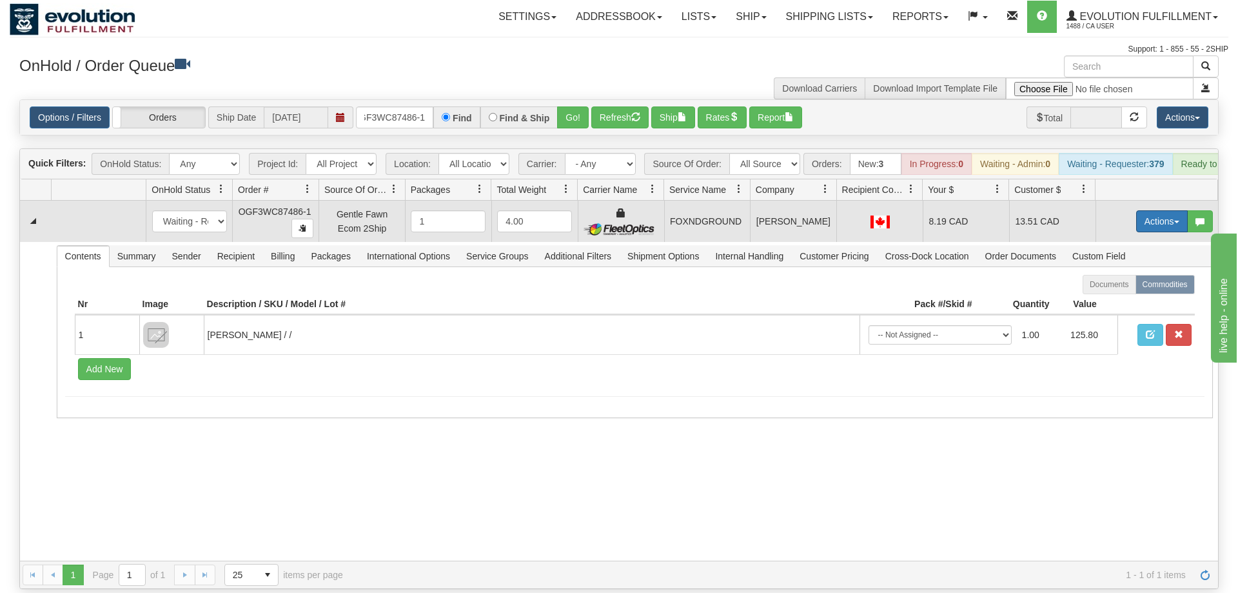
click at [1155, 210] on button "Actions" at bounding box center [1162, 221] width 52 height 22
click at [1139, 288] on link "Ship" at bounding box center [1135, 296] width 103 height 17
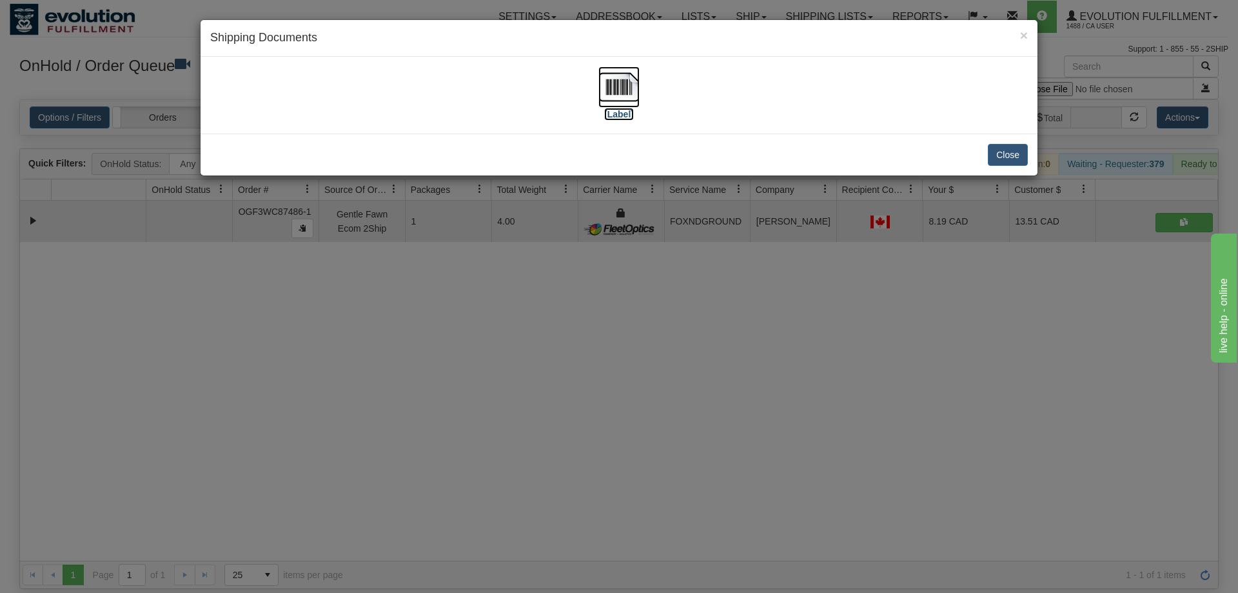
click at [620, 88] on img at bounding box center [618, 86] width 41 height 41
drag, startPoint x: 529, startPoint y: 412, endPoint x: 281, endPoint y: 179, distance: 340.3
click at [516, 395] on div "× Shipping Documents [Label] Close" at bounding box center [619, 296] width 1238 height 593
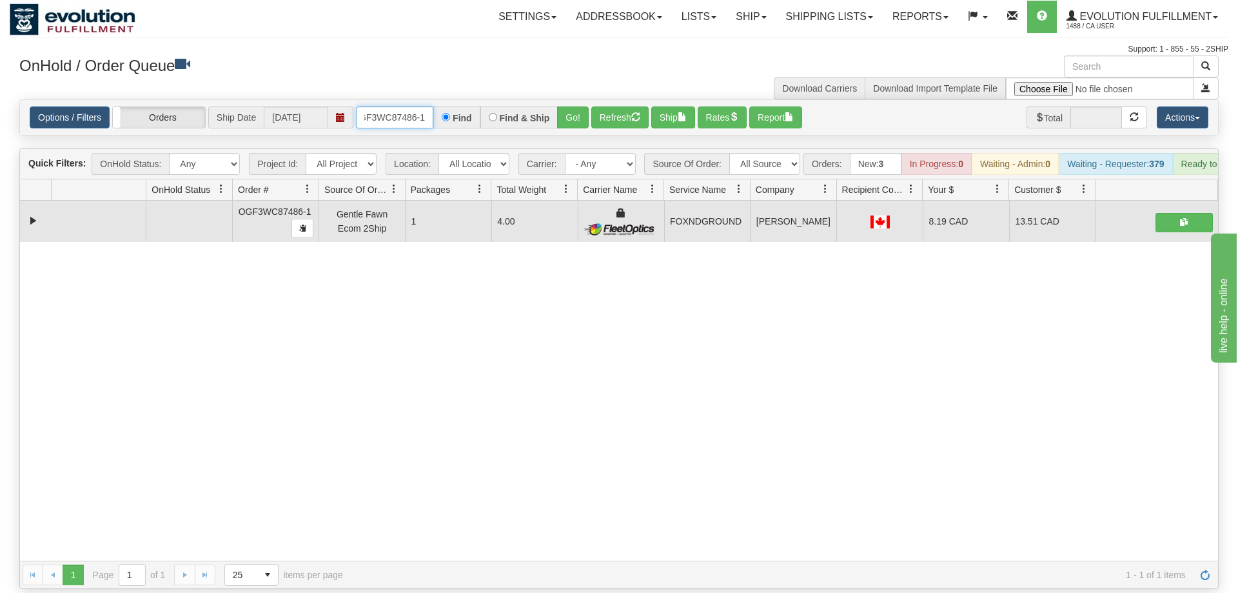
click at [386, 106] on input "OGF3WC87486-1" at bounding box center [394, 117] width 77 height 22
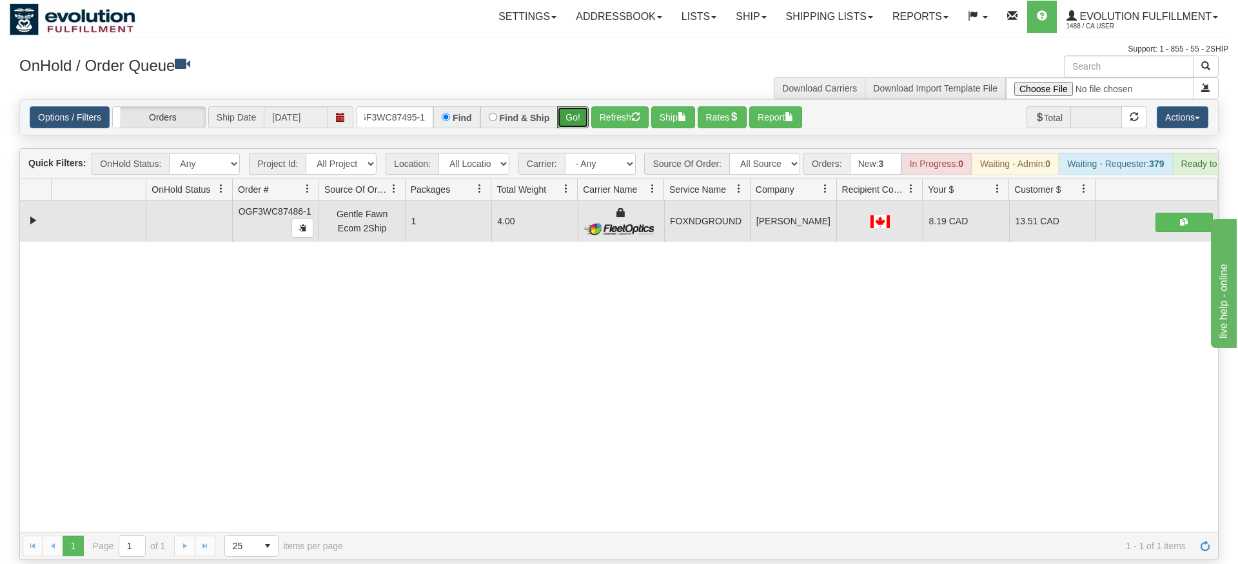
drag, startPoint x: 580, startPoint y: 95, endPoint x: 579, endPoint y: 120, distance: 24.5
click at [580, 122] on div "Is equal to Is not equal to Contains Does not contains CAD USD EUR ZAR [PERSON_…" at bounding box center [619, 329] width 1219 height 461
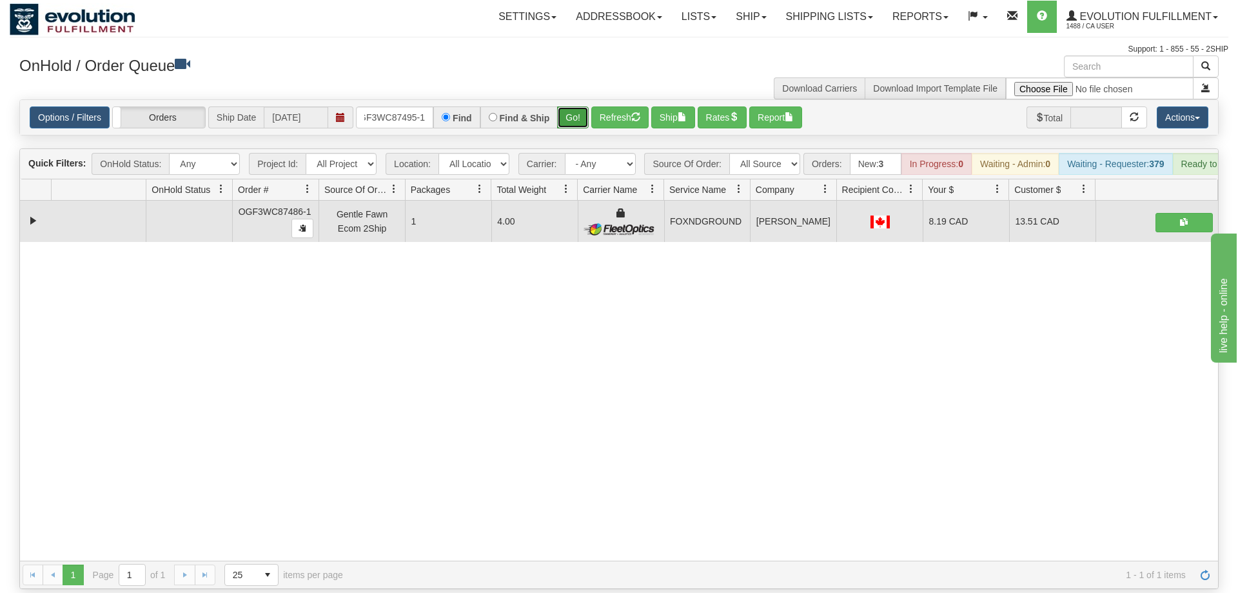
click at [575, 106] on button "Go!" at bounding box center [573, 117] width 32 height 22
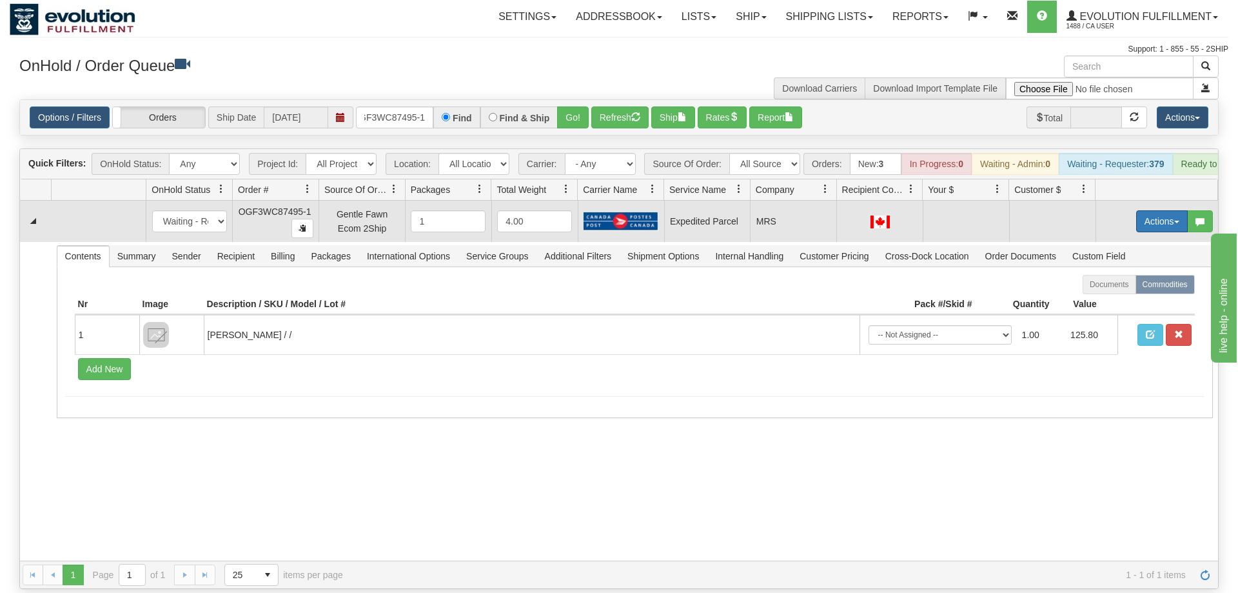
click at [1153, 210] on button "Actions" at bounding box center [1162, 221] width 52 height 22
click at [1126, 257] on span "Refresh Rates" at bounding box center [1130, 262] width 66 height 10
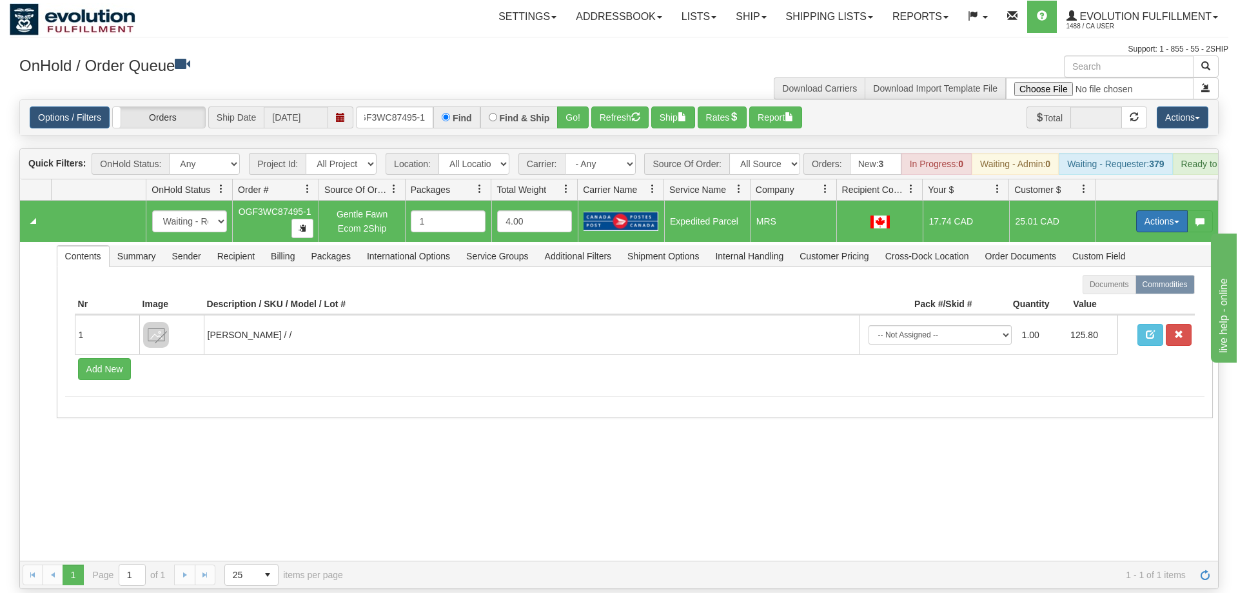
click at [1145, 210] on button "Actions" at bounding box center [1162, 221] width 52 height 22
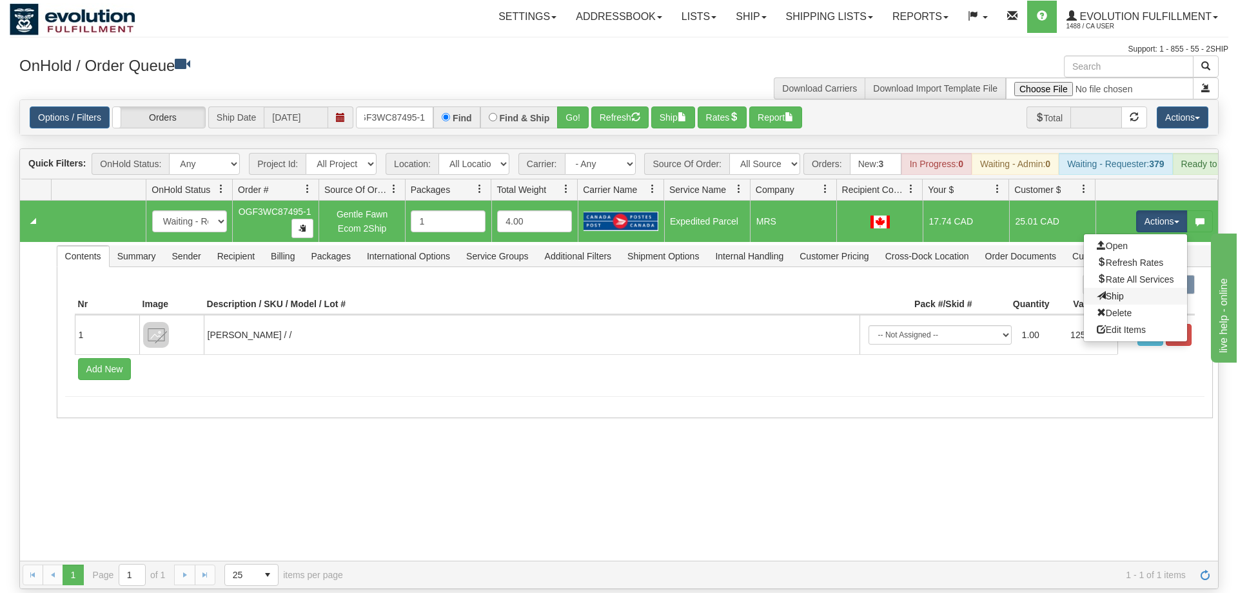
click at [1125, 288] on link "Ship" at bounding box center [1135, 296] width 103 height 17
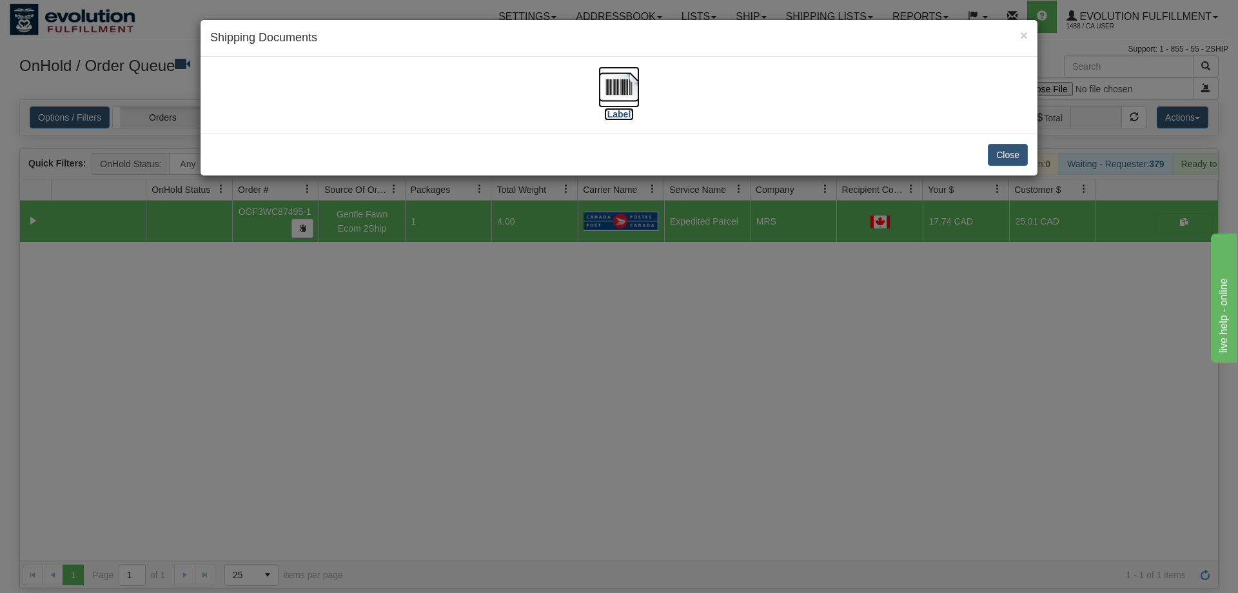
click at [605, 83] on img at bounding box center [618, 86] width 41 height 41
drag, startPoint x: 680, startPoint y: 463, endPoint x: 444, endPoint y: 135, distance: 404.3
click at [680, 458] on div "× Shipping Documents [Label] Close" at bounding box center [619, 296] width 1238 height 593
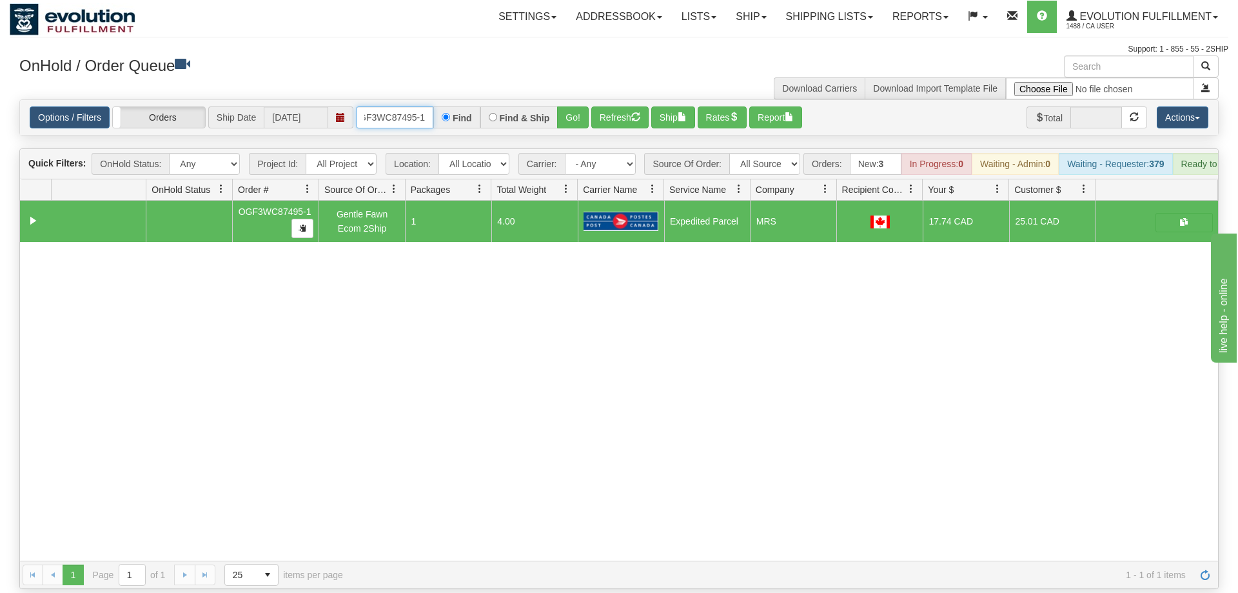
drag, startPoint x: 402, startPoint y: 93, endPoint x: 630, endPoint y: 195, distance: 249.6
click at [404, 106] on input "OGF3WC87495-1" at bounding box center [394, 117] width 77 height 22
click at [556, 119] on div "Is equal to Is not equal to Contains Does not contains CAD USD EUR ZAR [PERSON_…" at bounding box center [619, 343] width 1219 height 489
click at [570, 106] on button "Go!" at bounding box center [573, 117] width 32 height 22
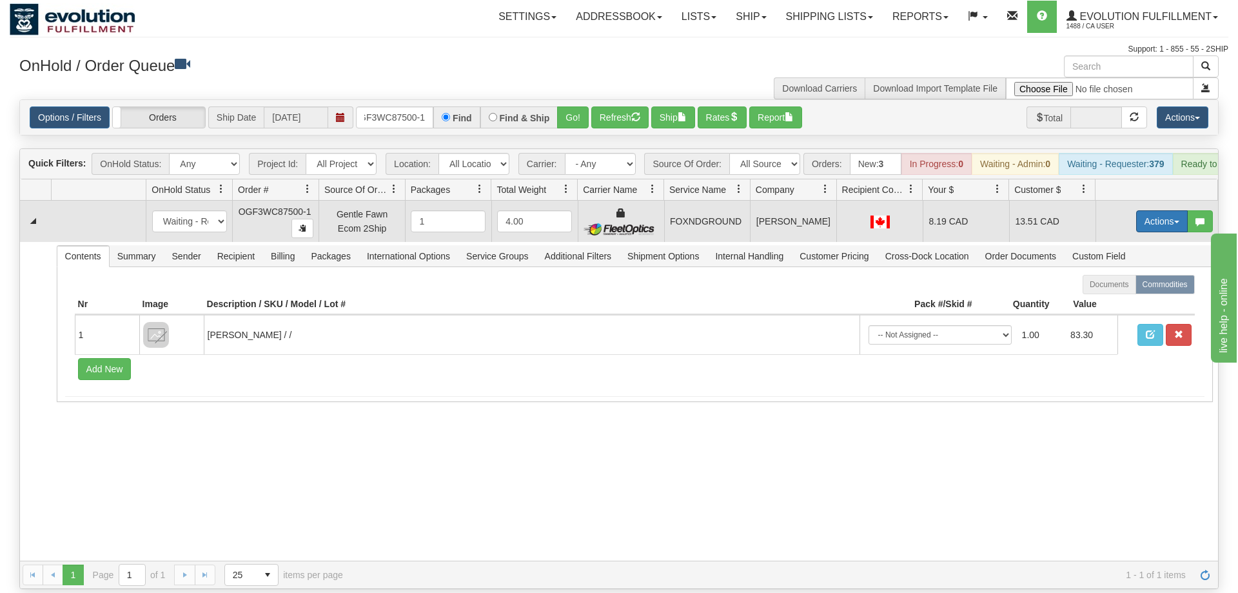
click at [1143, 210] on button "Actions" at bounding box center [1162, 221] width 52 height 22
click at [1121, 288] on link "Ship" at bounding box center [1135, 296] width 103 height 17
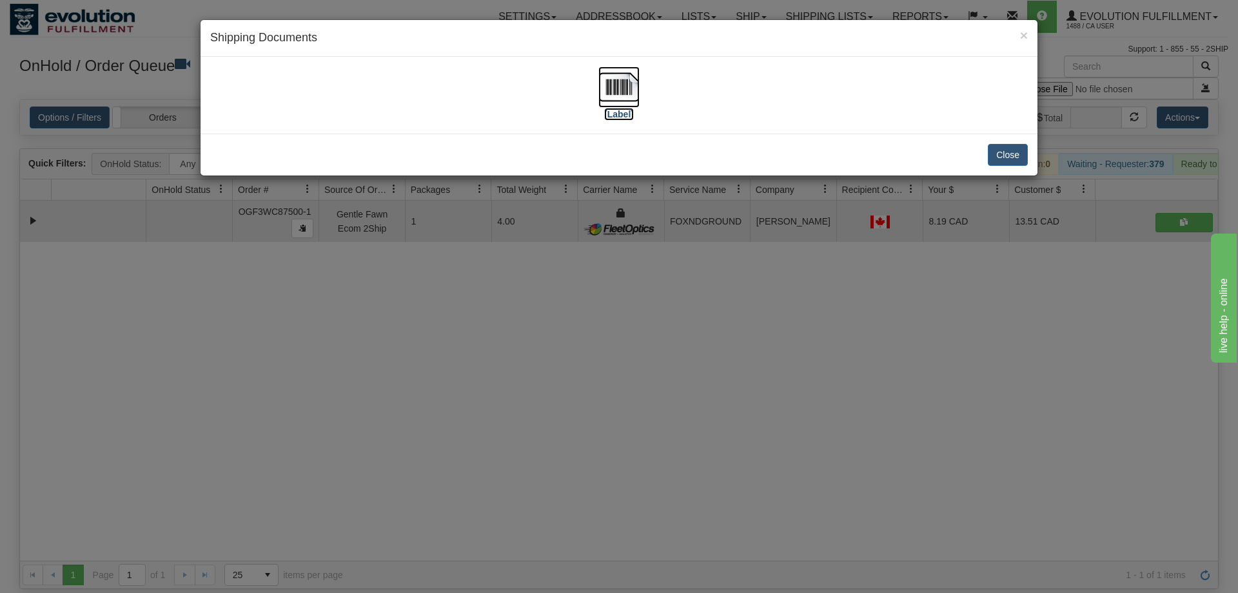
click at [625, 90] on img at bounding box center [618, 86] width 41 height 41
drag, startPoint x: 389, startPoint y: 388, endPoint x: 409, endPoint y: 228, distance: 160.5
click at [398, 381] on div "× Shipping Documents [Label] Close" at bounding box center [619, 296] width 1238 height 593
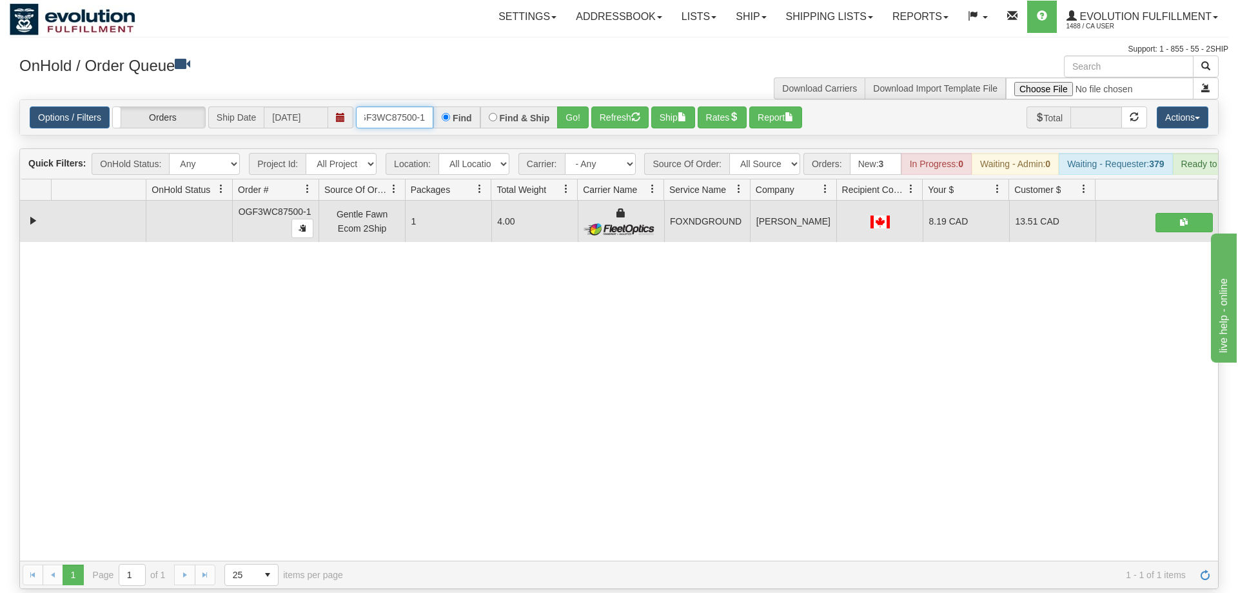
click at [415, 106] on input "OGF3WC87500-1" at bounding box center [394, 117] width 77 height 22
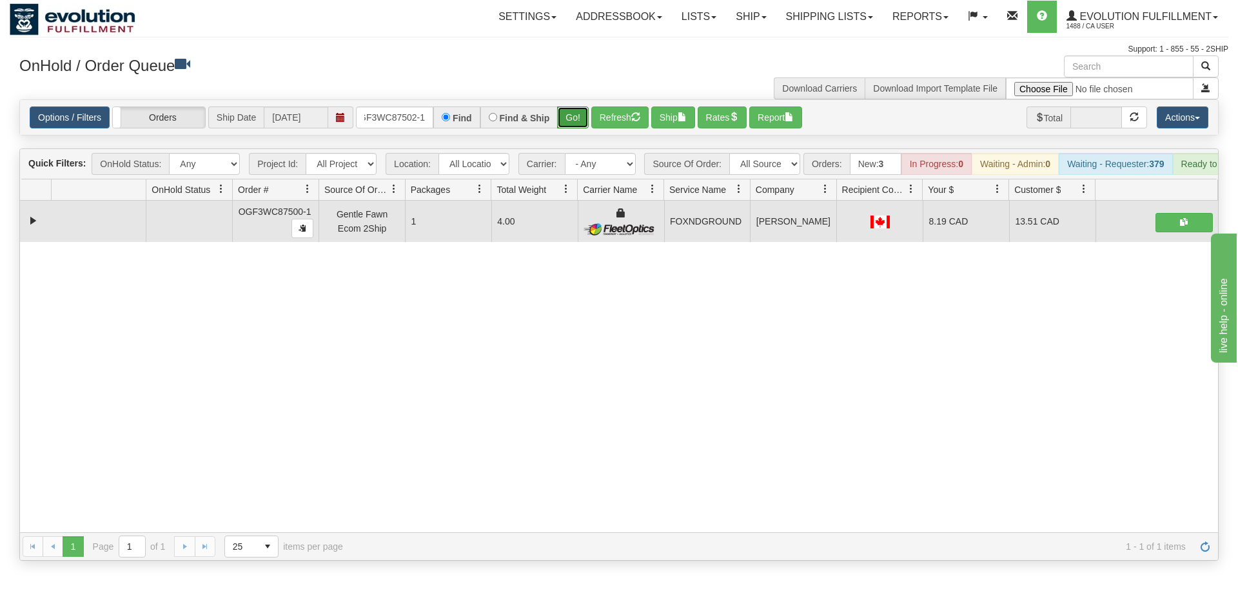
click at [565, 114] on div "Options / Filters Group Shipments Orders Ship Date [DATE] OGF3WC87502-1 Find Fi…" at bounding box center [619, 117] width 1198 height 35
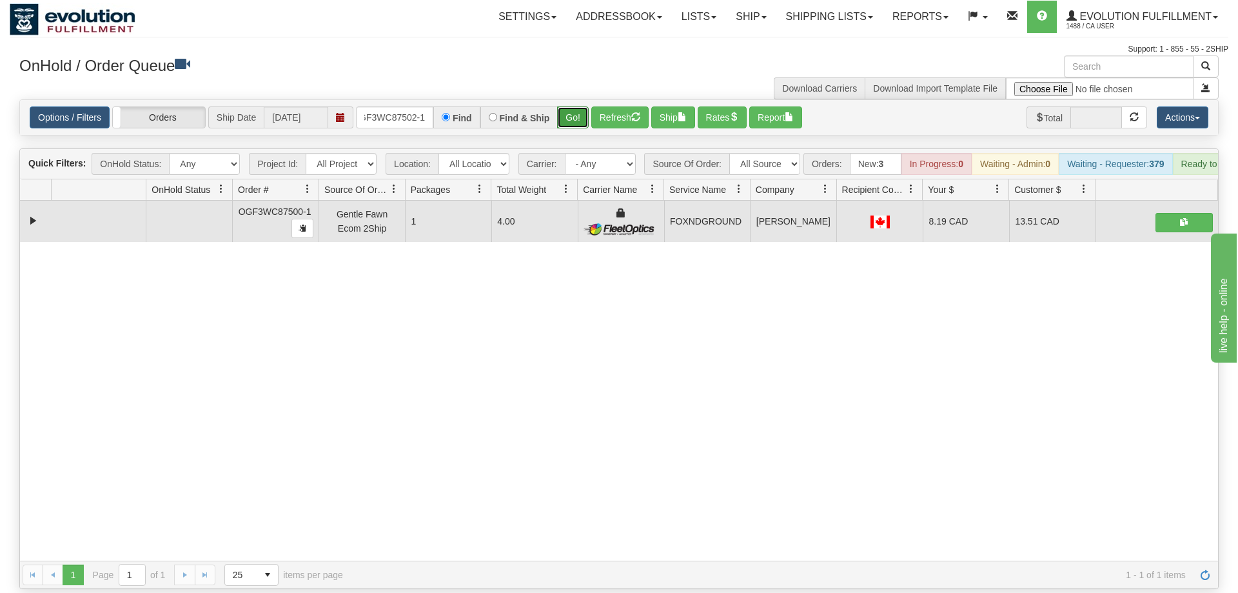
click at [573, 106] on button "Go!" at bounding box center [573, 117] width 32 height 22
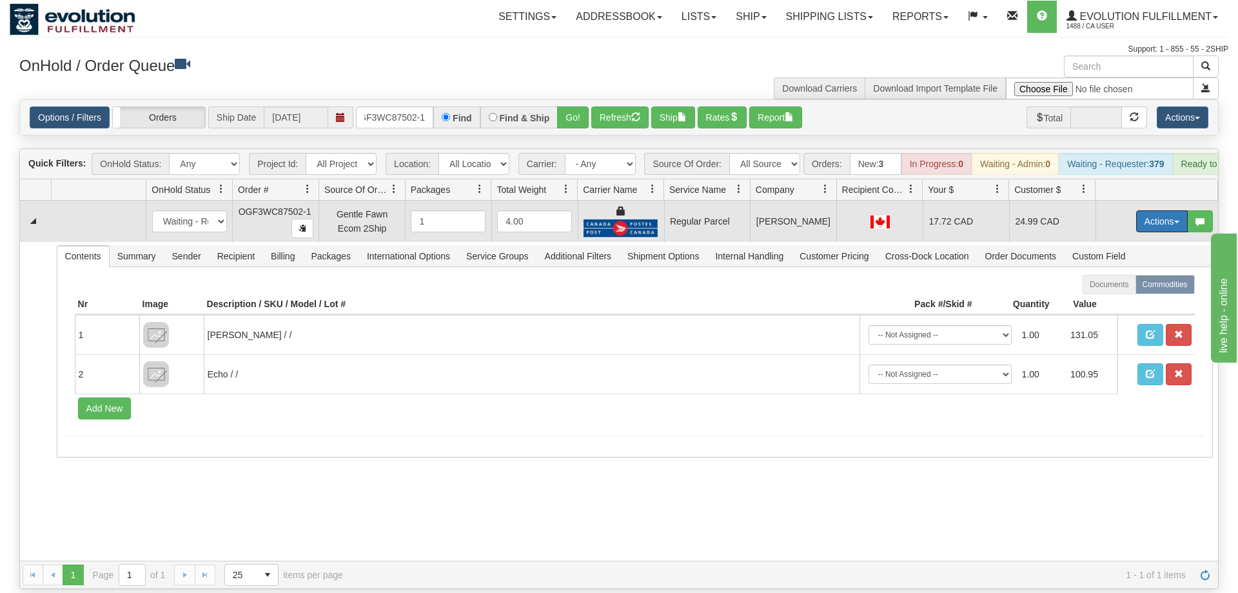
drag, startPoint x: 1153, startPoint y: 201, endPoint x: 1138, endPoint y: 259, distance: 60.5
click at [1152, 210] on button "Actions" at bounding box center [1162, 221] width 52 height 22
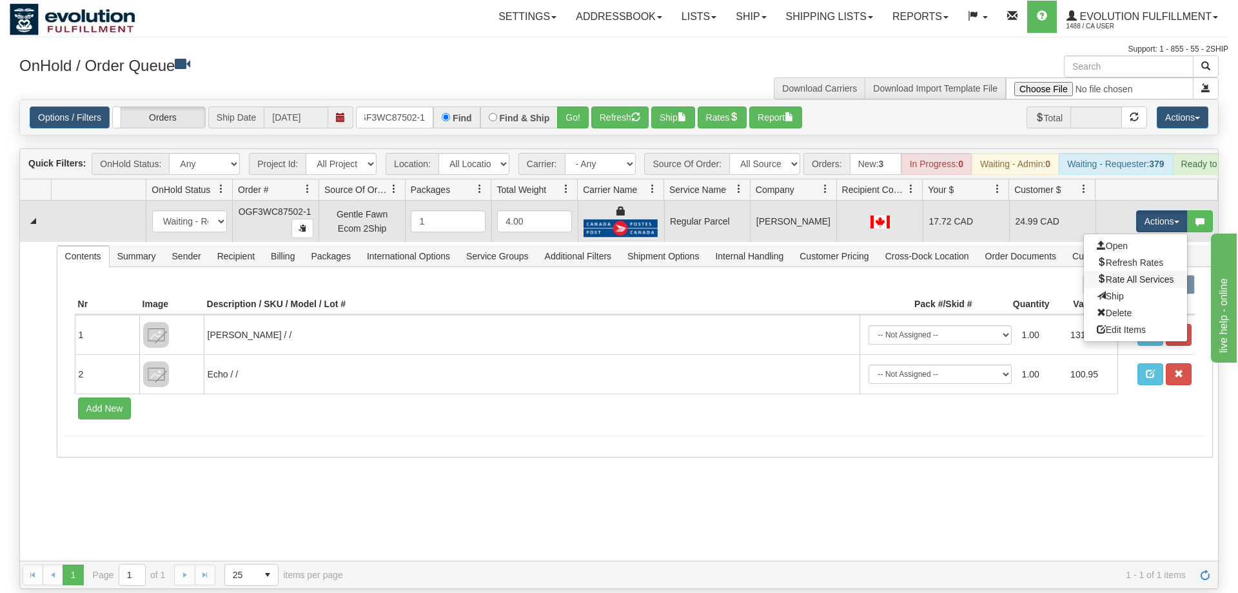
click at [1129, 271] on link "Rate All Services" at bounding box center [1135, 279] width 103 height 17
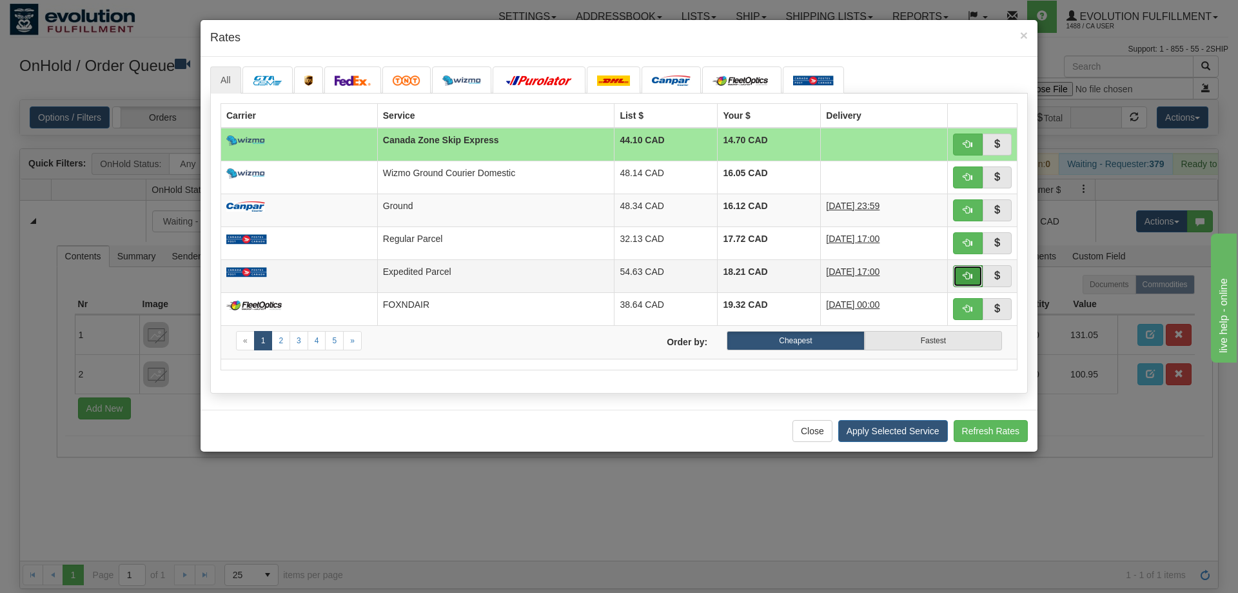
click at [963, 279] on span "button" at bounding box center [967, 275] width 9 height 9
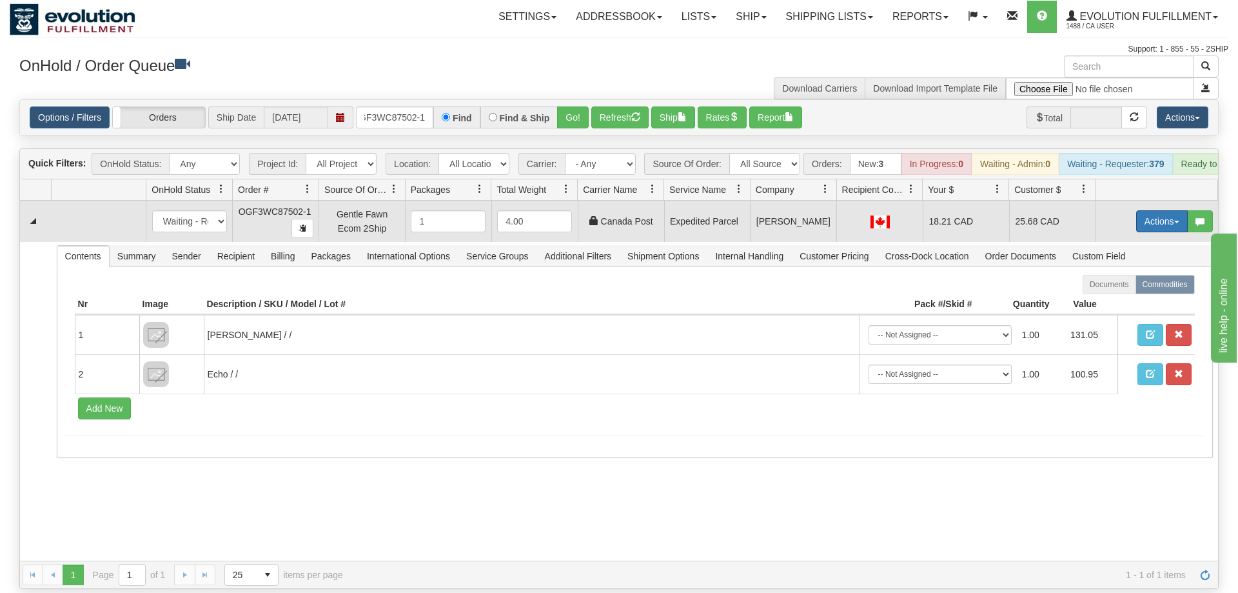
click at [1148, 210] on button "Actions" at bounding box center [1162, 221] width 52 height 22
click at [1121, 291] on span "Ship" at bounding box center [1110, 296] width 27 height 10
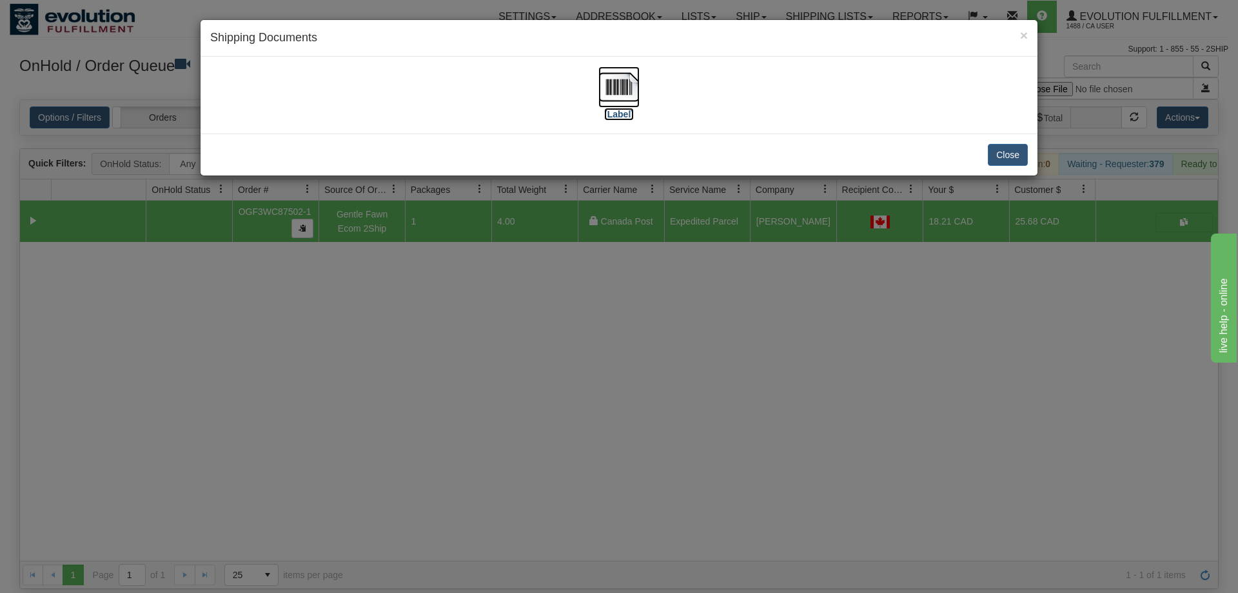
click at [609, 97] on img at bounding box center [618, 86] width 41 height 41
click at [633, 376] on div "× Shipping Documents [Label] Close" at bounding box center [619, 296] width 1238 height 593
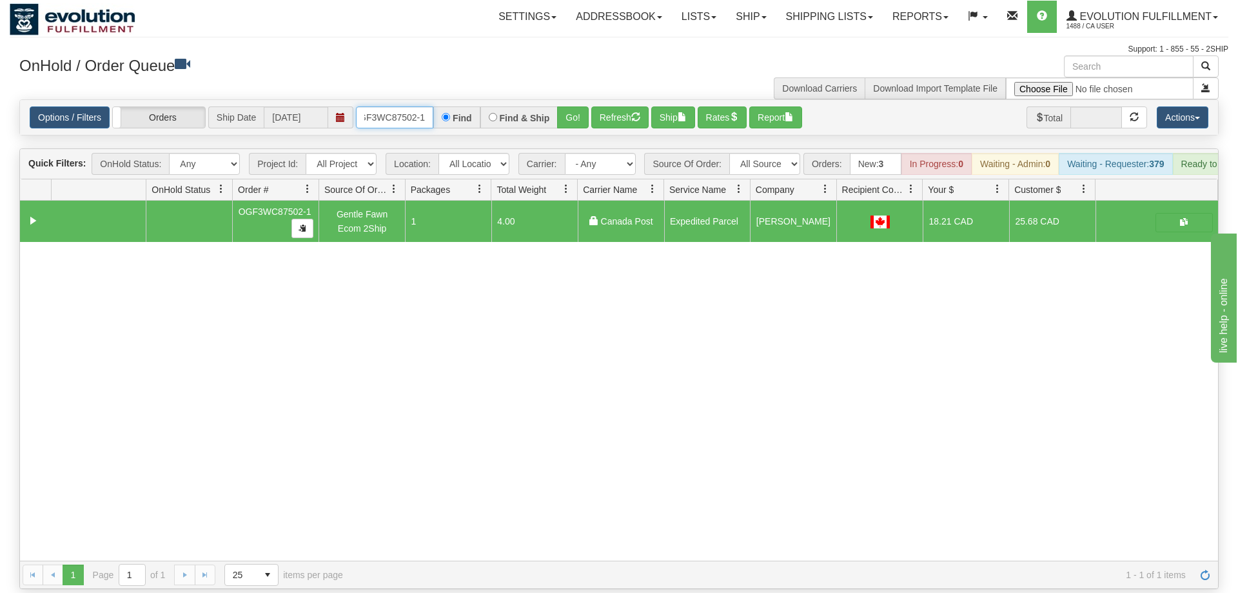
click at [418, 106] on input "OGF3WC87502-1" at bounding box center [394, 117] width 77 height 22
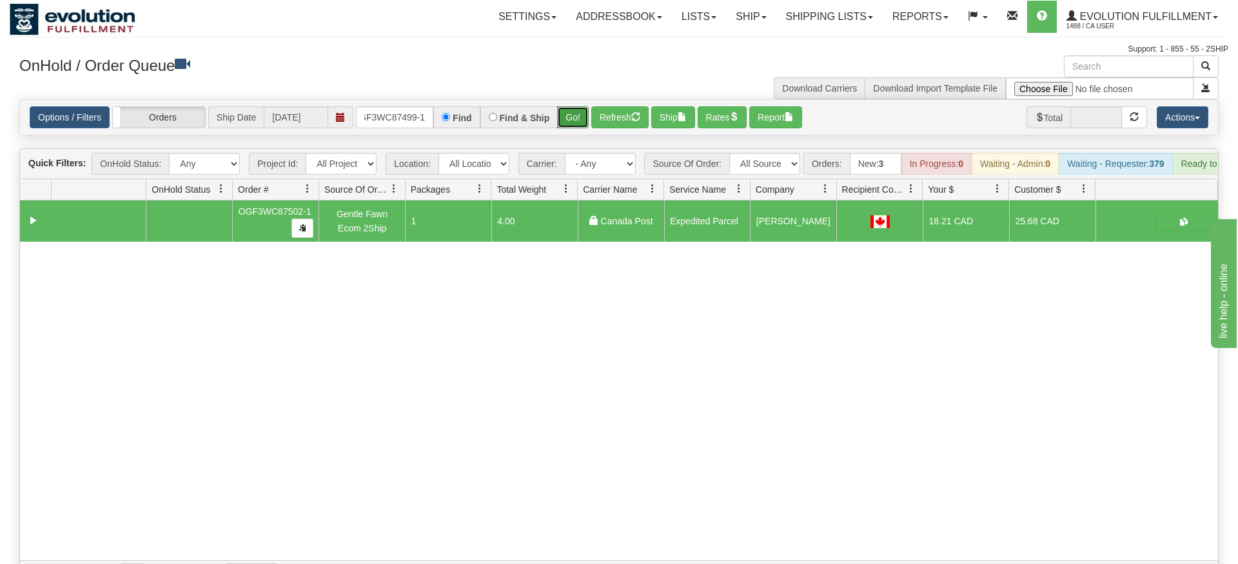
click at [561, 124] on div "Is equal to Is not equal to Contains Does not contains CAD USD EUR ZAR [PERSON_…" at bounding box center [619, 343] width 1219 height 489
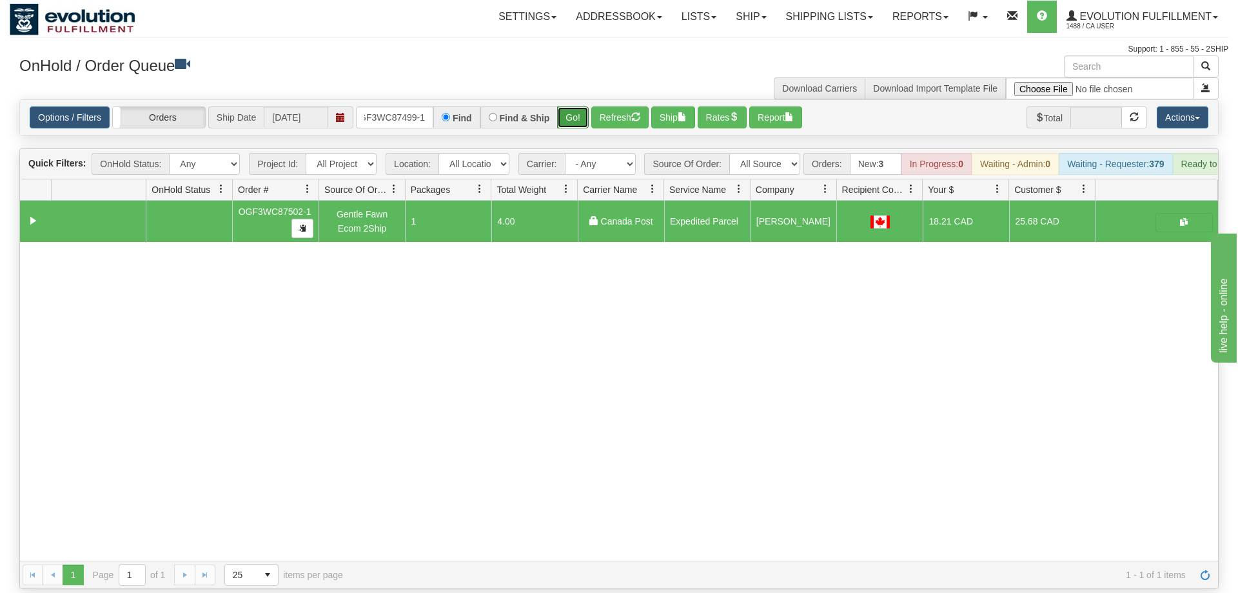
click at [564, 106] on button "Go!" at bounding box center [573, 117] width 32 height 22
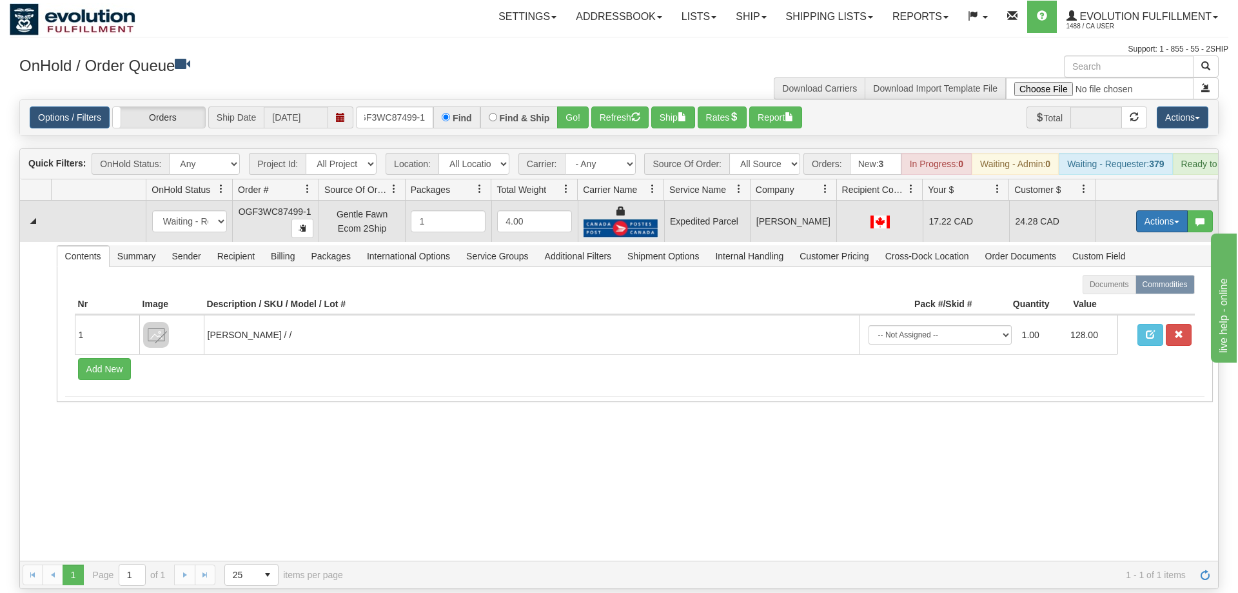
click at [1164, 210] on button "Actions" at bounding box center [1162, 221] width 52 height 22
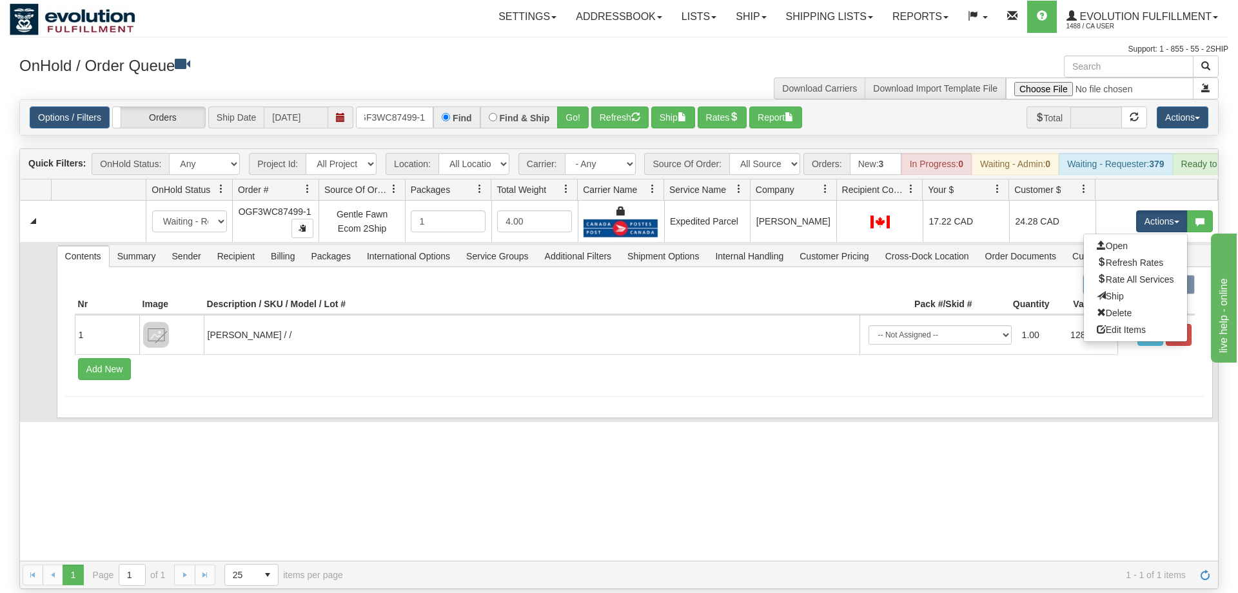
click at [1124, 288] on link "Ship" at bounding box center [1135, 296] width 103 height 17
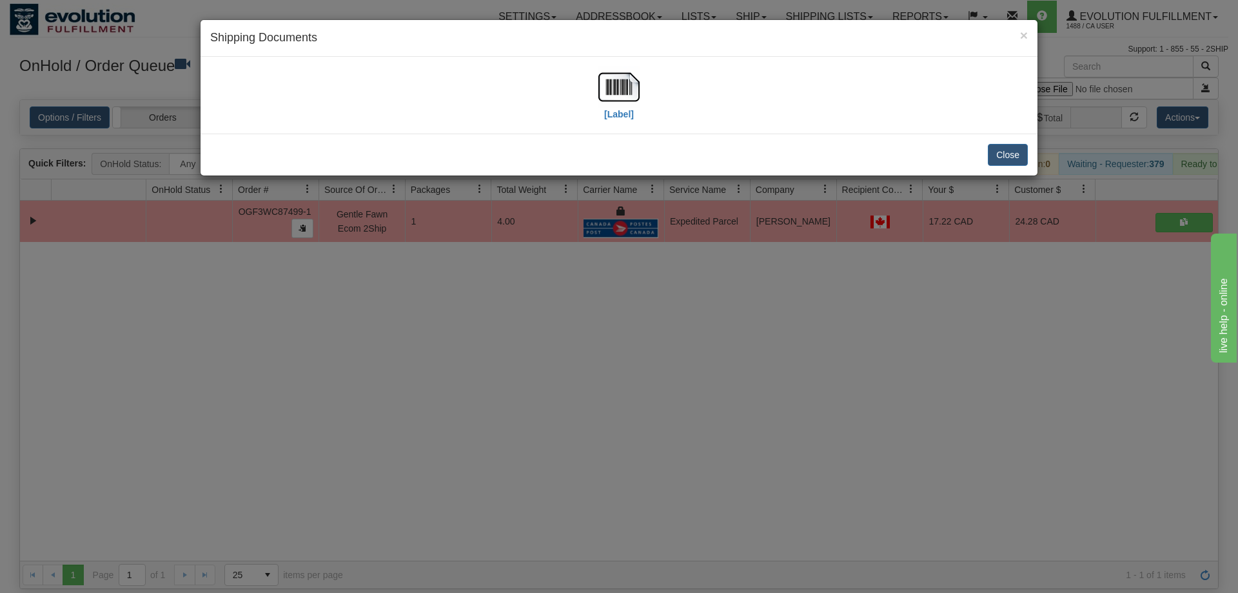
click at [644, 89] on div "[Label]" at bounding box center [619, 94] width 818 height 57
click at [626, 94] on img at bounding box center [618, 86] width 41 height 41
drag, startPoint x: 675, startPoint y: 460, endPoint x: 663, endPoint y: 418, distance: 43.0
click at [672, 436] on div "× Shipping Documents [Label] Close" at bounding box center [619, 296] width 1238 height 593
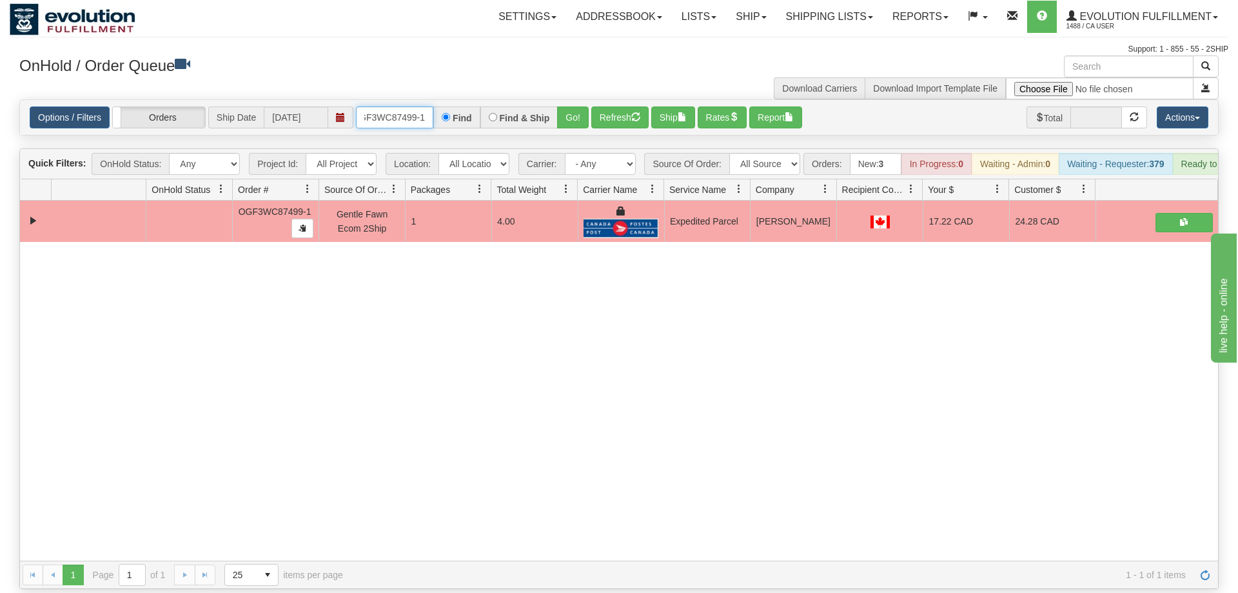
click at [417, 106] on input "OGF3WC87499-1" at bounding box center [394, 117] width 77 height 22
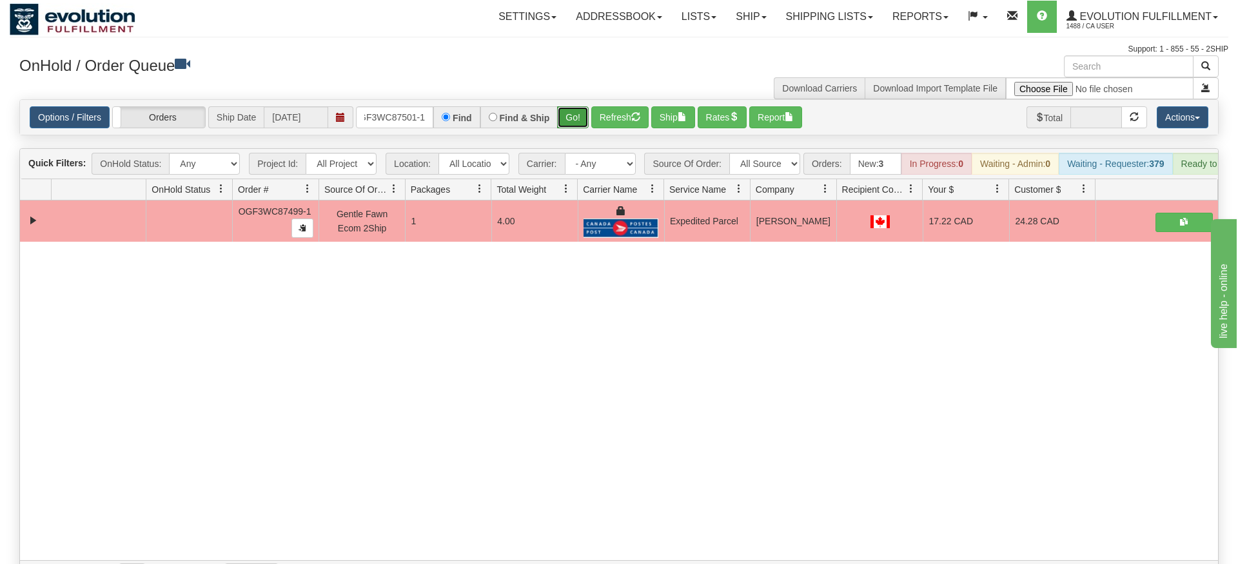
drag, startPoint x: 569, startPoint y: 93, endPoint x: 580, endPoint y: 101, distance: 13.8
click at [569, 121] on div "Is equal to Is not equal to Contains Does not contains CAD USD EUR ZAR [PERSON_…" at bounding box center [619, 343] width 1219 height 489
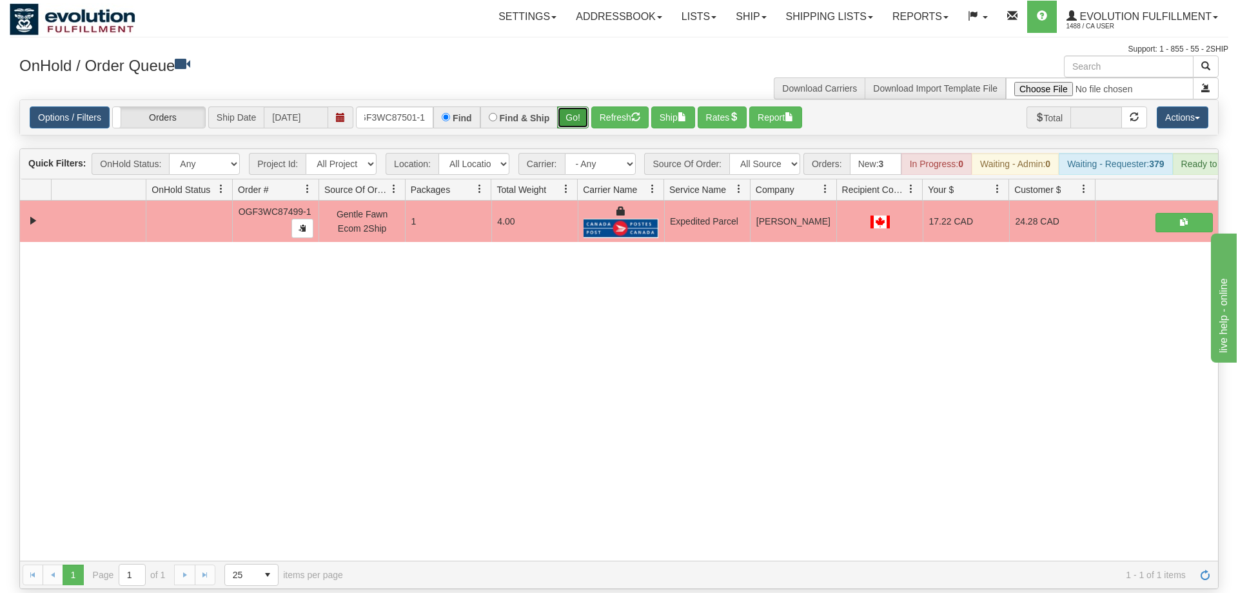
click at [580, 106] on button "Go!" at bounding box center [573, 117] width 32 height 22
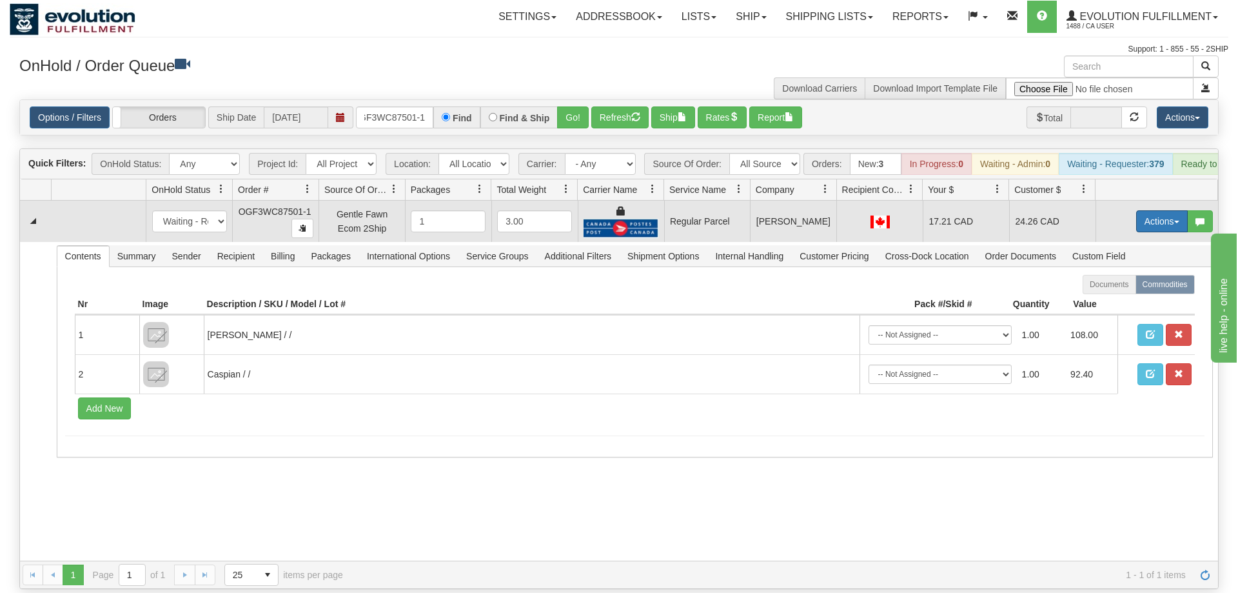
click at [1156, 210] on button "Actions" at bounding box center [1162, 221] width 52 height 22
click at [1123, 274] on span "Rate All Services" at bounding box center [1135, 279] width 77 height 10
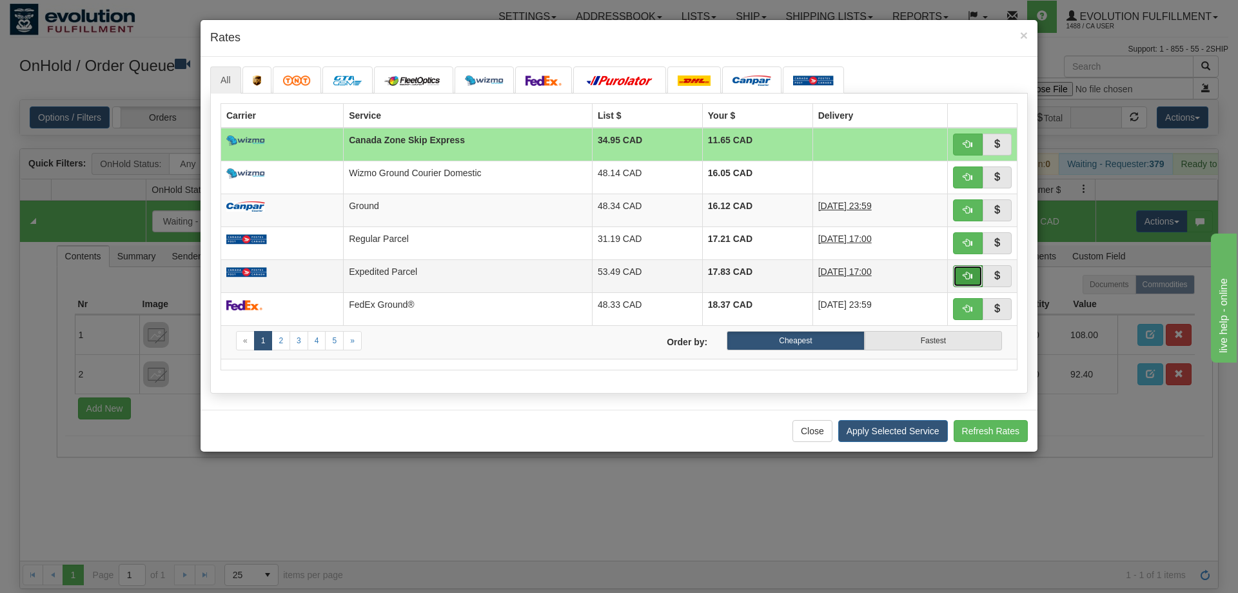
click at [970, 280] on span "button" at bounding box center [967, 275] width 9 height 9
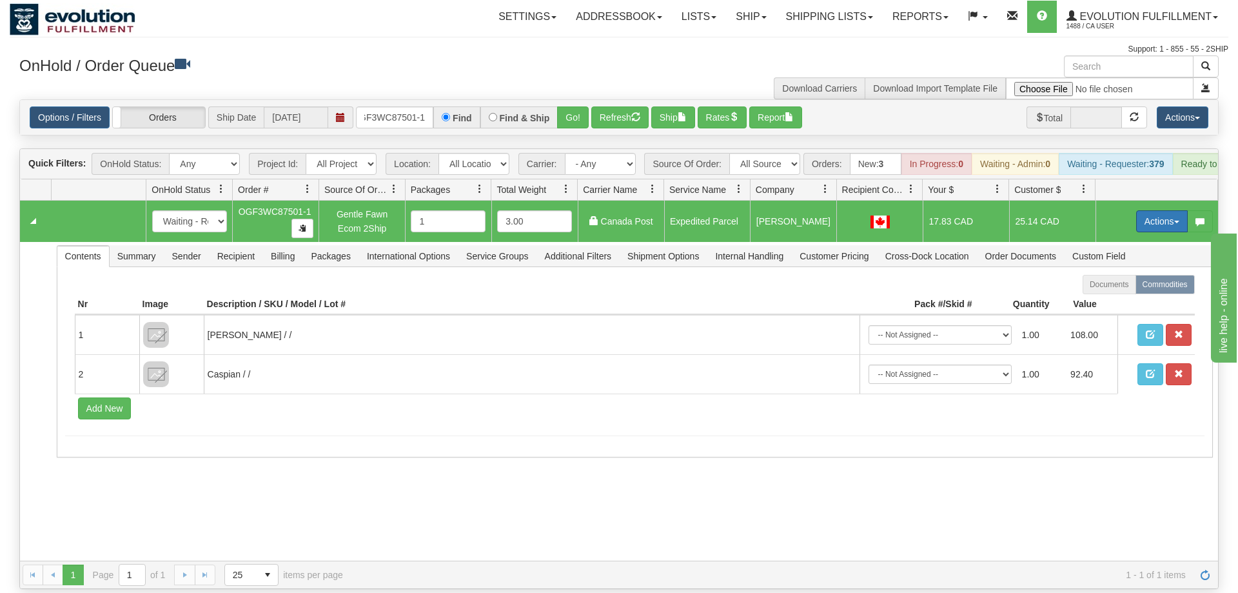
click at [1148, 210] on button "Actions" at bounding box center [1162, 221] width 52 height 22
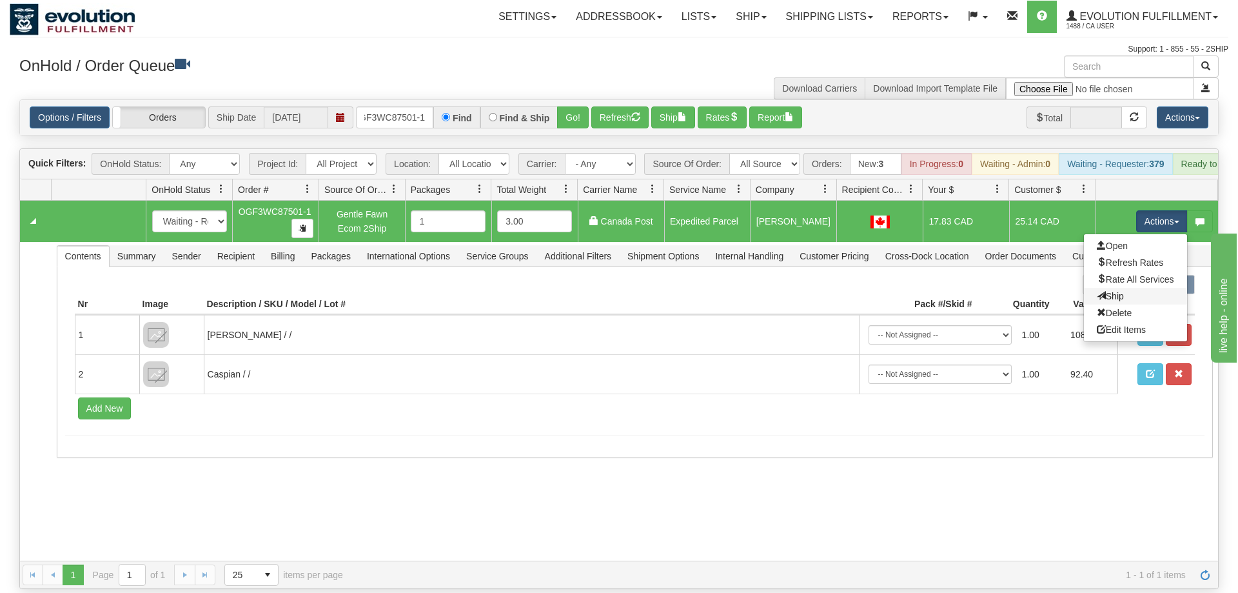
click at [1130, 288] on link "Ship" at bounding box center [1135, 296] width 103 height 17
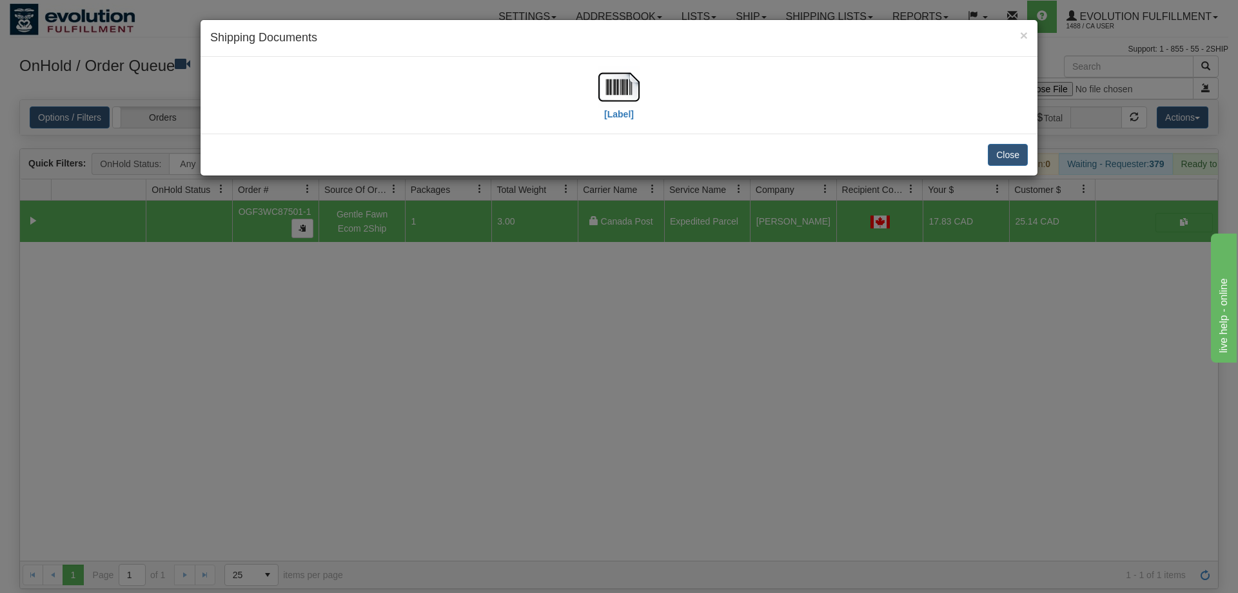
click at [633, 128] on div "[Label]" at bounding box center [619, 95] width 837 height 77
click at [624, 104] on img at bounding box center [618, 86] width 41 height 41
drag, startPoint x: 625, startPoint y: 382, endPoint x: 617, endPoint y: 366, distance: 17.6
click at [621, 373] on div "× Shipping Documents [Label] Close" at bounding box center [619, 296] width 1238 height 593
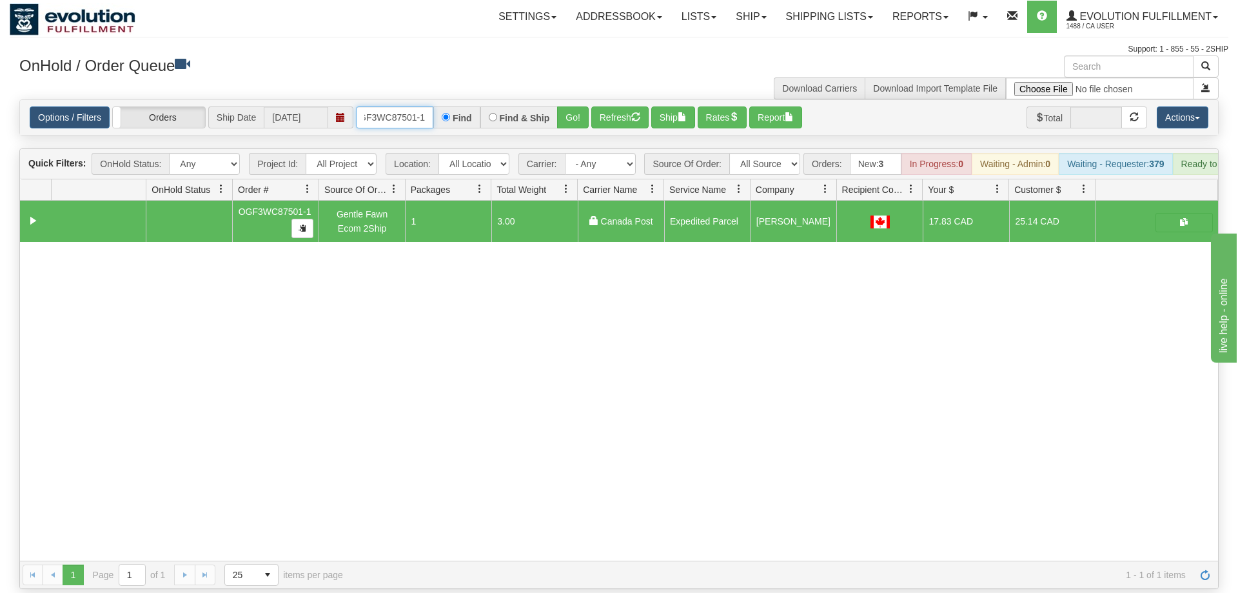
click at [384, 106] on input "OGF3WC87501-1" at bounding box center [394, 117] width 77 height 22
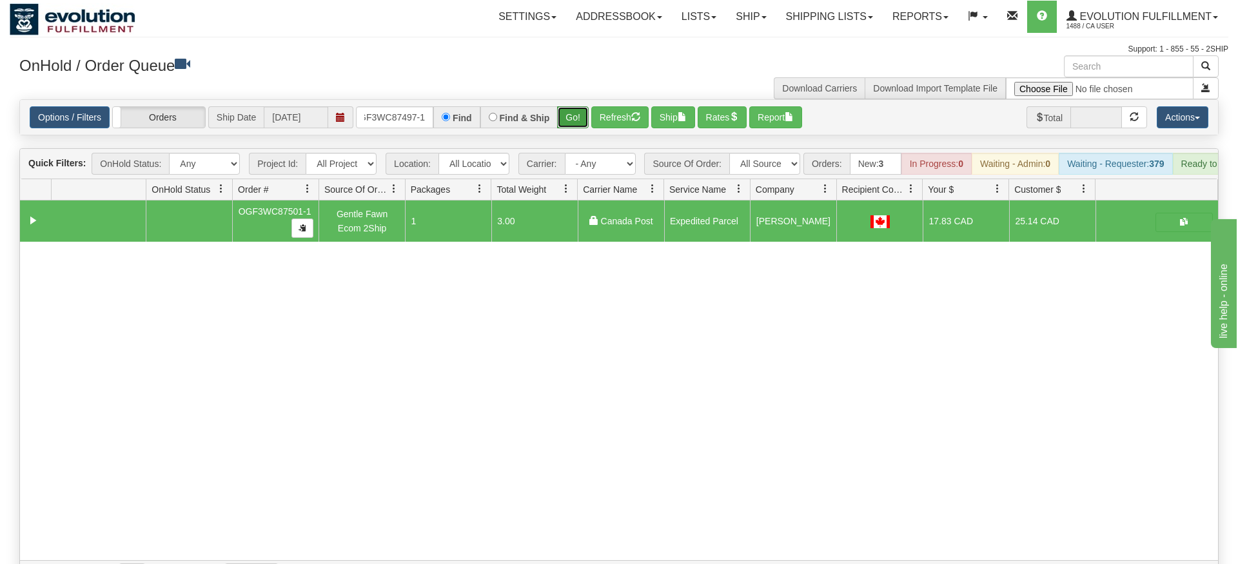
drag, startPoint x: 584, startPoint y: 101, endPoint x: 567, endPoint y: 92, distance: 18.5
click at [583, 126] on div "Is equal to Is not equal to Contains Does not contains CAD USD EUR ZAR [PERSON_…" at bounding box center [619, 343] width 1219 height 489
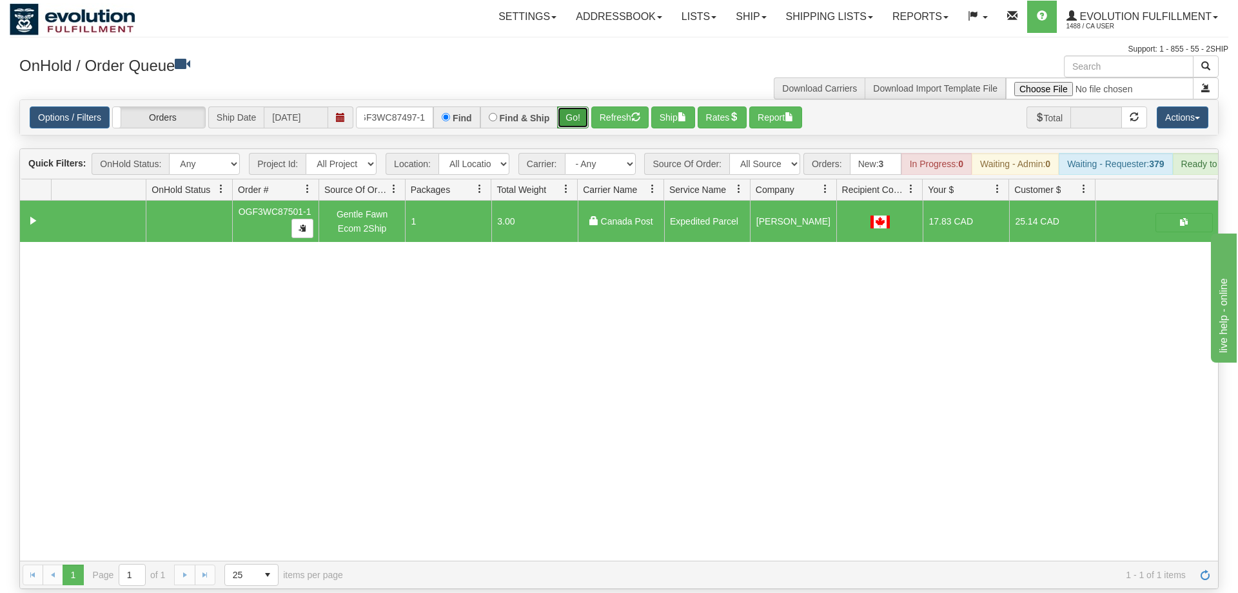
click at [567, 106] on button "Go!" at bounding box center [573, 117] width 32 height 22
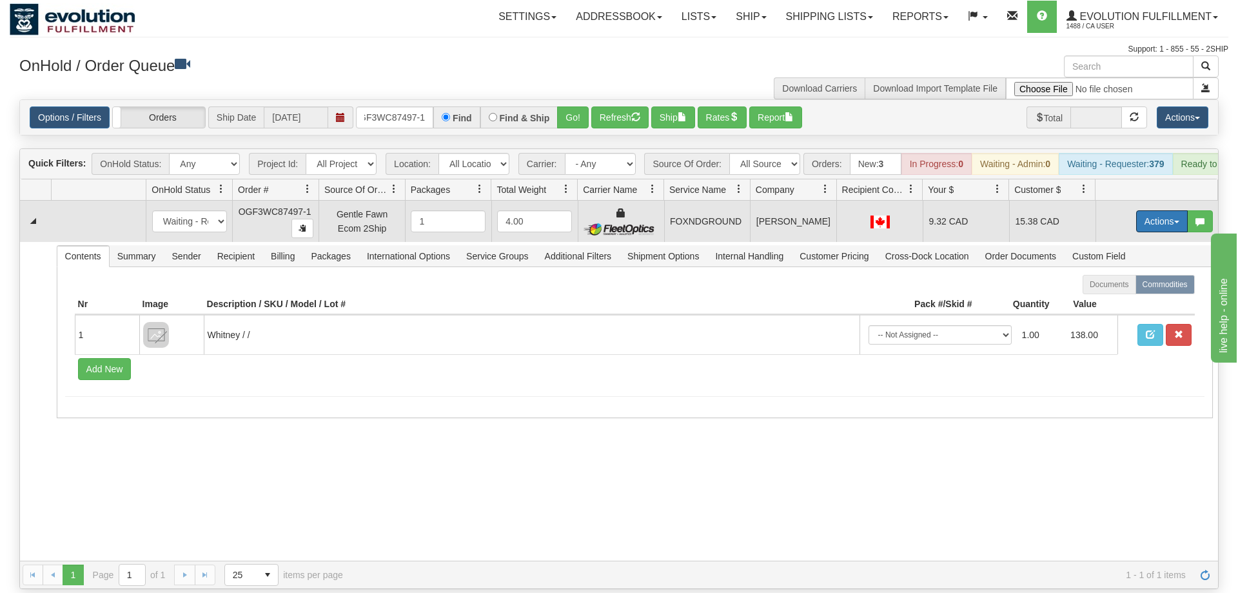
drag, startPoint x: 1182, startPoint y: 202, endPoint x: 1160, endPoint y: 217, distance: 26.5
click at [1181, 210] on button "Actions" at bounding box center [1162, 221] width 52 height 22
click at [1113, 291] on span "Ship" at bounding box center [1110, 296] width 27 height 10
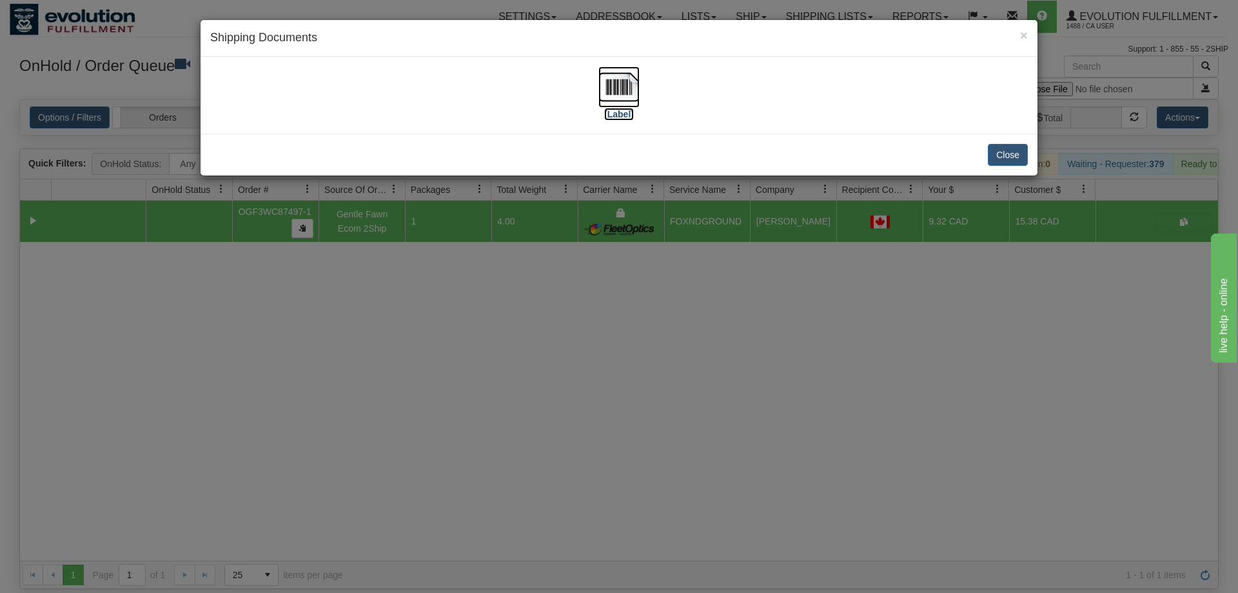
click at [619, 107] on img at bounding box center [618, 86] width 41 height 41
click at [729, 208] on div "× Shipping Documents [Label] Close" at bounding box center [619, 296] width 1238 height 593
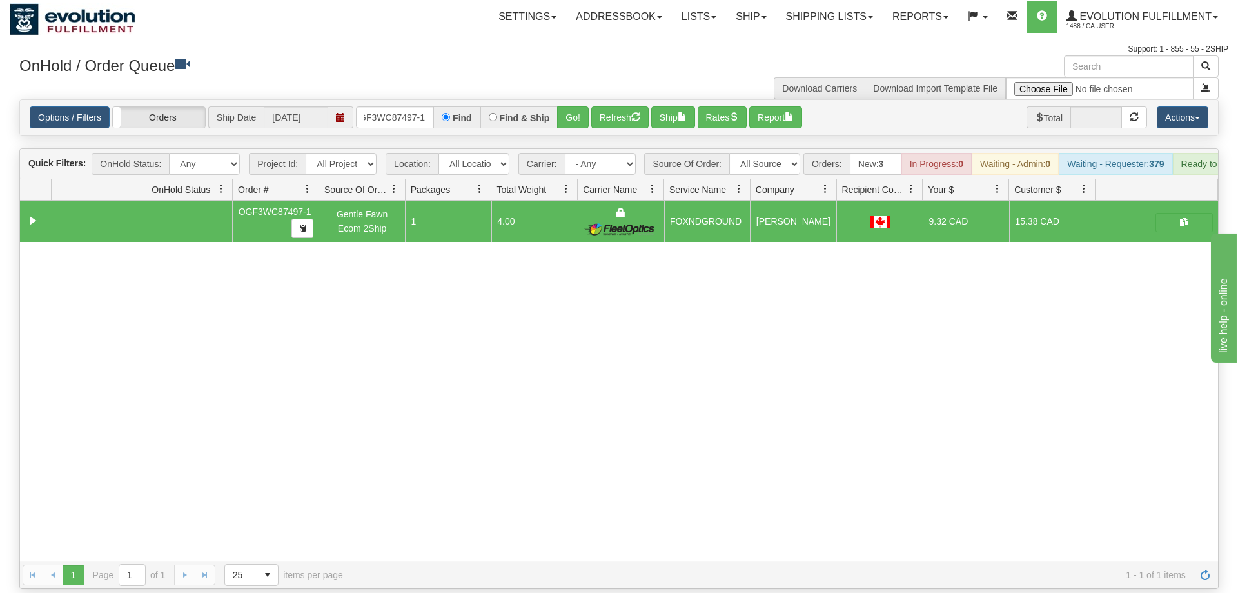
click at [417, 111] on div "Options / Filters Group Shipments Orders Ship Date [DATE] OGF3WC87497-1 Find Fi…" at bounding box center [619, 117] width 1198 height 35
click at [420, 106] on input "OGF3WC87497-1" at bounding box center [394, 117] width 77 height 22
drag, startPoint x: 556, startPoint y: 137, endPoint x: 570, endPoint y: 117, distance: 24.7
click at [557, 135] on div "Is equal to Is not equal to Contains Does not contains CAD USD EUR ZAR [PERSON_…" at bounding box center [619, 343] width 1219 height 489
click at [573, 109] on button "Go!" at bounding box center [573, 117] width 32 height 22
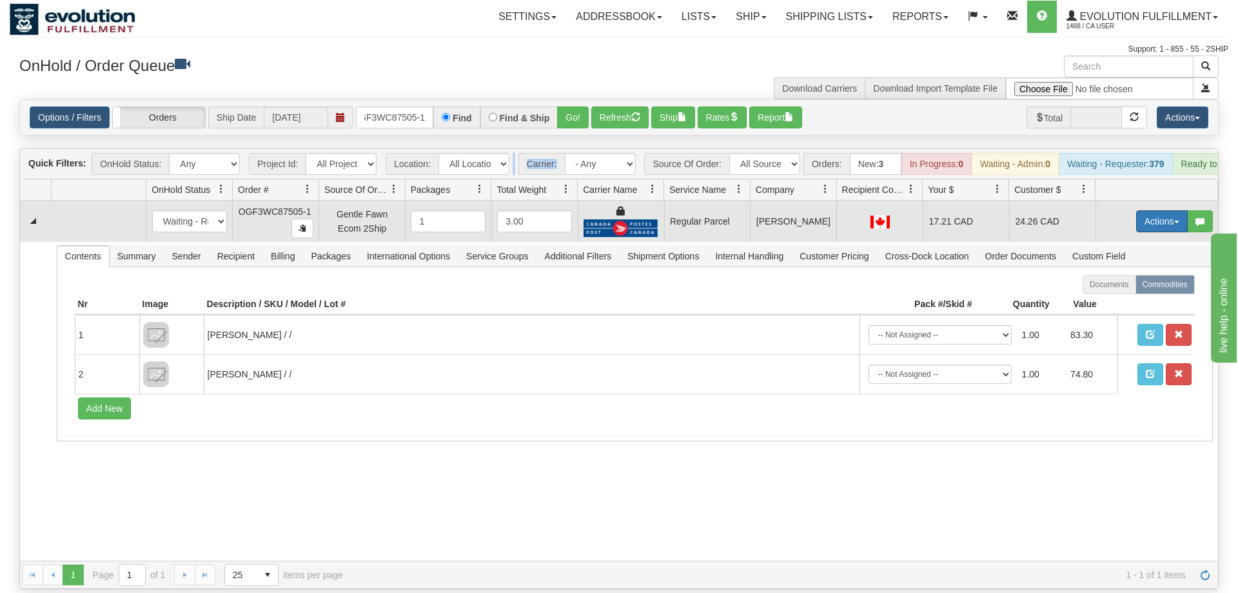
click at [1164, 210] on button "Actions" at bounding box center [1162, 221] width 52 height 22
click at [1128, 274] on span "Rate All Services" at bounding box center [1135, 279] width 77 height 10
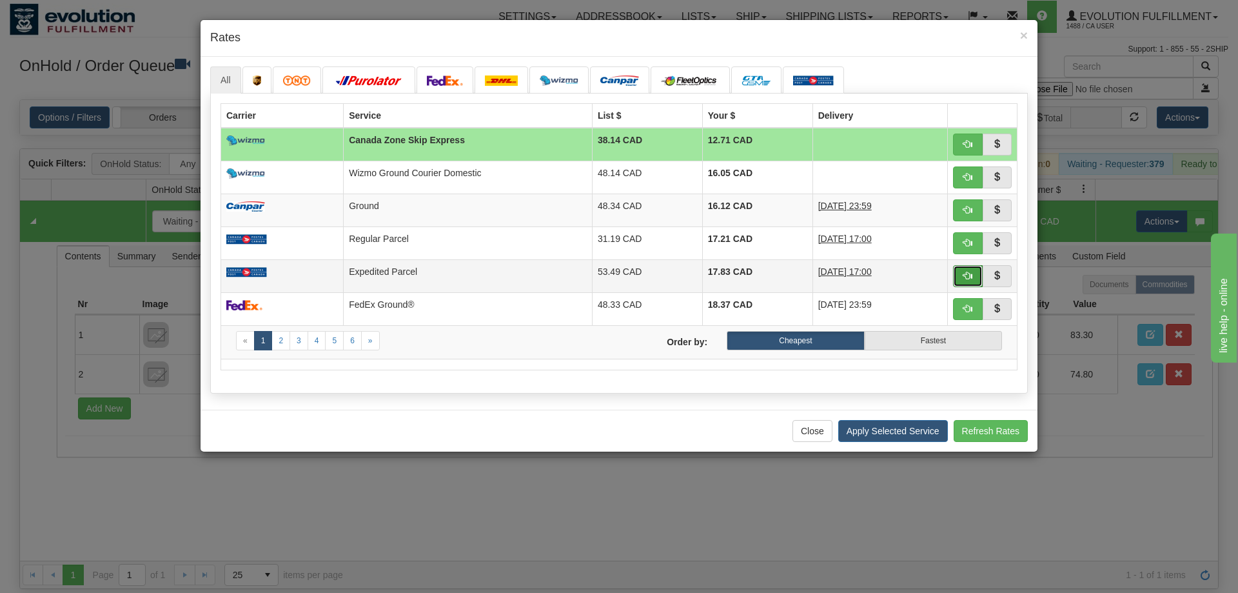
click at [970, 277] on span "button" at bounding box center [967, 275] width 9 height 9
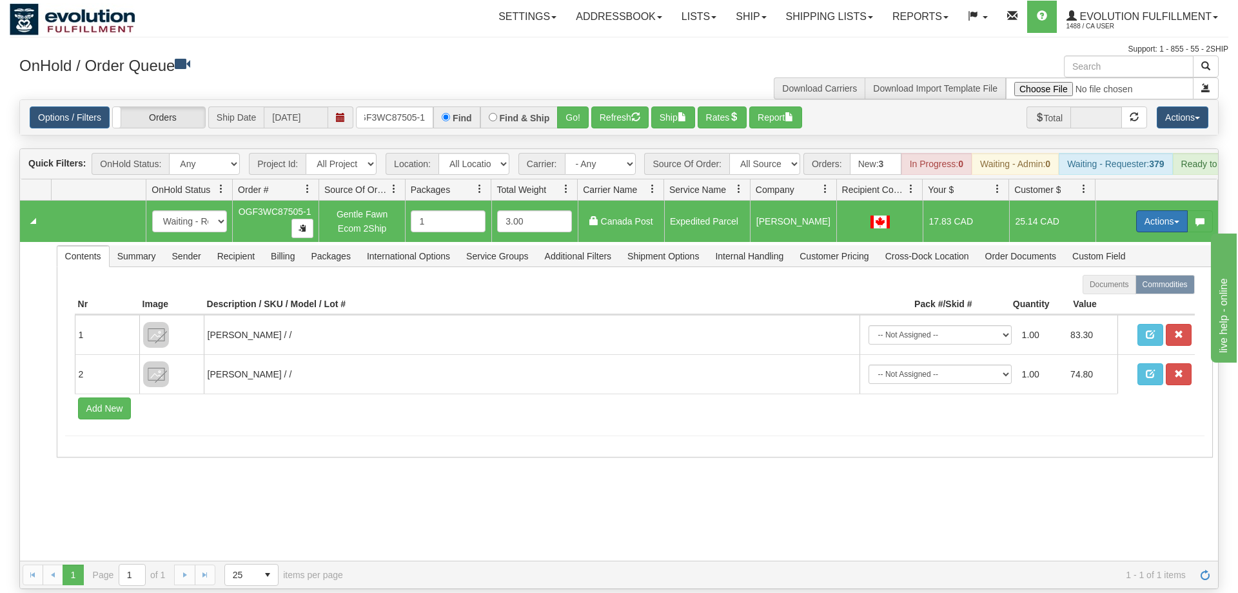
click at [1161, 210] on button "Actions" at bounding box center [1162, 221] width 52 height 22
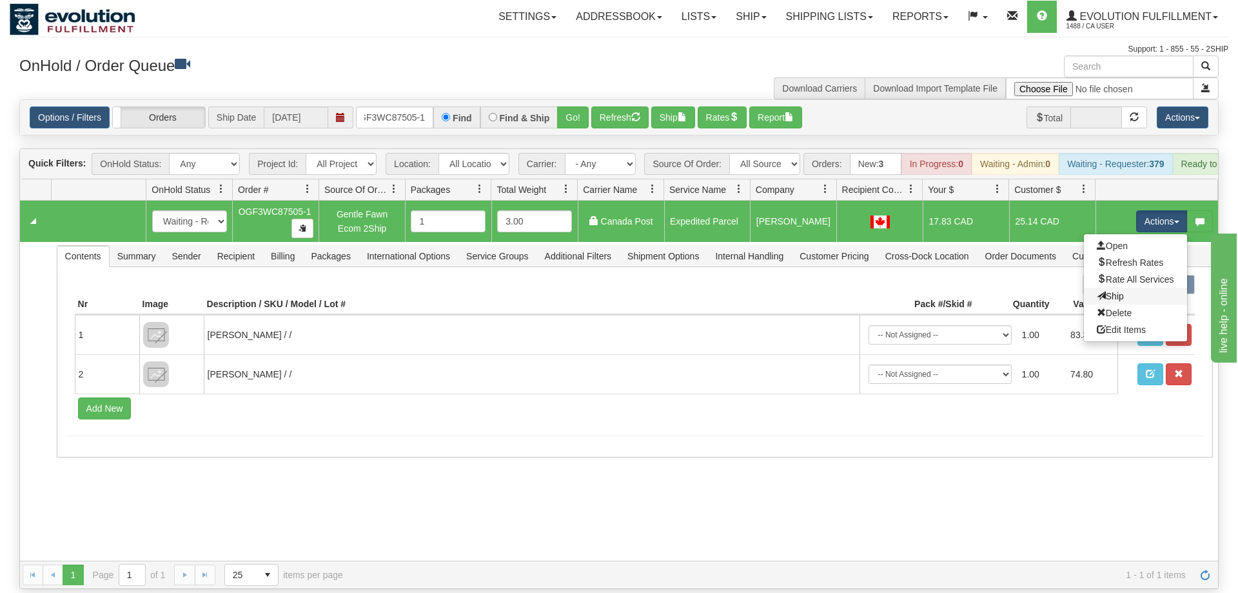
click at [1099, 288] on link "Ship" at bounding box center [1135, 296] width 103 height 17
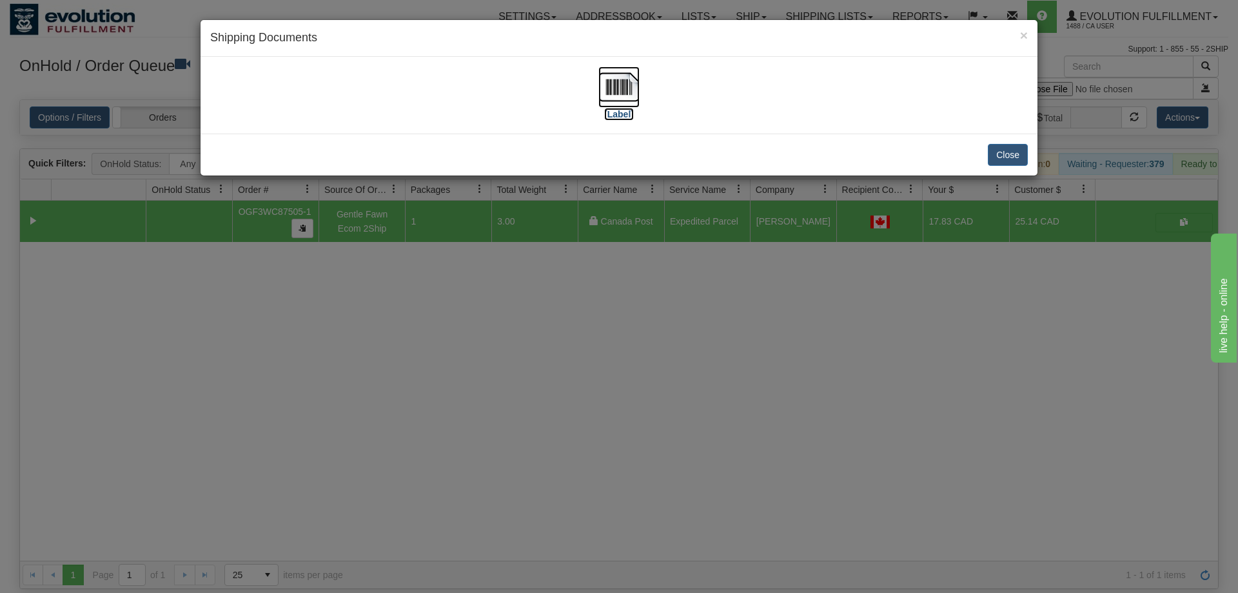
click at [636, 83] on img at bounding box center [618, 86] width 41 height 41
drag, startPoint x: 765, startPoint y: 368, endPoint x: 467, endPoint y: 103, distance: 399.2
click at [763, 360] on div "× Shipping Documents [Label] Close" at bounding box center [619, 296] width 1238 height 593
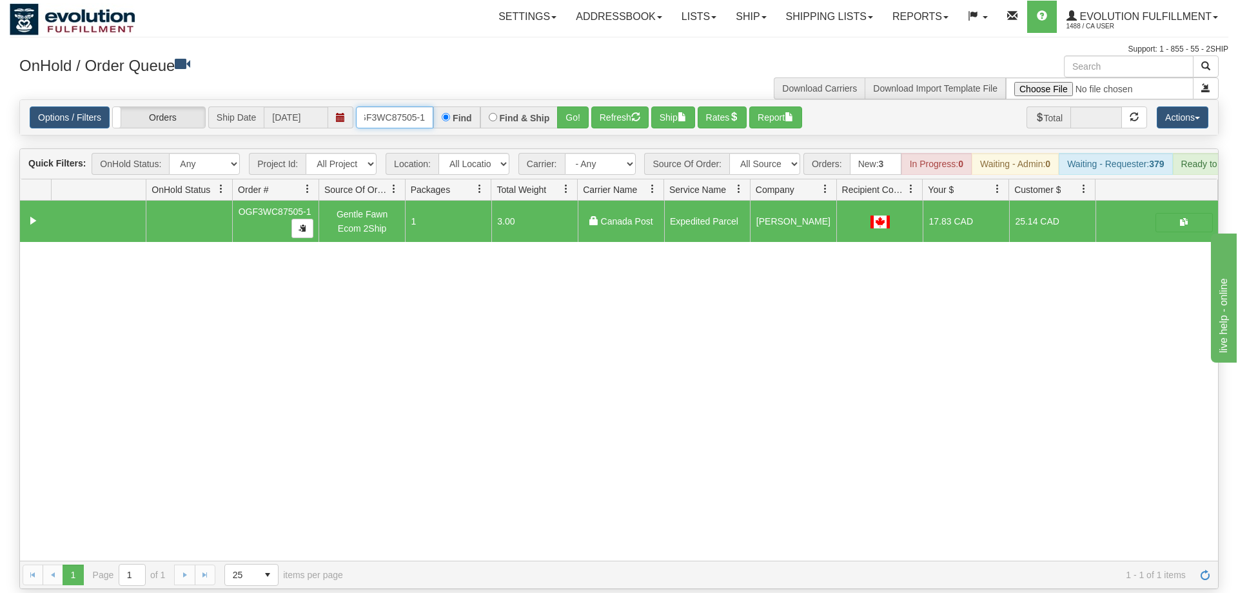
click at [420, 106] on input "OGF3WC87505-1" at bounding box center [394, 117] width 77 height 22
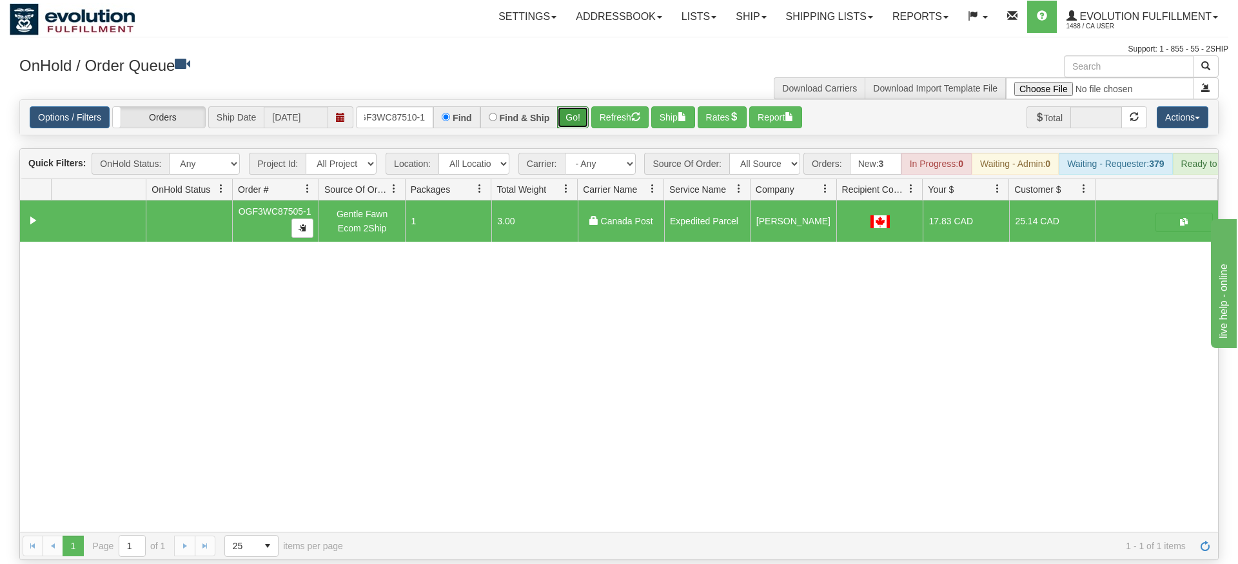
click at [566, 115] on div "Options / Filters Group Shipments Orders Ship Date [DATE] OGF3WC87510-1 Find Fi…" at bounding box center [619, 117] width 1198 height 35
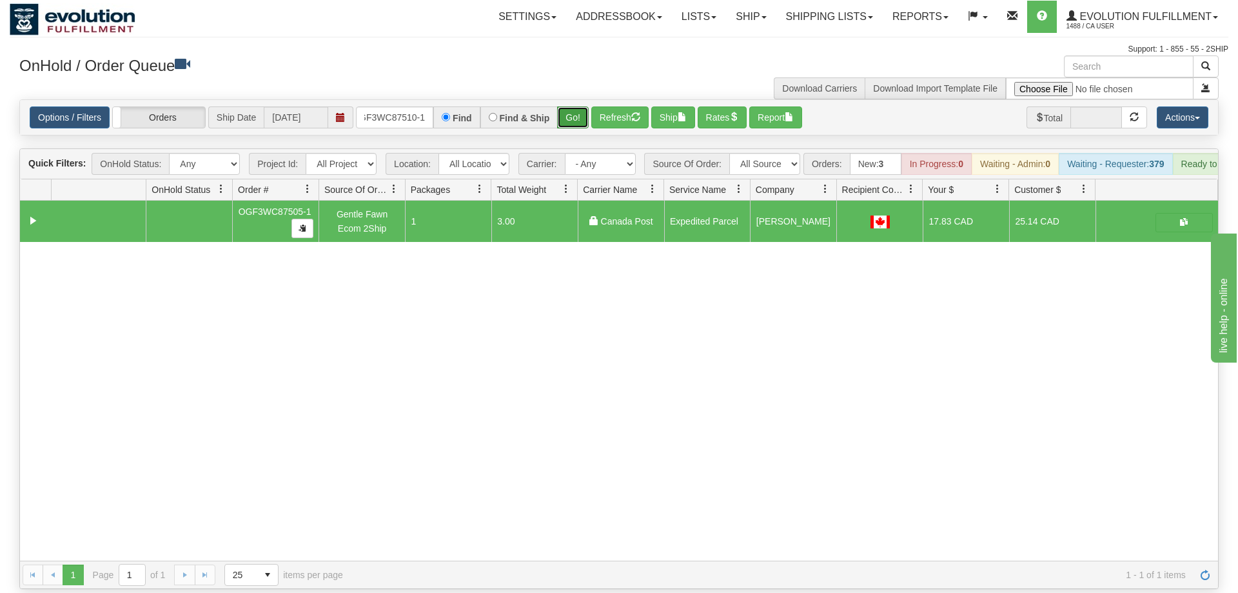
click at [565, 106] on button "Go!" at bounding box center [573, 117] width 32 height 22
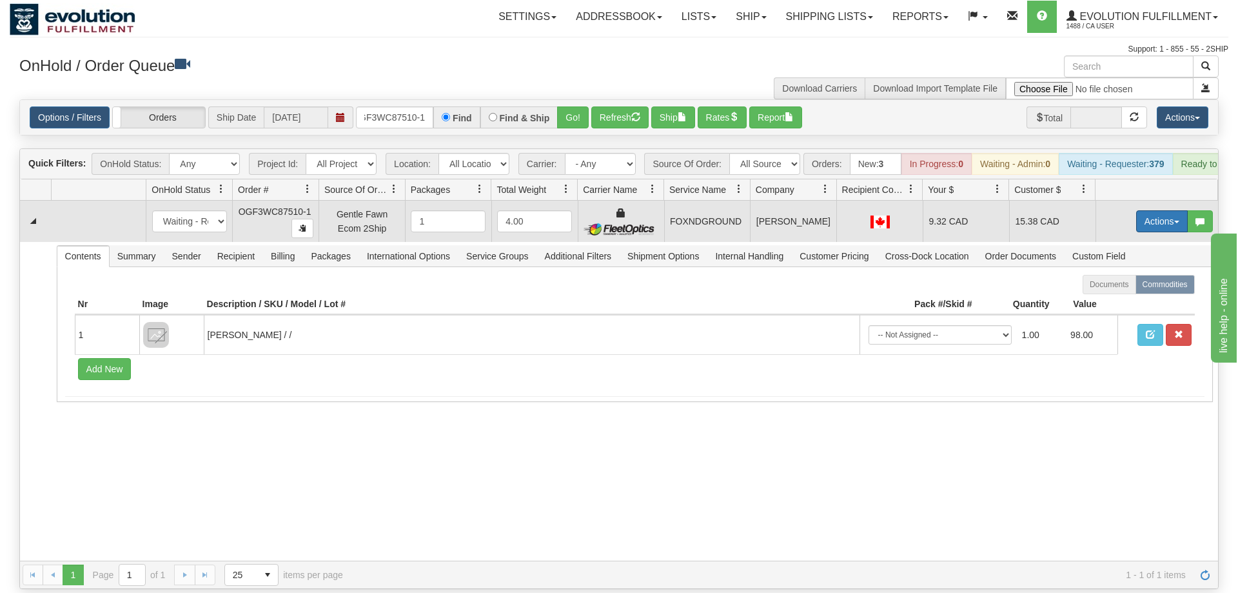
click at [1151, 210] on button "Actions" at bounding box center [1162, 221] width 52 height 22
click at [1116, 291] on span "Ship" at bounding box center [1110, 296] width 27 height 10
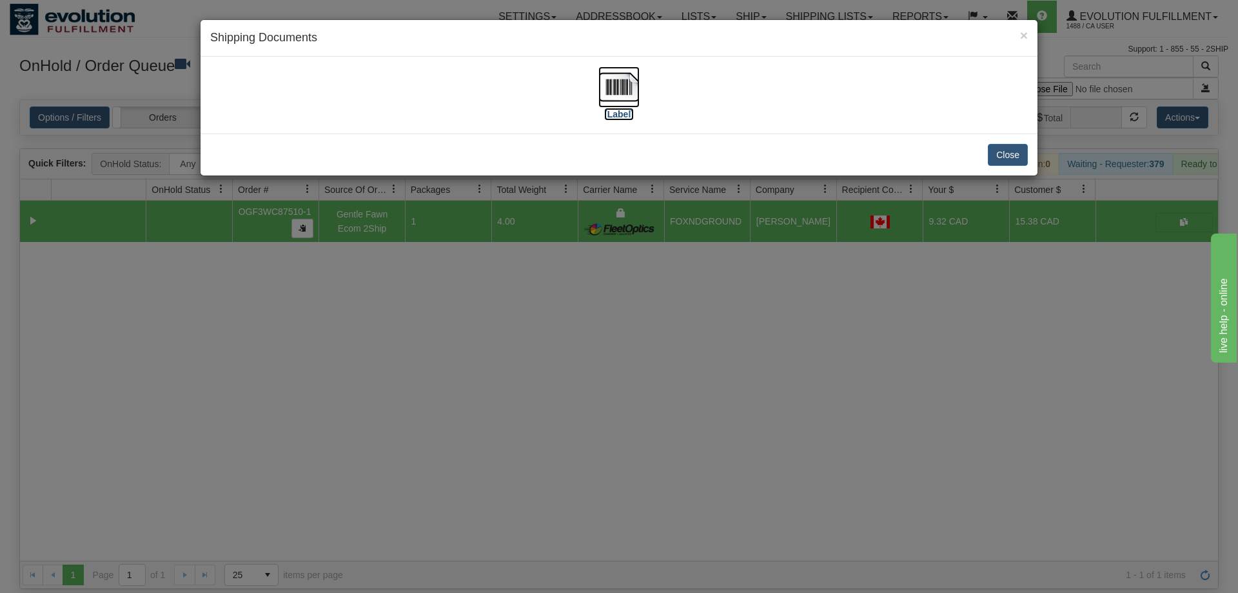
click at [615, 77] on img at bounding box center [618, 86] width 41 height 41
click at [571, 333] on div "× Shipping Documents [Label] Close" at bounding box center [619, 296] width 1238 height 593
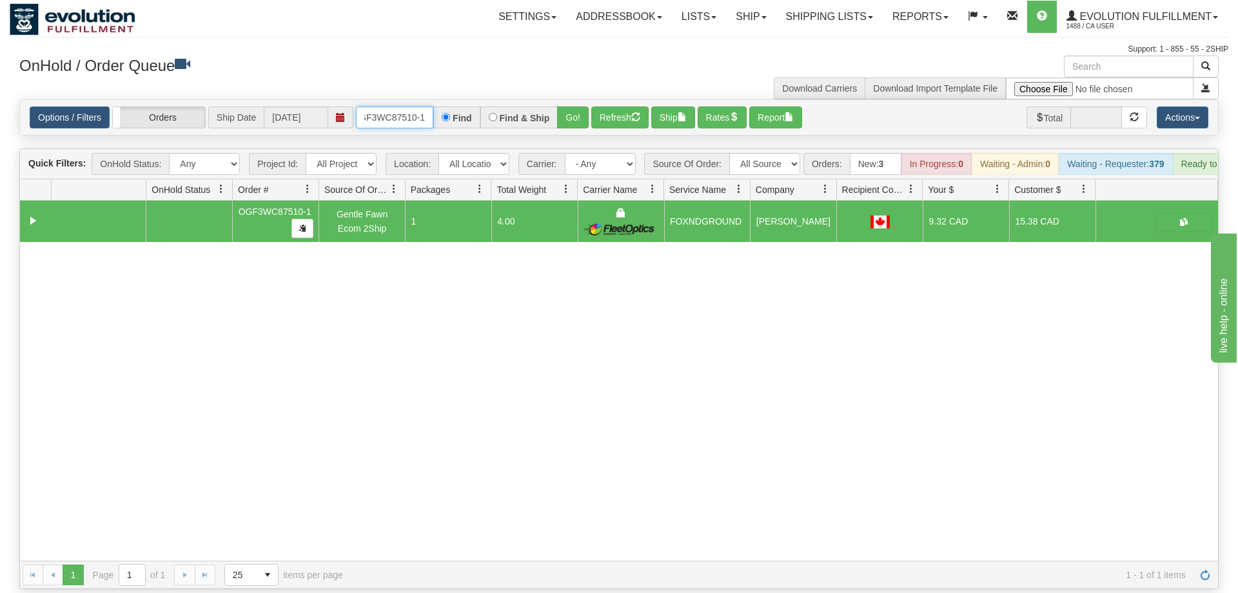
click at [421, 106] on input "OGF3WC87510-1" at bounding box center [394, 117] width 77 height 22
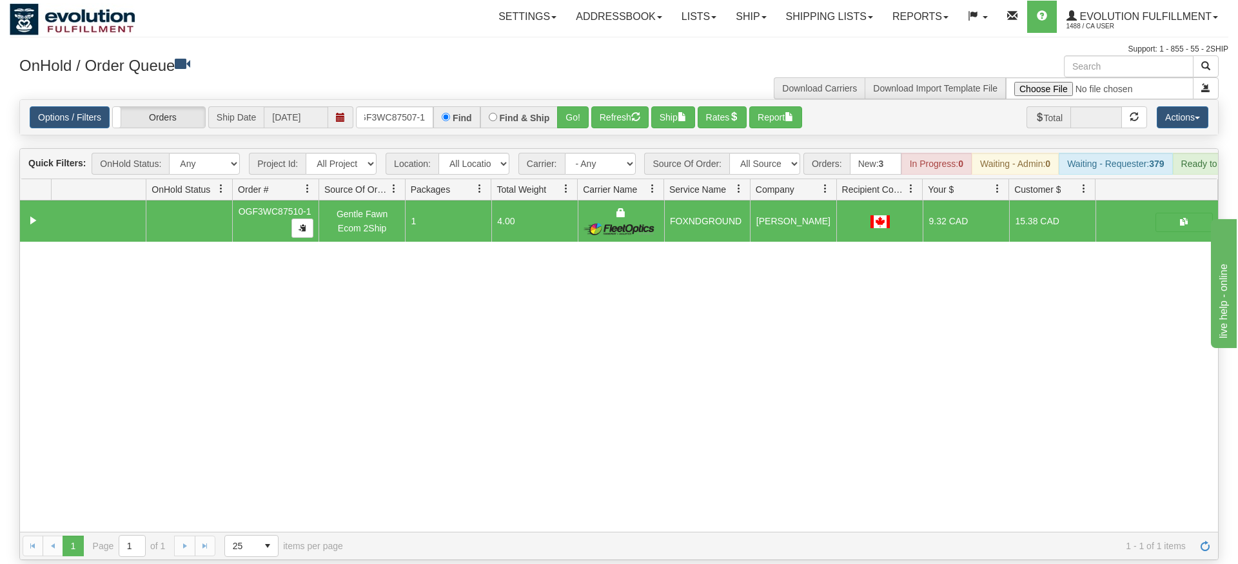
click at [574, 114] on div "Options / Filters Group Shipments Orders Ship Date [DATE] OGF3WC87507-1 Find Fi…" at bounding box center [619, 117] width 1198 height 35
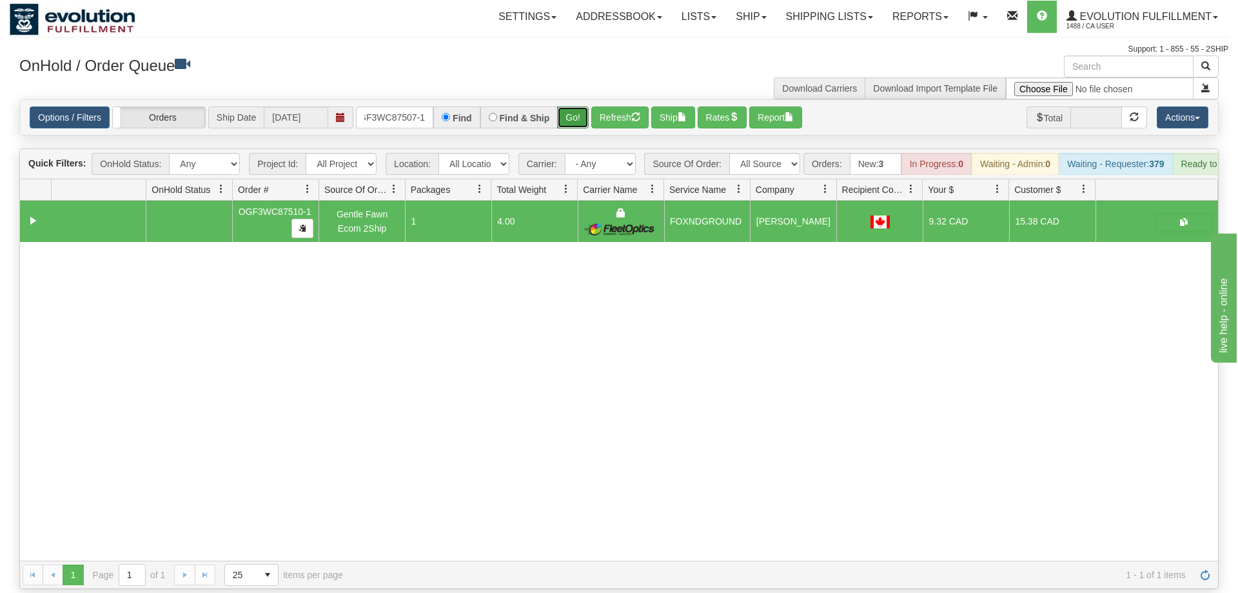
click at [572, 106] on button "Go!" at bounding box center [573, 117] width 32 height 22
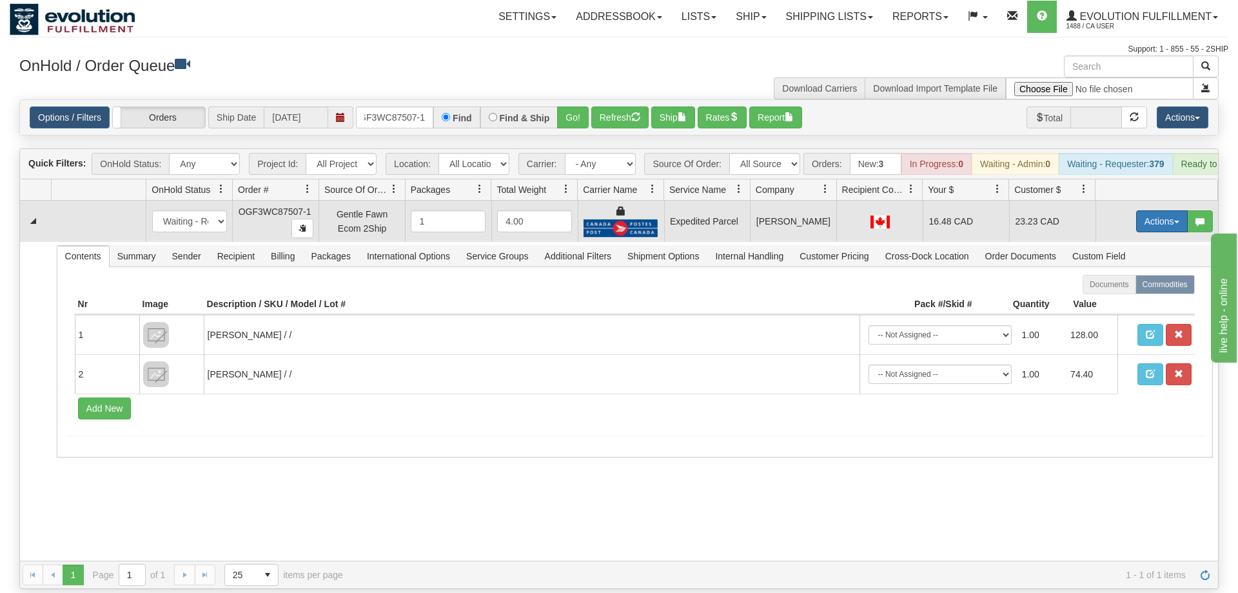
click at [1183, 210] on button "Actions" at bounding box center [1162, 221] width 52 height 22
click at [1119, 291] on span "Ship" at bounding box center [1110, 296] width 27 height 10
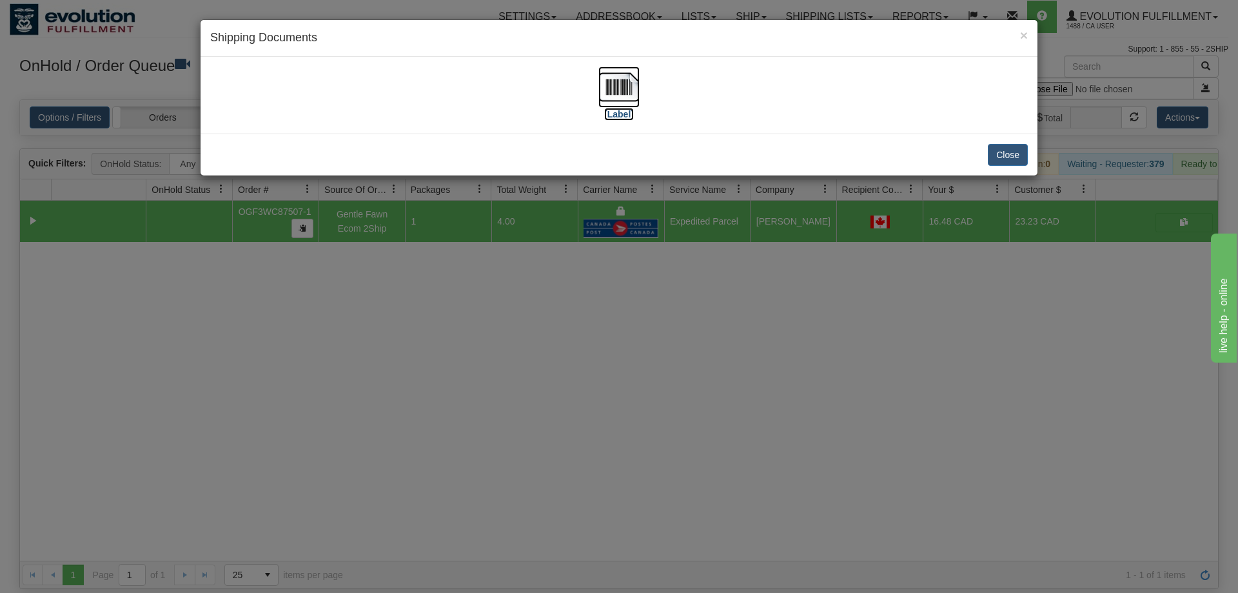
click at [616, 79] on img at bounding box center [618, 86] width 41 height 41
drag, startPoint x: 509, startPoint y: 310, endPoint x: 521, endPoint y: 249, distance: 61.8
click at [517, 295] on div "× Shipping Documents [Label] Close" at bounding box center [619, 296] width 1238 height 593
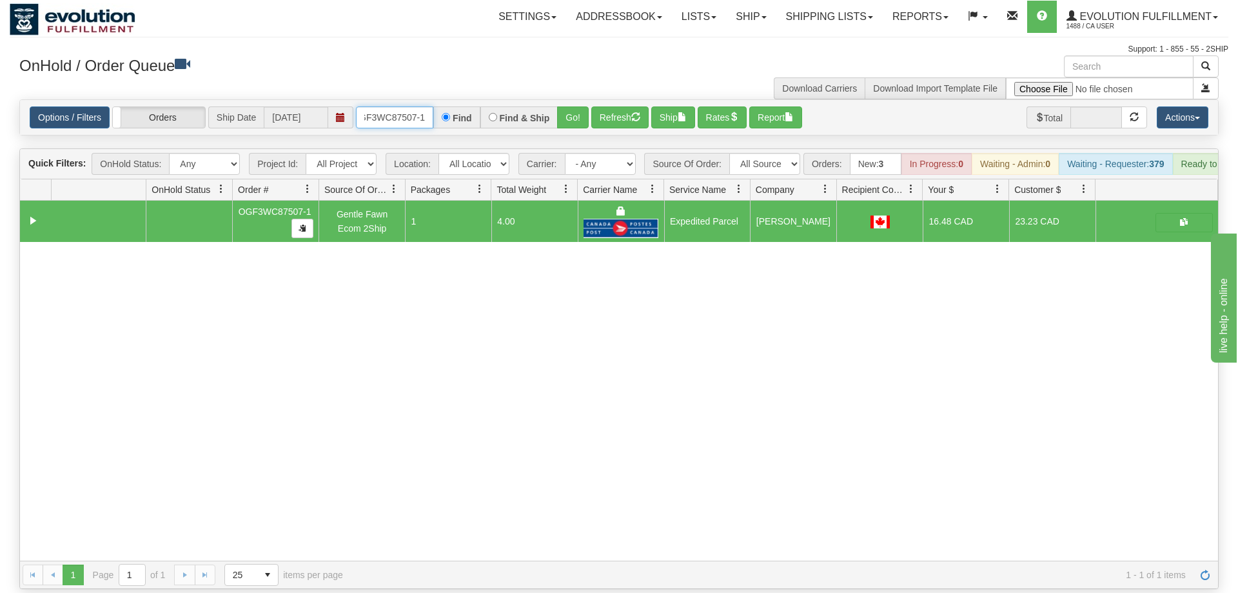
click at [422, 106] on input "OGF3WC87507-1" at bounding box center [394, 117] width 77 height 22
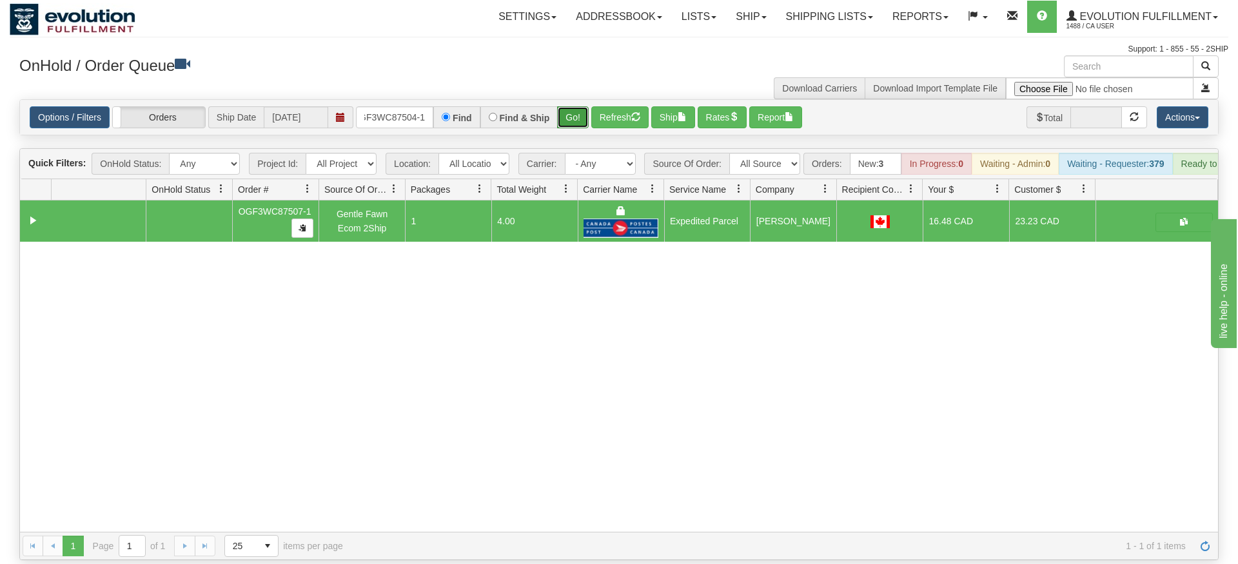
click at [565, 130] on div "Is equal to Is not equal to Contains Does not contains CAD USD EUR ZAR [PERSON_…" at bounding box center [619, 329] width 1219 height 461
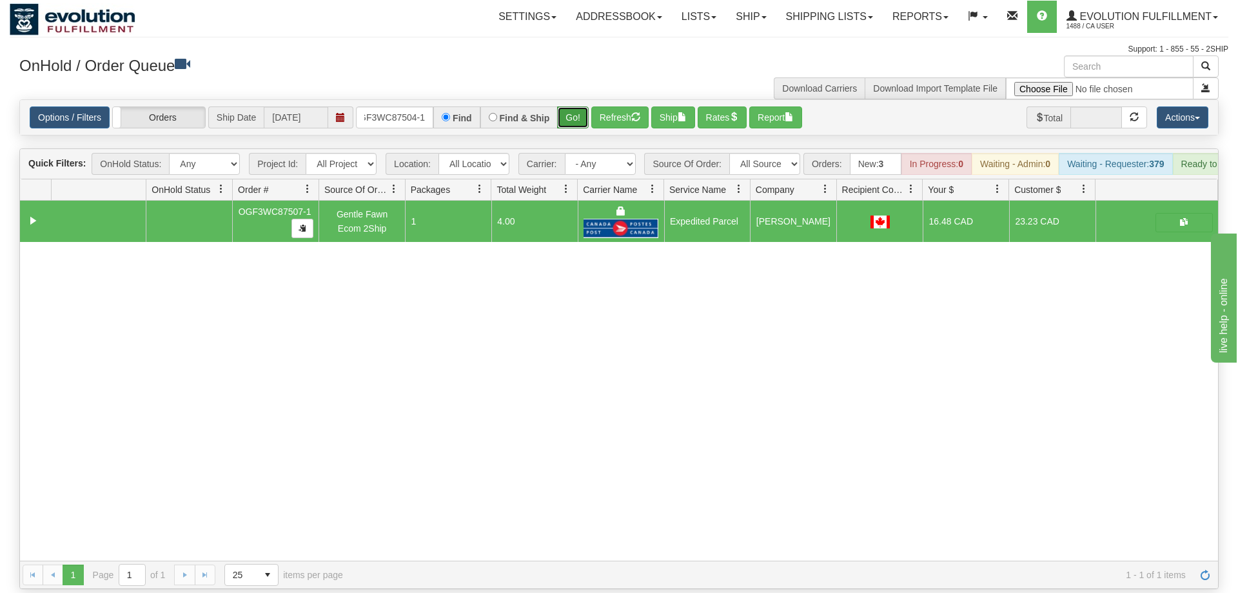
click at [586, 106] on button "Go!" at bounding box center [573, 117] width 32 height 22
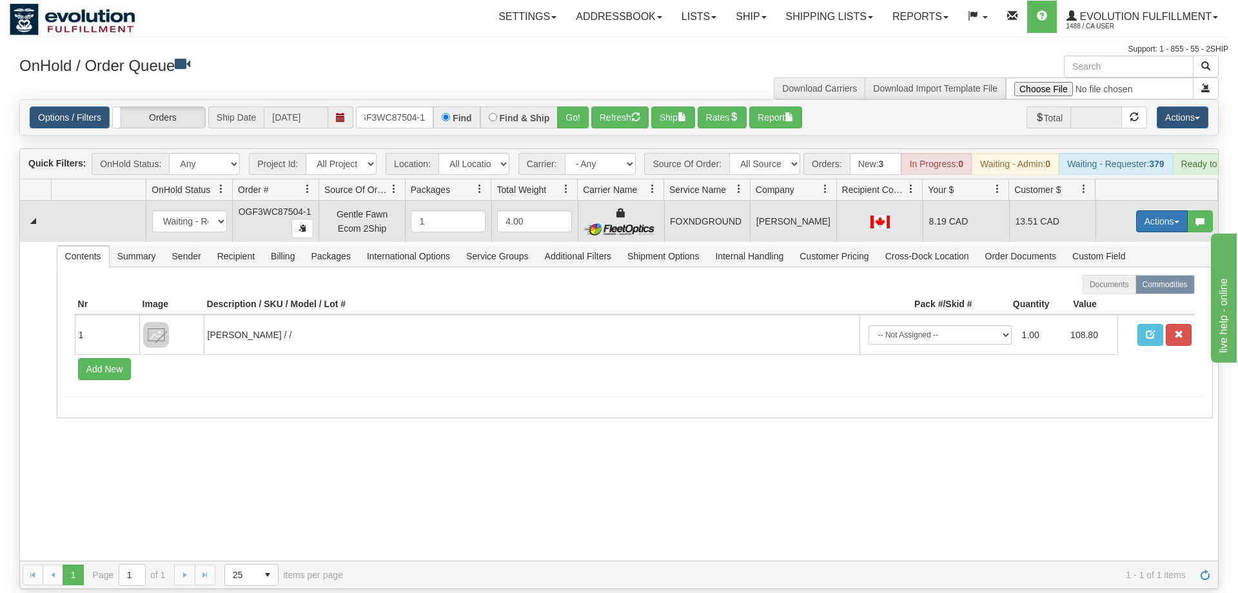
click at [1163, 210] on button "Actions" at bounding box center [1162, 221] width 52 height 22
click at [1112, 291] on span "Ship" at bounding box center [1110, 296] width 27 height 10
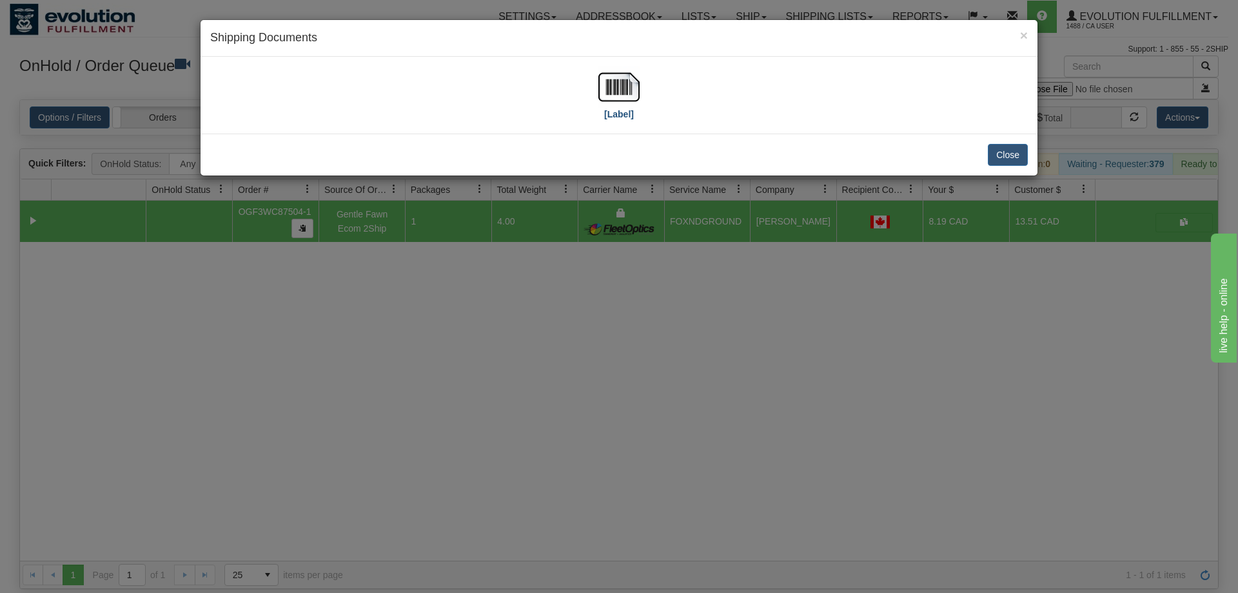
click at [592, 74] on div "[Label]" at bounding box center [619, 94] width 818 height 57
click at [605, 88] on img at bounding box center [618, 86] width 41 height 41
drag, startPoint x: 658, startPoint y: 393, endPoint x: 511, endPoint y: 193, distance: 247.8
click at [660, 382] on div "× Shipping Documents [Label] Close" at bounding box center [619, 296] width 1238 height 593
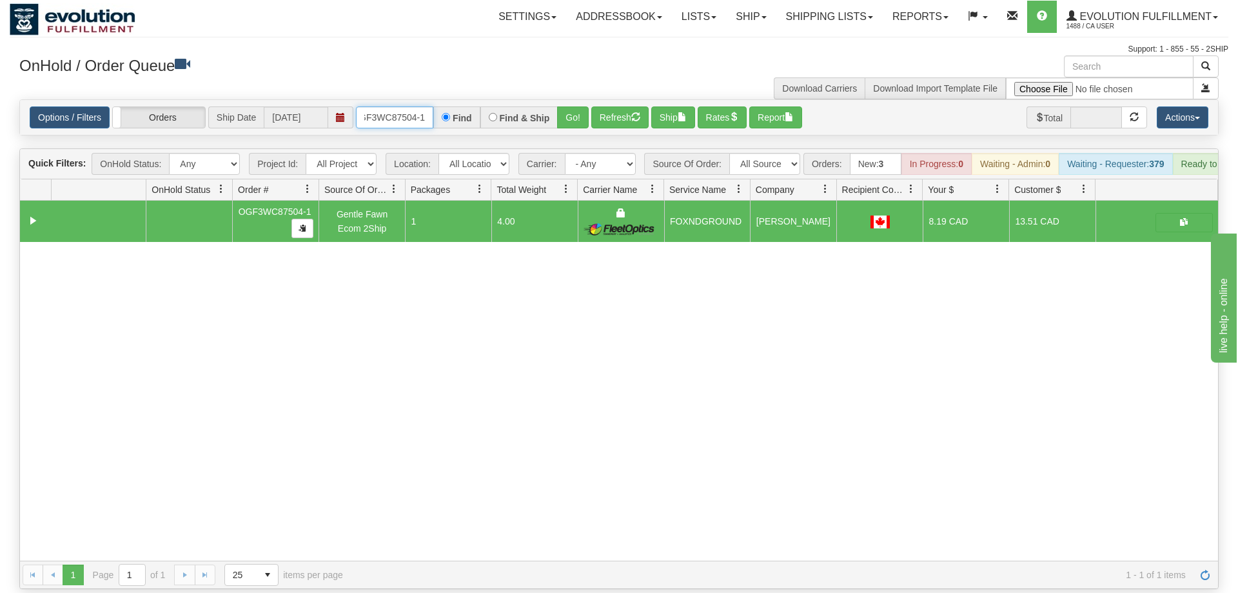
click at [415, 106] on input "OGF3WC87504-1" at bounding box center [394, 117] width 77 height 22
click at [400, 100] on div "Options / Filters Group Shipments Orders Ship Date [DATE] OGF3WC87504-1 Find Fi…" at bounding box center [619, 117] width 1198 height 35
click at [400, 106] on input "OGF3WC87504-1" at bounding box center [394, 117] width 77 height 22
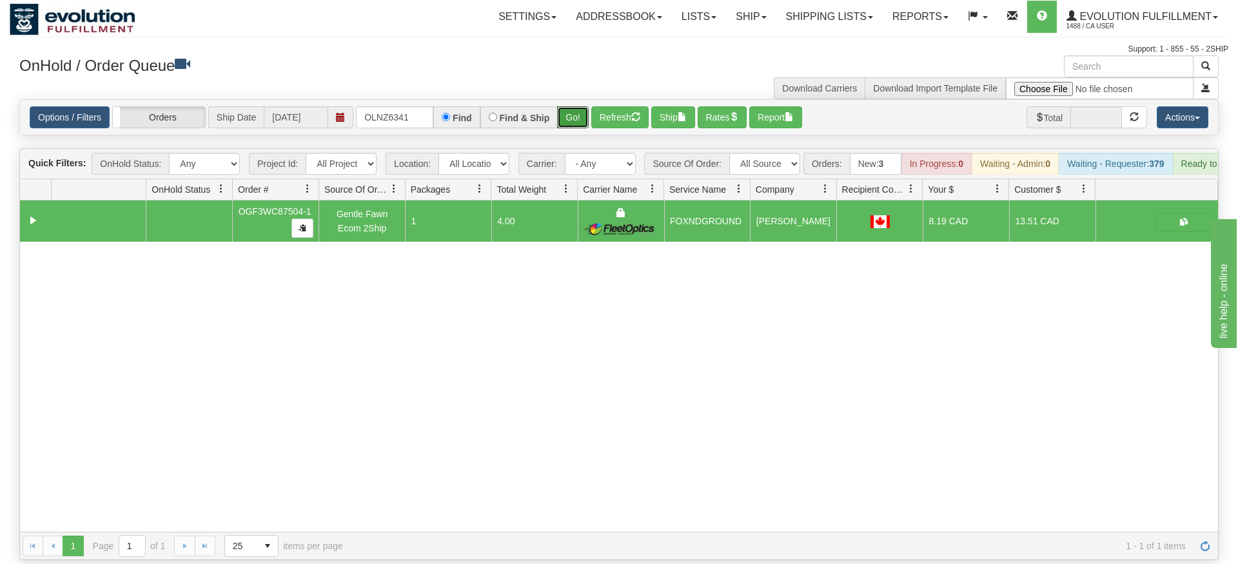
click at [580, 124] on div "Is equal to Is not equal to Contains Does not contains CAD USD EUR ZAR [PERSON_…" at bounding box center [619, 329] width 1219 height 461
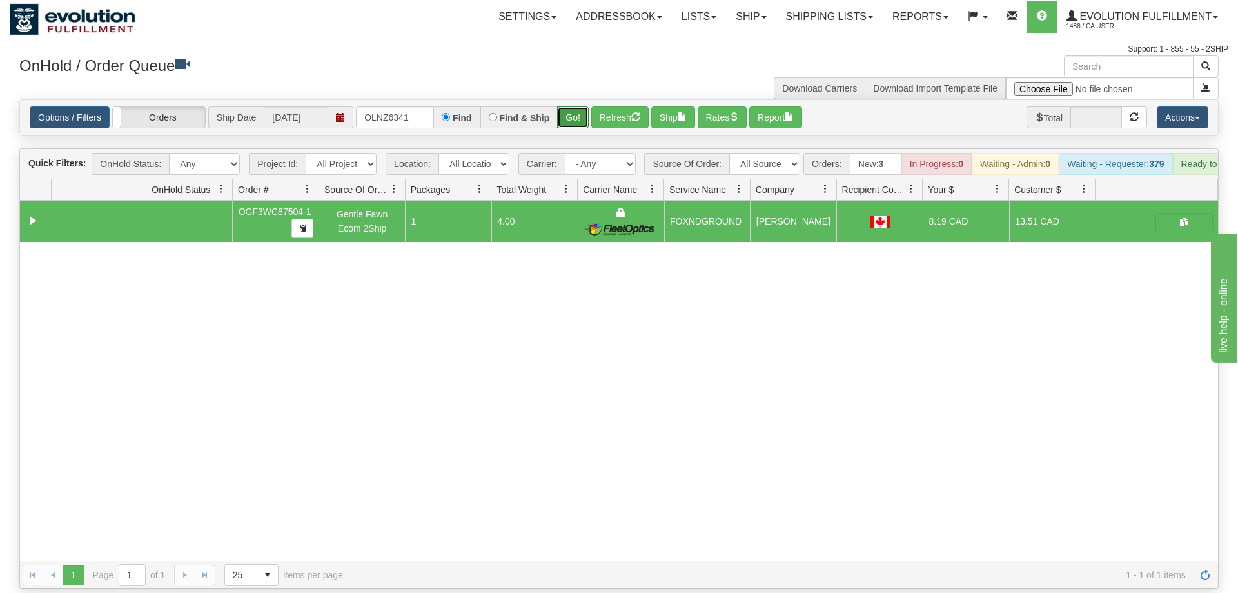
click at [571, 106] on button "Go!" at bounding box center [573, 117] width 32 height 22
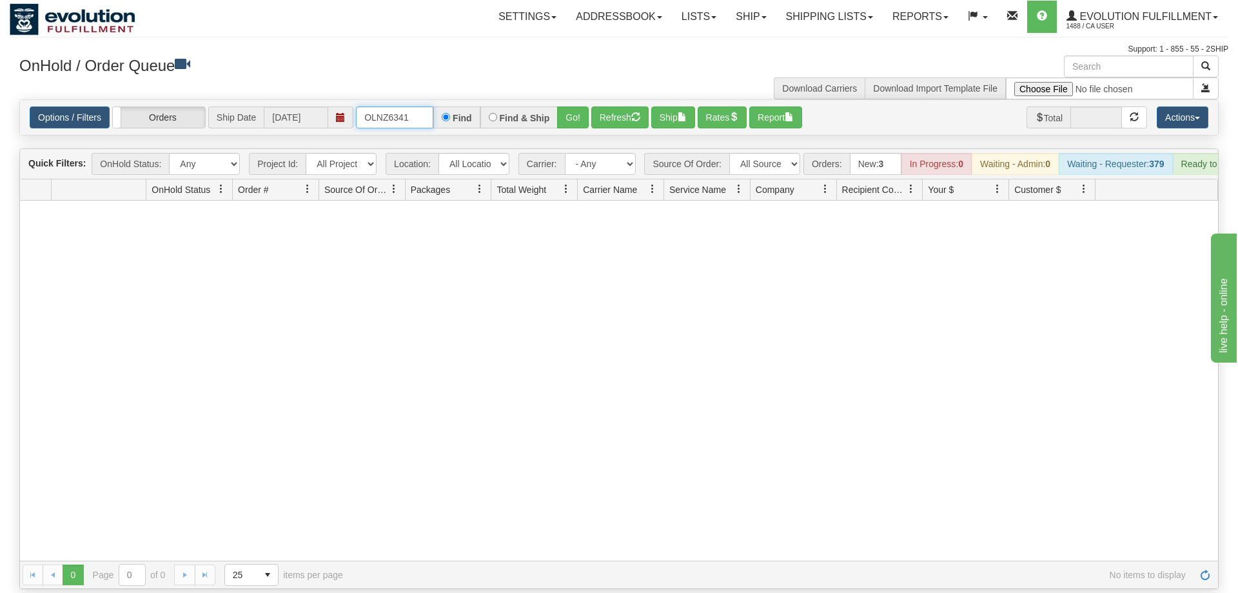
click at [403, 106] on input "OLNZ6341" at bounding box center [394, 117] width 77 height 22
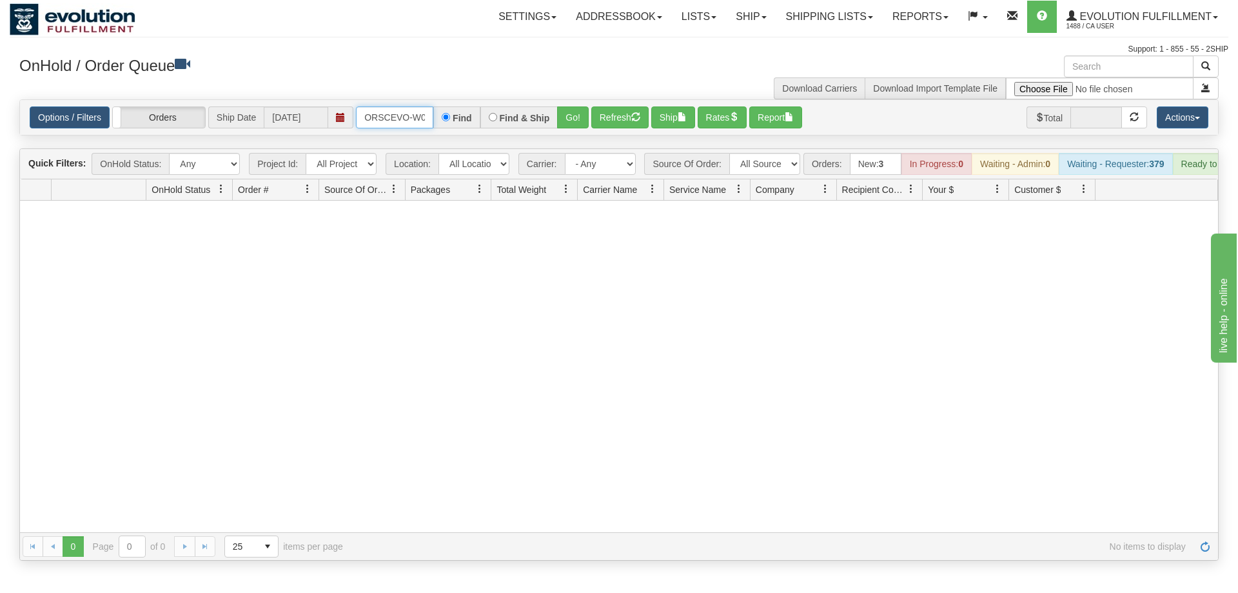
scroll to position [0, 26]
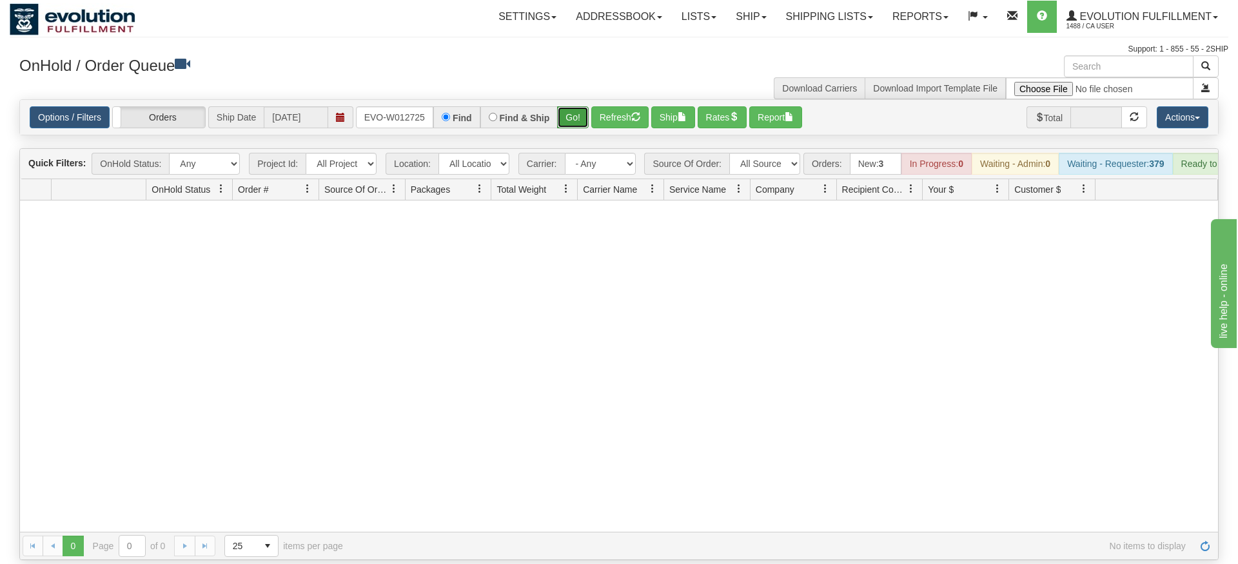
click at [574, 120] on div "Is equal to Is not equal to Contains Does not contains CAD USD EUR ZAR [PERSON_…" at bounding box center [619, 329] width 1219 height 461
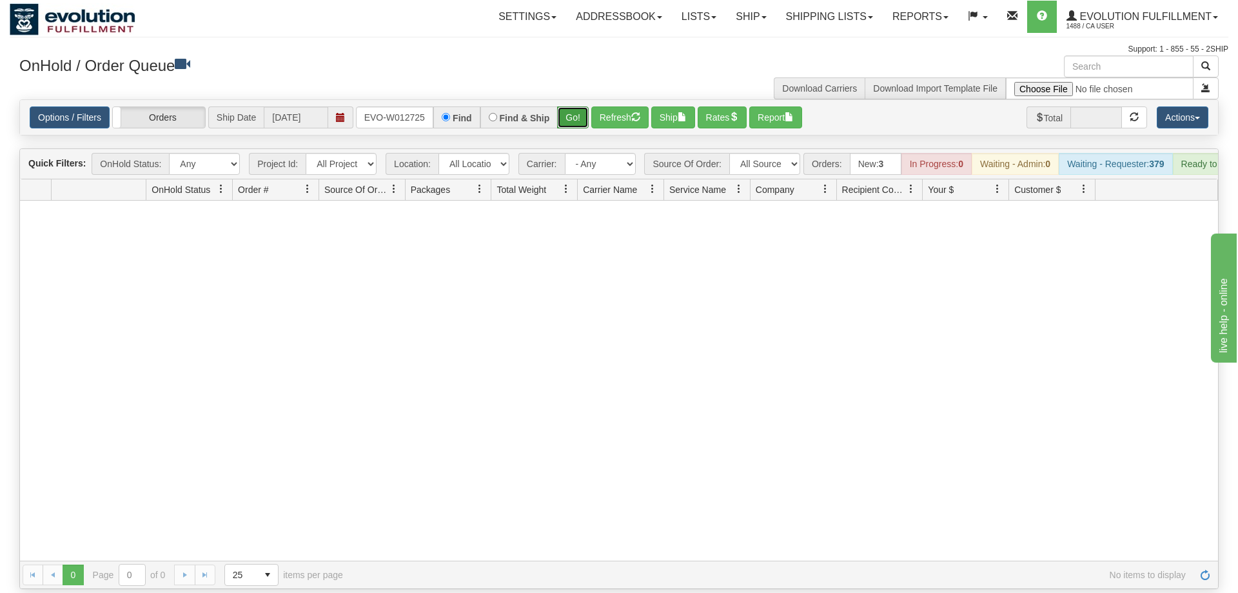
click at [584, 106] on button "Go!" at bounding box center [573, 117] width 32 height 22
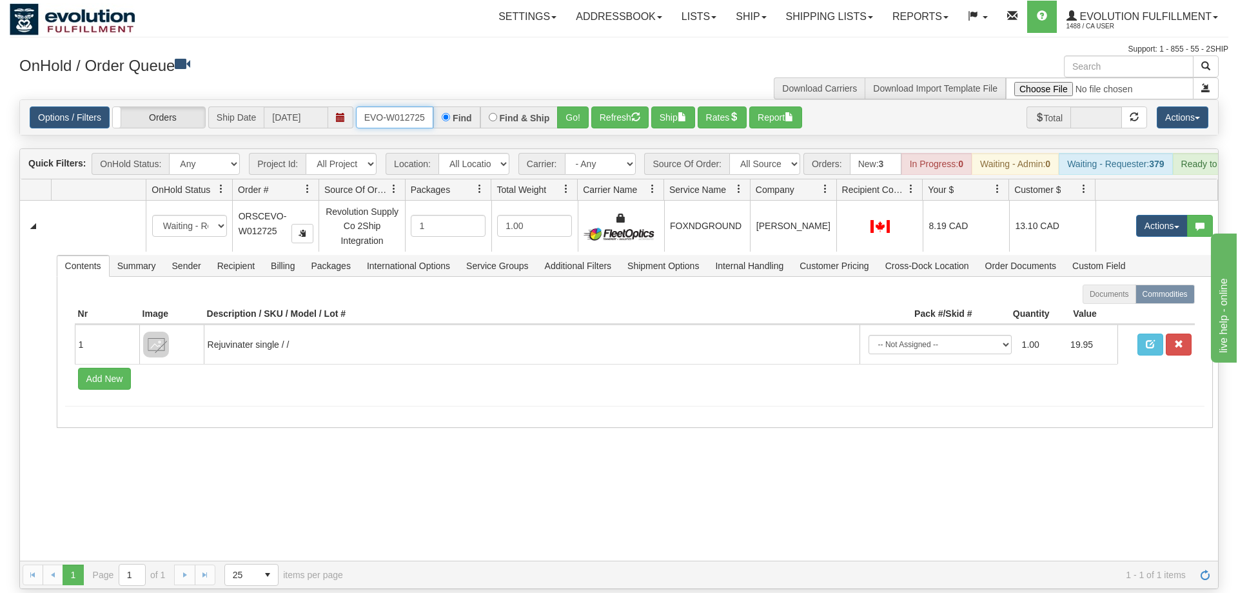
click at [426, 108] on input "ORSCEVO-W012725" at bounding box center [394, 117] width 77 height 22
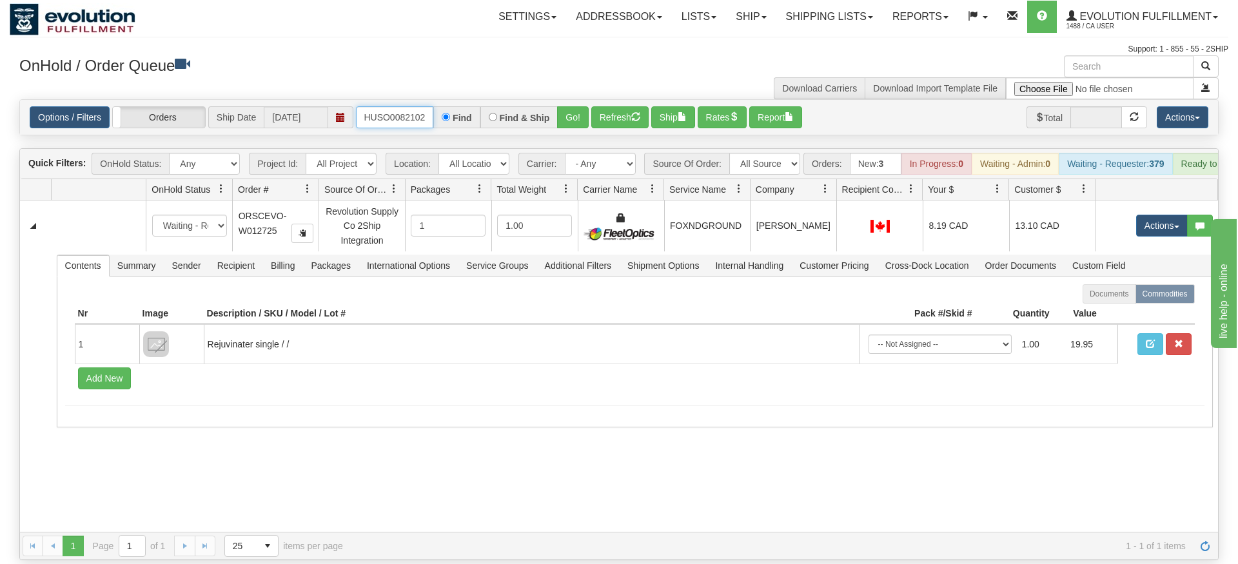
type input "OKHUSO0082102"
